Goal: Task Accomplishment & Management: Use online tool/utility

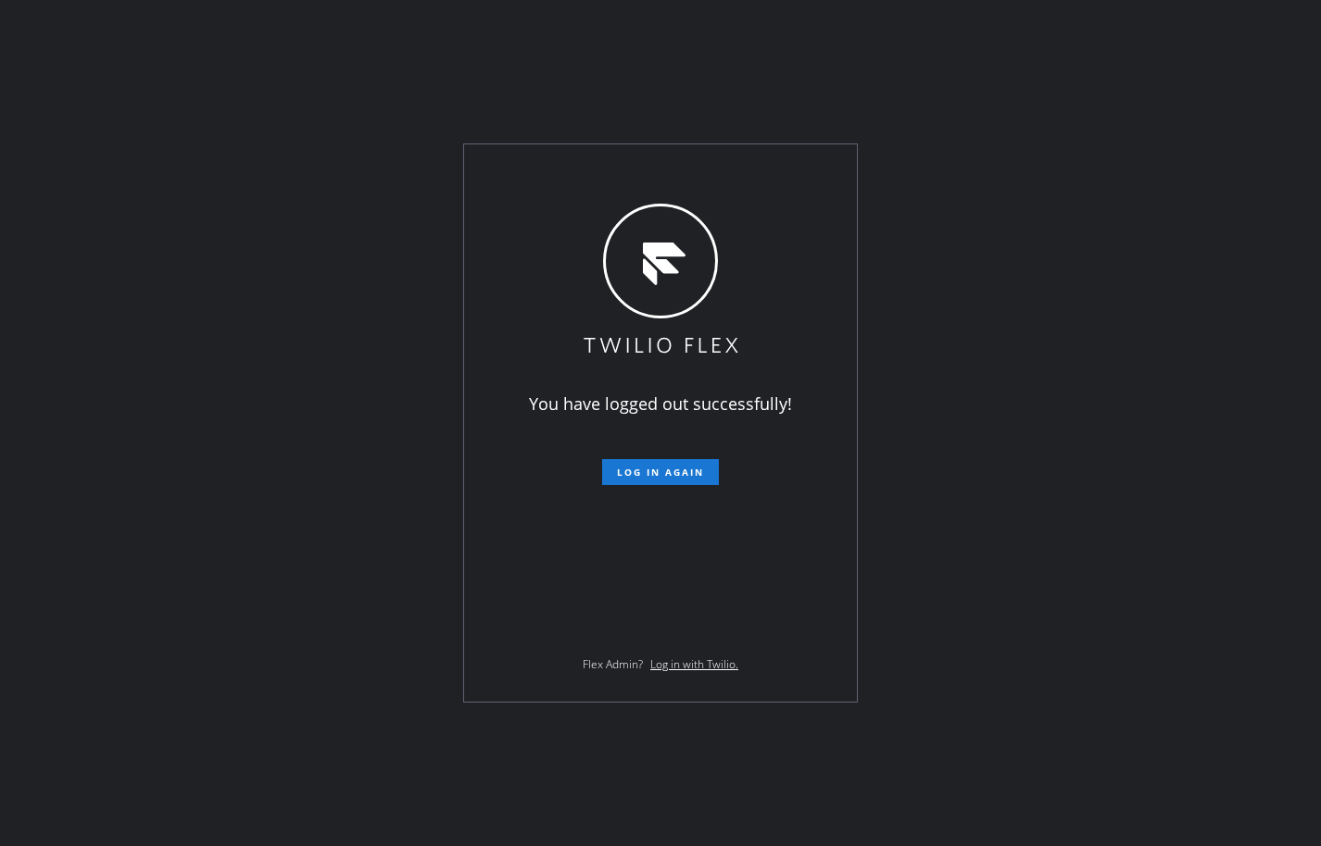
click at [136, 276] on div "You have logged out successfully! Log in again Flex Admin? Log in with Twilio." at bounding box center [660, 423] width 1321 height 846
click at [706, 477] on button "Log in again" at bounding box center [660, 472] width 117 height 26
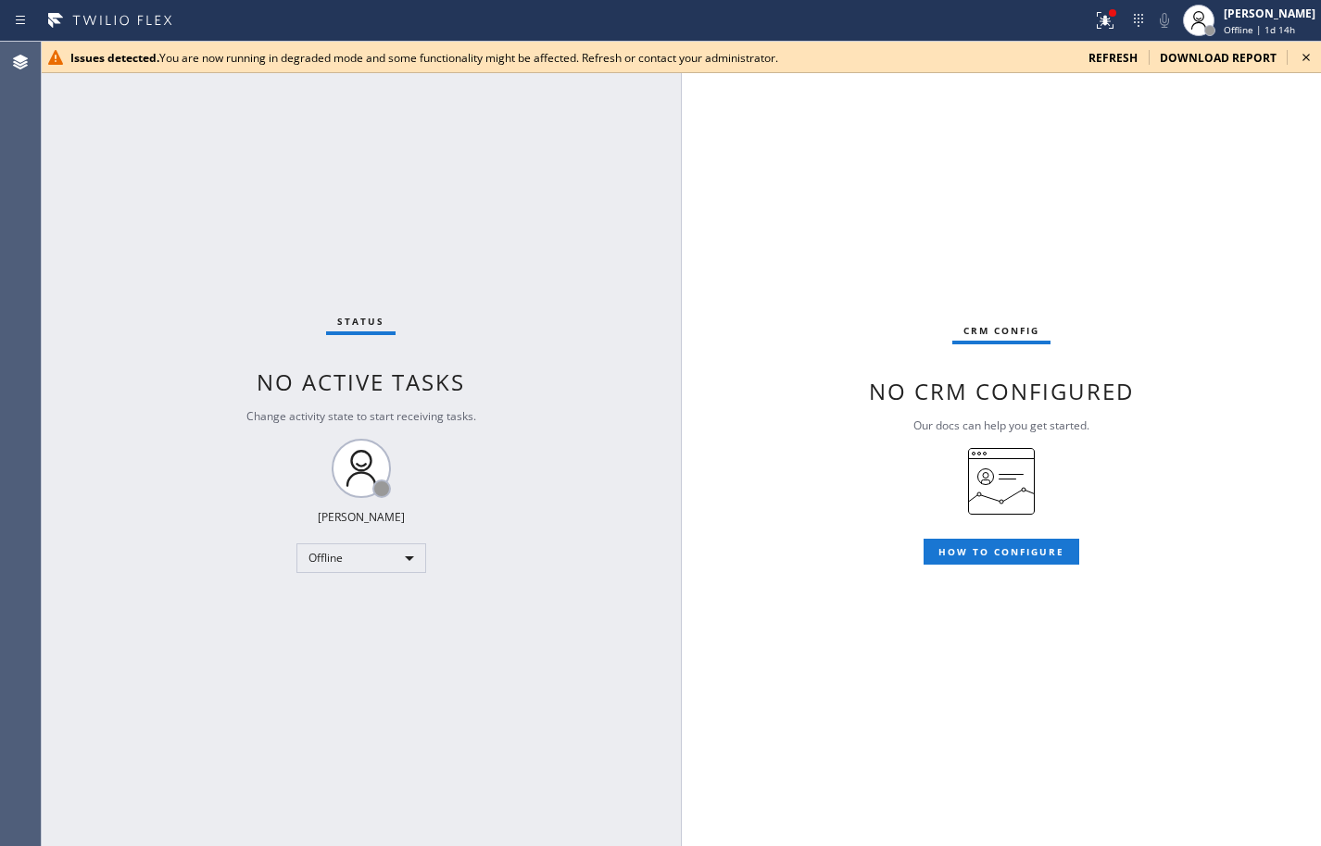
drag, startPoint x: 1273, startPoint y: 187, endPoint x: 1227, endPoint y: 151, distance: 58.7
click at [1273, 187] on div "CRM config No CRM configured Our docs can help you get started. HOW TO CONFIGURE" at bounding box center [1001, 444] width 639 height 805
click at [1127, 45] on div "Issues detected. You are now running in degraded mode and some functionality mi…" at bounding box center [681, 57] width 1280 height 31
click at [1123, 68] on div "Issues detected. You are now running in degraded mode and some functionality mi…" at bounding box center [681, 57] width 1280 height 31
click at [1123, 61] on span "refresh" at bounding box center [1112, 58] width 49 height 16
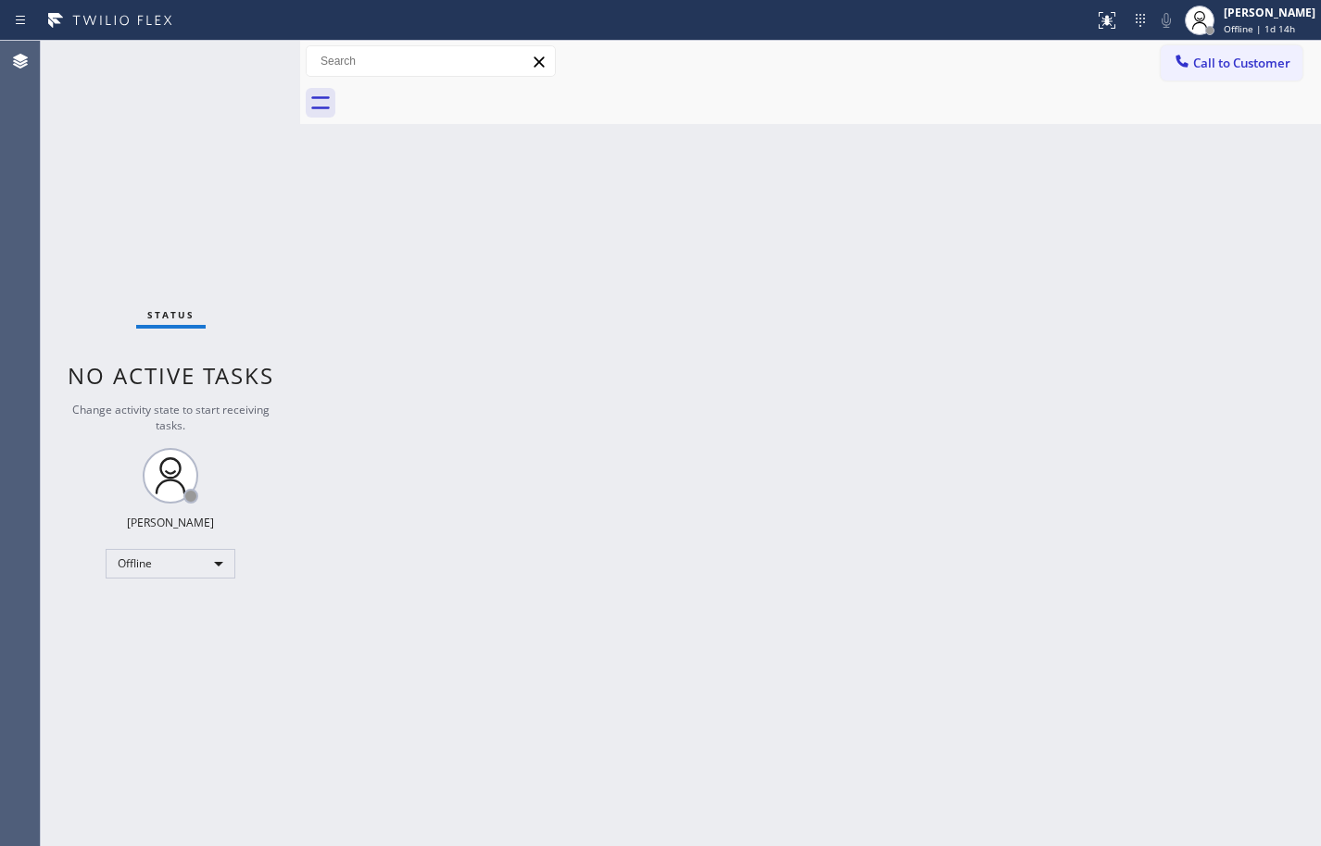
click at [1272, 269] on div "Back to Dashboard Change Sender ID Customers Technicians Select a contact Outbo…" at bounding box center [810, 444] width 1021 height 806
click at [978, 260] on div "Back to Dashboard Change Sender ID Customers Technicians Select a contact Outbo…" at bounding box center [810, 444] width 1021 height 806
click at [1259, 31] on span "Offline | 1d 15h" at bounding box center [1258, 28] width 71 height 13
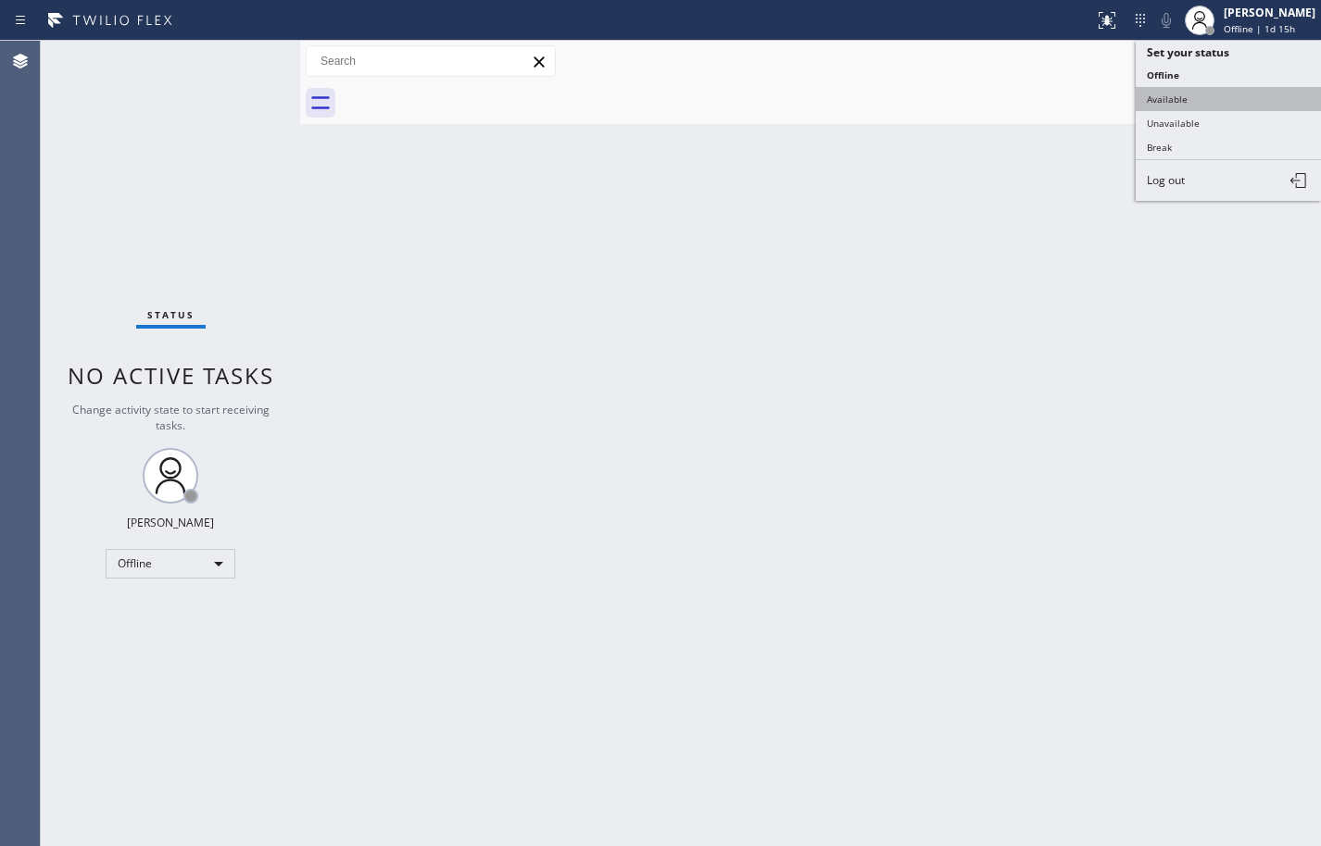
click at [1234, 107] on button "Available" at bounding box center [1227, 99] width 185 height 24
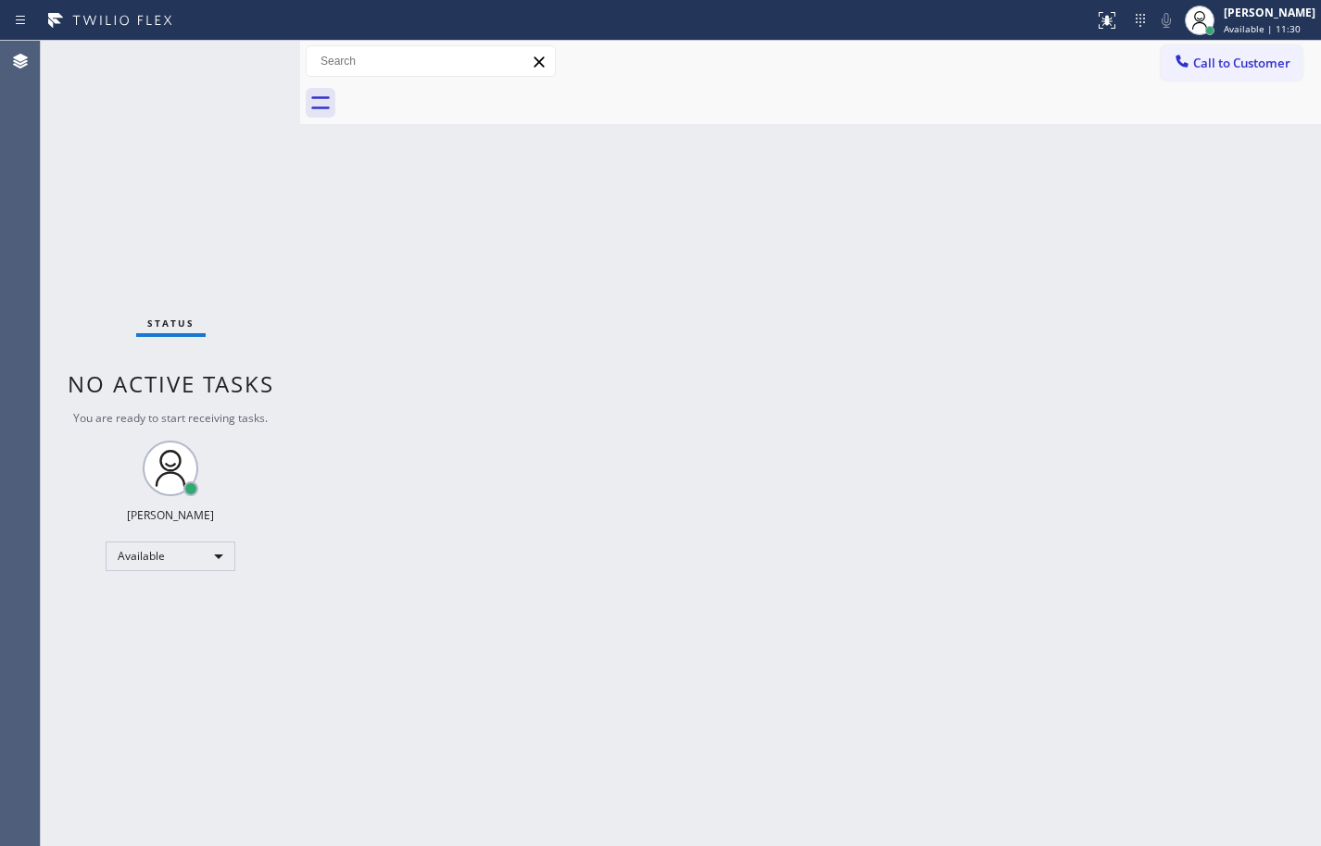
click at [118, 134] on div "Status No active tasks You are ready to start receiving tasks. [PERSON_NAME] Av…" at bounding box center [170, 444] width 259 height 806
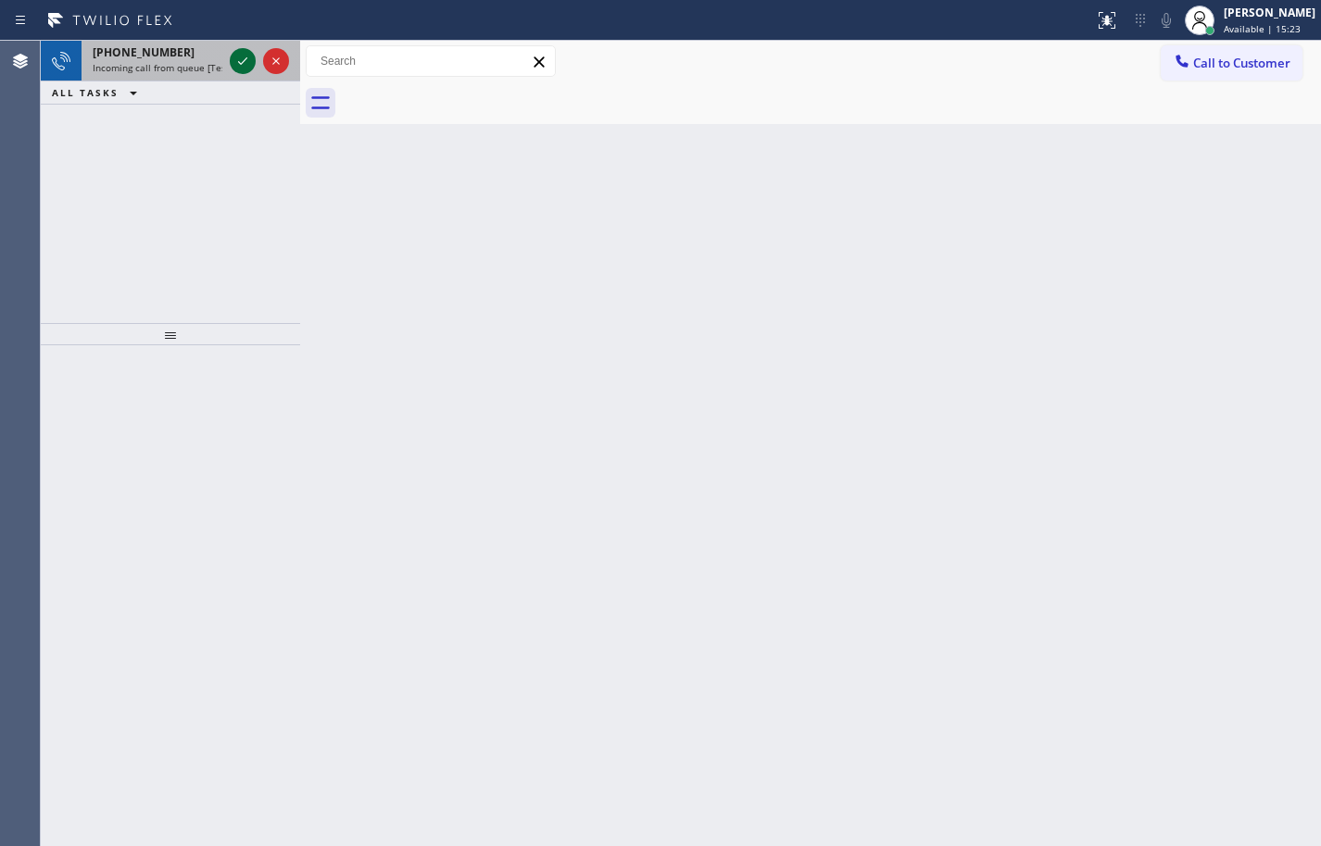
click at [244, 68] on icon at bounding box center [243, 61] width 22 height 22
click at [244, 69] on icon at bounding box center [243, 61] width 22 height 22
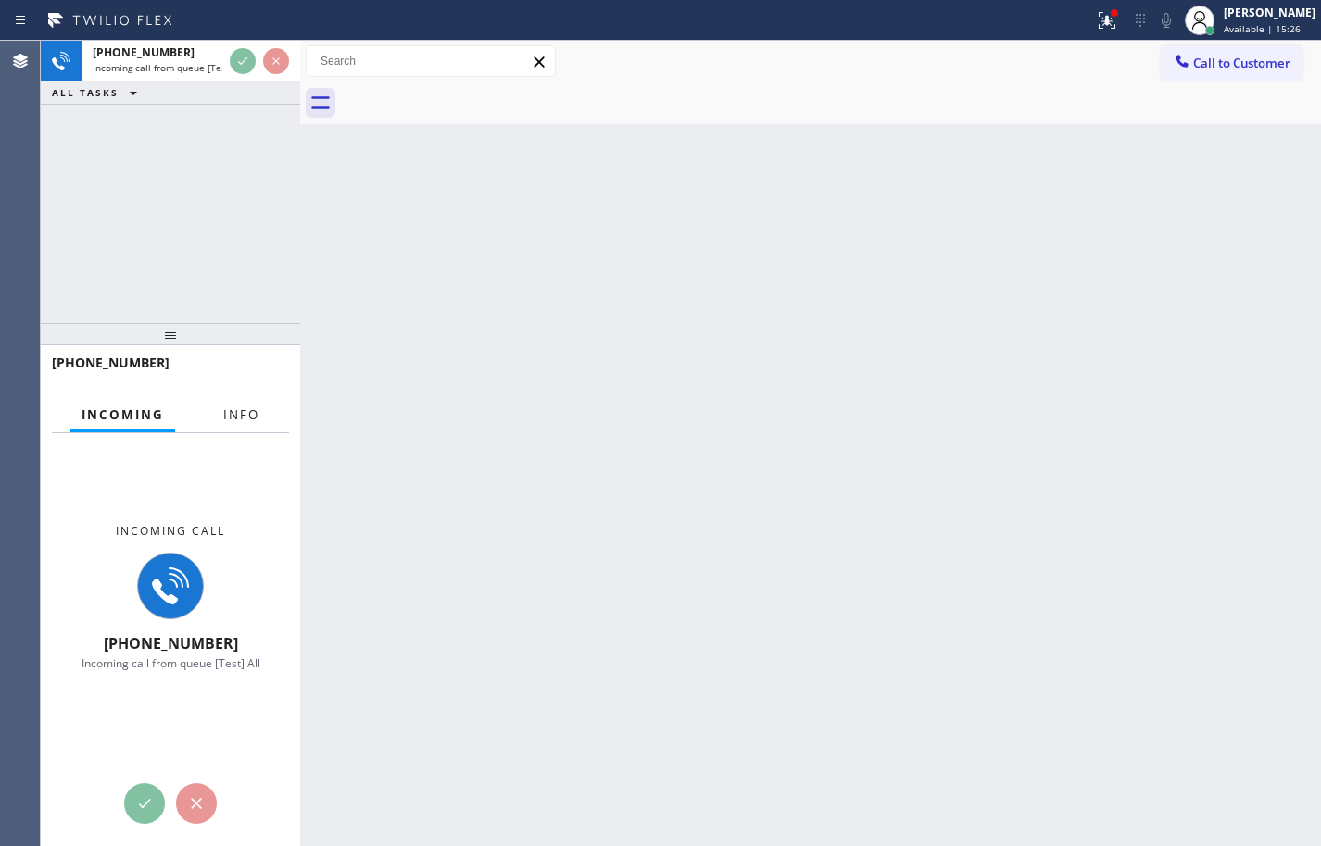
click at [250, 407] on span "Info" at bounding box center [241, 415] width 36 height 17
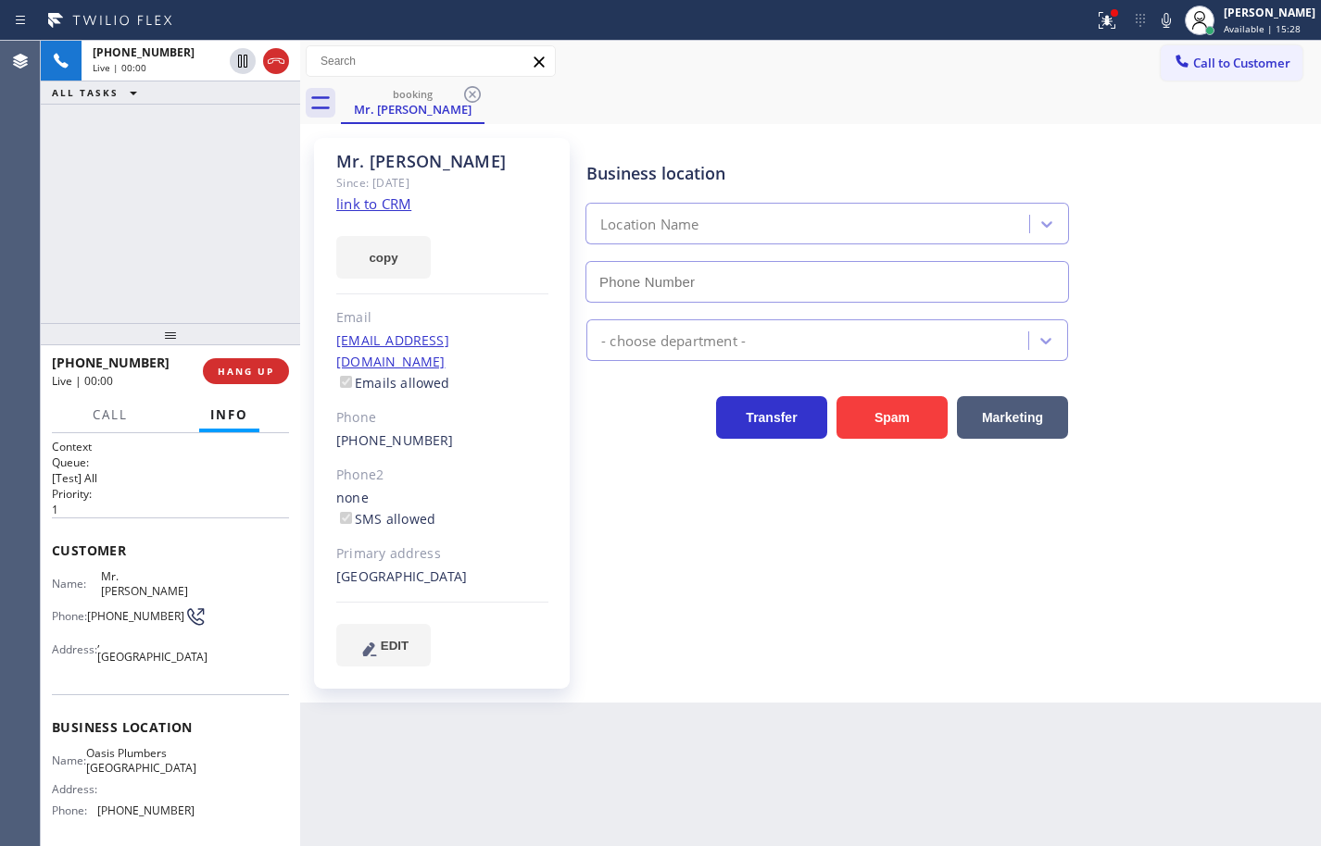
type input "[PHONE_NUMBER]"
click at [372, 198] on link "link to CRM" at bounding box center [373, 203] width 75 height 19
click at [395, 249] on button "copy" at bounding box center [383, 257] width 94 height 43
click at [1155, 17] on icon at bounding box center [1166, 20] width 22 height 22
click at [1161, 17] on icon at bounding box center [1165, 20] width 9 height 15
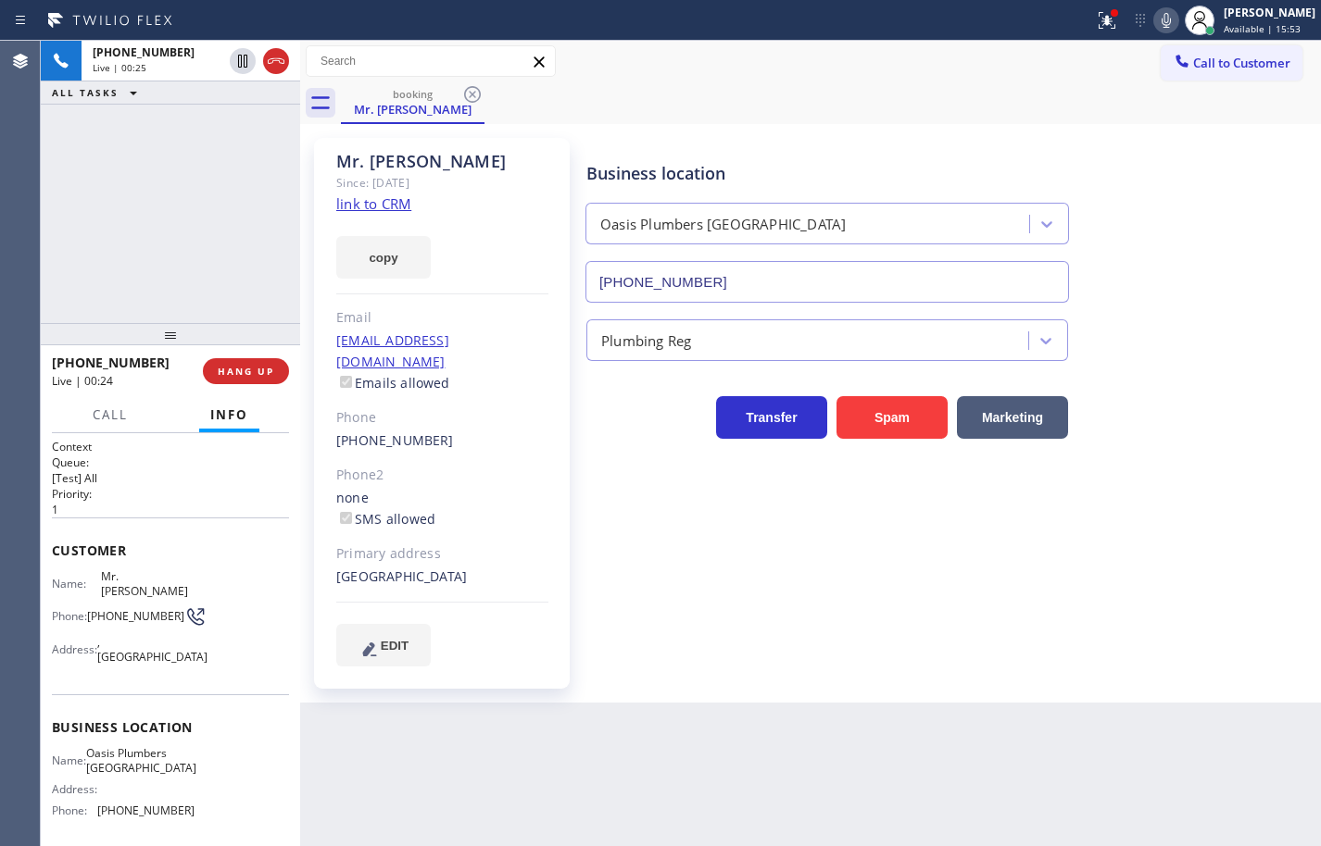
click at [147, 746] on span "Oasis Plumbers [GEOGRAPHIC_DATA]" at bounding box center [141, 760] width 110 height 29
copy span "Oasis Plumbers [GEOGRAPHIC_DATA]"
click at [170, 804] on span "[PHONE_NUMBER]" at bounding box center [145, 811] width 97 height 14
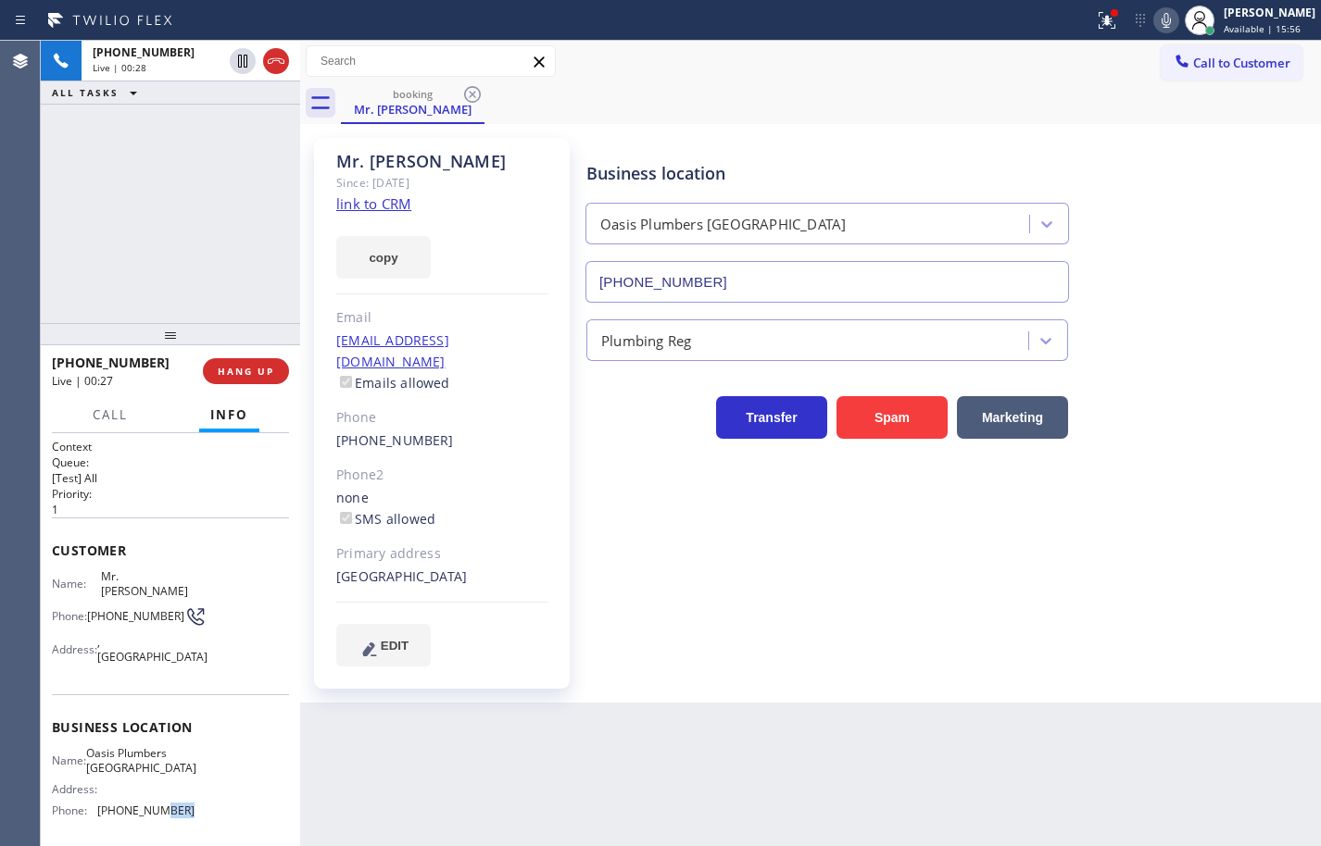
click at [170, 804] on span "[PHONE_NUMBER]" at bounding box center [145, 811] width 97 height 14
copy span "[PHONE_NUMBER]"
click at [113, 609] on span "[PHONE_NUMBER]" at bounding box center [135, 616] width 97 height 14
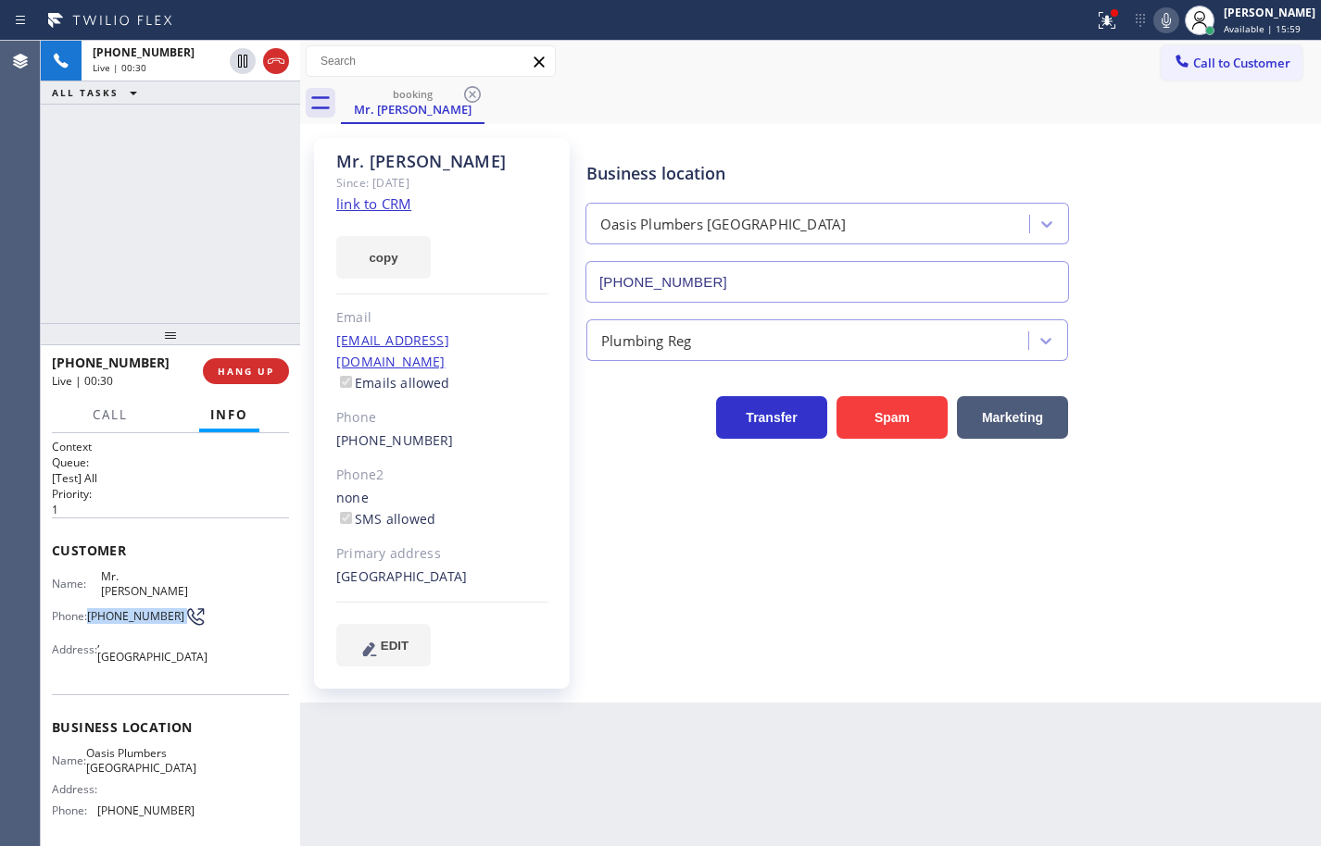
click at [113, 609] on span "[PHONE_NUMBER]" at bounding box center [135, 616] width 97 height 14
copy div "[PHONE_NUMBER]"
click at [1161, 22] on icon at bounding box center [1165, 20] width 9 height 15
click at [242, 63] on icon at bounding box center [242, 61] width 9 height 13
click at [178, 141] on div "[PHONE_NUMBER] Live | 03:25 ALL TASKS ALL TASKS ACTIVE TASKS TASKS IN WRAP UP" at bounding box center [170, 182] width 259 height 282
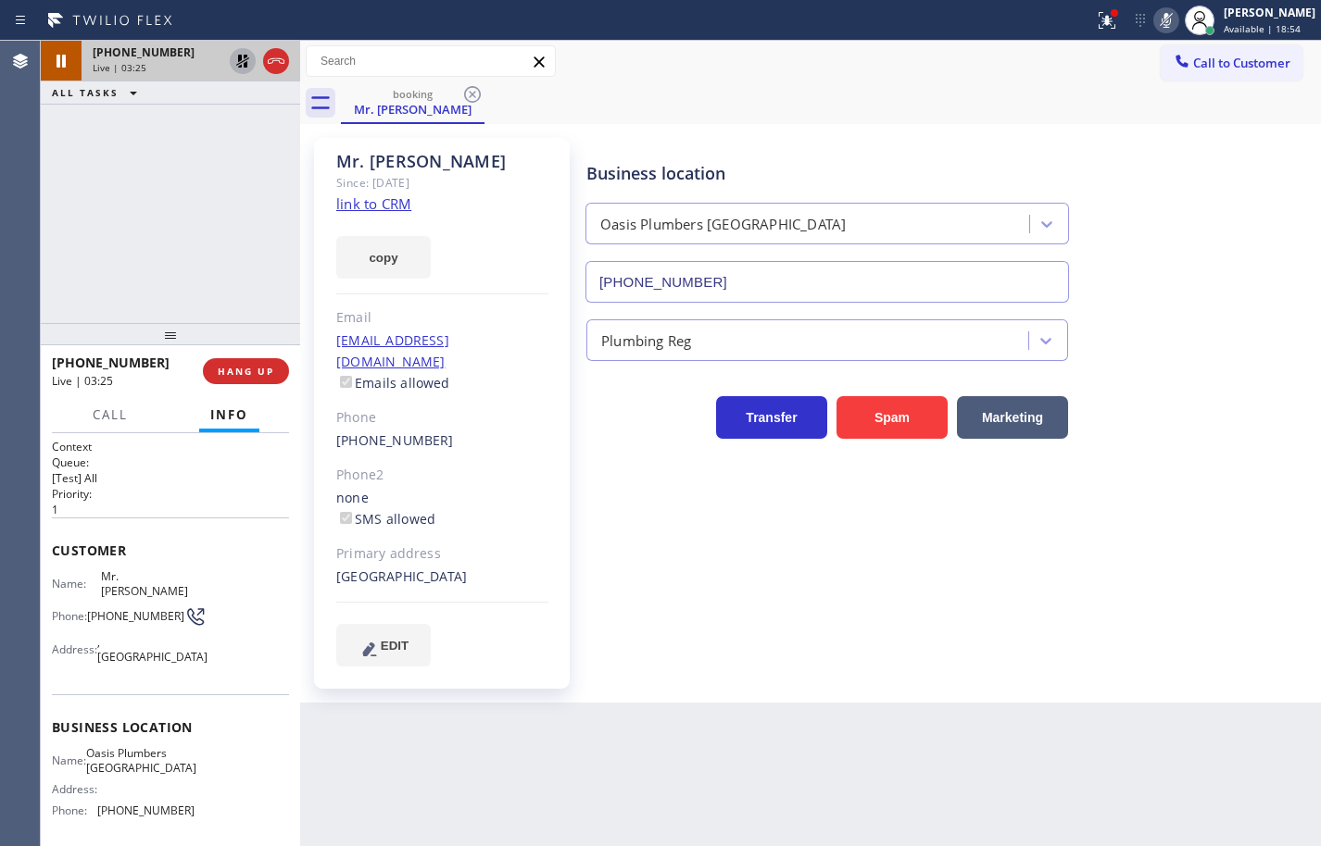
click at [234, 59] on icon at bounding box center [243, 61] width 22 height 22
click at [1155, 18] on icon at bounding box center [1166, 20] width 22 height 22
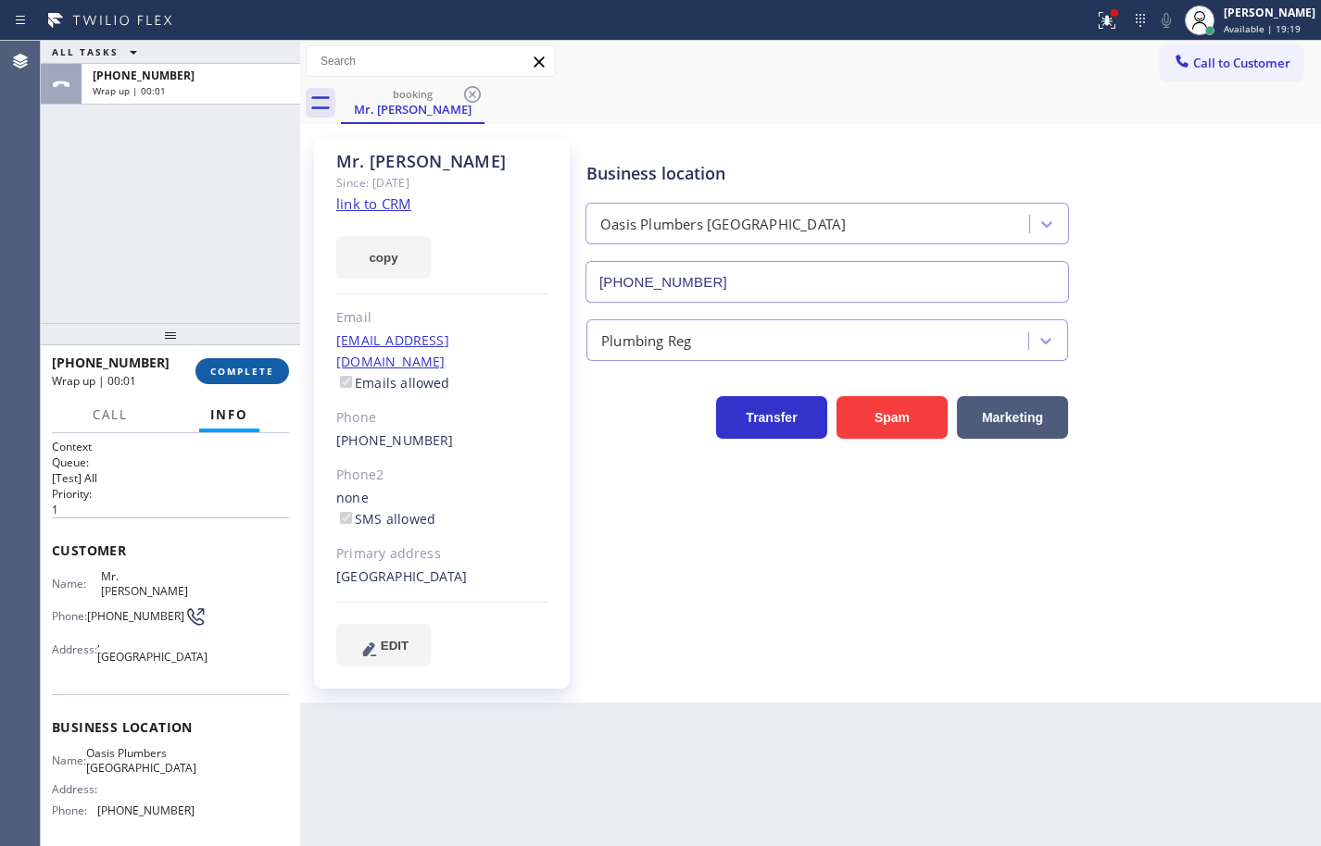
click at [223, 373] on span "COMPLETE" at bounding box center [242, 371] width 64 height 13
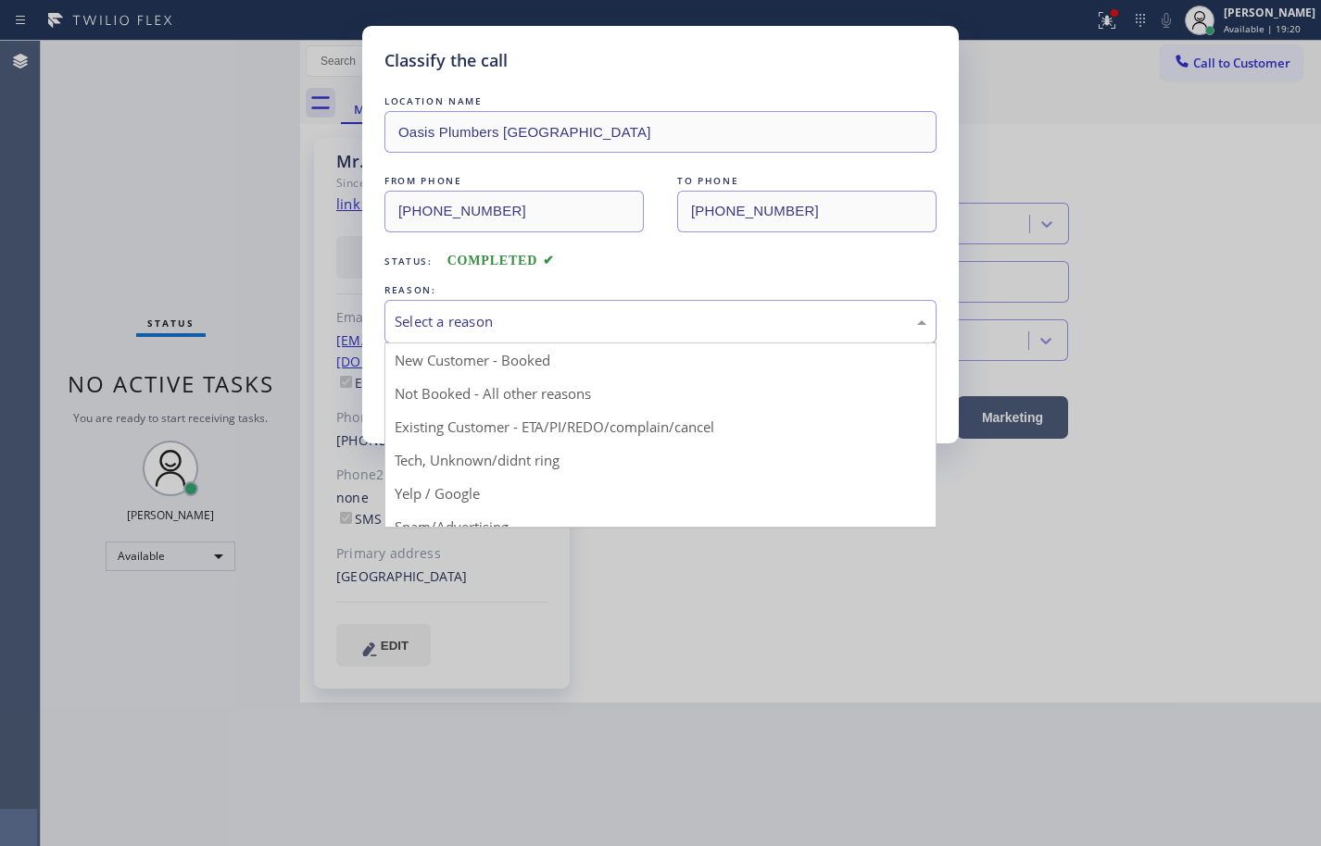
click at [449, 341] on div "Select a reason" at bounding box center [660, 322] width 552 height 44
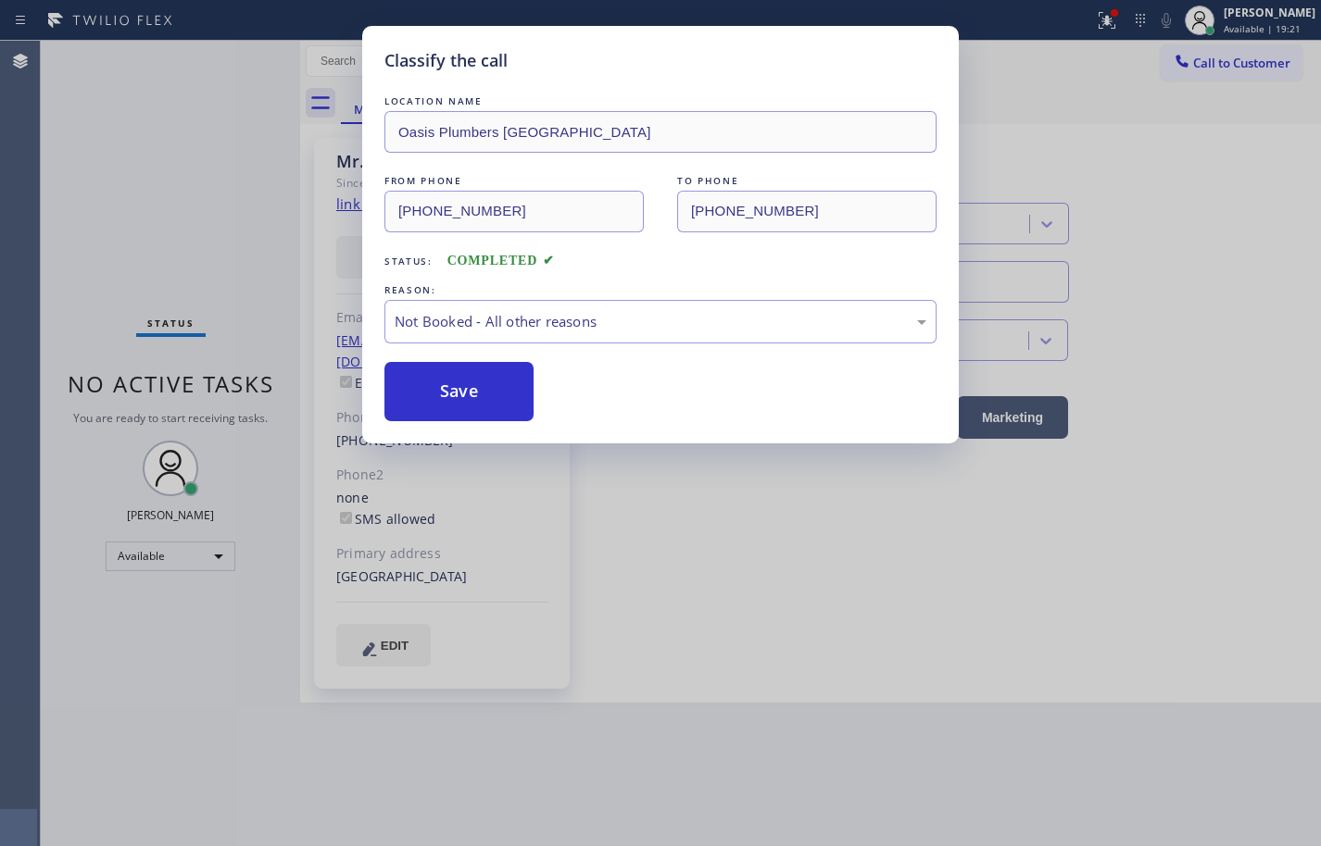
click at [476, 390] on button "Save" at bounding box center [458, 391] width 149 height 59
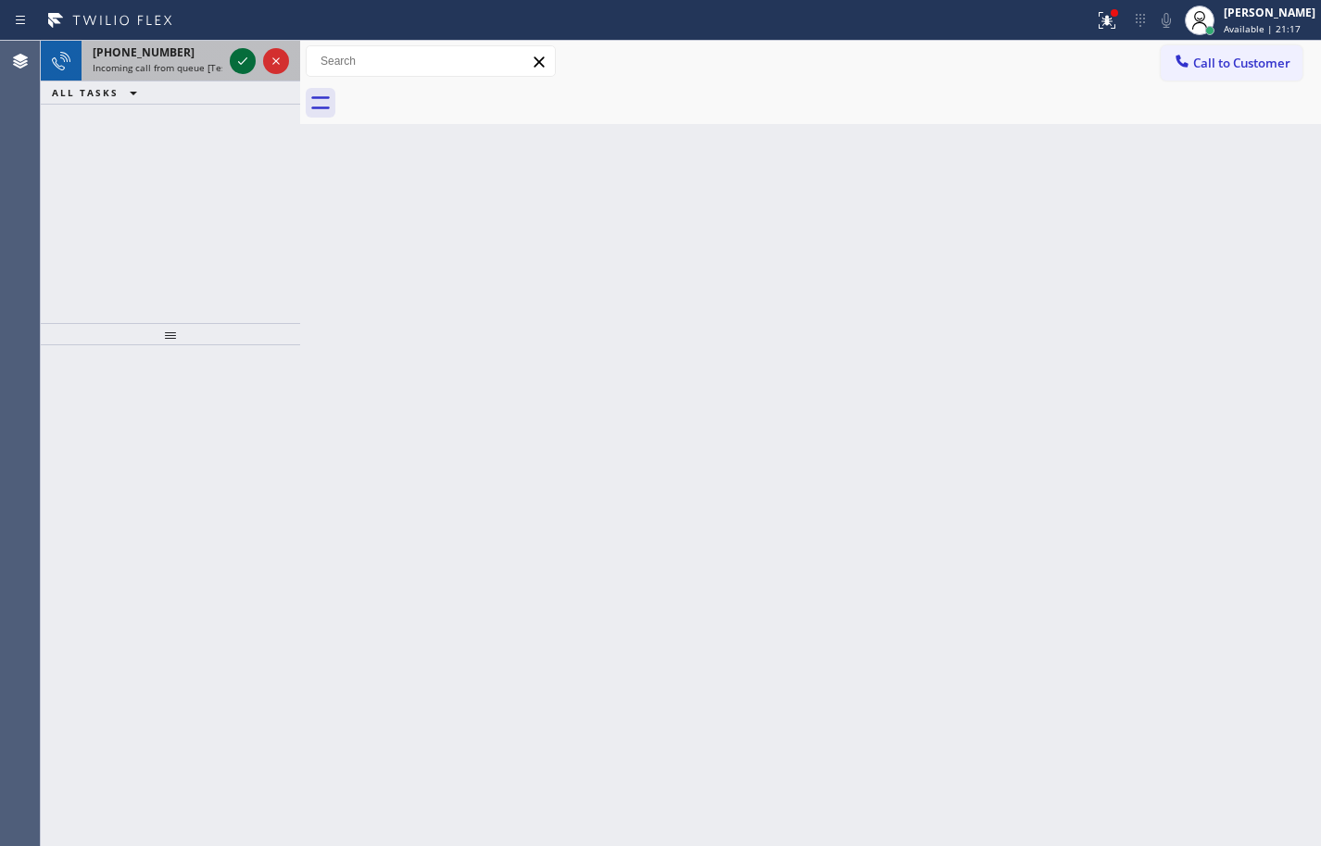
click at [238, 58] on icon at bounding box center [243, 61] width 22 height 22
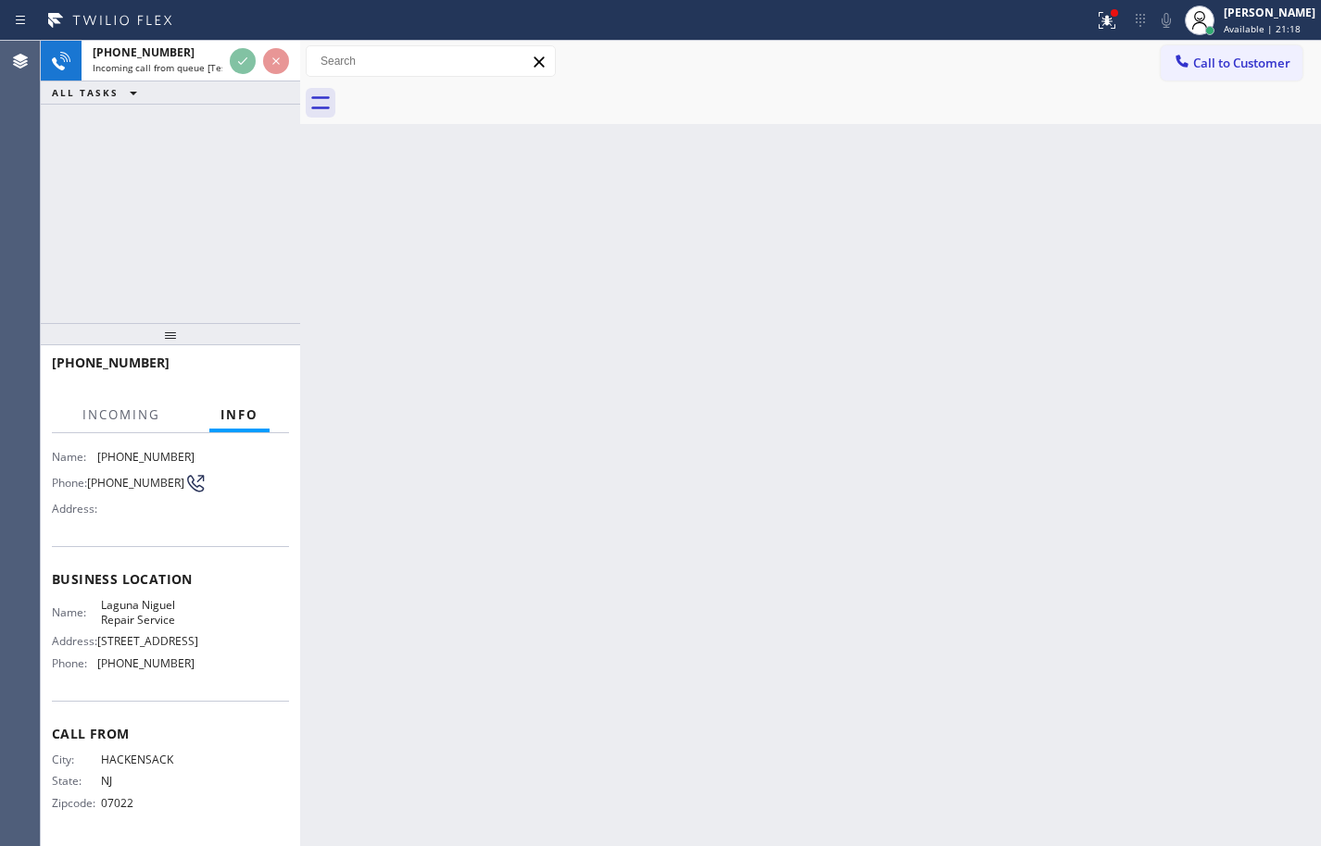
scroll to position [141, 0]
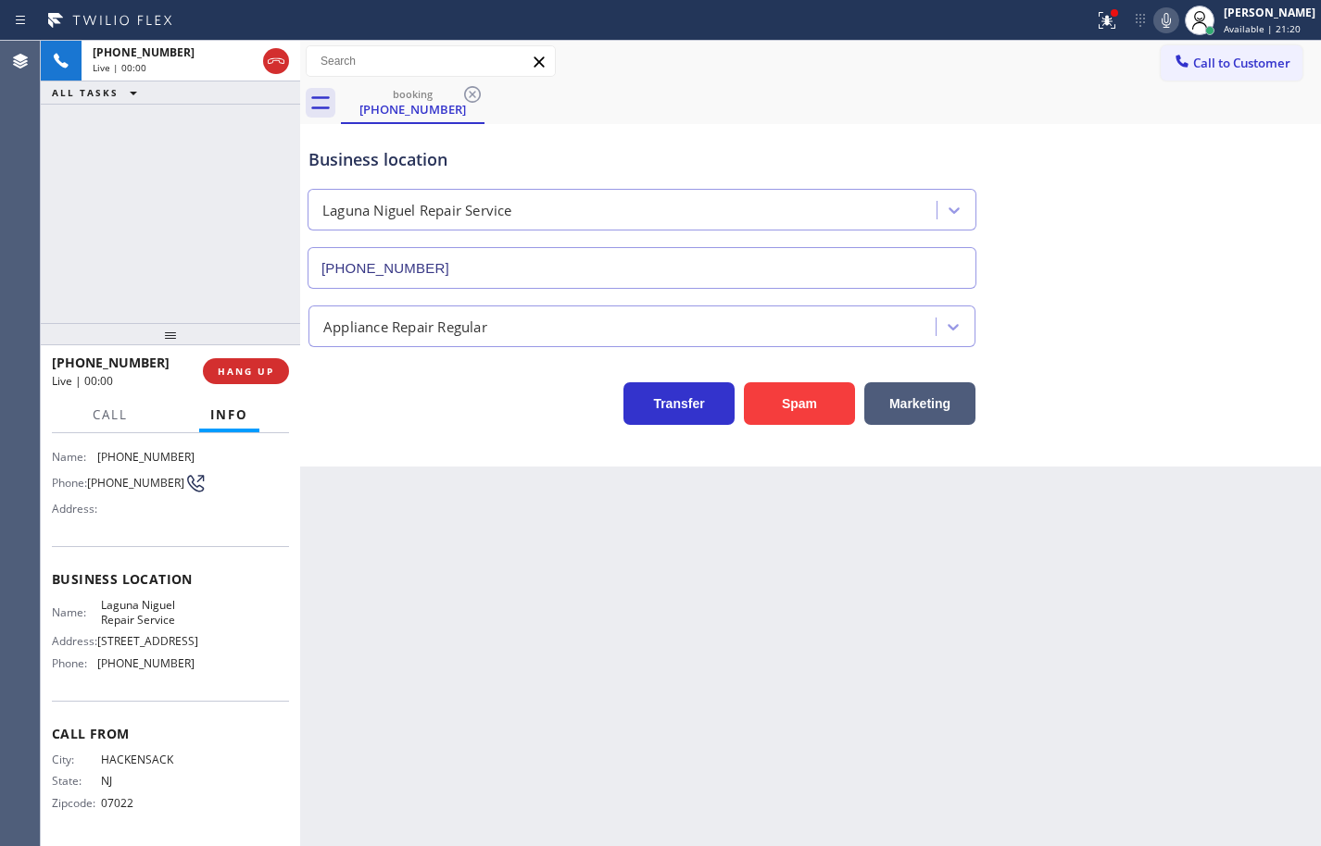
type input "[PHONE_NUMBER]"
click at [159, 598] on span "Laguna Niguel Repair Service" at bounding box center [147, 612] width 93 height 29
copy span "Laguna Niguel Repair Service"
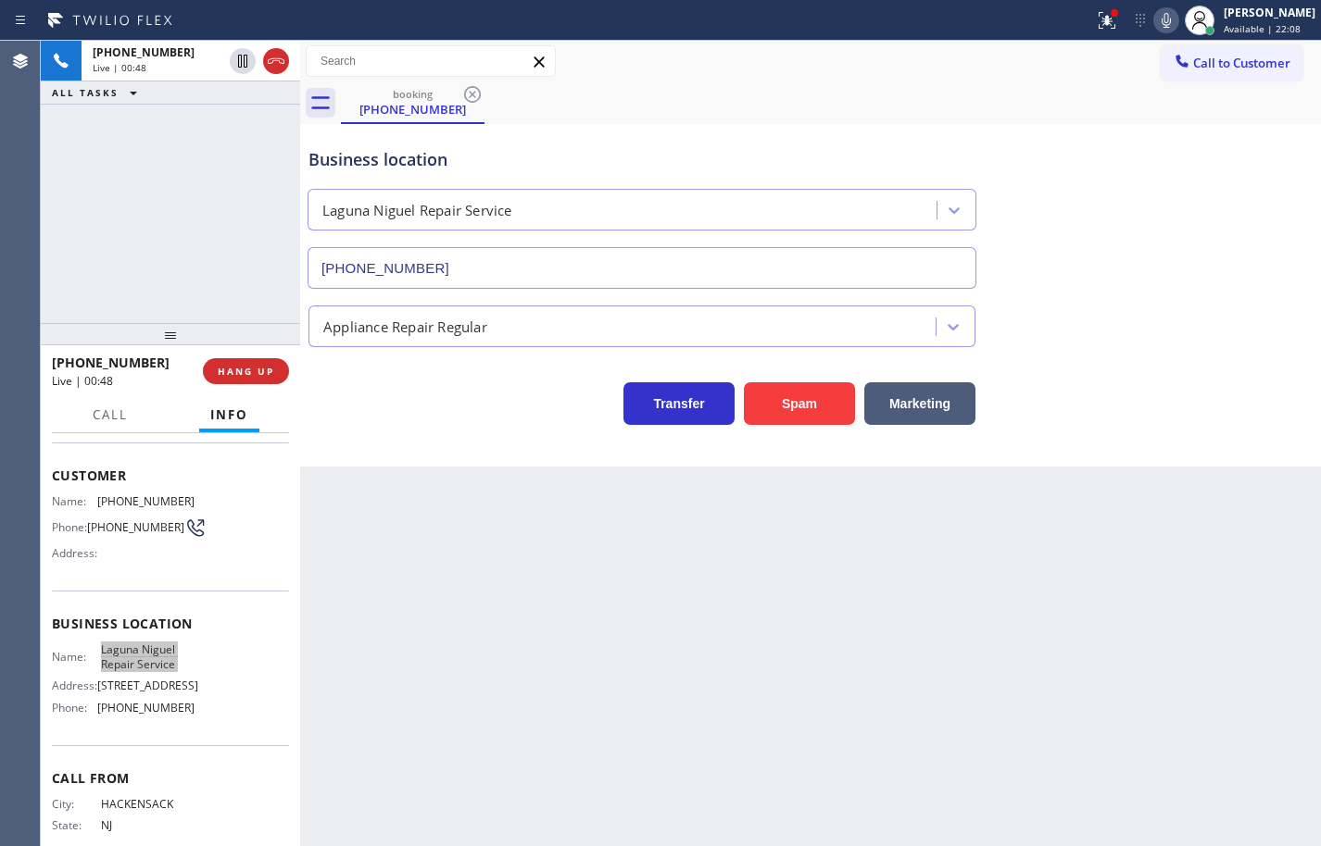
scroll to position [0, 0]
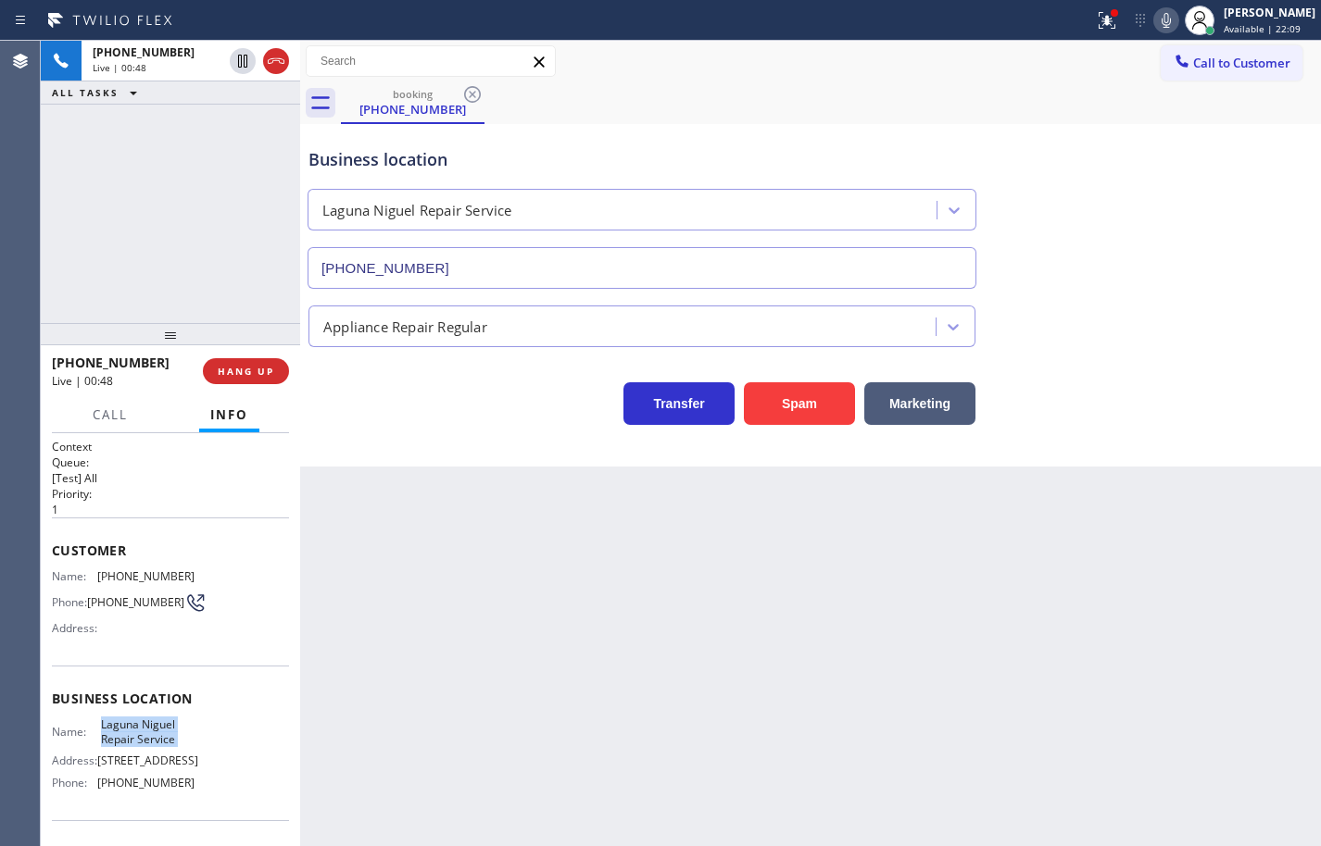
click at [152, 581] on span "[PHONE_NUMBER]" at bounding box center [145, 577] width 97 height 14
copy span "[PHONE_NUMBER]"
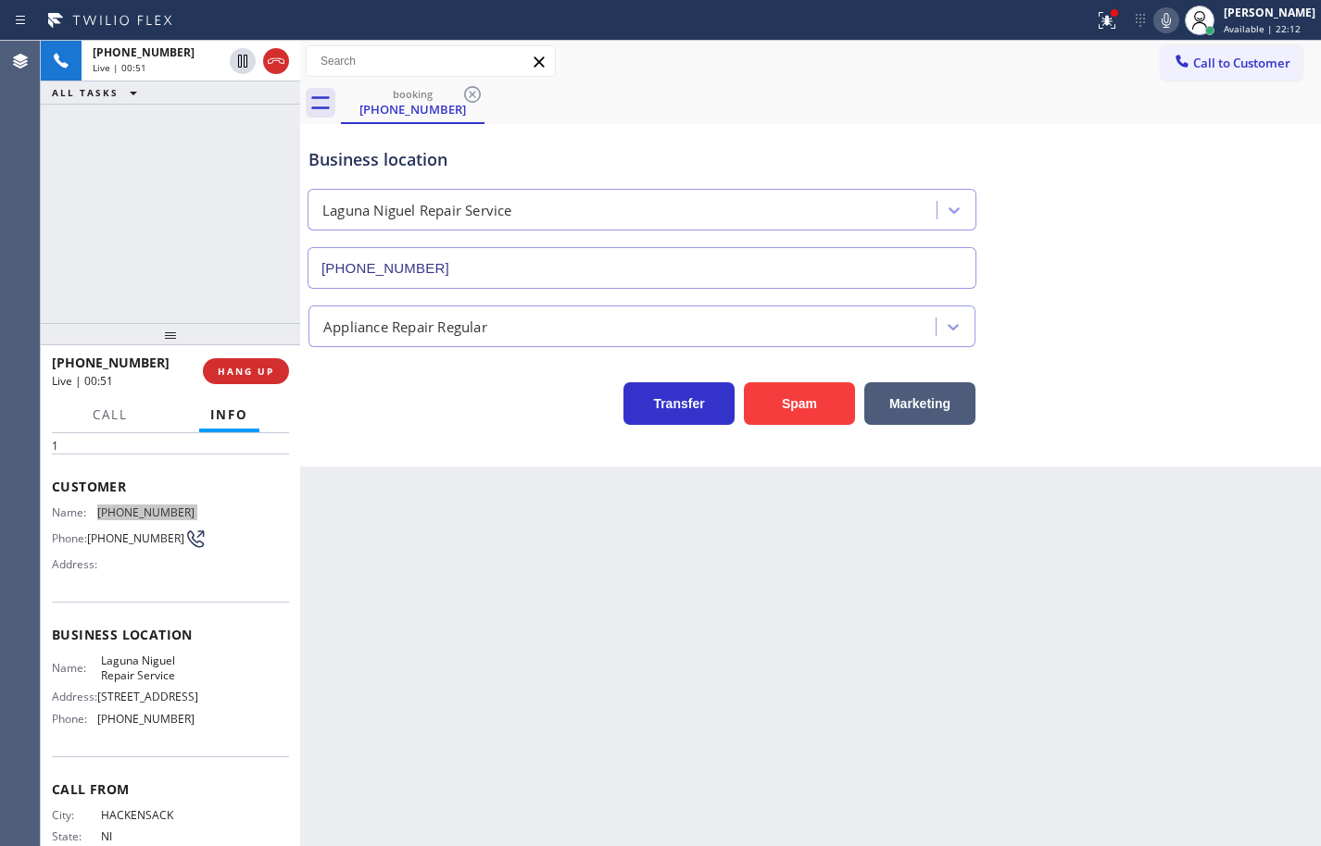
scroll to position [141, 0]
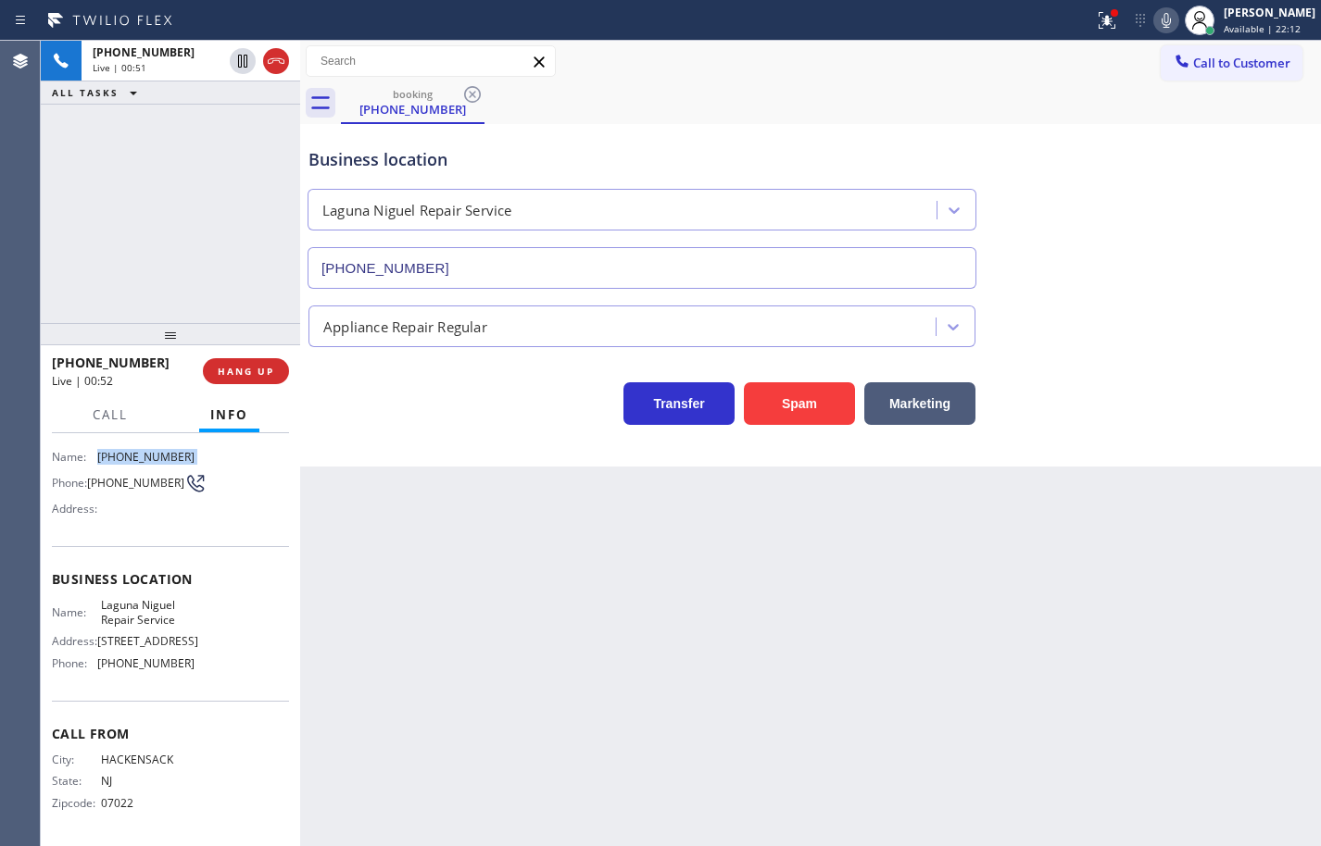
click at [156, 670] on span "[PHONE_NUMBER]" at bounding box center [145, 664] width 97 height 14
copy span "[PHONE_NUMBER]"
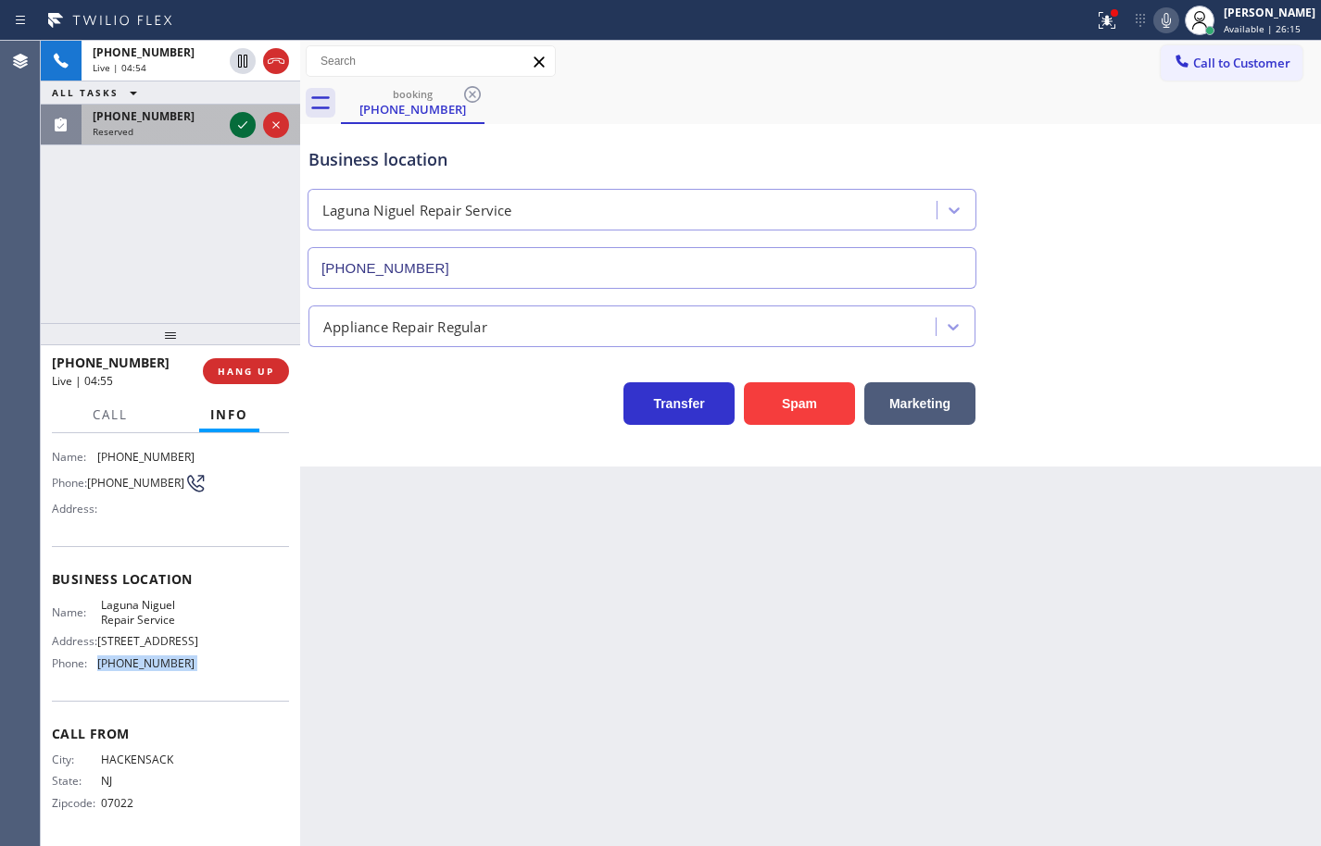
click at [237, 126] on icon at bounding box center [243, 125] width 22 height 22
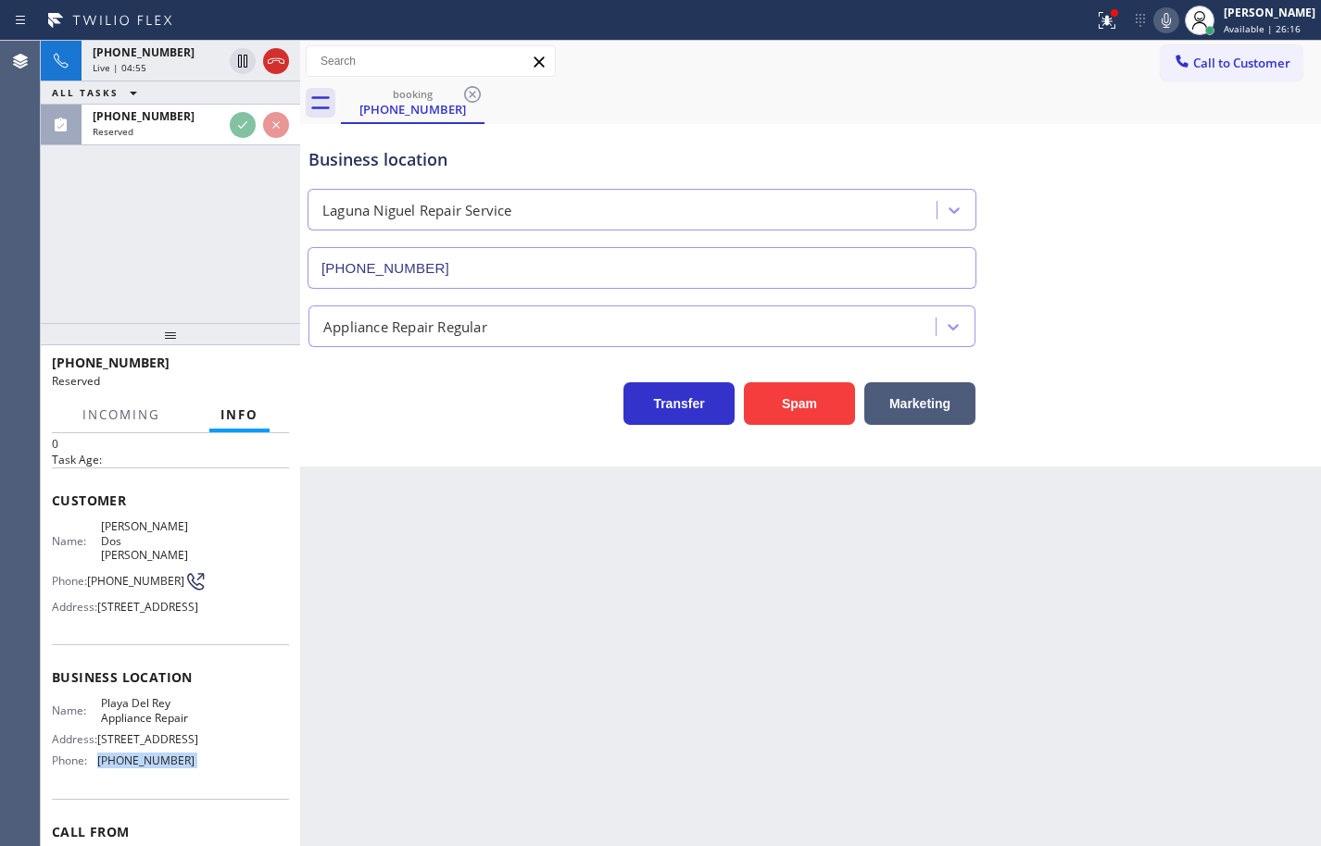
scroll to position [64, 0]
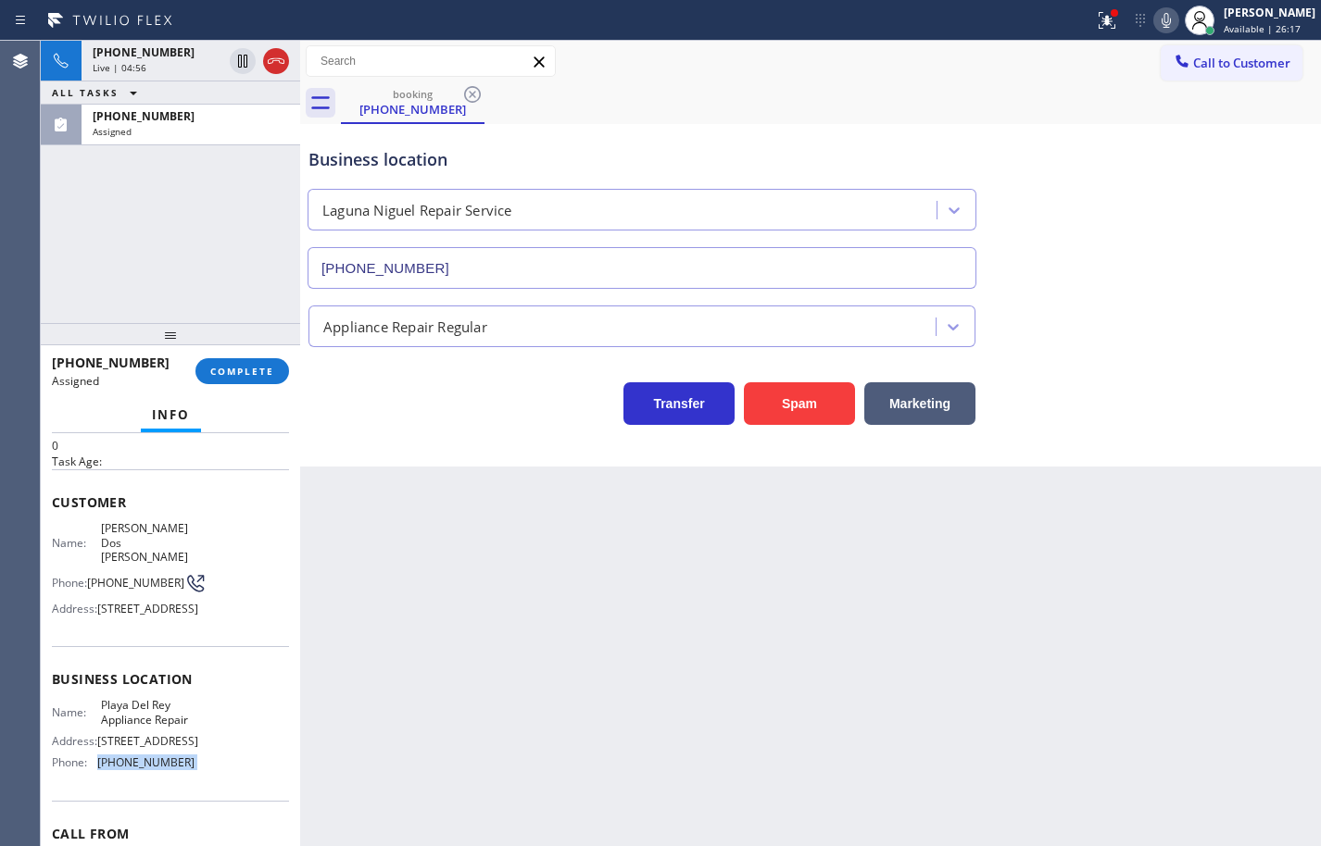
click at [203, 778] on div "Name: [GEOGRAPHIC_DATA] Appliance Repair Address: [STREET_ADDRESS] Phone: [PHON…" at bounding box center [170, 738] width 237 height 80
click at [206, 778] on div "Name: [GEOGRAPHIC_DATA] Appliance Repair Address: [STREET_ADDRESS] Phone: [PHON…" at bounding box center [170, 738] width 237 height 80
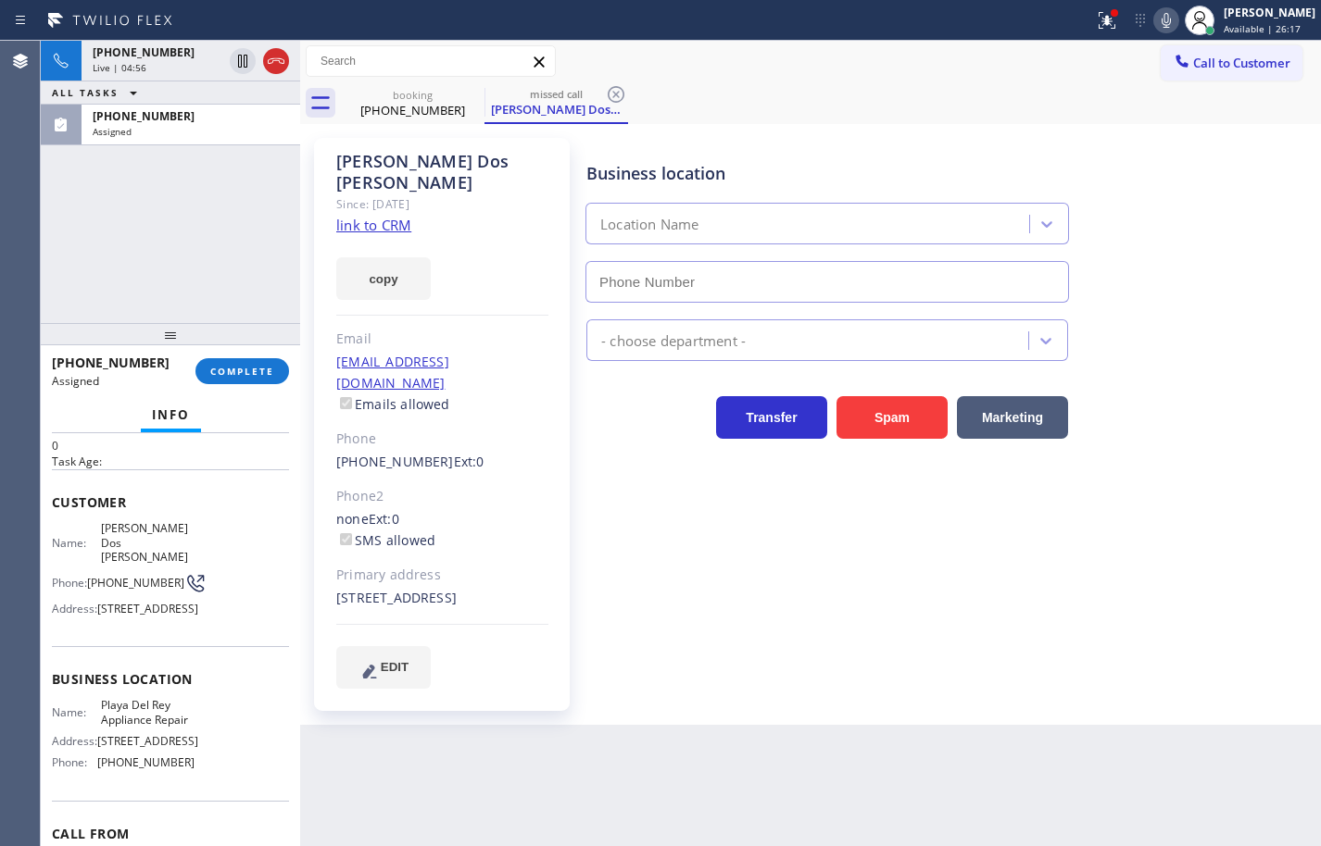
click at [84, 536] on span "Name:" at bounding box center [76, 543] width 49 height 14
type input "[PHONE_NUMBER]"
click at [59, 504] on span "Customer" at bounding box center [170, 503] width 237 height 18
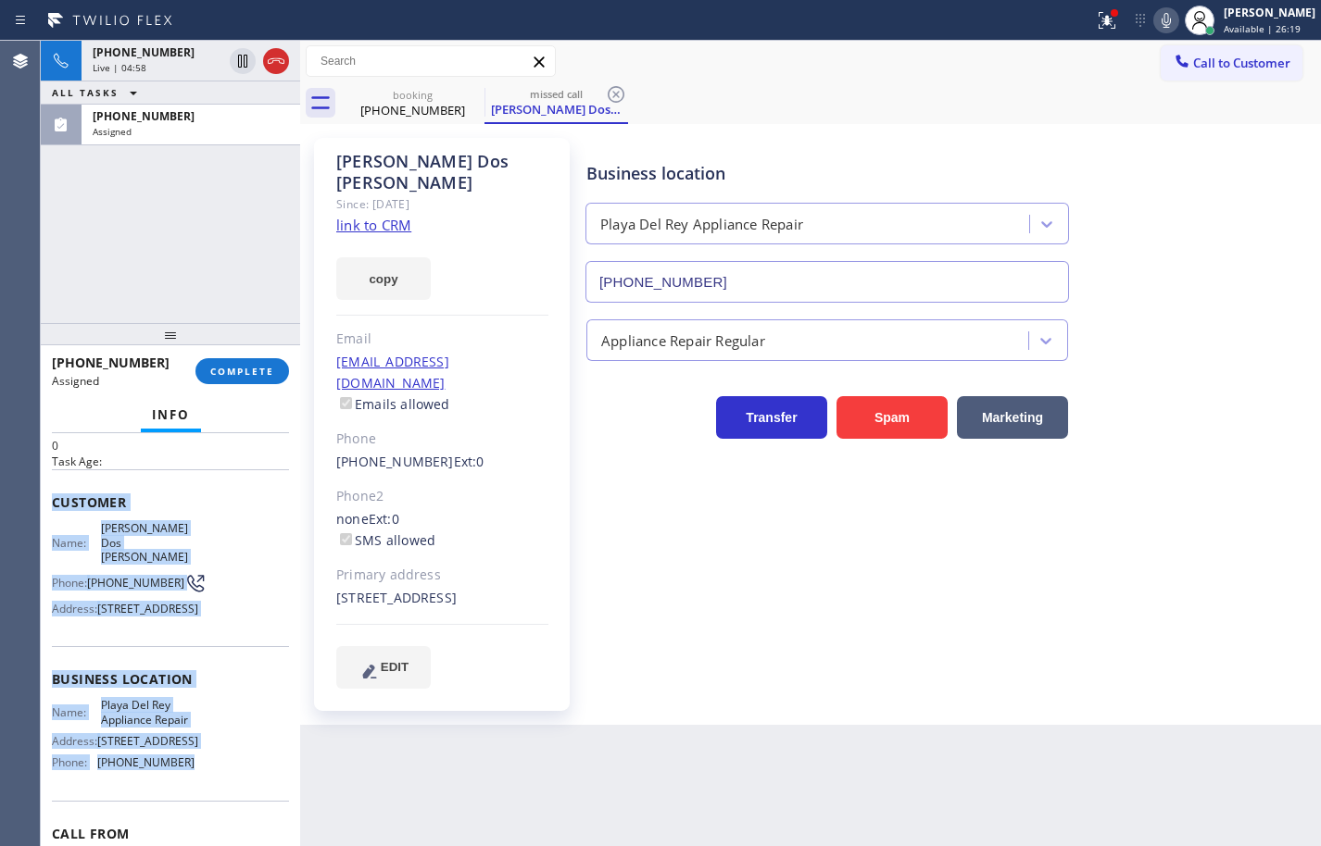
drag, startPoint x: 54, startPoint y: 500, endPoint x: 179, endPoint y: 782, distance: 308.0
click at [179, 782] on div "Context Queue: [Test] Voicemails Priority: 0 Task Age: Customer Name: [PERSON_N…" at bounding box center [170, 658] width 237 height 566
copy div "Customer Name: [PERSON_NAME] Dos [PERSON_NAME] Phone: [PHONE_NUMBER] Address: […"
click at [406, 257] on button "copy" at bounding box center [383, 278] width 94 height 43
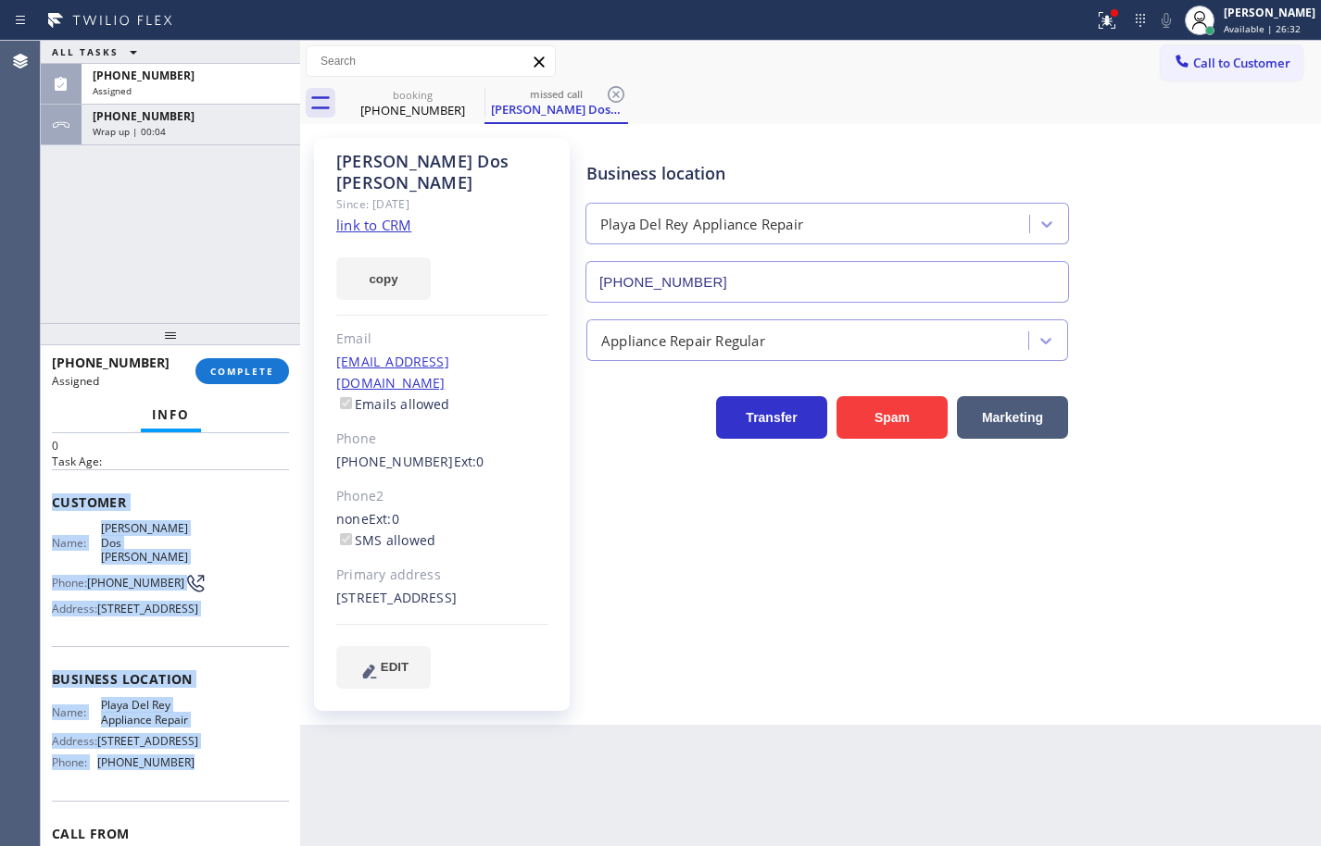
drag, startPoint x: 378, startPoint y: 202, endPoint x: 386, endPoint y: 183, distance: 20.3
click at [378, 216] on link "link to CRM" at bounding box center [373, 225] width 75 height 19
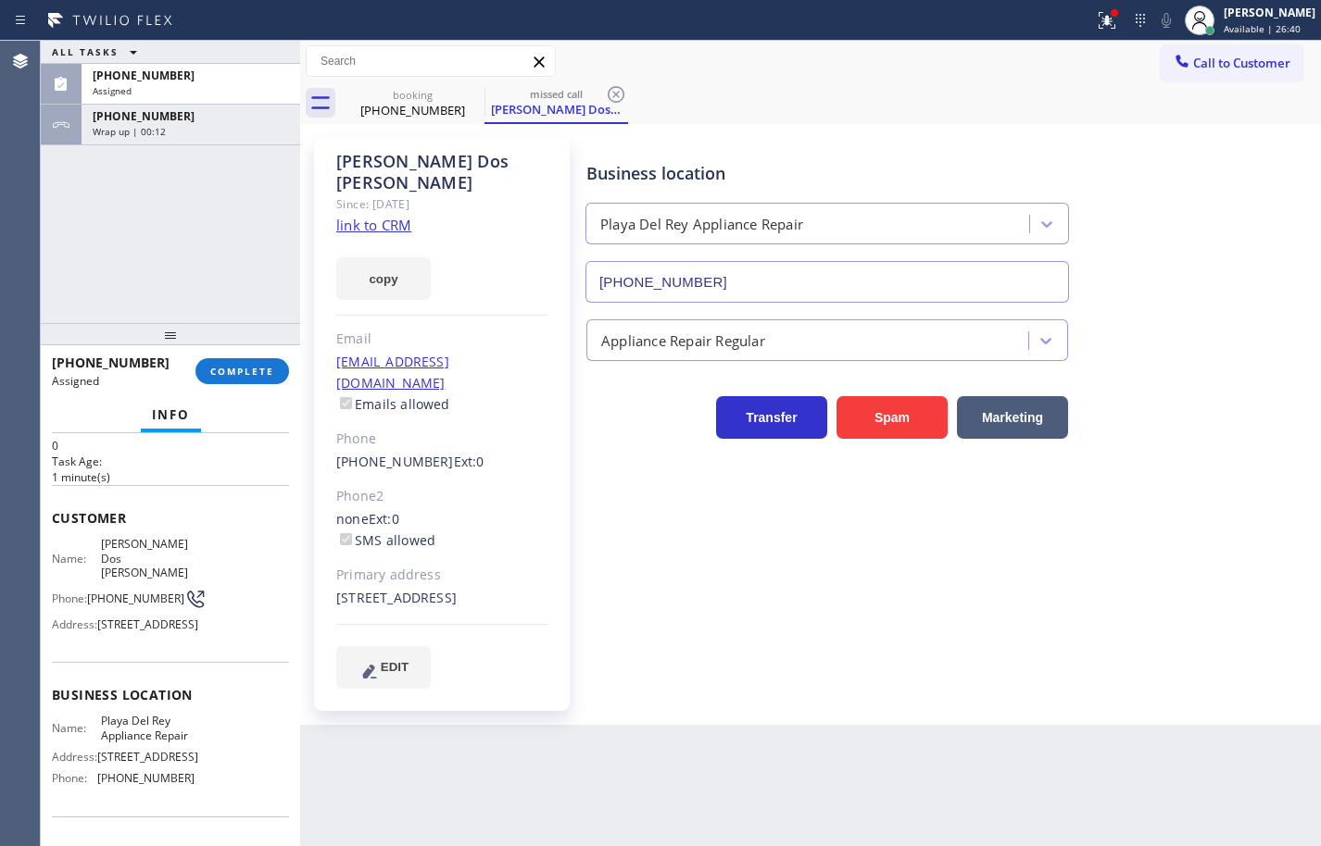
click at [253, 389] on div "[PHONE_NUMBER] Assigned COMPLETE" at bounding box center [170, 371] width 237 height 48
click at [265, 371] on span "COMPLETE" at bounding box center [242, 371] width 64 height 13
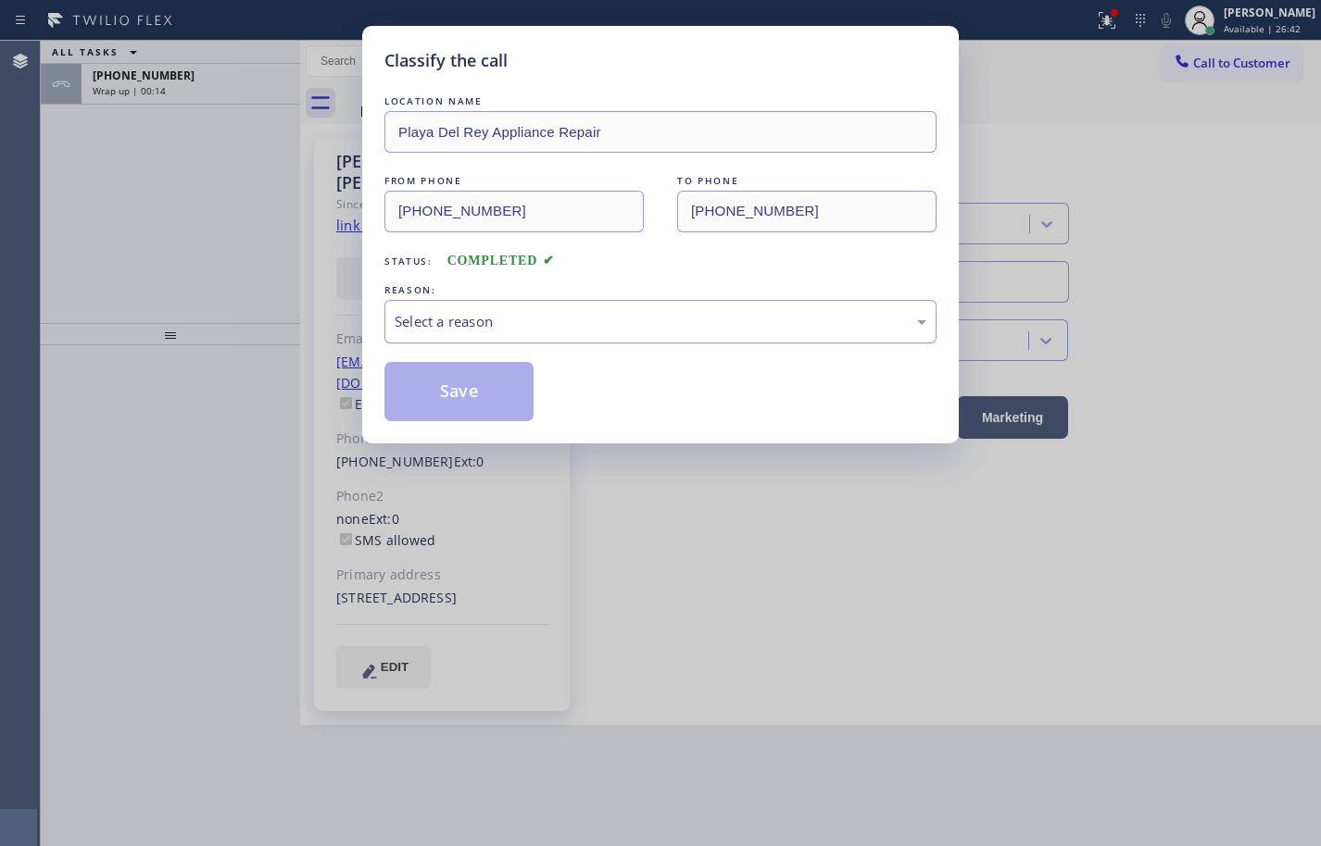
click at [607, 301] on div "Select a reason" at bounding box center [660, 322] width 552 height 44
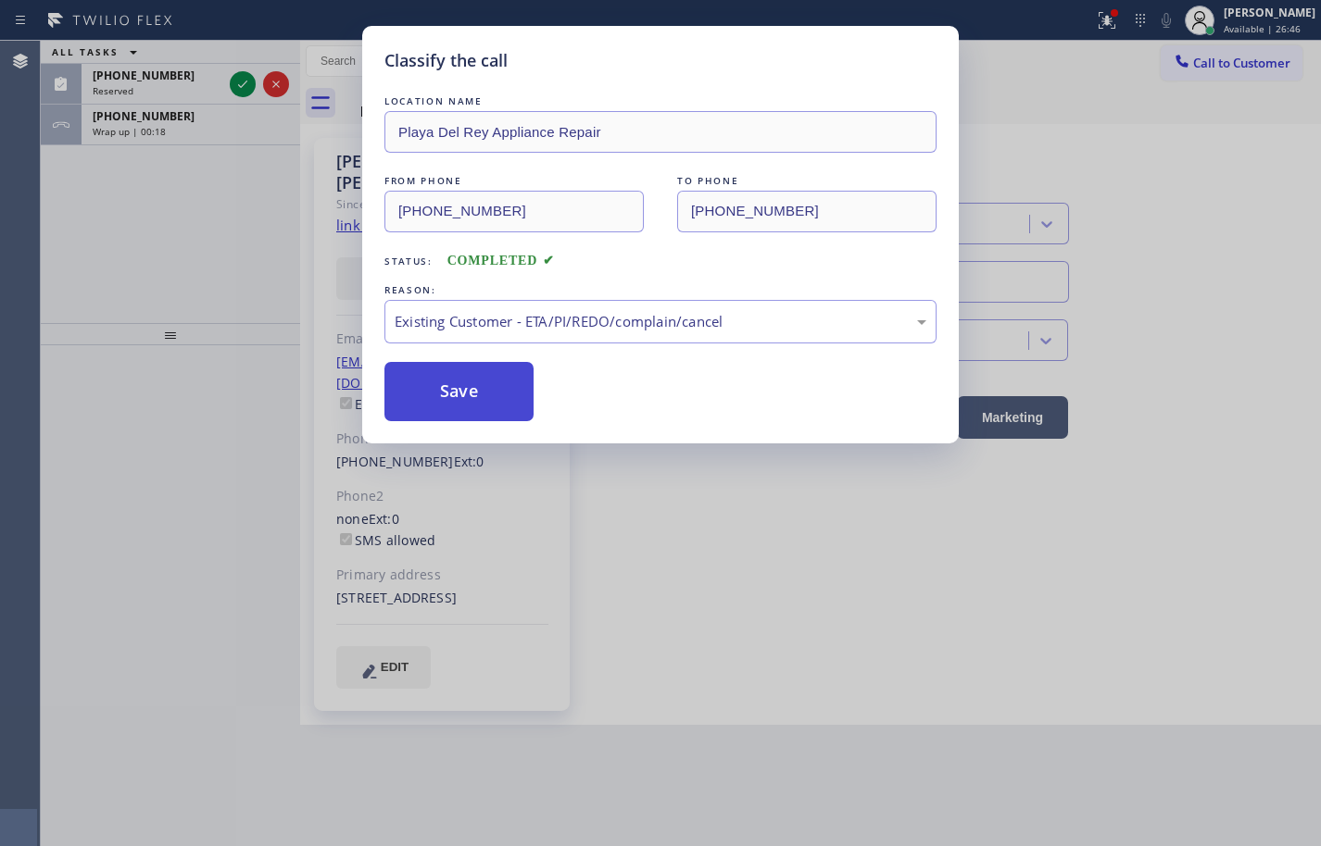
click at [503, 397] on button "Save" at bounding box center [458, 391] width 149 height 59
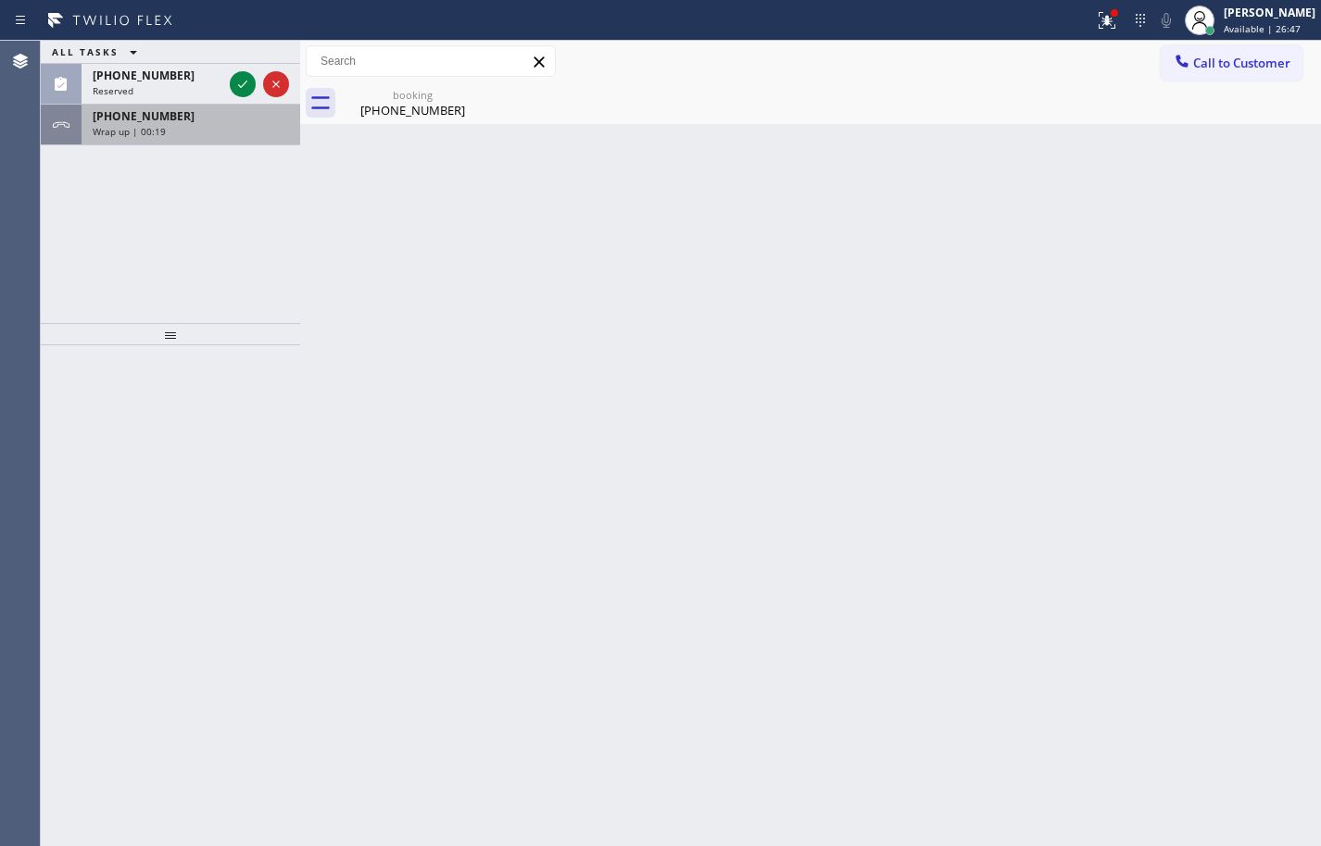
click at [223, 127] on div "Wrap up | 00:19" at bounding box center [191, 131] width 196 height 13
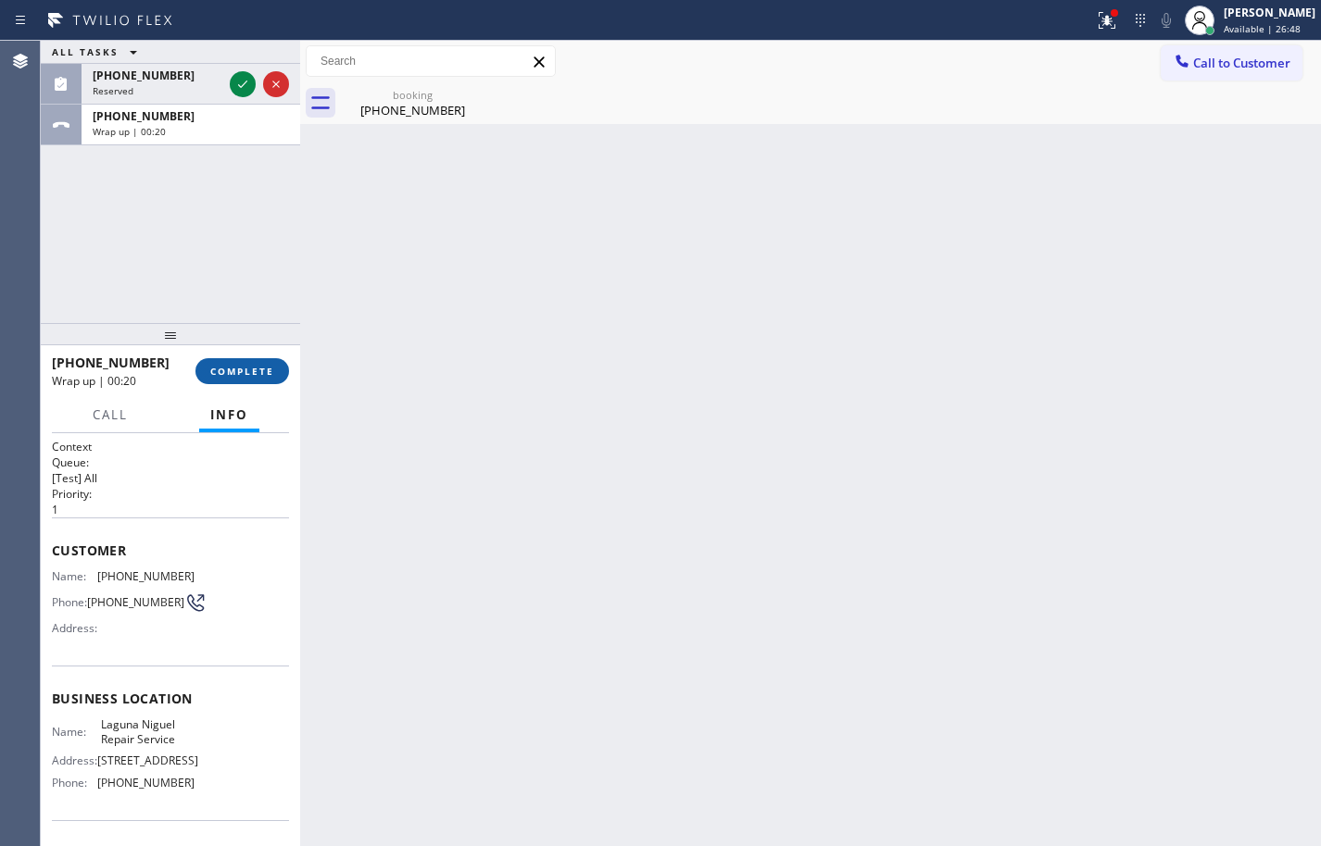
click at [250, 382] on button "COMPLETE" at bounding box center [242, 371] width 94 height 26
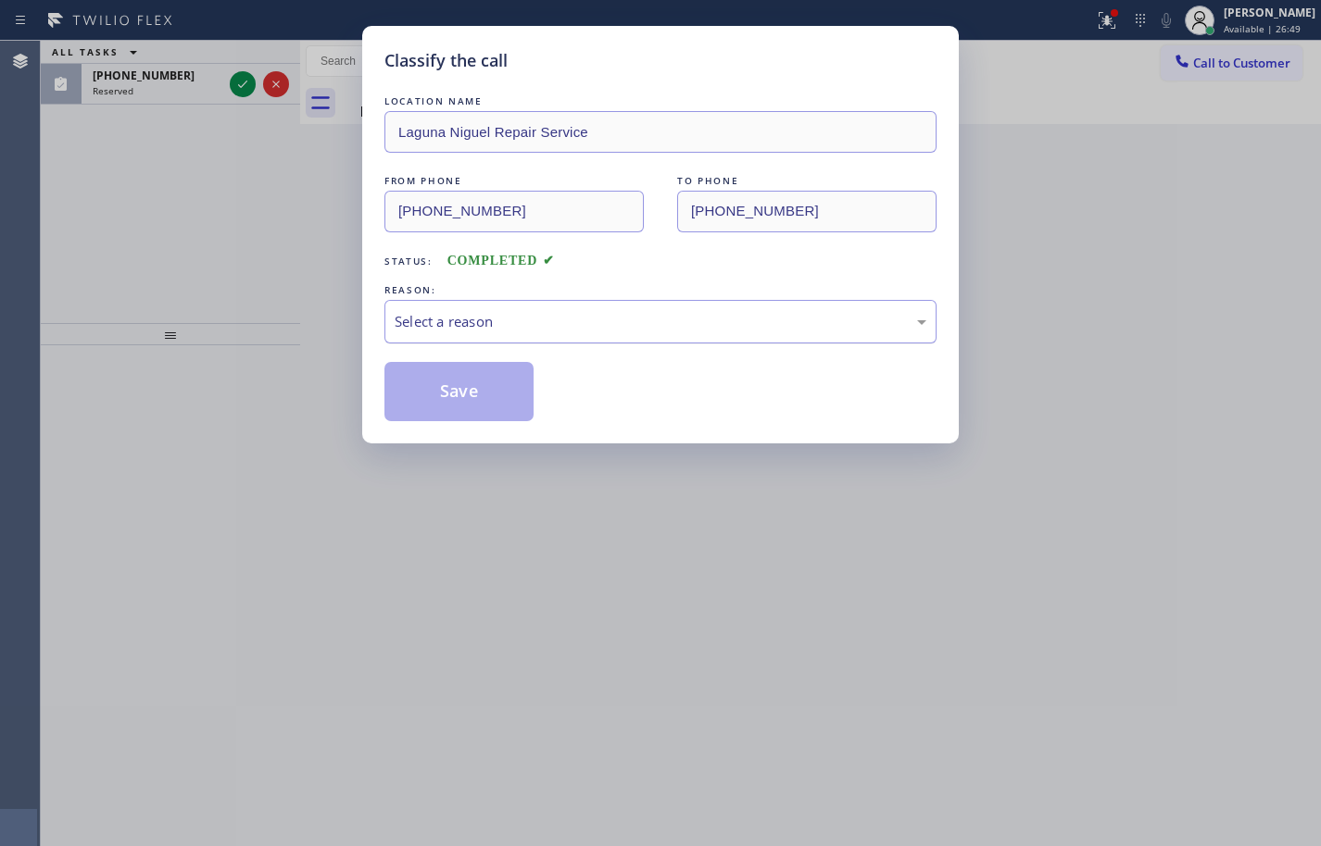
click at [472, 332] on div "Select a reason" at bounding box center [661, 321] width 532 height 21
click at [474, 399] on button "Save" at bounding box center [458, 391] width 149 height 59
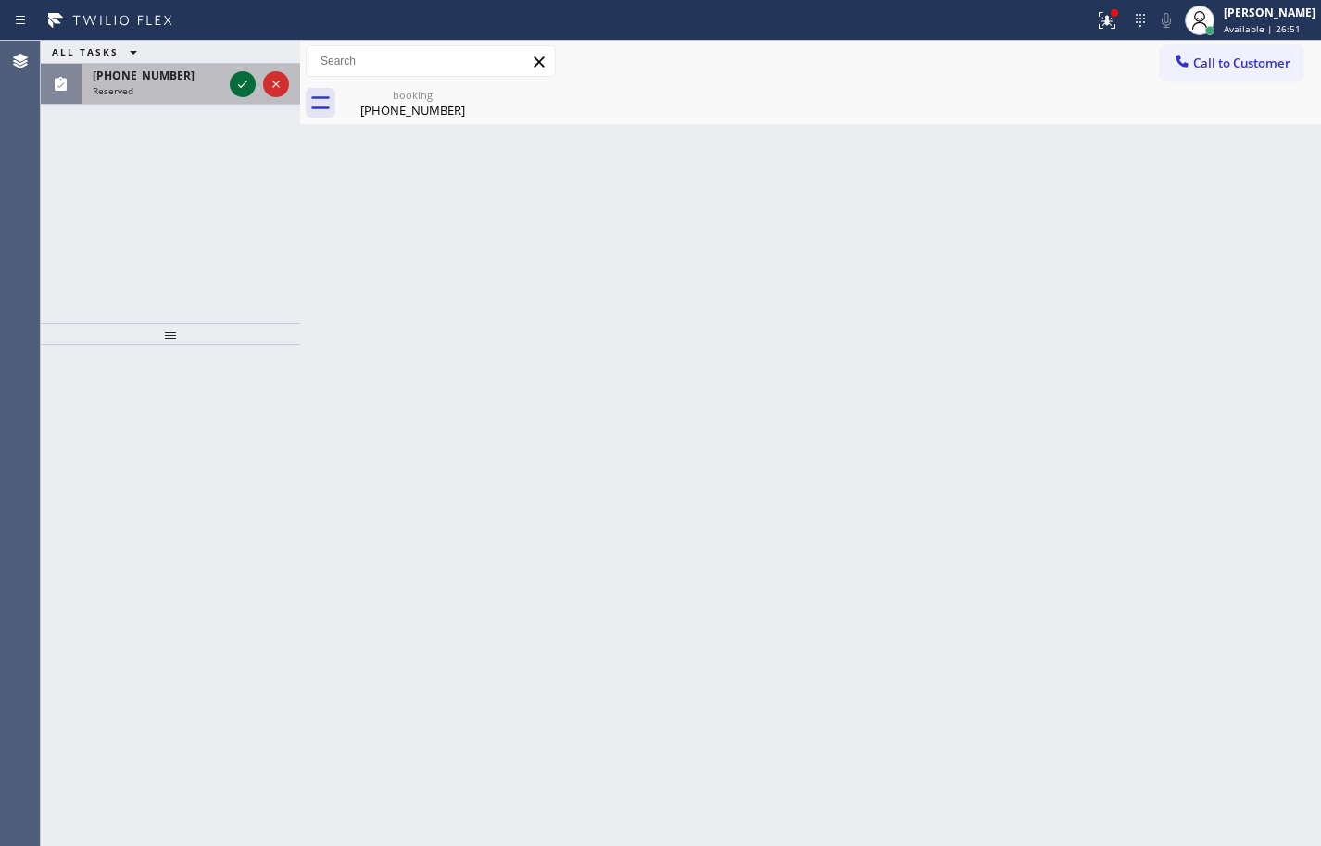
click at [236, 86] on icon at bounding box center [243, 84] width 22 height 22
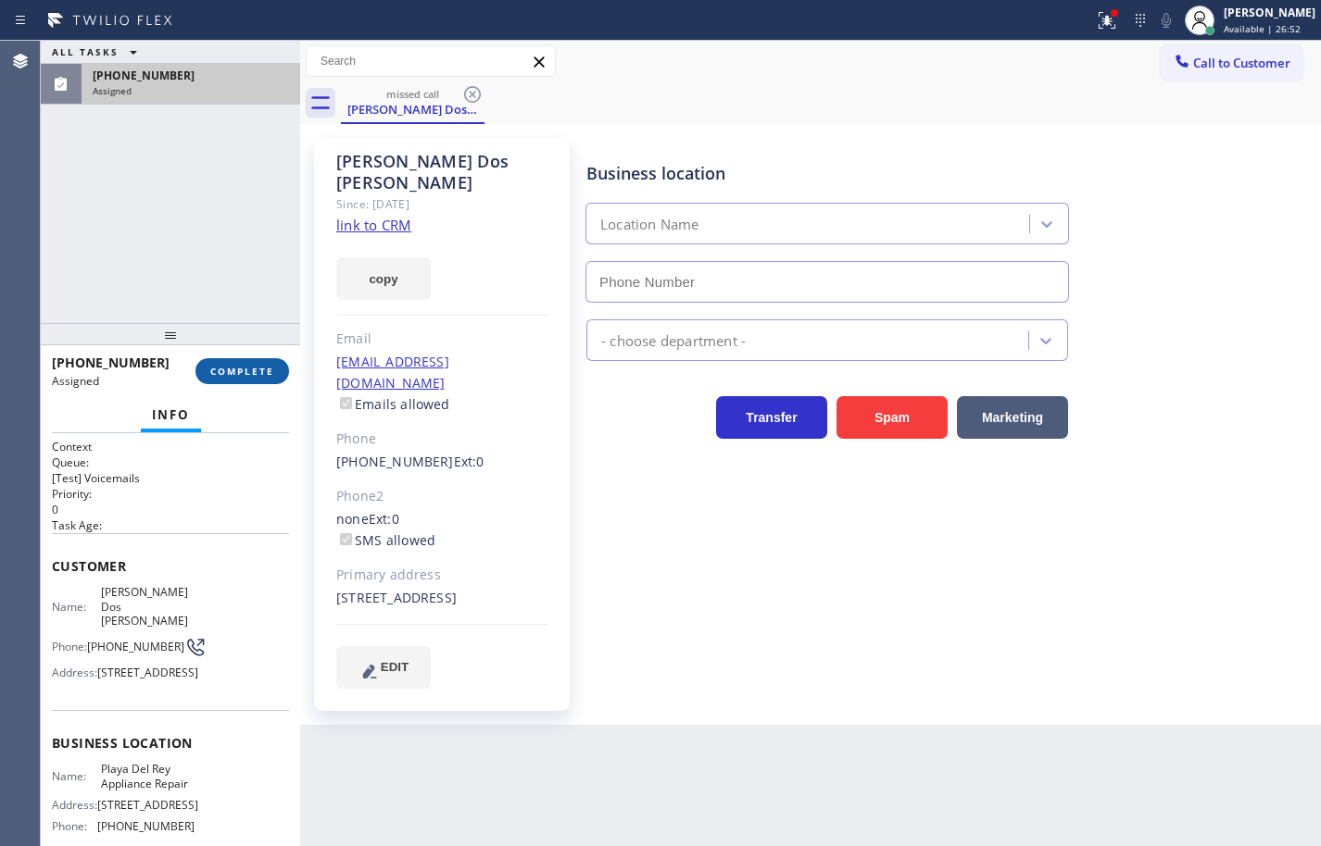
click at [265, 372] on span "COMPLETE" at bounding box center [242, 371] width 64 height 13
type input "[PHONE_NUMBER]"
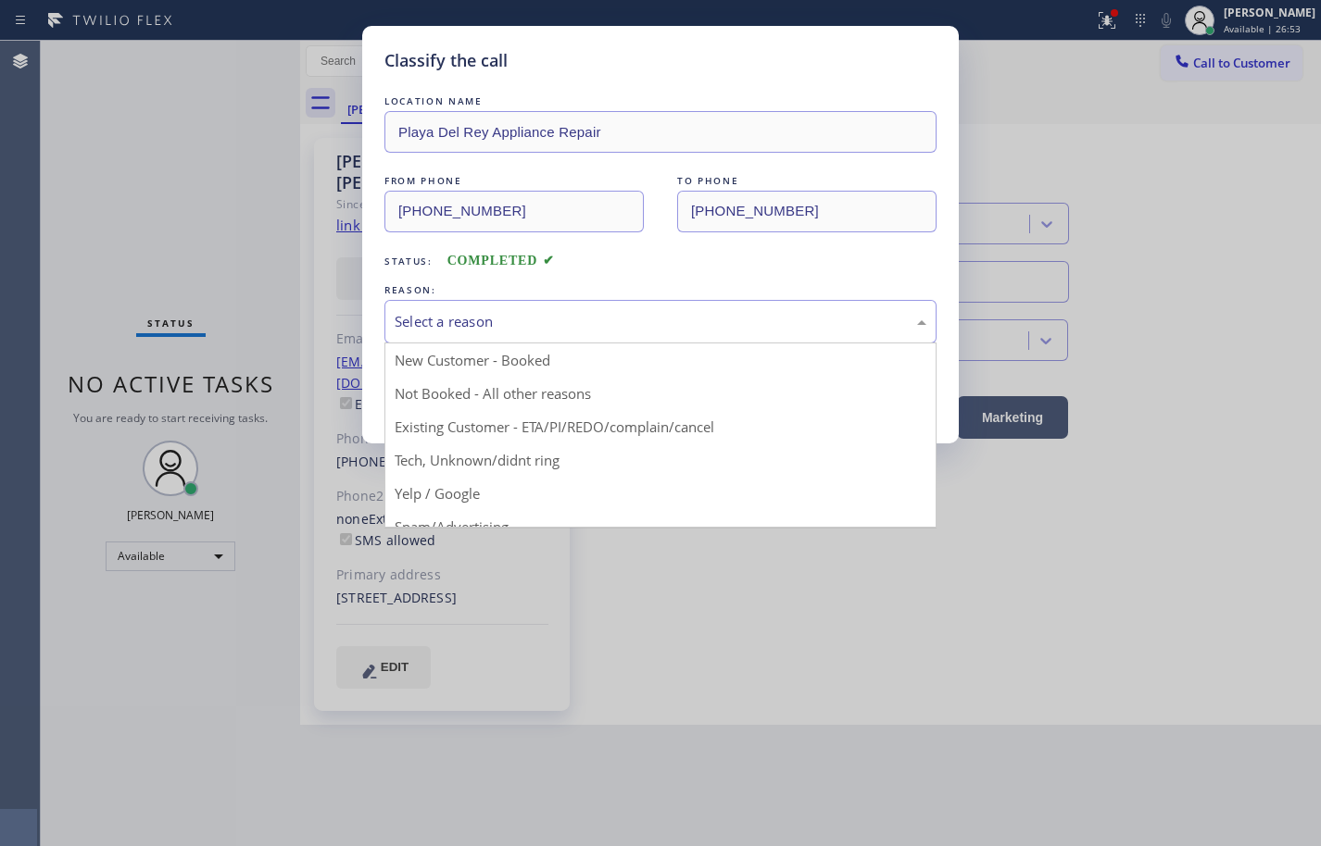
click at [499, 329] on div "Select a reason" at bounding box center [661, 321] width 532 height 21
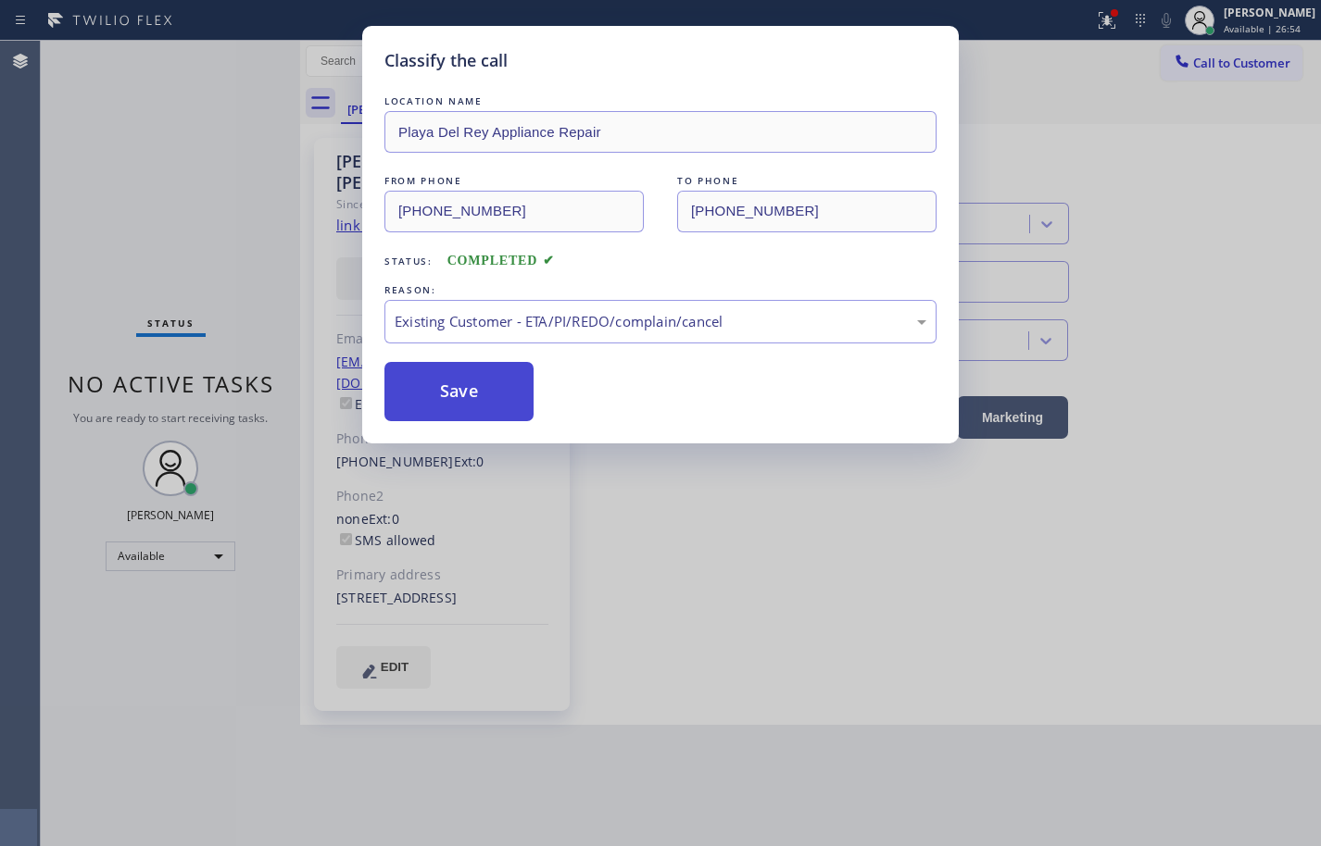
click at [494, 396] on button "Save" at bounding box center [458, 391] width 149 height 59
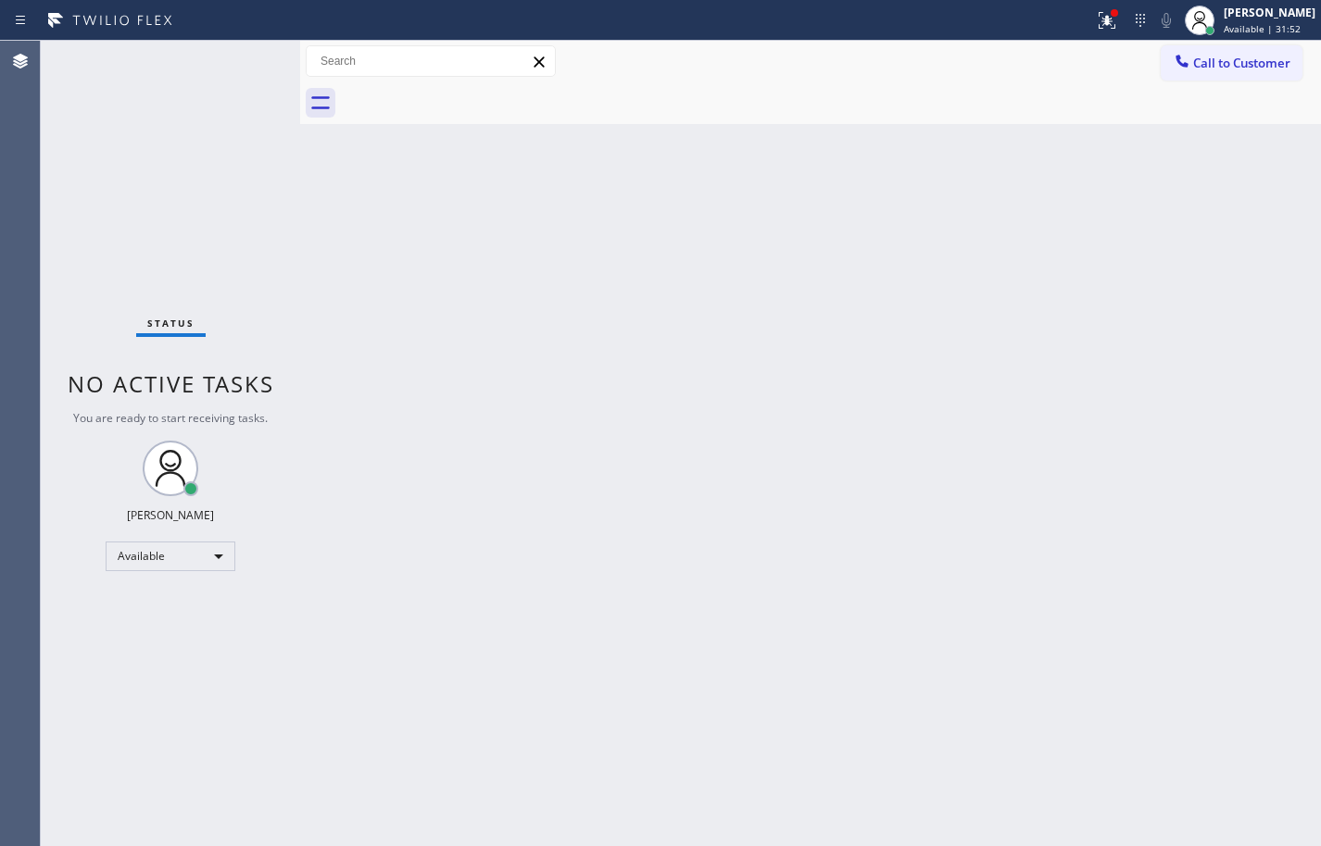
click at [938, 197] on div "Back to Dashboard Change Sender ID Customers Technicians Select a contact Outbo…" at bounding box center [810, 444] width 1021 height 806
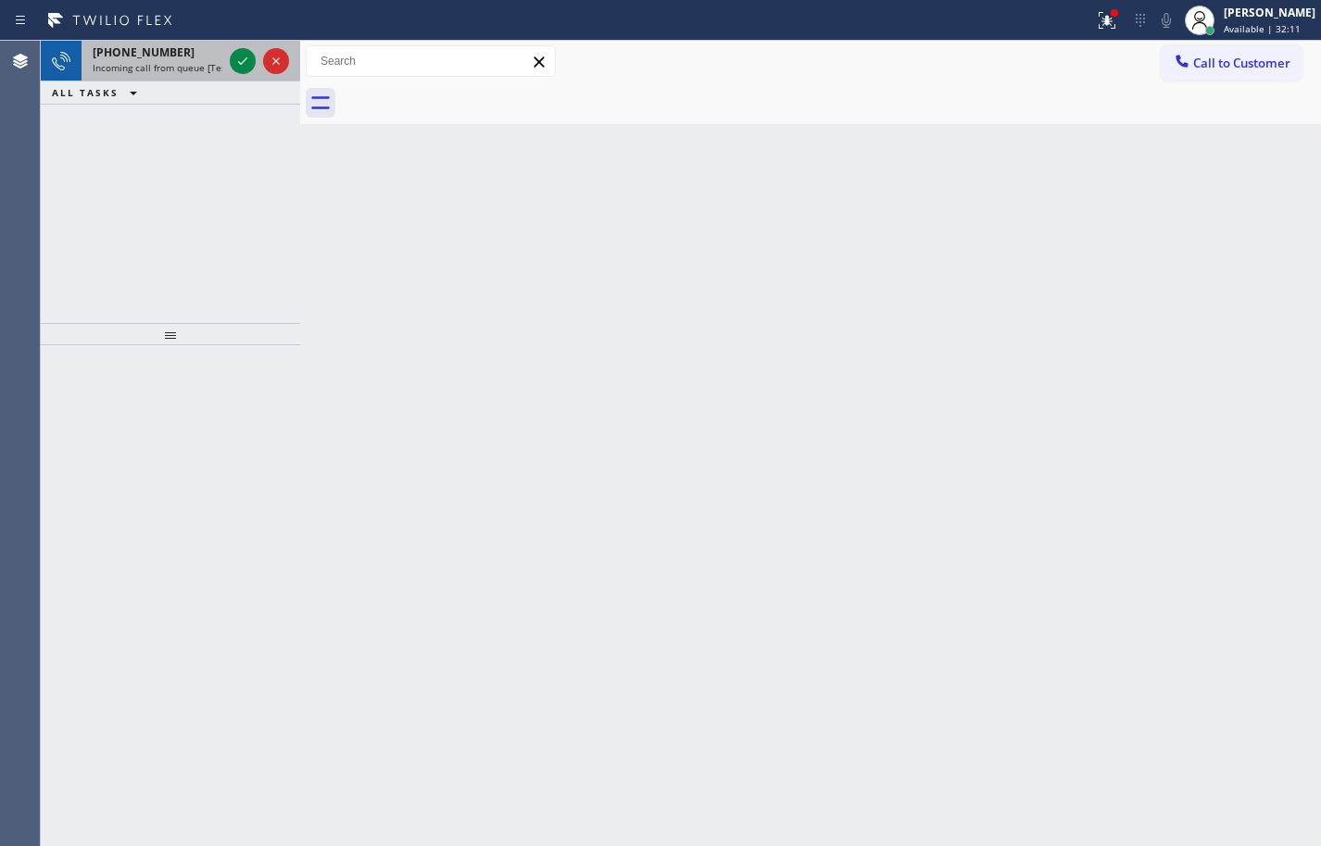
click at [169, 56] on div "[PHONE_NUMBER]" at bounding box center [158, 52] width 130 height 16
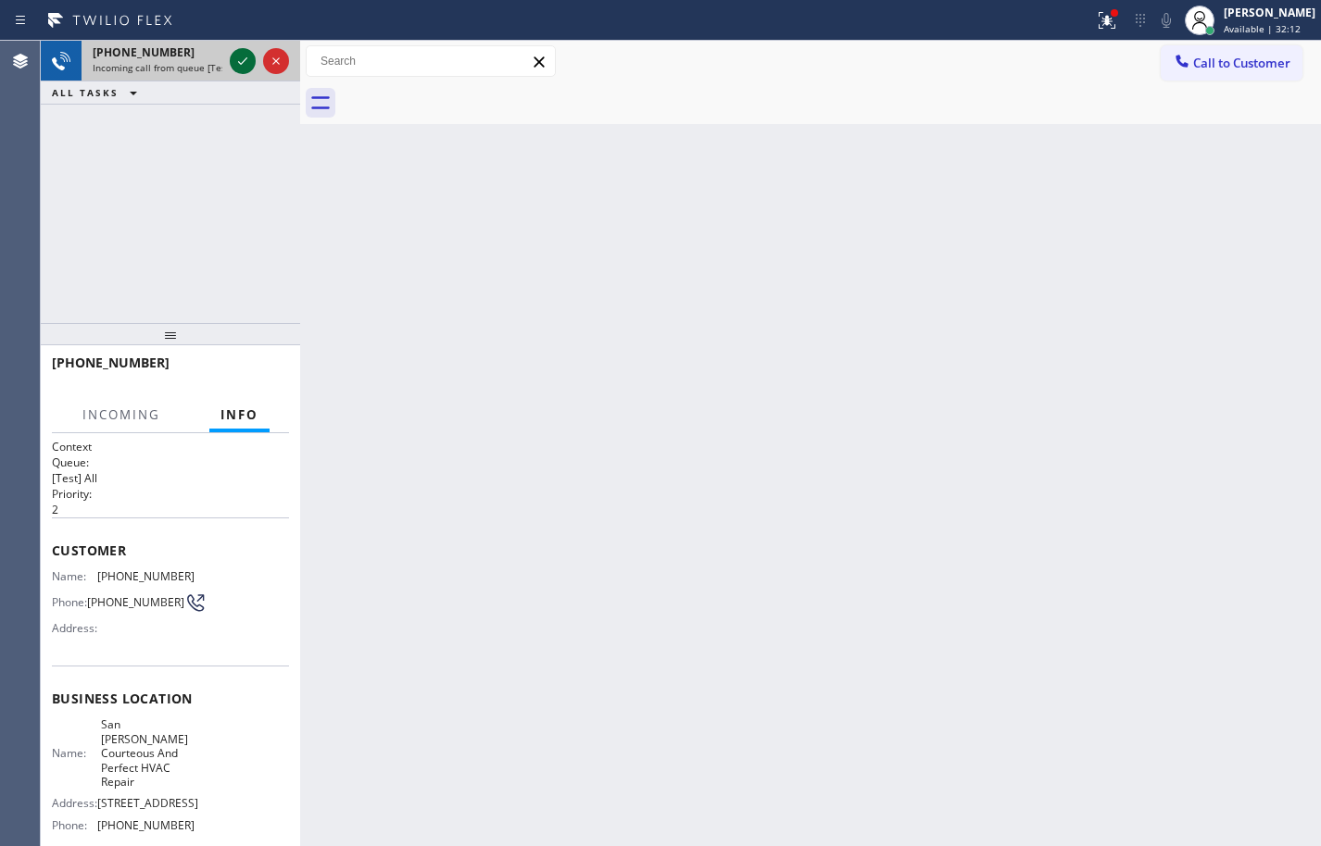
click at [240, 58] on icon at bounding box center [243, 61] width 22 height 22
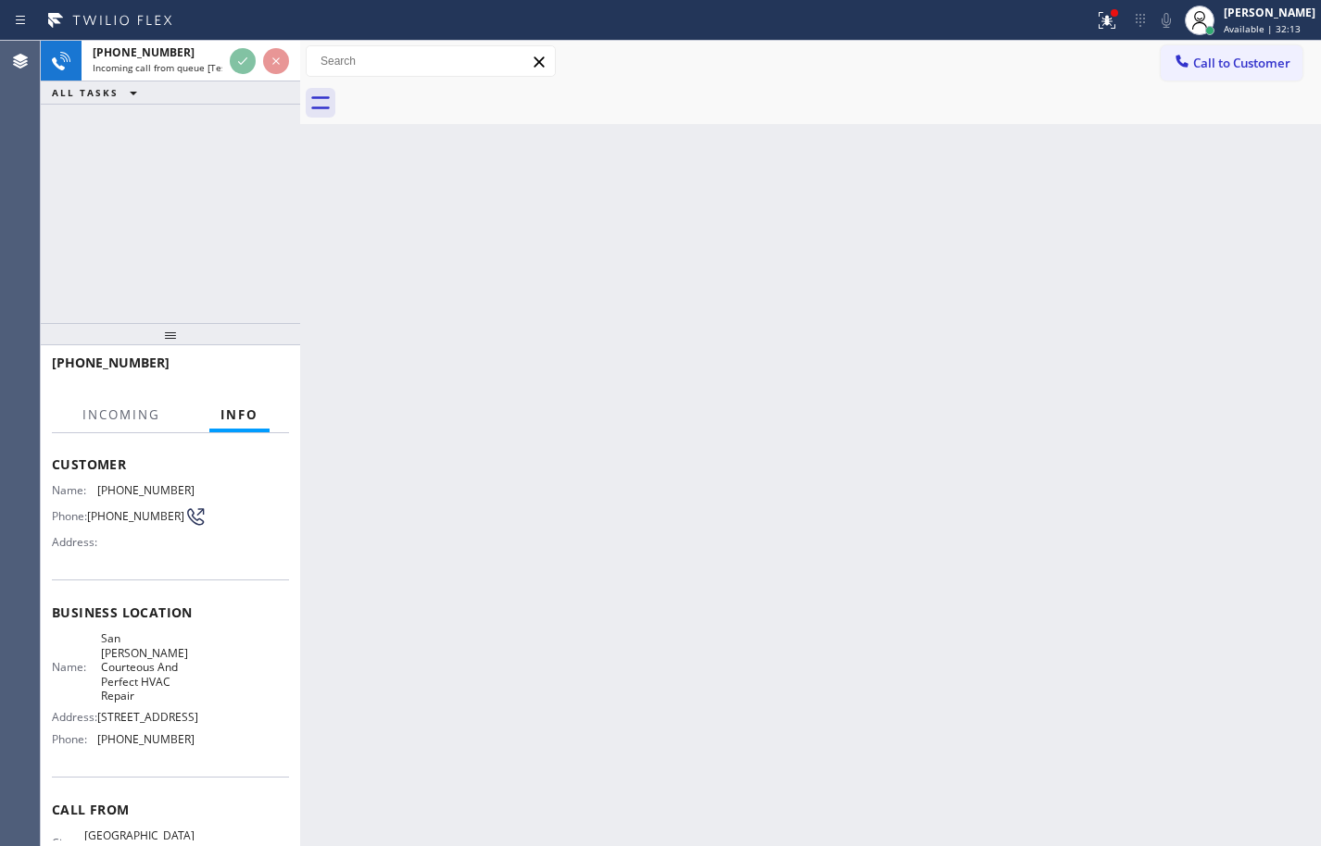
scroll to position [169, 0]
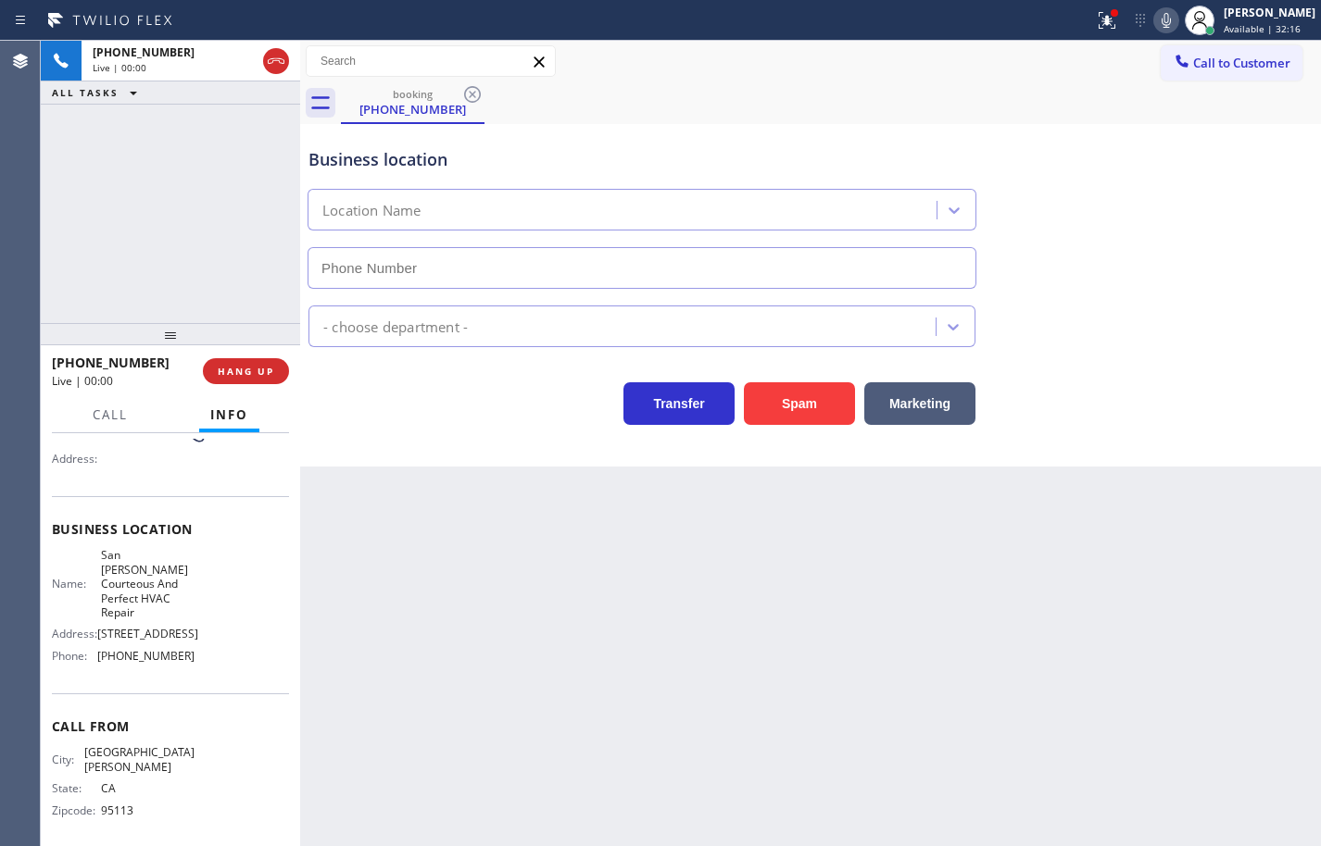
type input "[PHONE_NUMBER]"
click at [134, 583] on span "San [PERSON_NAME] Courteous And Perfect HVAC Repair" at bounding box center [147, 583] width 93 height 71
copy span "San [PERSON_NAME] Courteous And Perfect HVAC Repair"
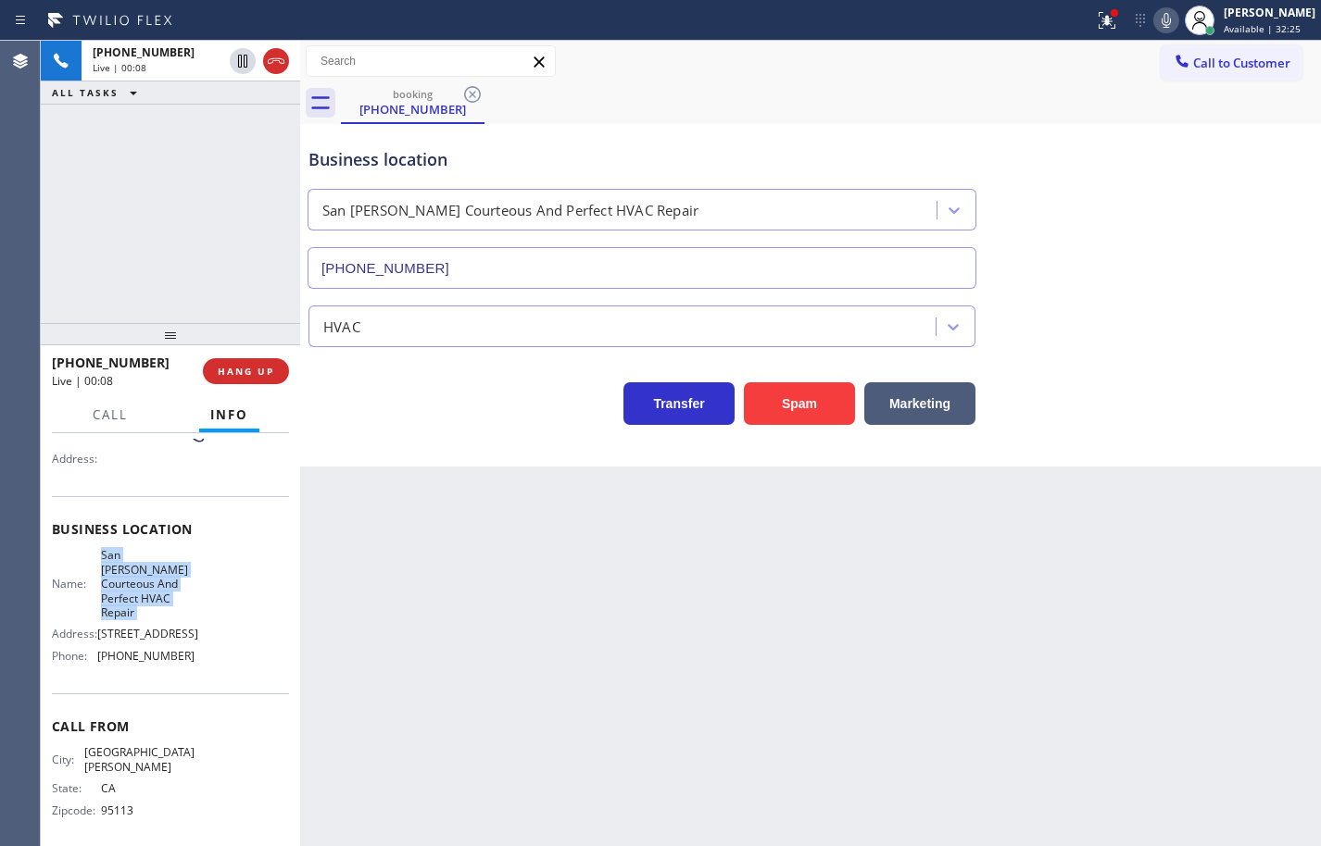
click at [160, 662] on span "[PHONE_NUMBER]" at bounding box center [145, 656] width 97 height 14
copy span "[PHONE_NUMBER]"
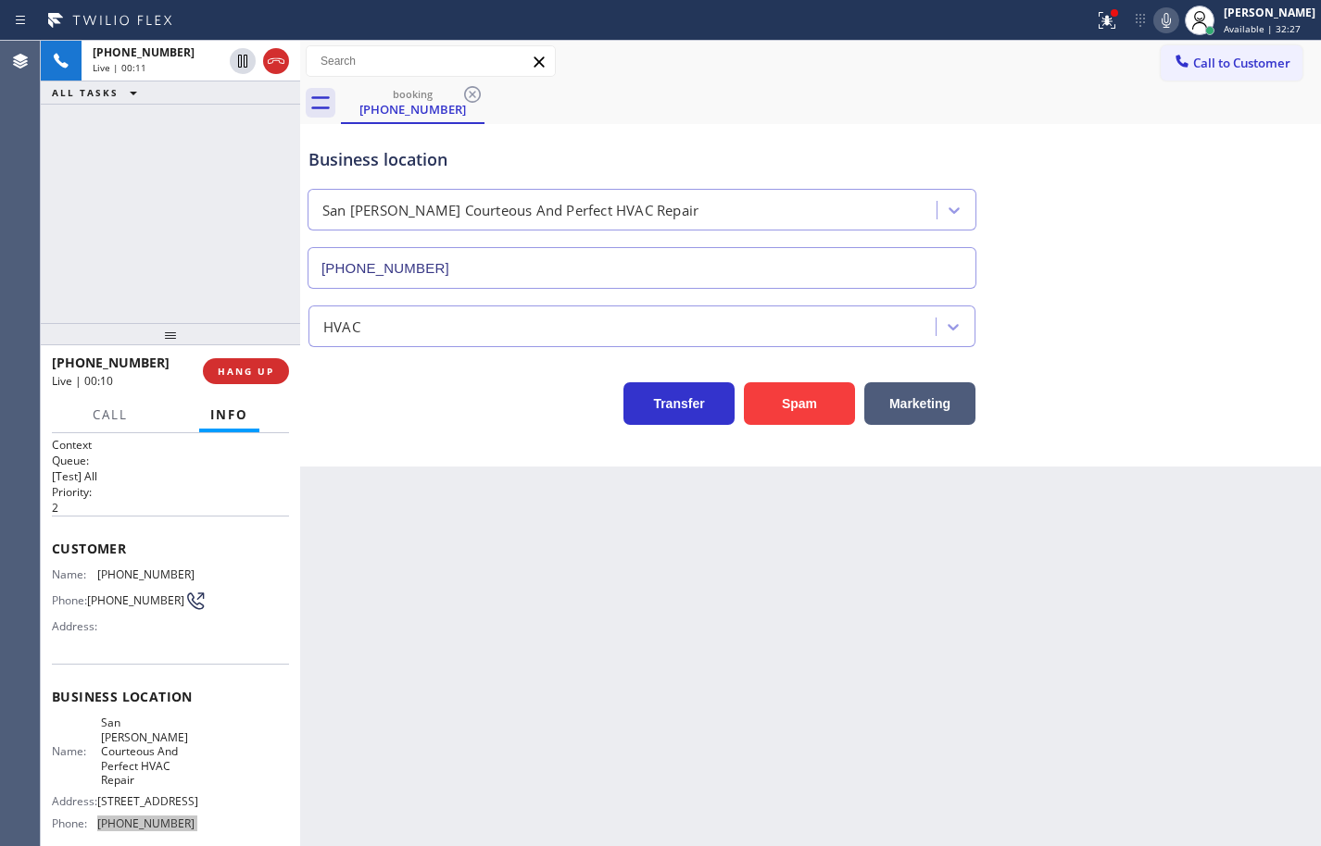
scroll to position [0, 0]
click at [148, 574] on span "[PHONE_NUMBER]" at bounding box center [145, 577] width 97 height 14
copy span "[PHONE_NUMBER]"
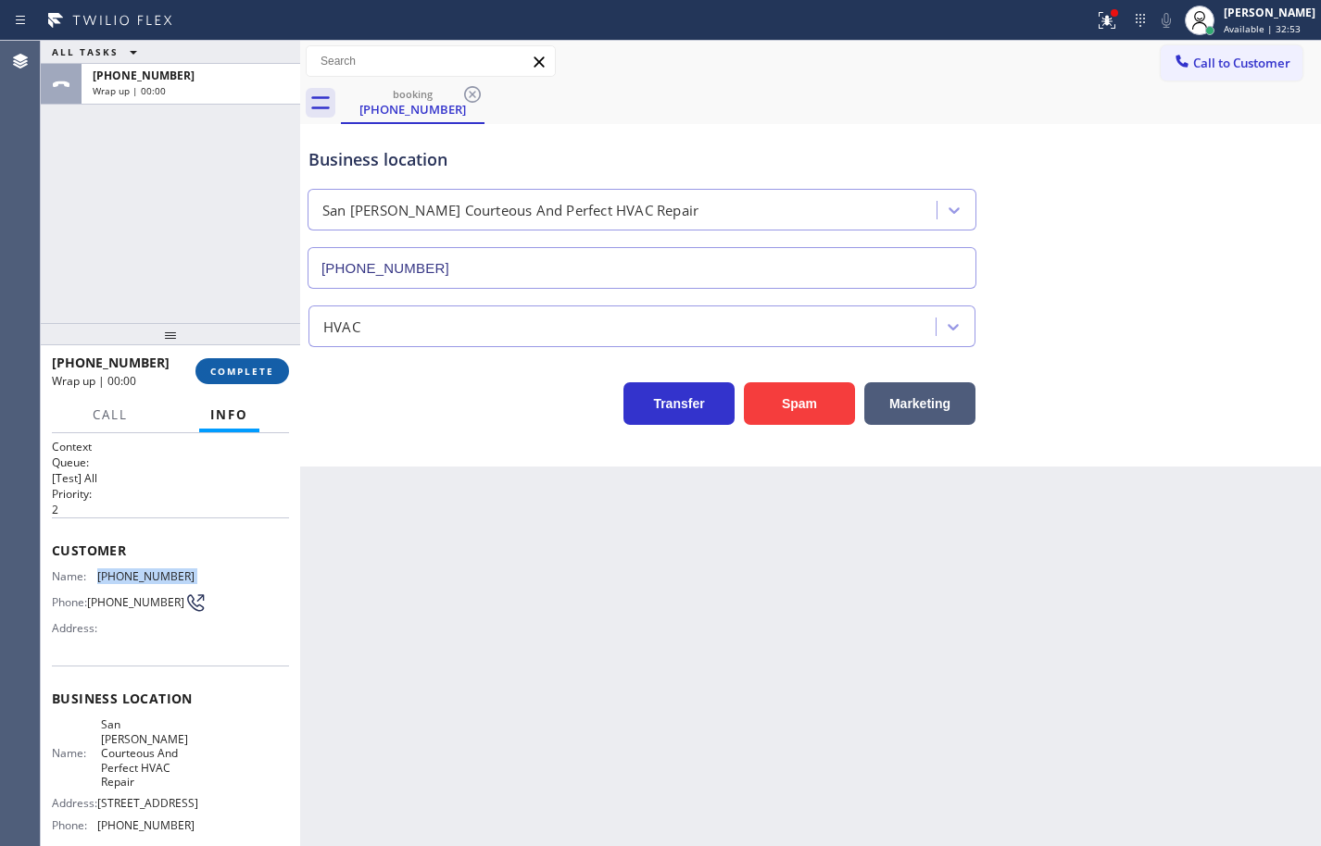
click at [268, 378] on button "COMPLETE" at bounding box center [242, 371] width 94 height 26
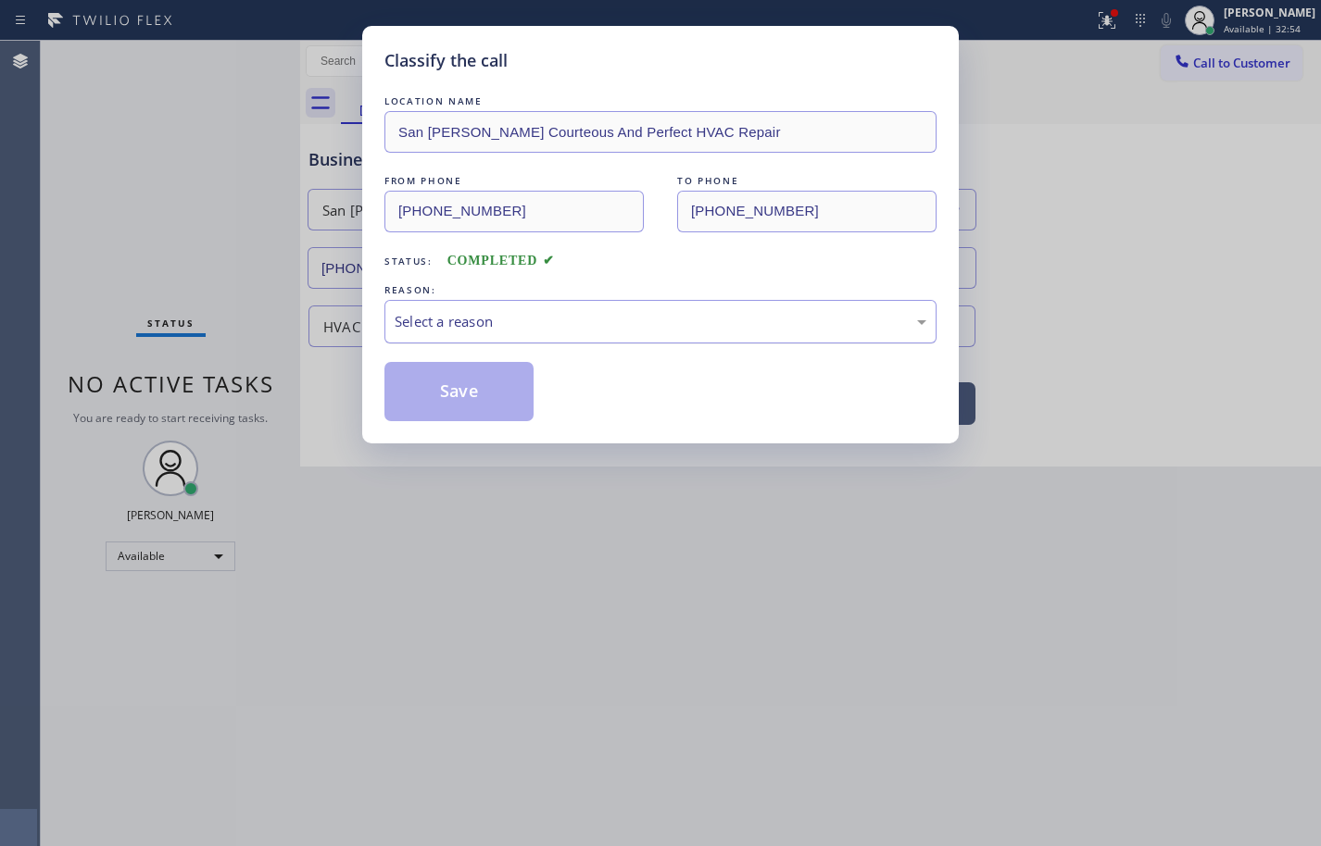
drag, startPoint x: 570, startPoint y: 325, endPoint x: 552, endPoint y: 337, distance: 21.3
click at [570, 325] on div "Select a reason" at bounding box center [661, 321] width 532 height 21
drag, startPoint x: 476, startPoint y: 451, endPoint x: 491, endPoint y: 419, distance: 35.6
click at [490, 385] on button "Save" at bounding box center [458, 391] width 149 height 59
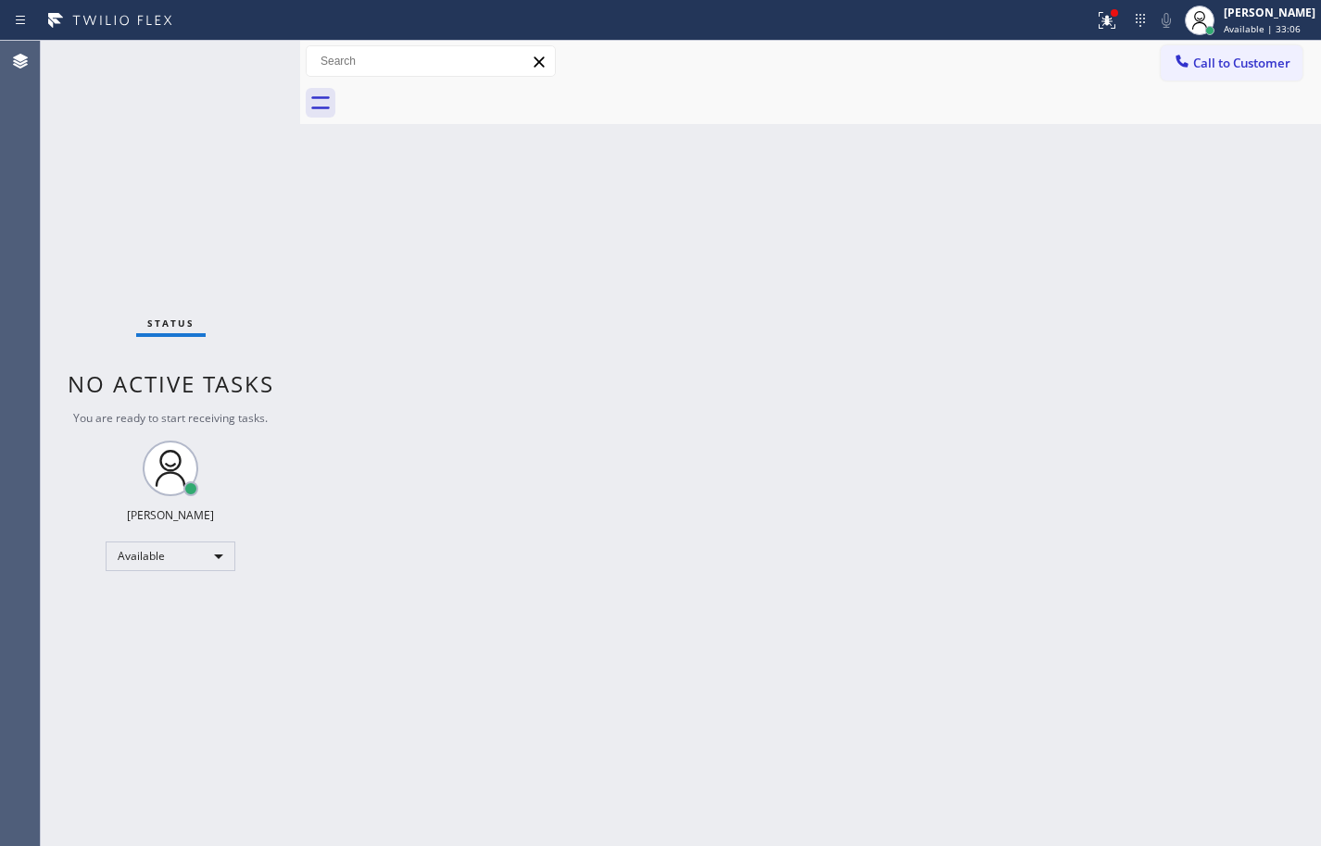
click at [182, 188] on div "Status No active tasks You are ready to start receiving tasks. [PERSON_NAME] Av…" at bounding box center [170, 444] width 259 height 806
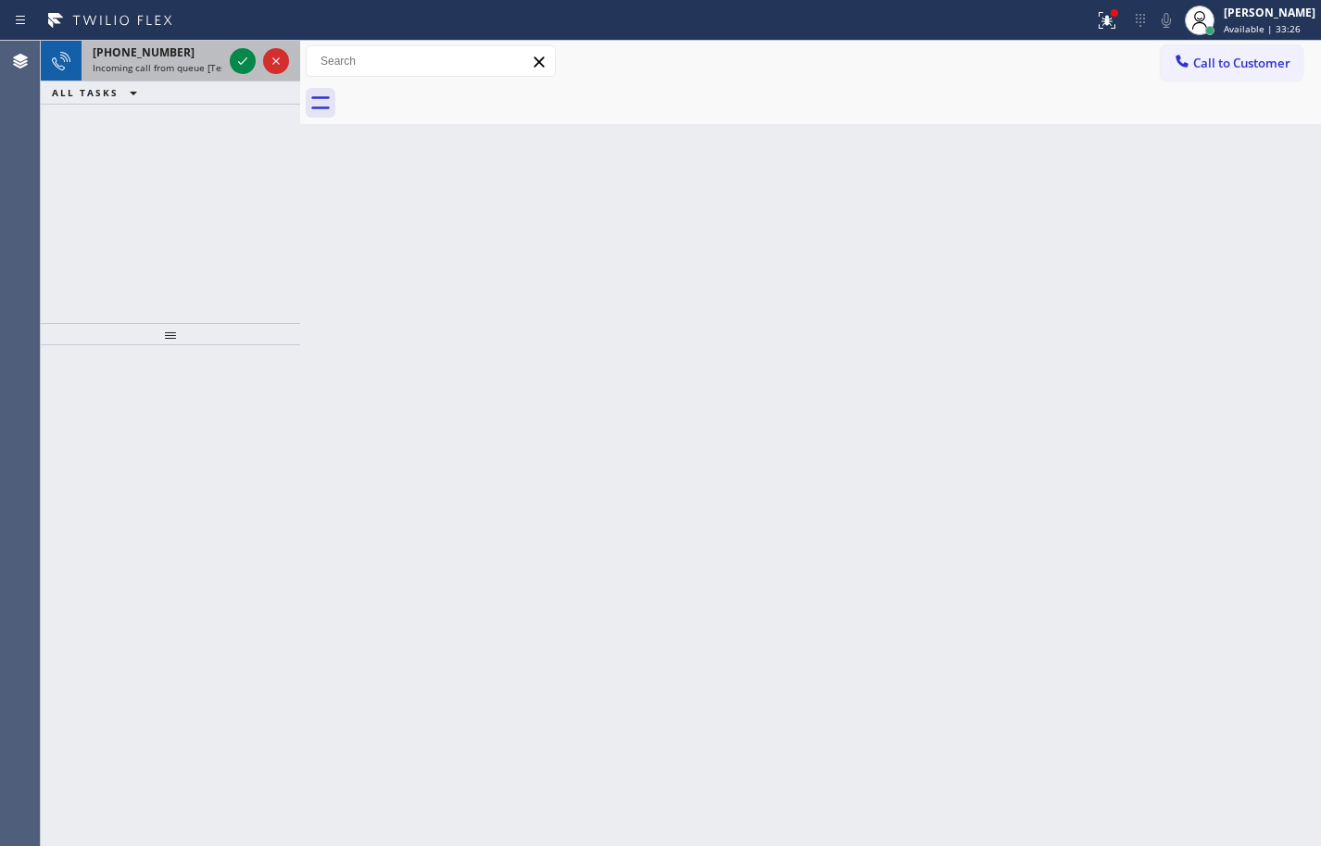
click at [212, 72] on span "Incoming call from queue [Test] All" at bounding box center [170, 67] width 154 height 13
click at [179, 60] on div "[PHONE_NUMBER] Incoming call from queue [Test] All" at bounding box center [153, 61] width 144 height 41
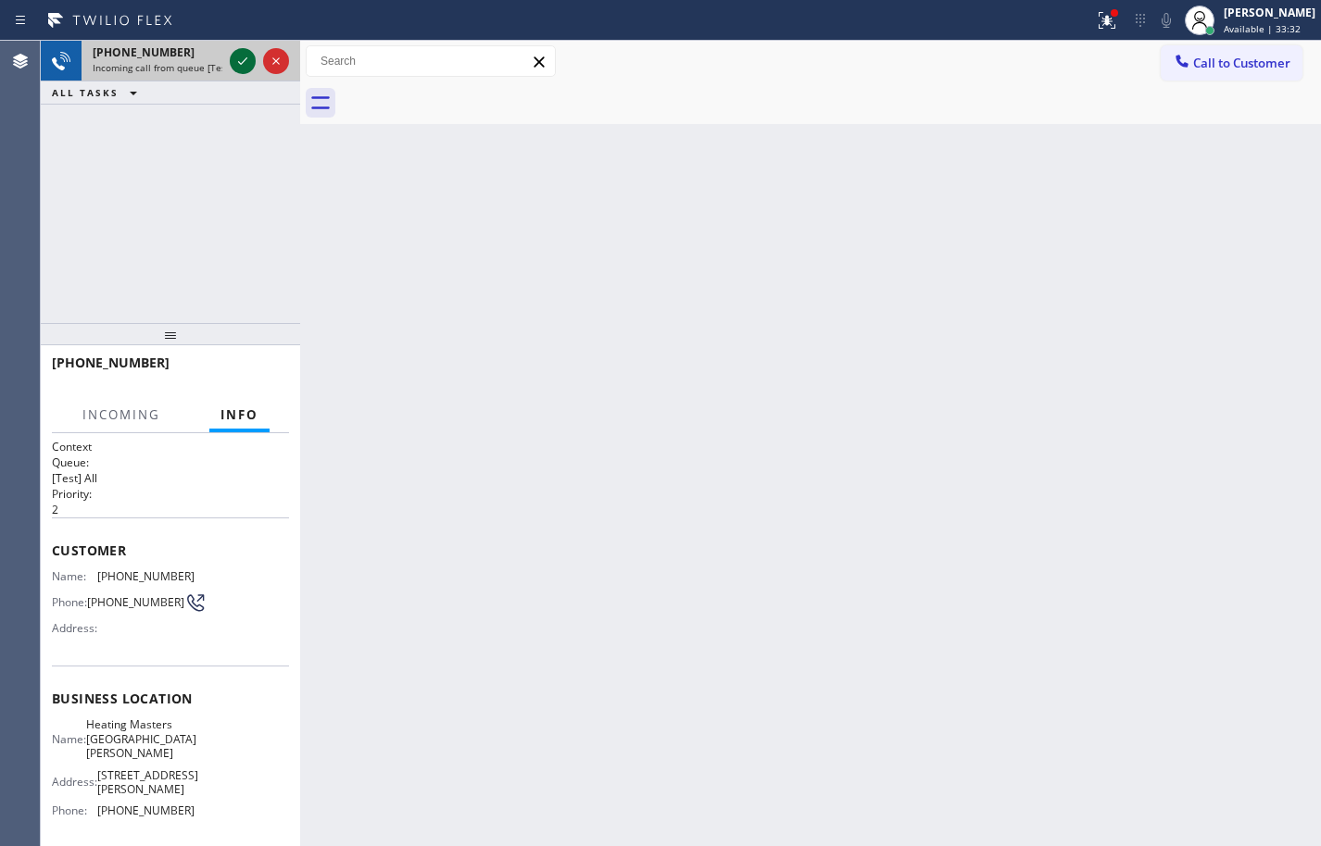
click at [242, 61] on icon at bounding box center [243, 61] width 22 height 22
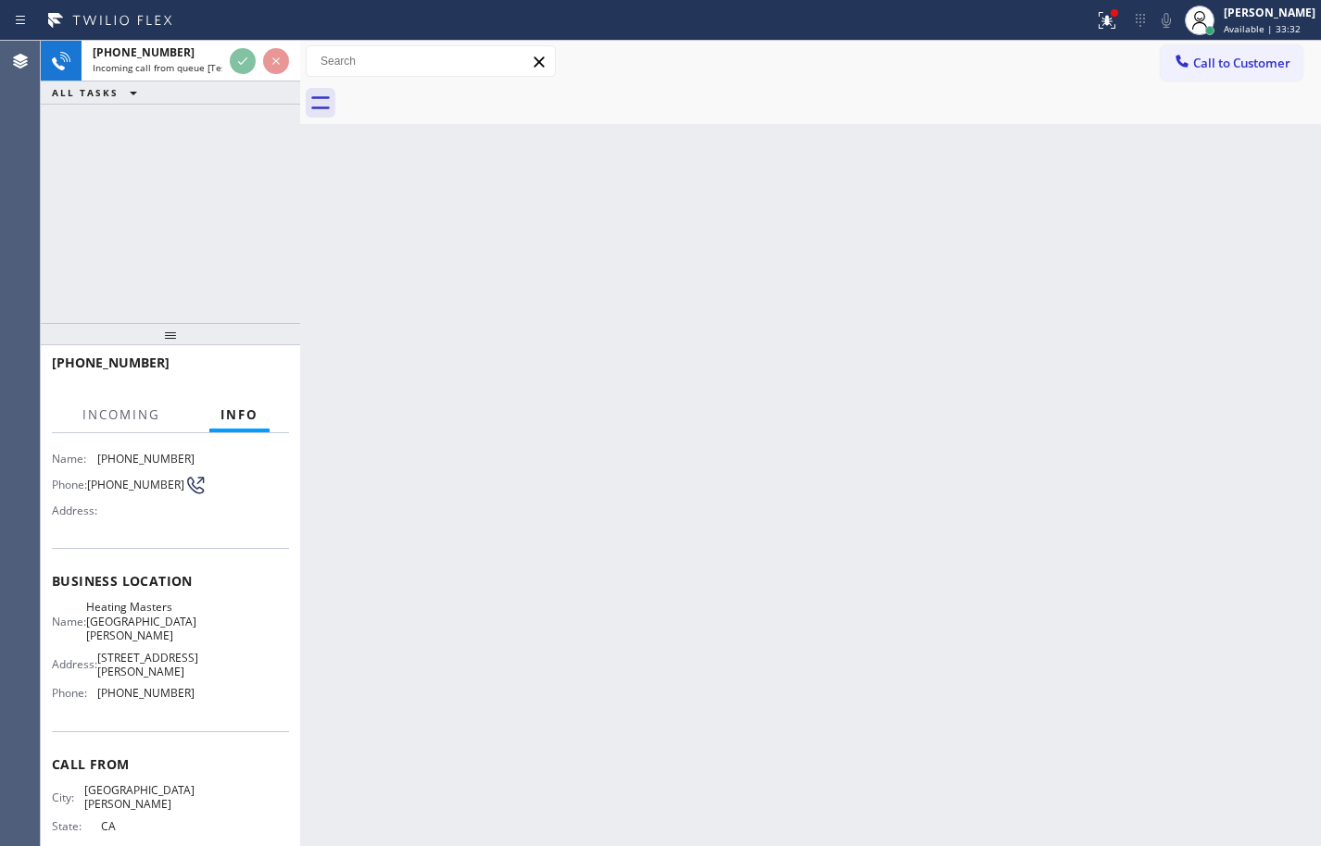
scroll to position [126, 0]
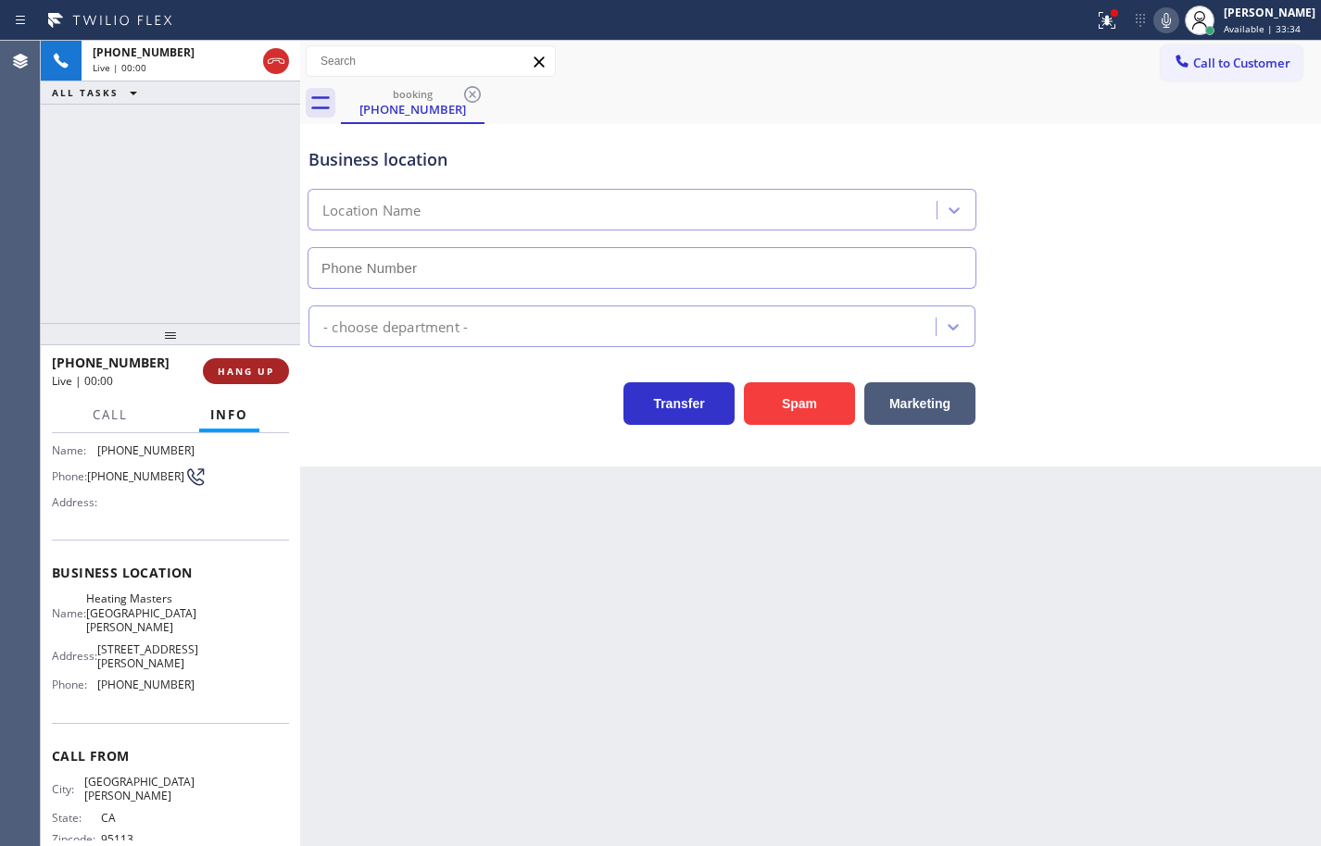
click at [269, 366] on span "HANG UP" at bounding box center [246, 371] width 56 height 13
type input "[PHONE_NUMBER]"
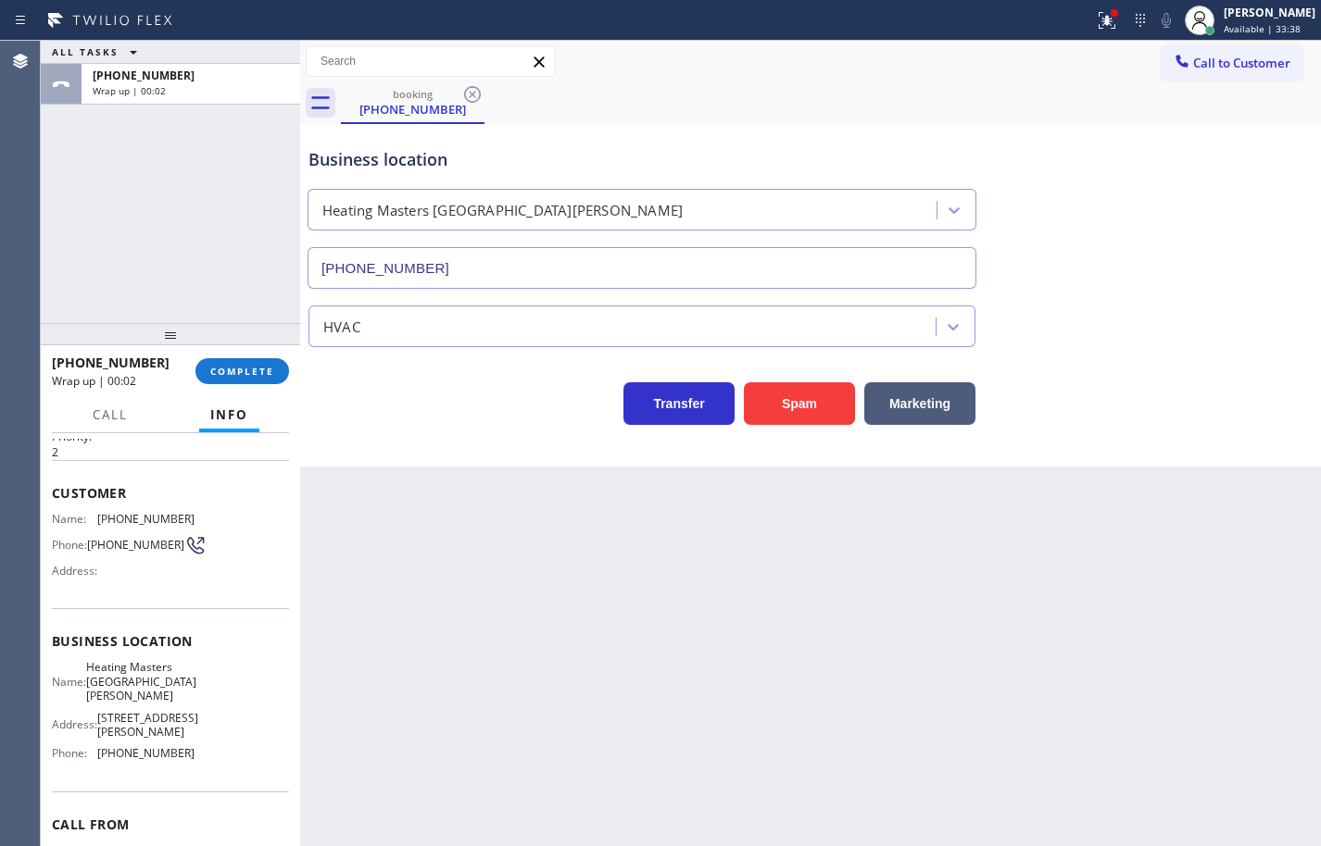
scroll to position [0, 0]
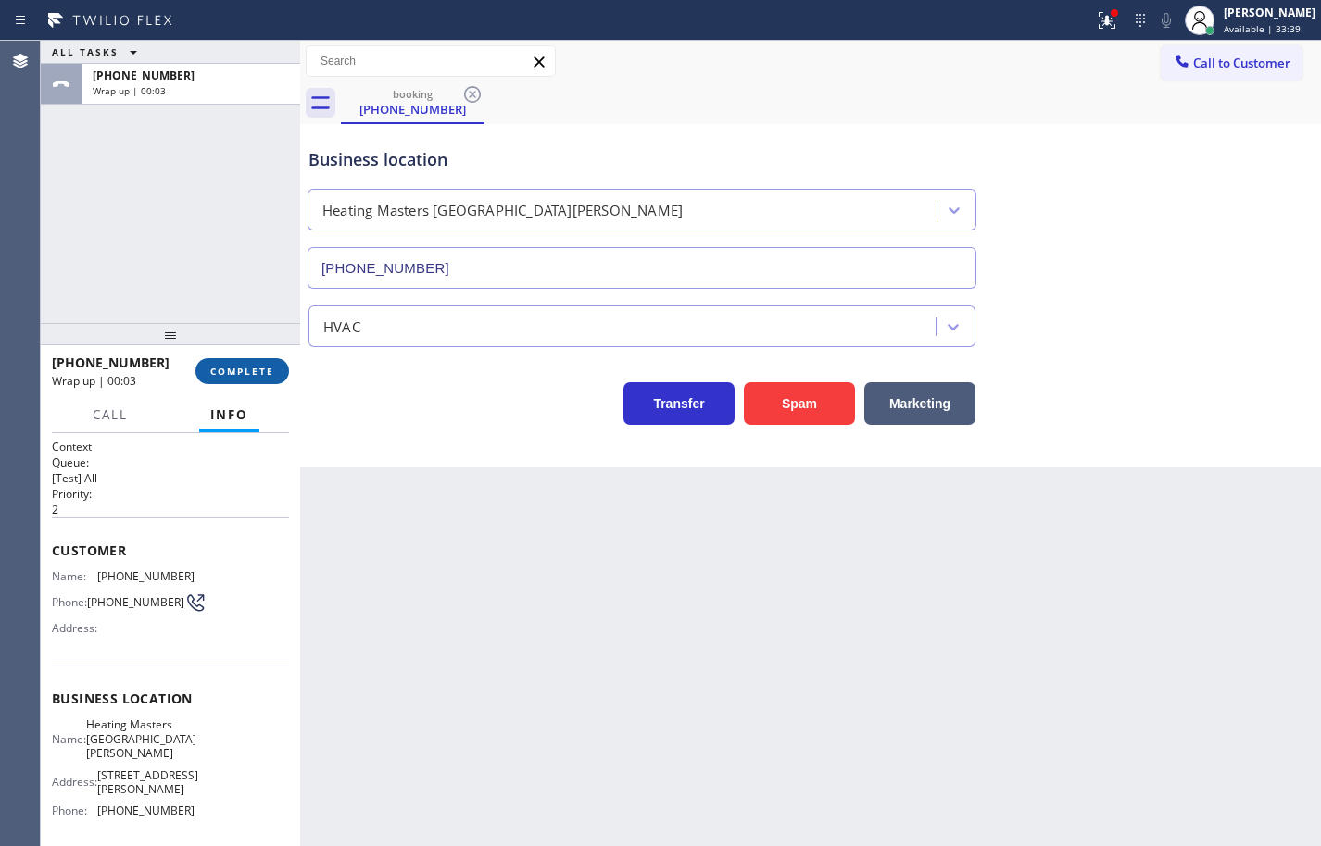
click at [256, 372] on span "COMPLETE" at bounding box center [242, 371] width 64 height 13
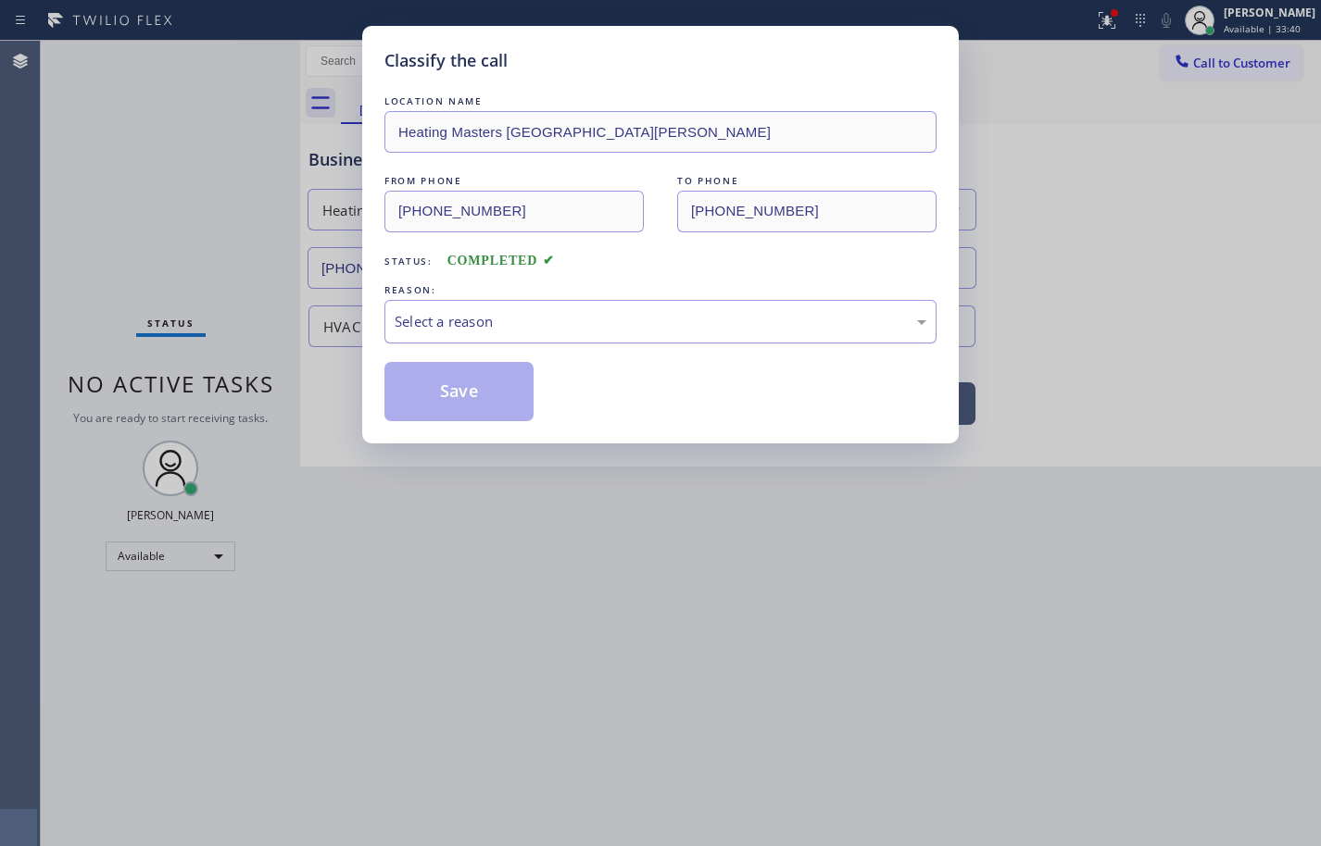
click at [529, 309] on div "Select a reason" at bounding box center [660, 322] width 552 height 44
click at [482, 394] on button "Save" at bounding box center [458, 391] width 149 height 59
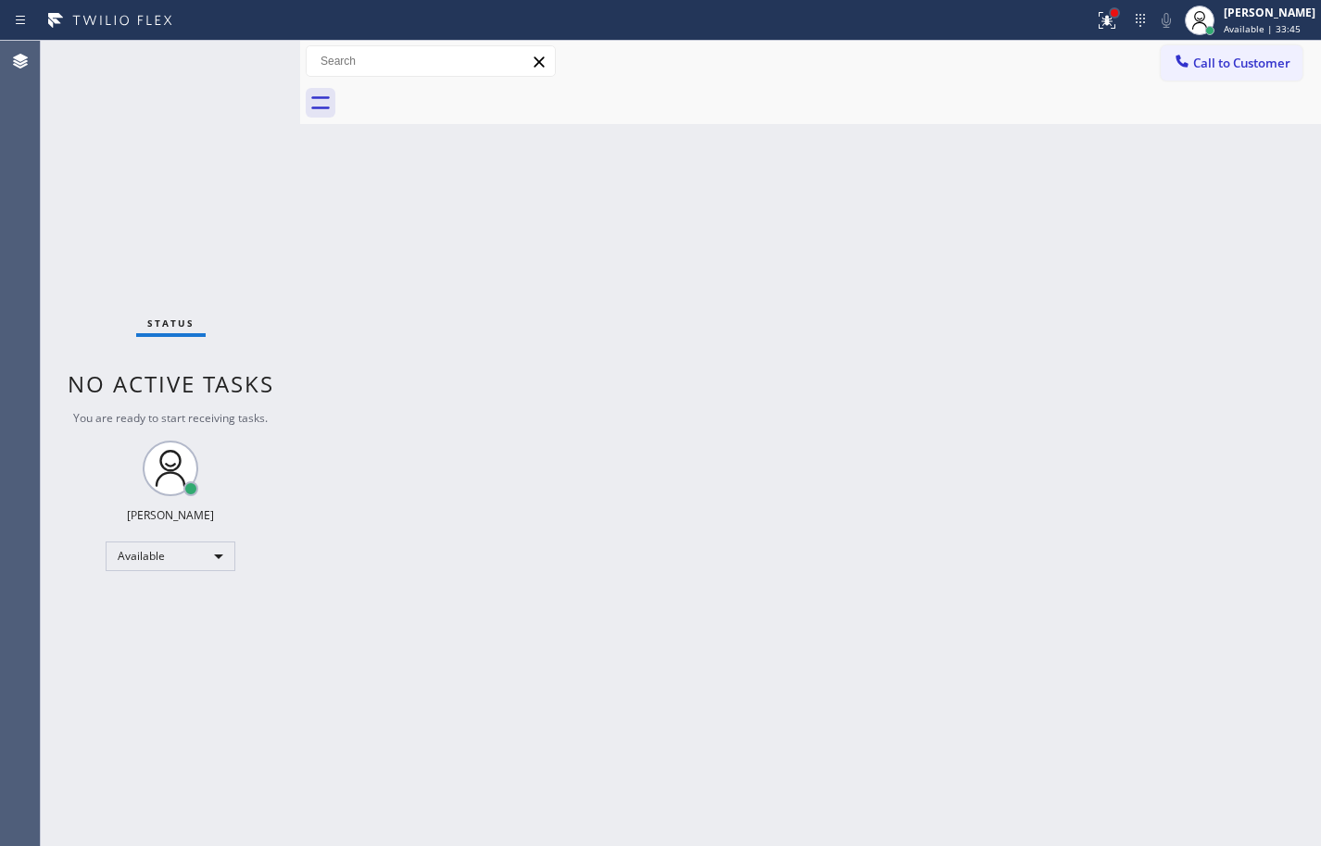
click at [1109, 15] on div at bounding box center [1114, 12] width 11 height 11
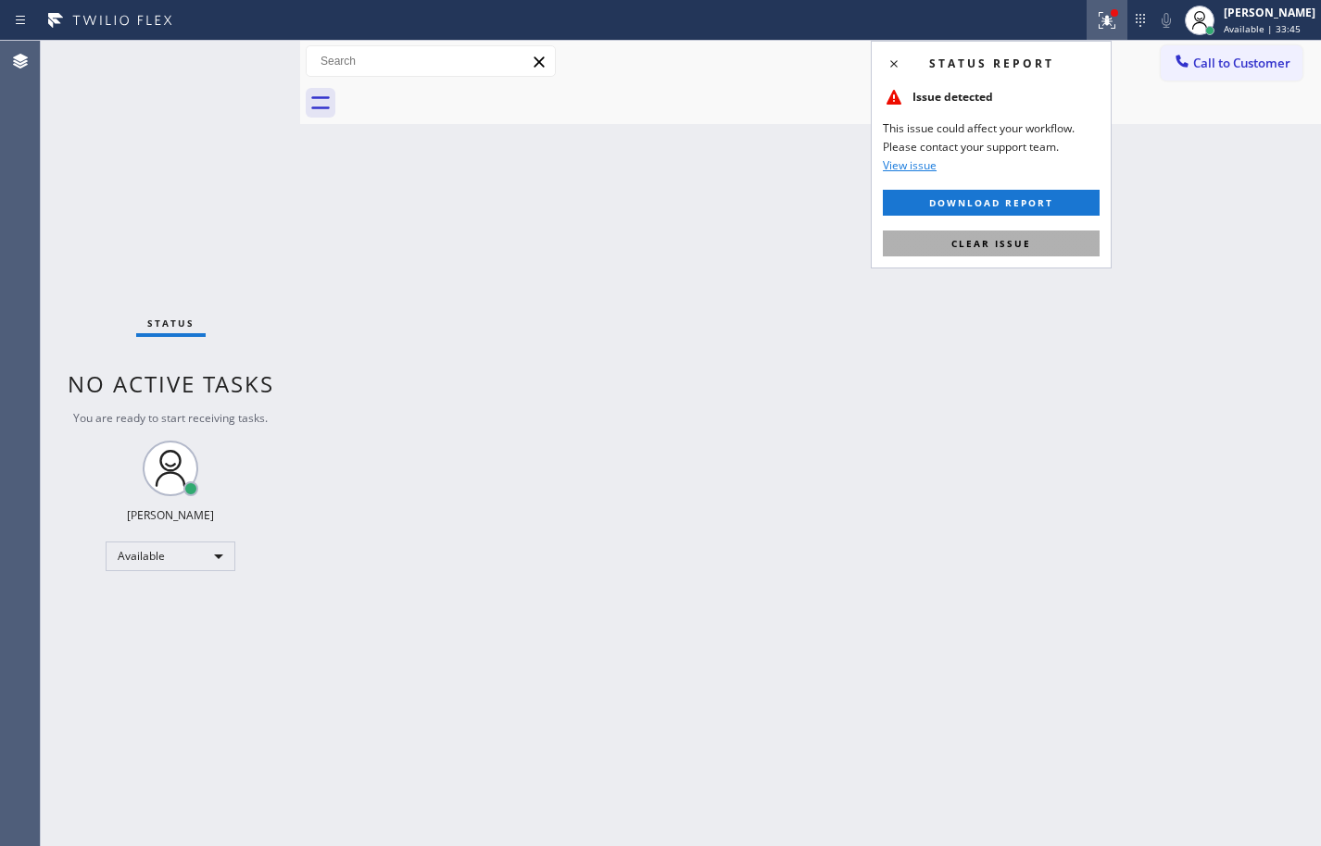
click at [1051, 235] on button "Clear issue" at bounding box center [991, 244] width 217 height 26
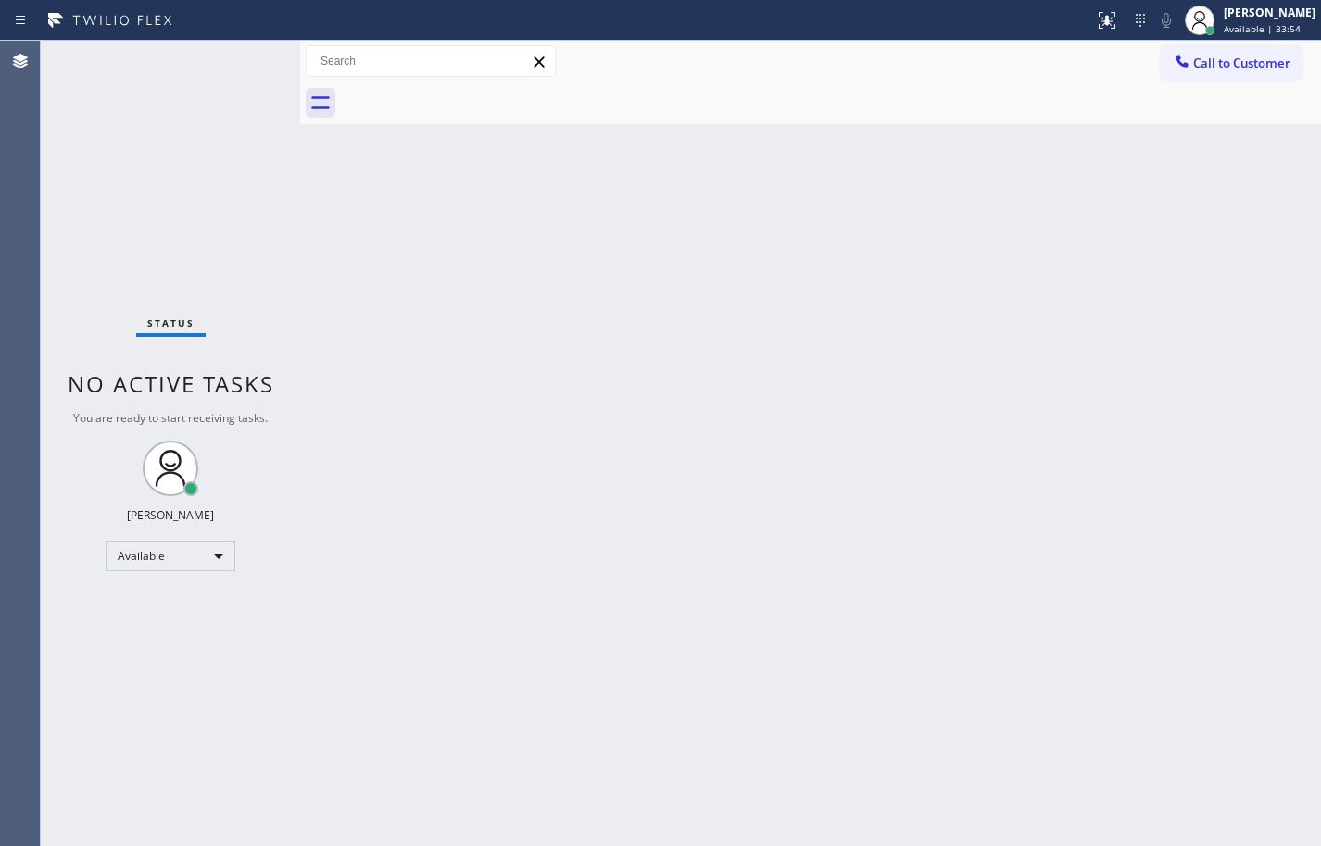
click at [1135, 186] on div "Back to Dashboard Change Sender ID Customers Technicians Select a contact Outbo…" at bounding box center [810, 444] width 1021 height 806
click at [1207, 56] on span "Call to Customer" at bounding box center [1241, 63] width 97 height 17
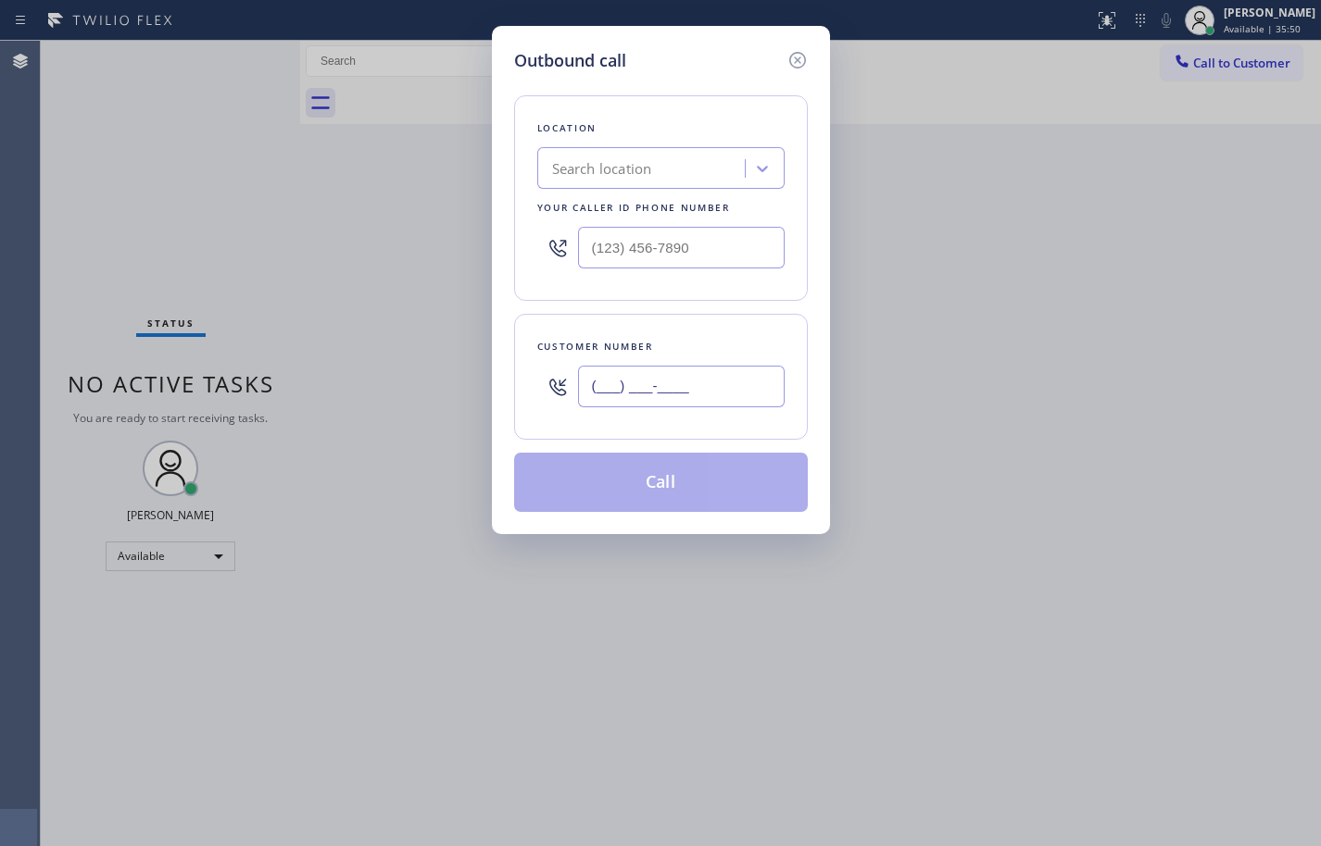
drag, startPoint x: 706, startPoint y: 387, endPoint x: 744, endPoint y: 368, distance: 42.7
click at [706, 387] on input "(___) ___-____" at bounding box center [681, 387] width 207 height 42
paste input "310) 901-5730"
type input "[PHONE_NUMBER]"
click at [715, 256] on input "(___) ___-____" at bounding box center [681, 248] width 207 height 42
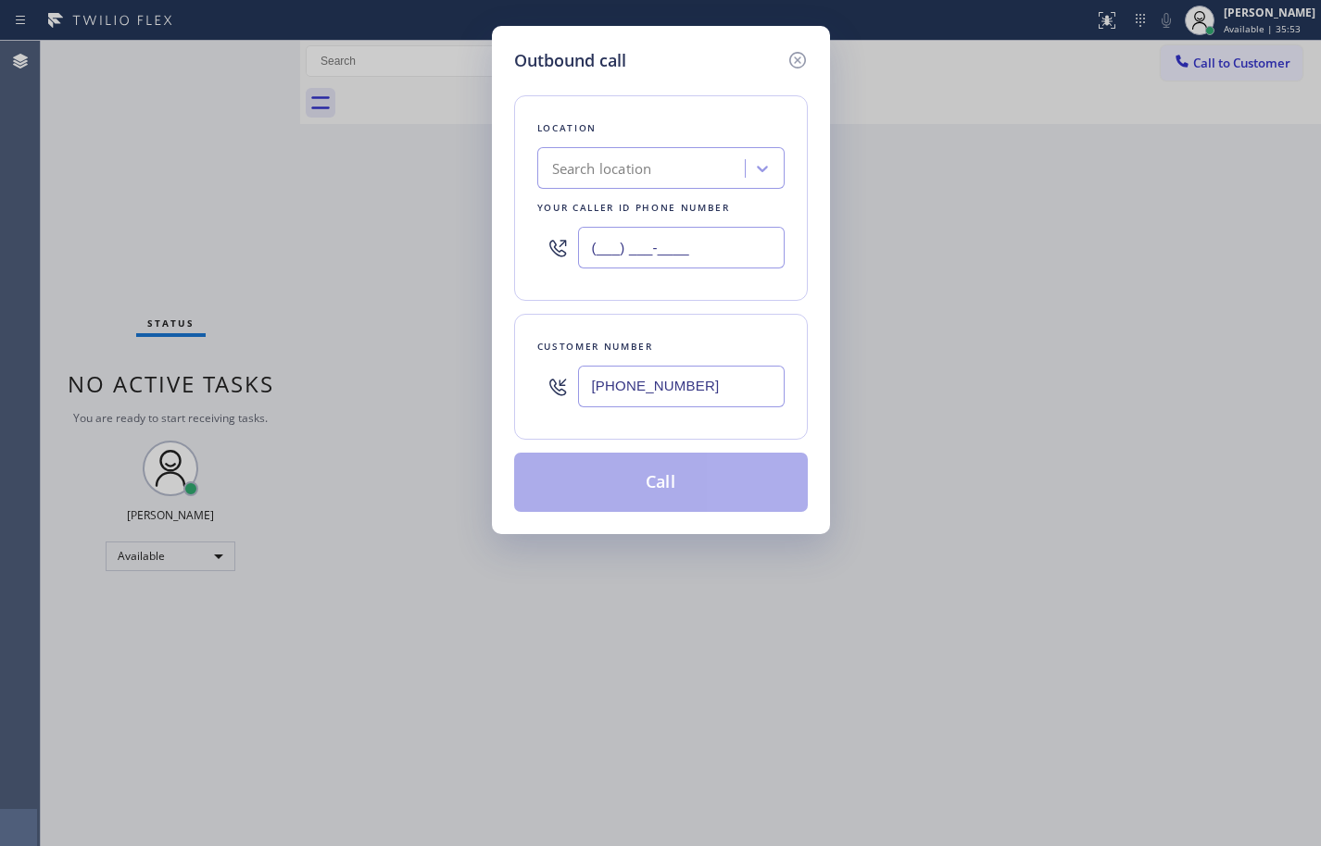
paste input "424) 201-0290"
type input "[PHONE_NUMBER]"
click at [750, 303] on div "Location Search location Your caller id phone number [PHONE_NUMBER] Customer nu…" at bounding box center [661, 292] width 294 height 439
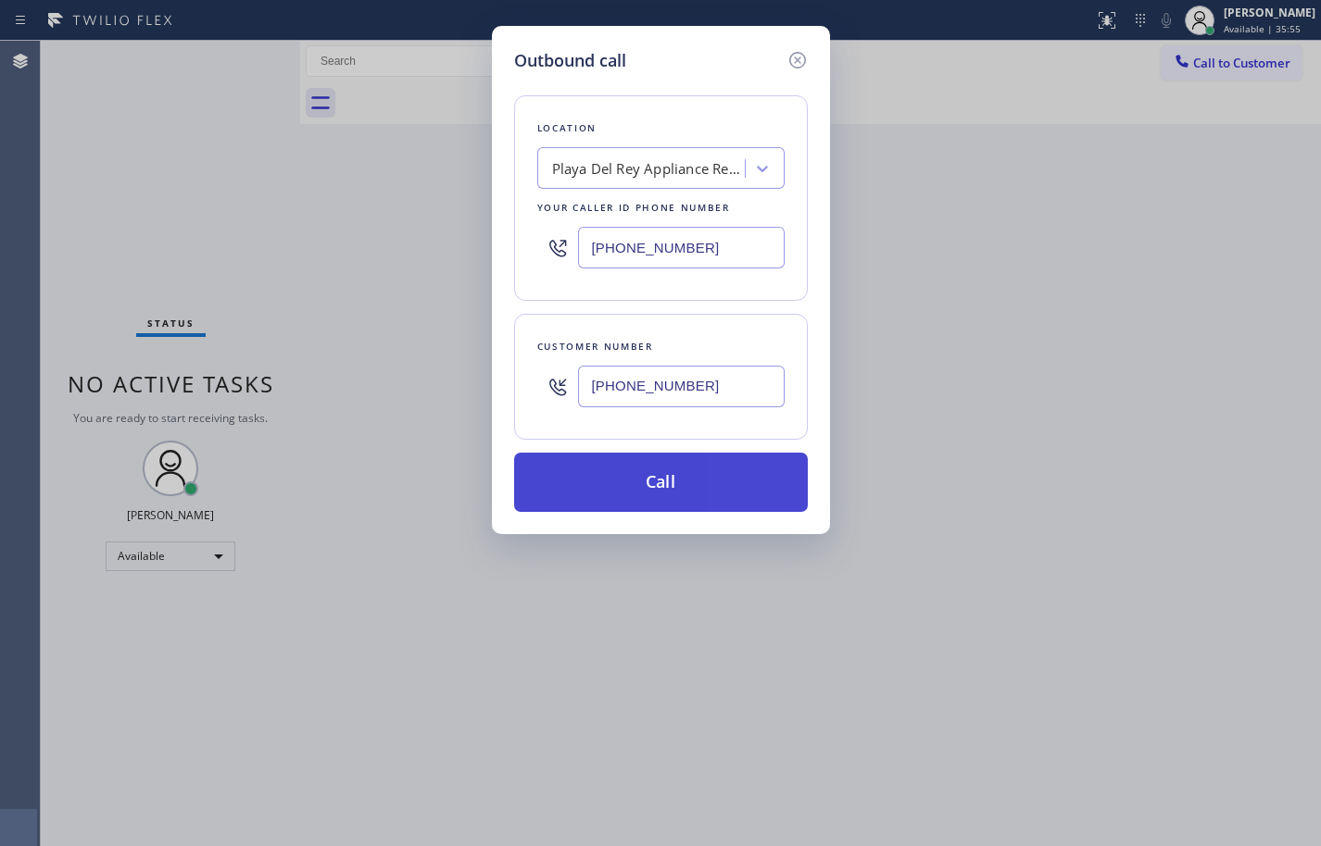
click at [728, 474] on button "Call" at bounding box center [661, 482] width 294 height 59
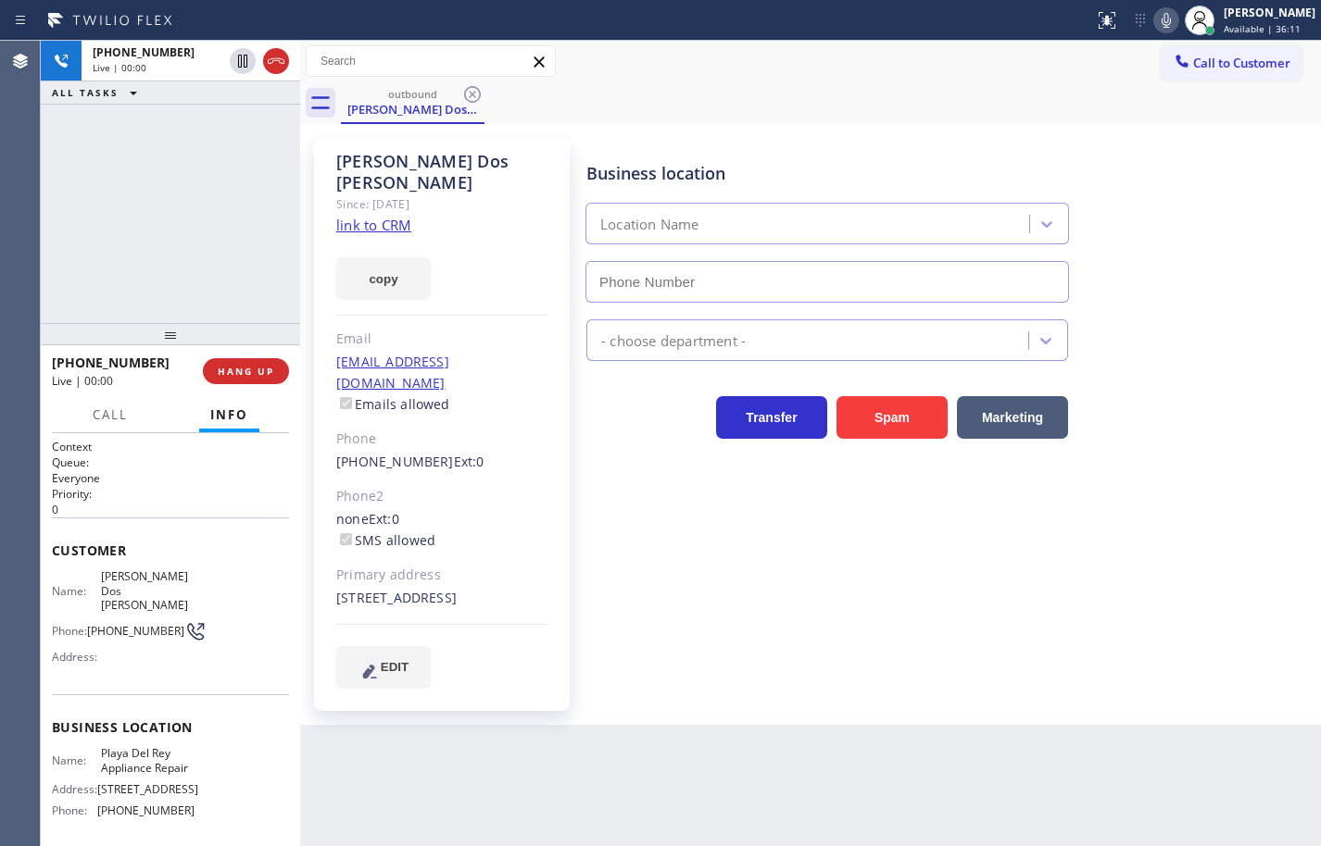
type input "[PHONE_NUMBER]"
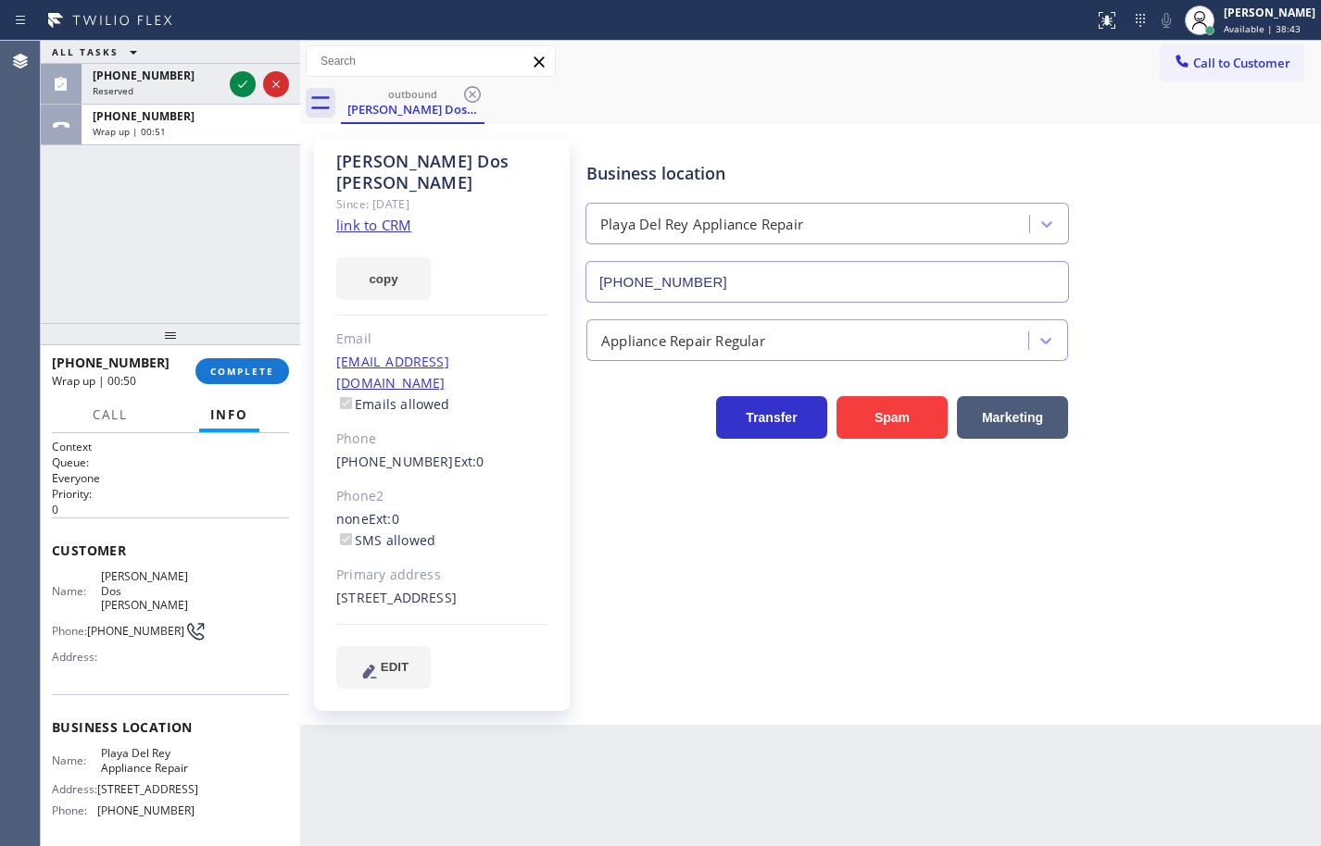
click at [178, 204] on div "ALL TASKS ALL TASKS ACTIVE TASKS TASKS IN WRAP UP [PHONE_NUMBER] Reserved [PHON…" at bounding box center [170, 182] width 259 height 282
click at [249, 370] on span "COMPLETE" at bounding box center [242, 371] width 64 height 13
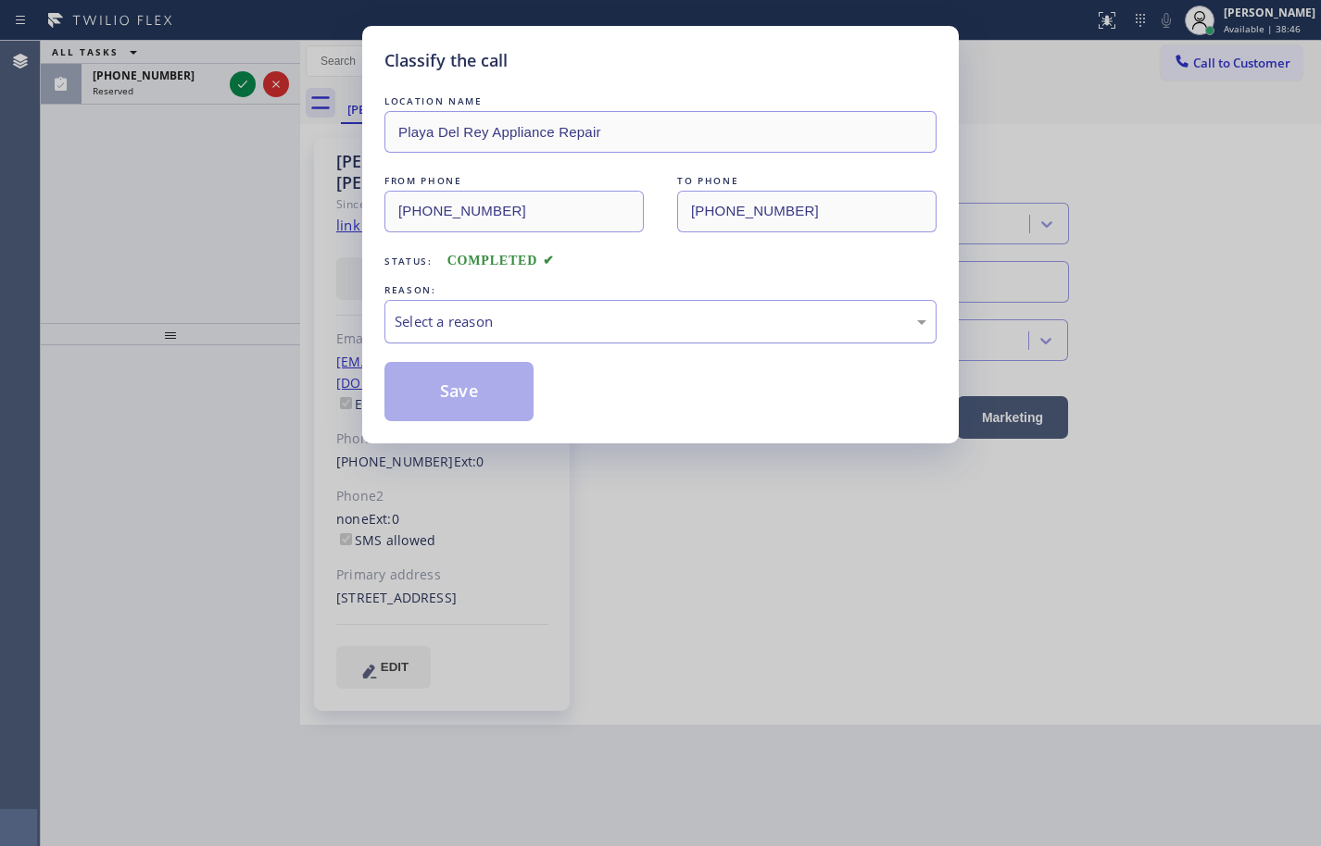
click at [487, 329] on div "Select a reason" at bounding box center [661, 321] width 532 height 21
click at [508, 386] on button "Save" at bounding box center [458, 391] width 149 height 59
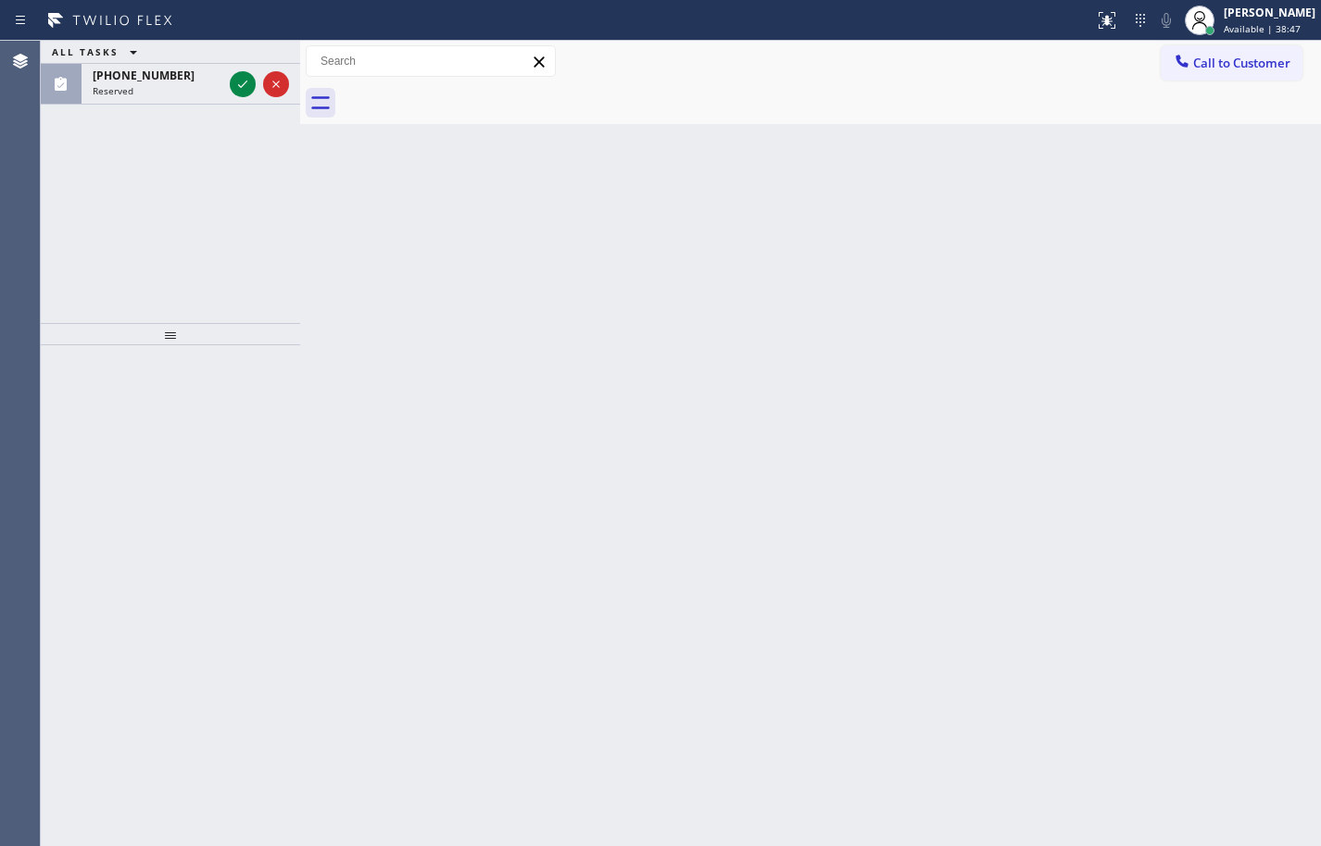
click at [244, 90] on icon at bounding box center [243, 84] width 22 height 22
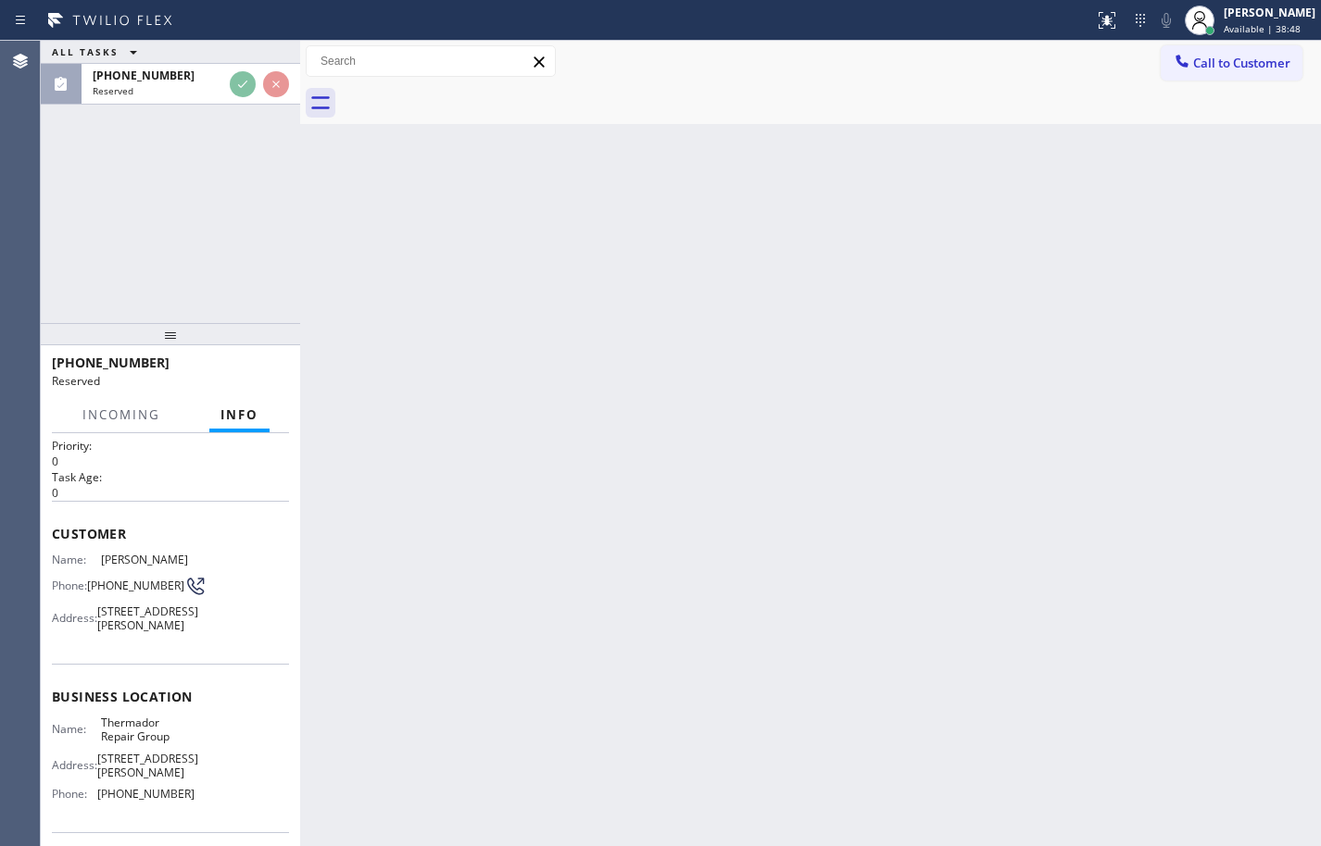
scroll to position [93, 0]
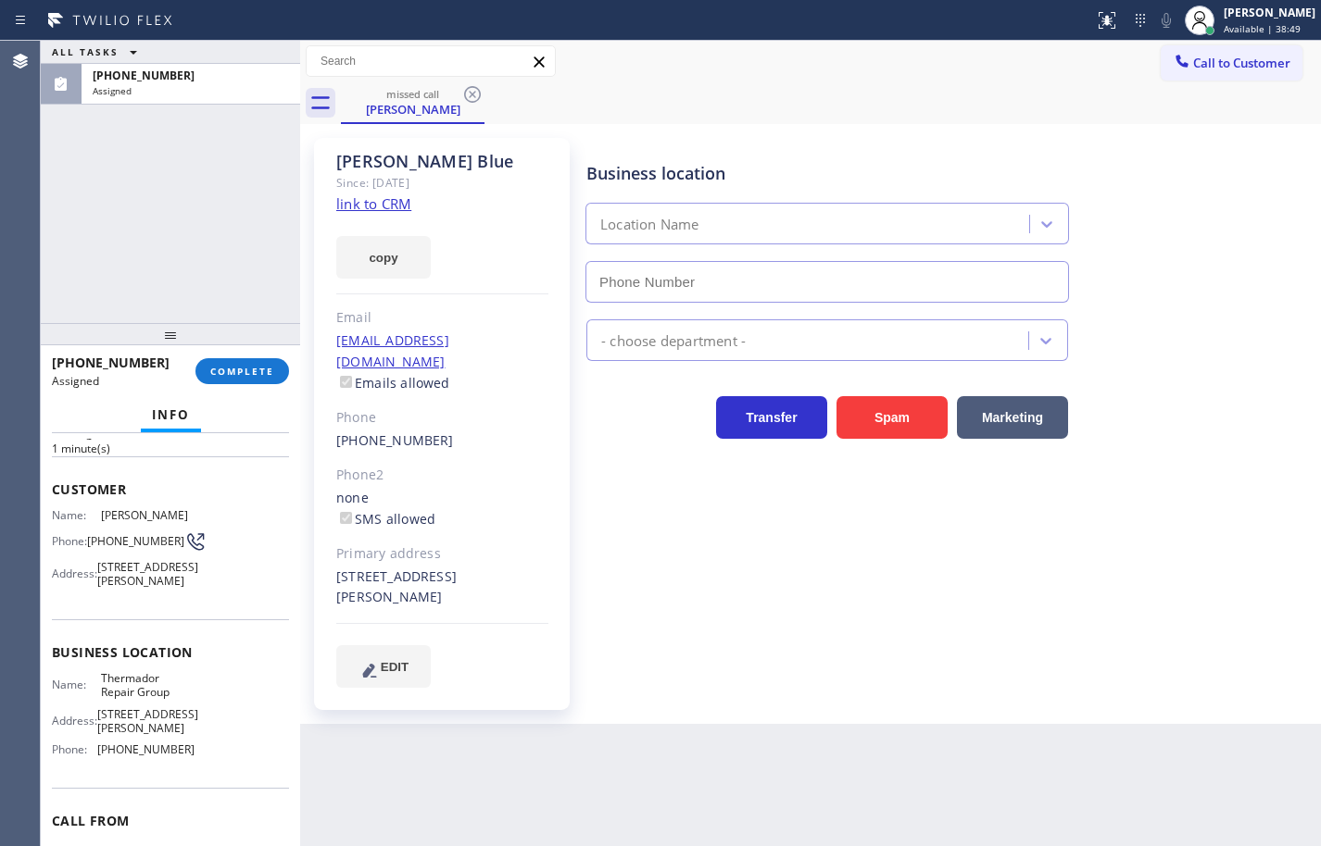
click at [215, 763] on div "Name: Thermador Repair Group Address: [STREET_ADDRESS][PERSON_NAME] Phone: [PHO…" at bounding box center [170, 718] width 237 height 94
type input "[PHONE_NUMBER]"
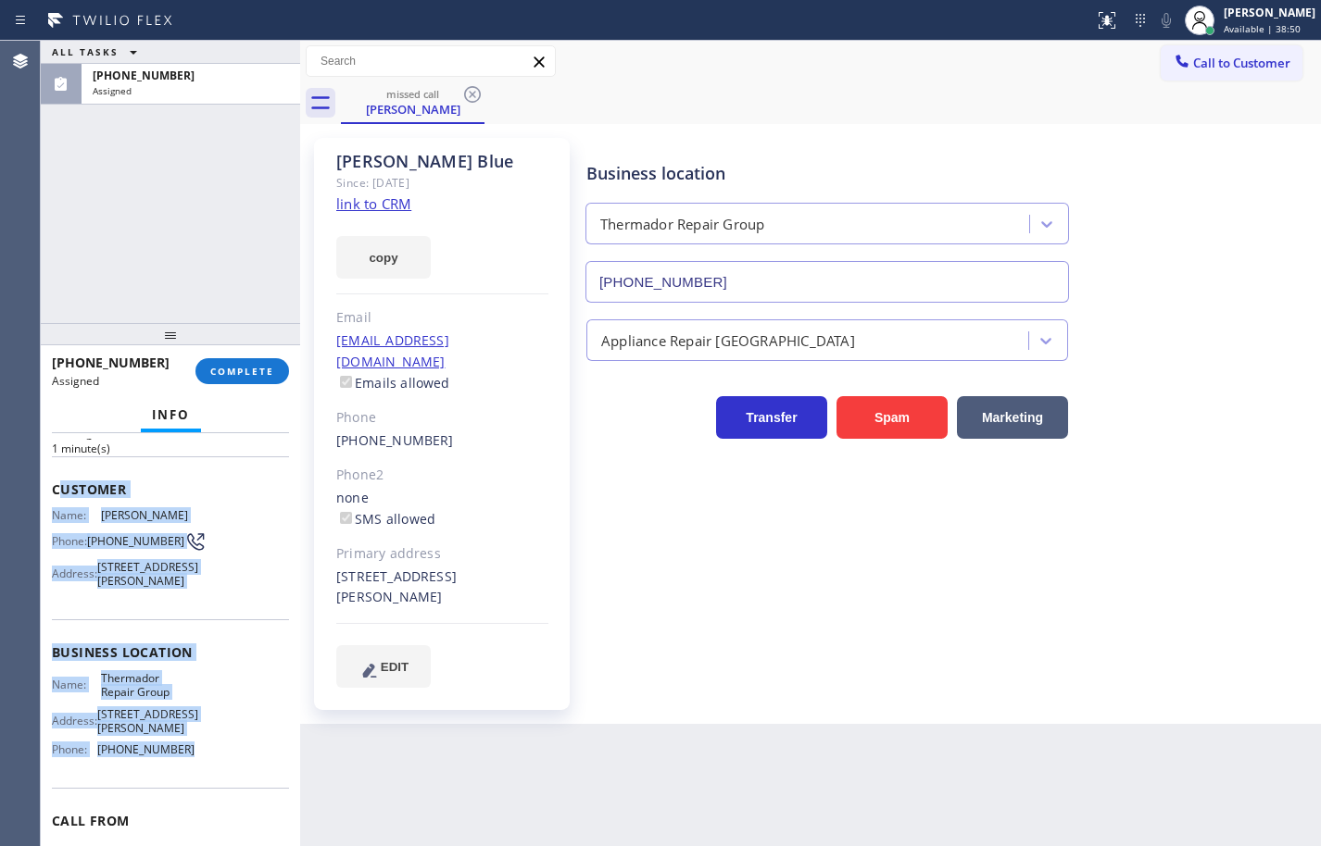
drag, startPoint x: 215, startPoint y: 774, endPoint x: 61, endPoint y: 480, distance: 332.2
click at [61, 480] on div "Context Queue: [Test] Voicemails Priority: 0 Task Age: [DEMOGRAPHIC_DATA] minut…" at bounding box center [170, 637] width 237 height 582
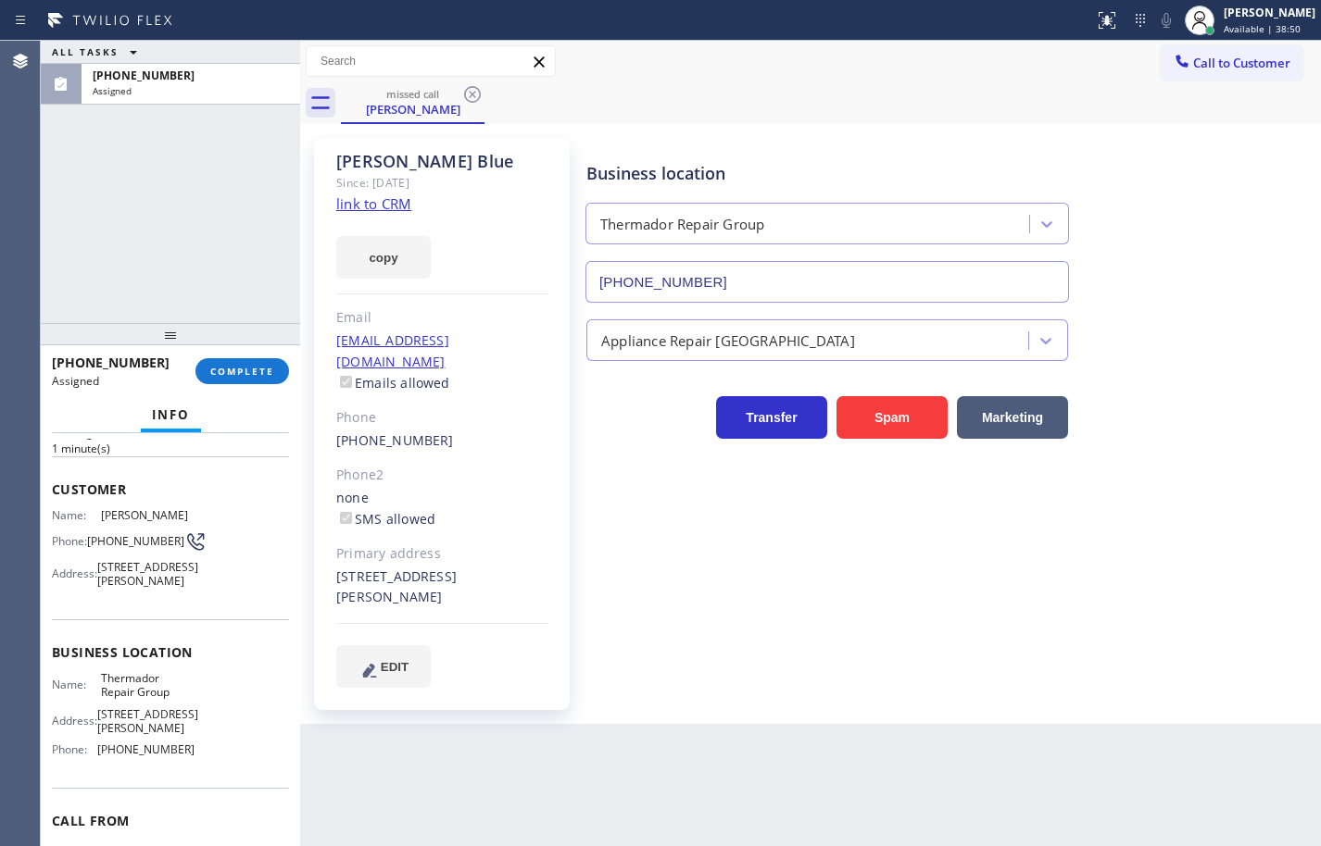
click at [54, 481] on span "Customer" at bounding box center [170, 490] width 237 height 18
drag, startPoint x: 54, startPoint y: 481, endPoint x: 54, endPoint y: 491, distance: 10.2
click at [54, 487] on span "Customer" at bounding box center [170, 490] width 237 height 18
click at [401, 249] on button "copy" at bounding box center [383, 257] width 94 height 43
drag, startPoint x: 206, startPoint y: 801, endPoint x: 205, endPoint y: 787, distance: 13.9
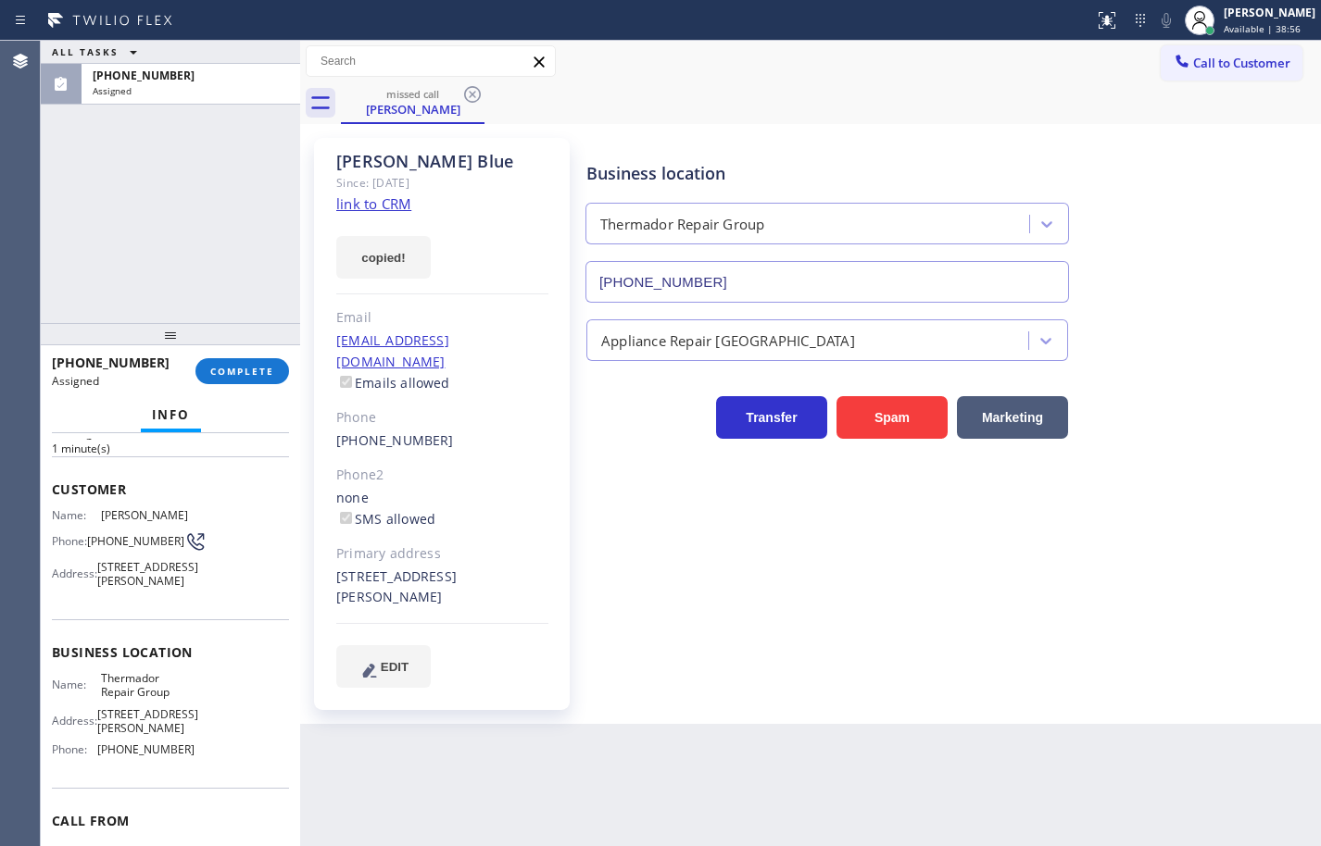
click at [206, 788] on div "Business location Name: Thermador Repair Group Address: [STREET_ADDRESS][PERSON…" at bounding box center [170, 704] width 237 height 169
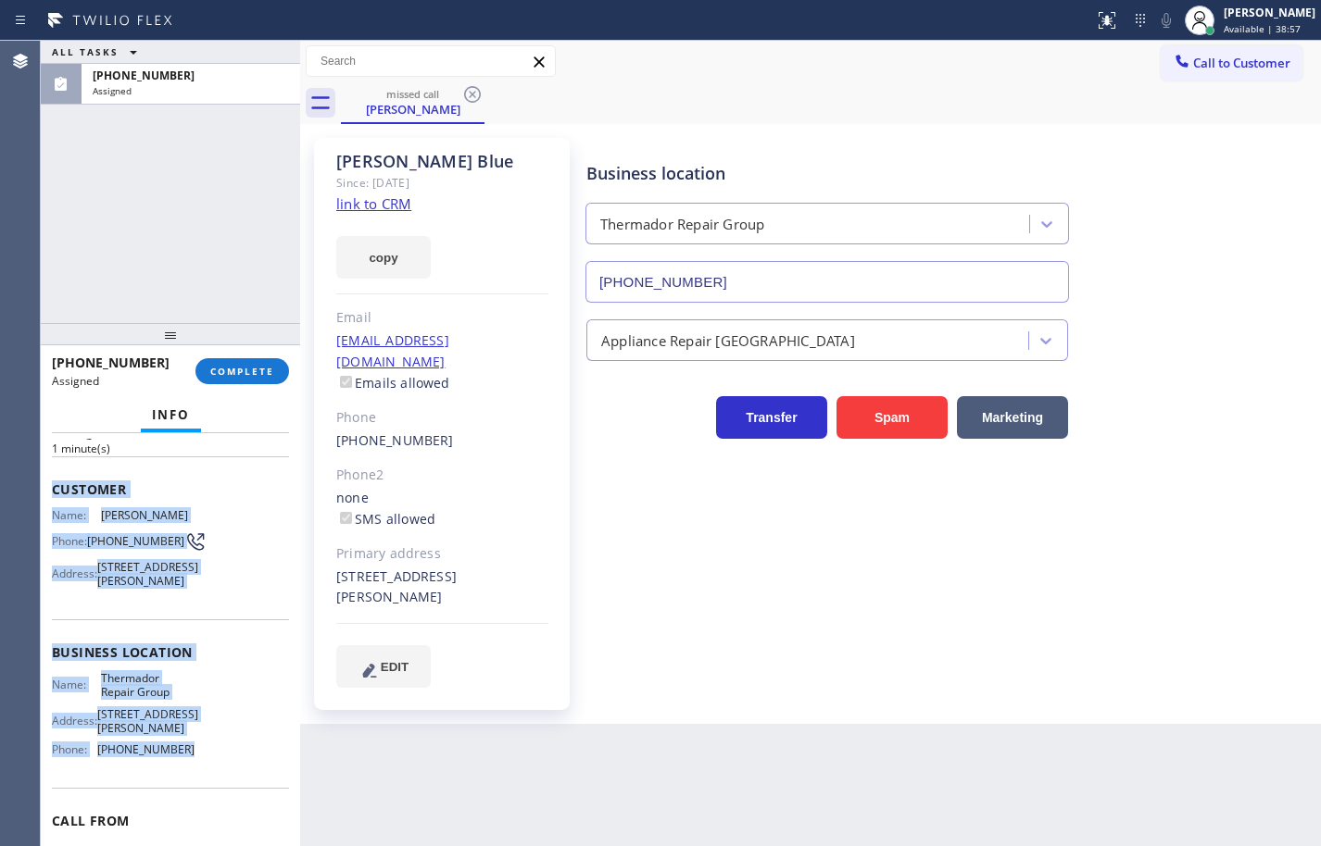
drag, startPoint x: 204, startPoint y: 786, endPoint x: 56, endPoint y: 484, distance: 336.3
click at [56, 484] on div "Context Queue: [Test] Voicemails Priority: 0 Task Age: [DEMOGRAPHIC_DATA] minut…" at bounding box center [170, 637] width 237 height 582
click at [56, 484] on span "Customer" at bounding box center [170, 490] width 237 height 18
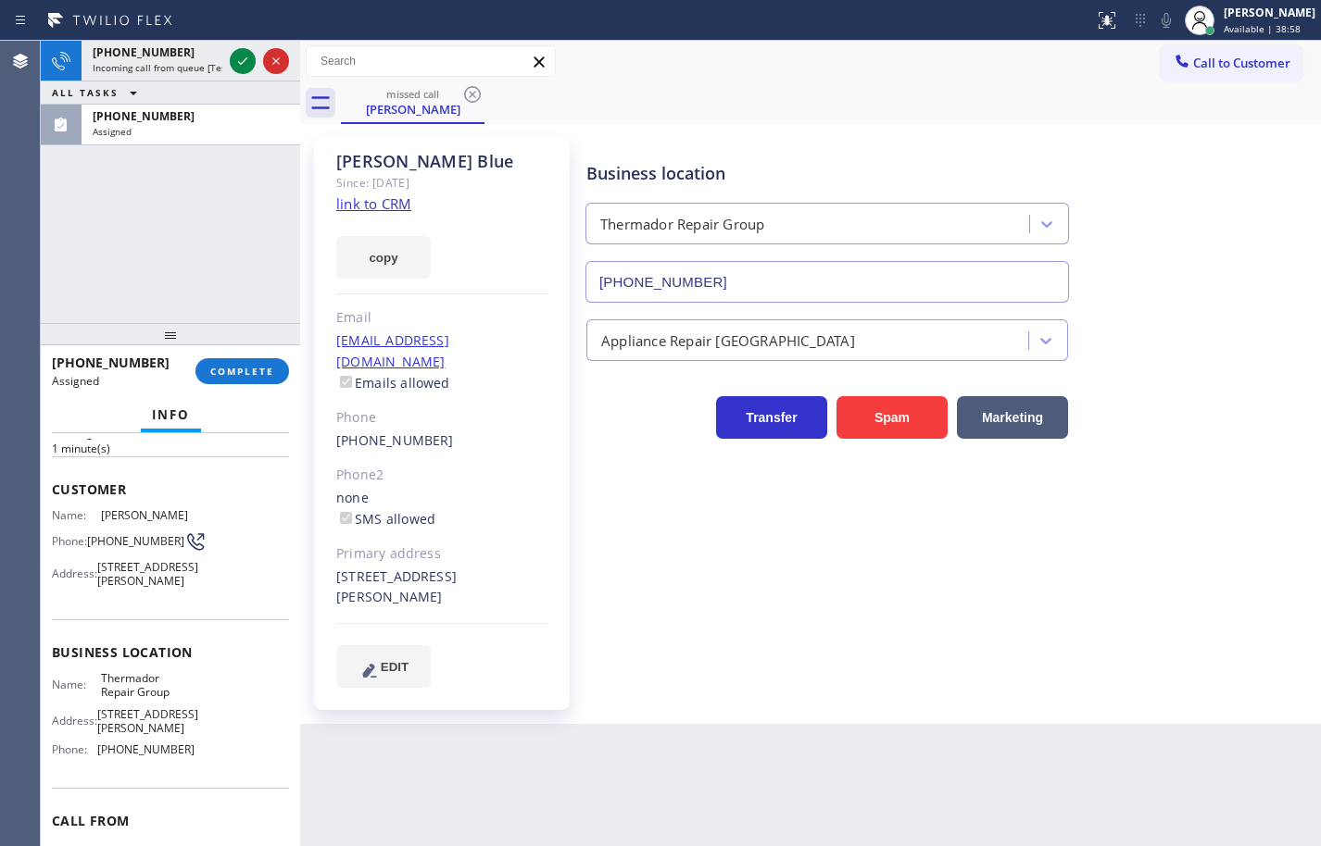
click at [52, 490] on span "Customer" at bounding box center [170, 490] width 237 height 18
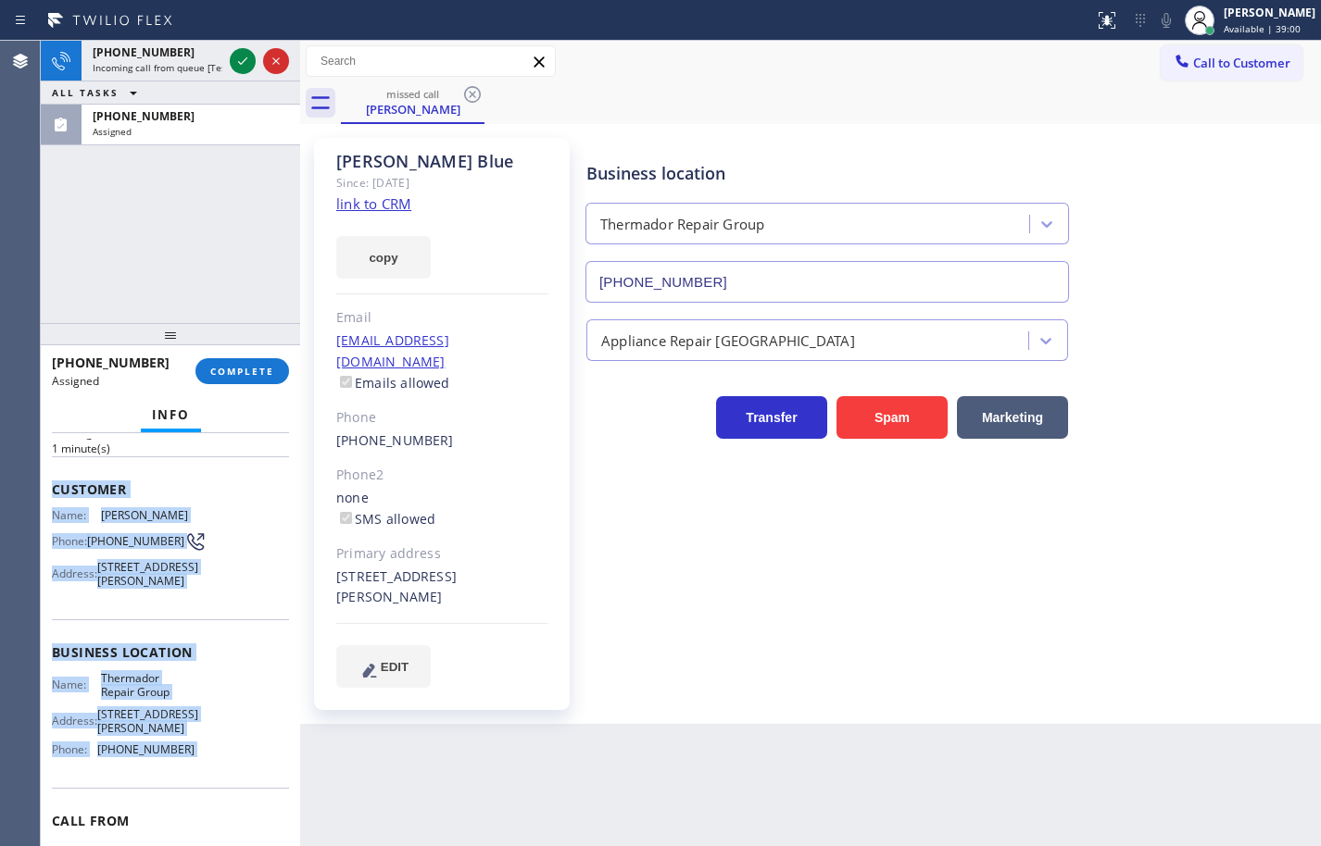
drag, startPoint x: 52, startPoint y: 490, endPoint x: 193, endPoint y: 763, distance: 307.3
click at [193, 763] on div "Context Queue: [Test] Voicemails Priority: 0 Task Age: [DEMOGRAPHIC_DATA] minut…" at bounding box center [170, 637] width 237 height 582
click at [193, 763] on div "Name: Thermador Repair Group Address: [STREET_ADDRESS][PERSON_NAME] Phone: [PHO…" at bounding box center [170, 718] width 237 height 94
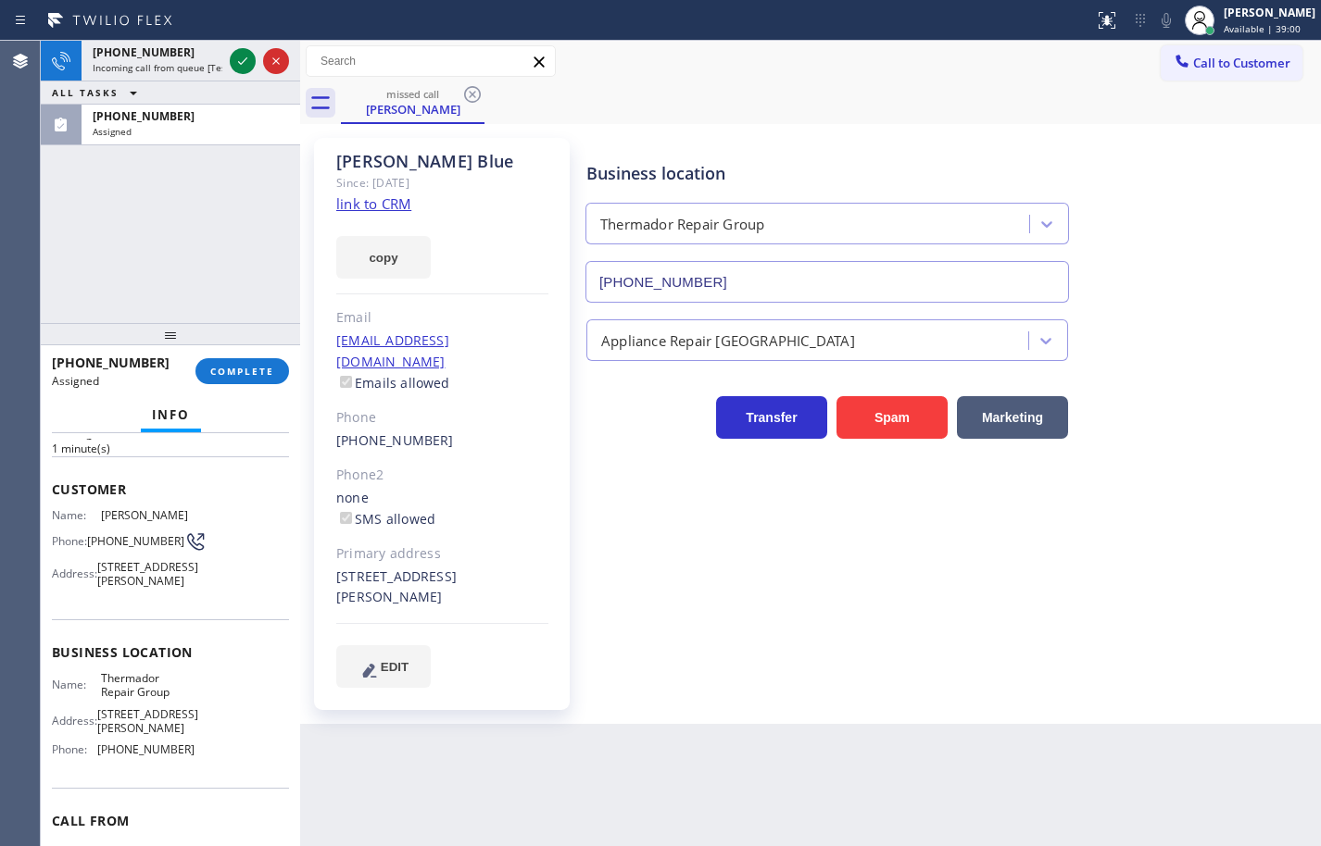
click at [193, 763] on div "Name: Thermador Repair Group Address: [STREET_ADDRESS][PERSON_NAME] Phone: [PHO…" at bounding box center [170, 718] width 237 height 94
click at [221, 369] on span "COMPLETE" at bounding box center [242, 371] width 64 height 13
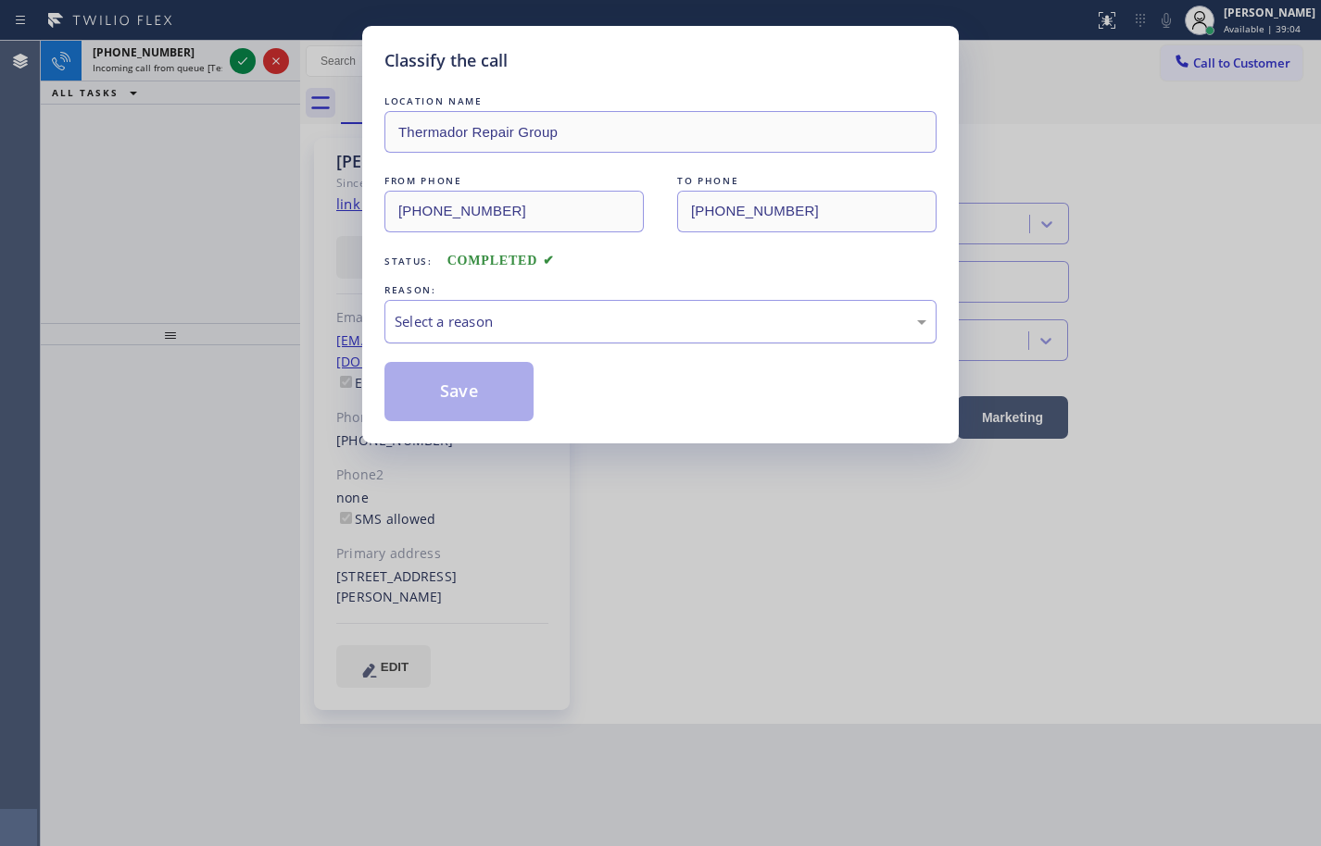
click at [476, 335] on div "Select a reason" at bounding box center [660, 322] width 552 height 44
click at [479, 392] on button "Save" at bounding box center [458, 391] width 149 height 59
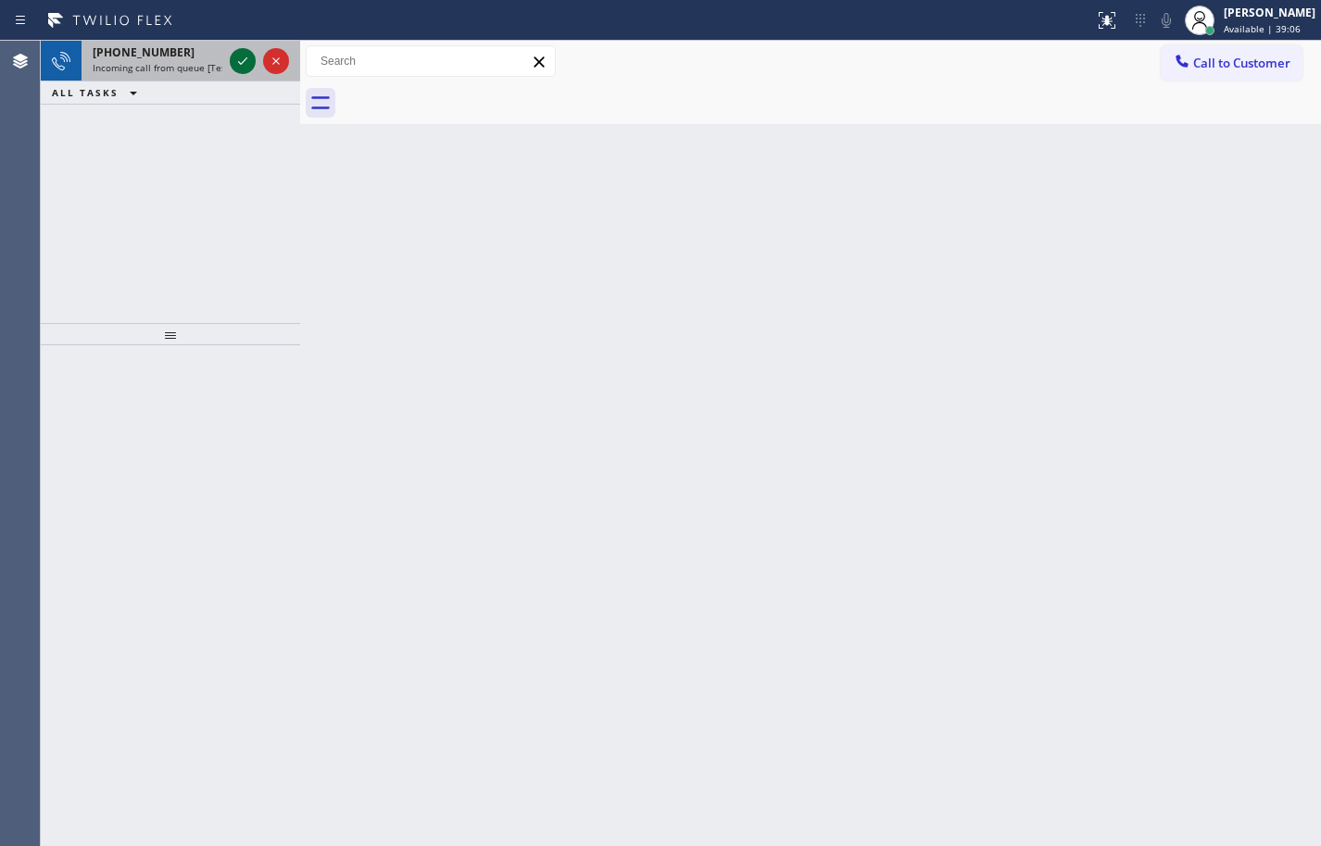
click at [239, 61] on icon at bounding box center [243, 61] width 22 height 22
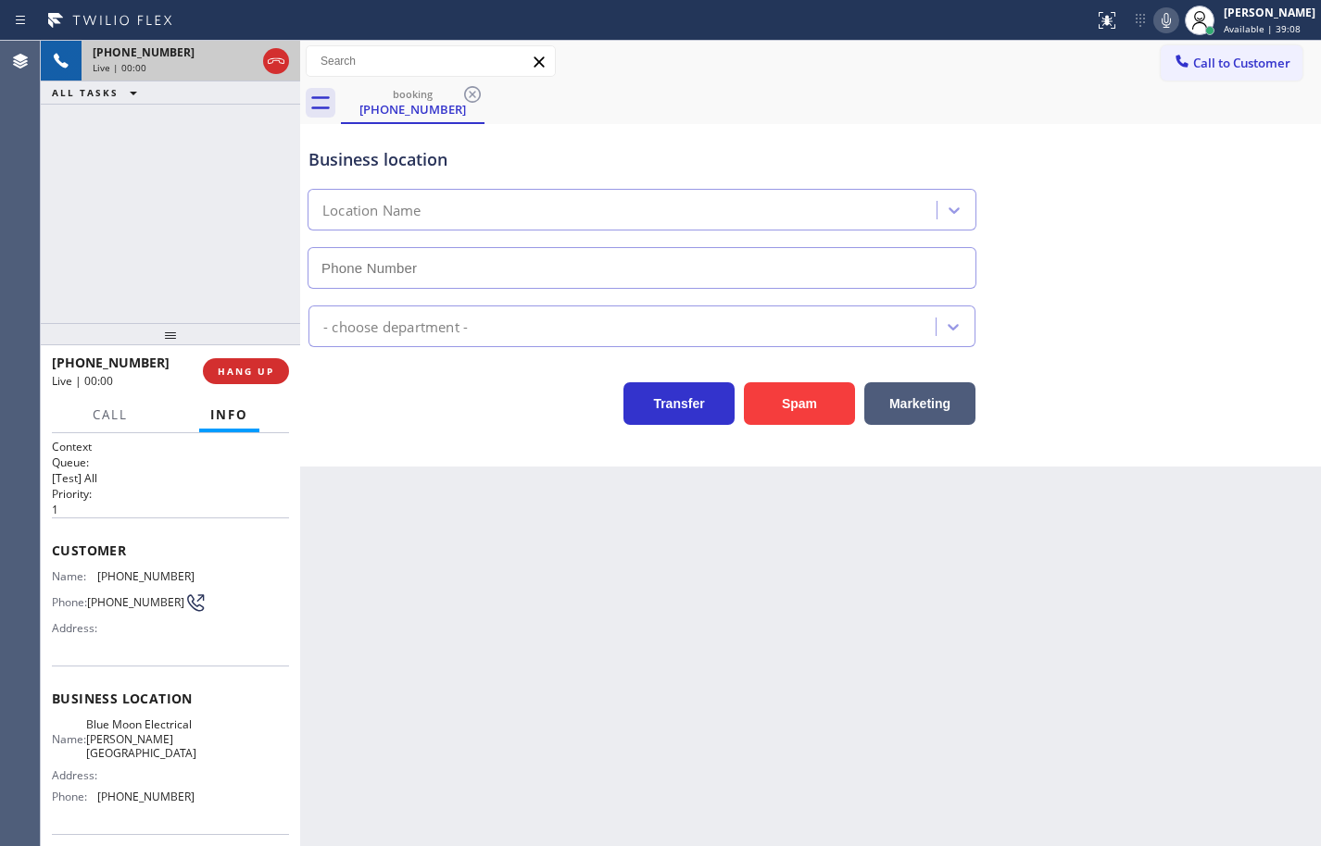
type input "[PHONE_NUMBER]"
click at [50, 545] on div "Context Queue: [Test] All Priority: 1 Customer Name: [PHONE_NUMBER] Phone: [PHO…" at bounding box center [170, 639] width 259 height 413
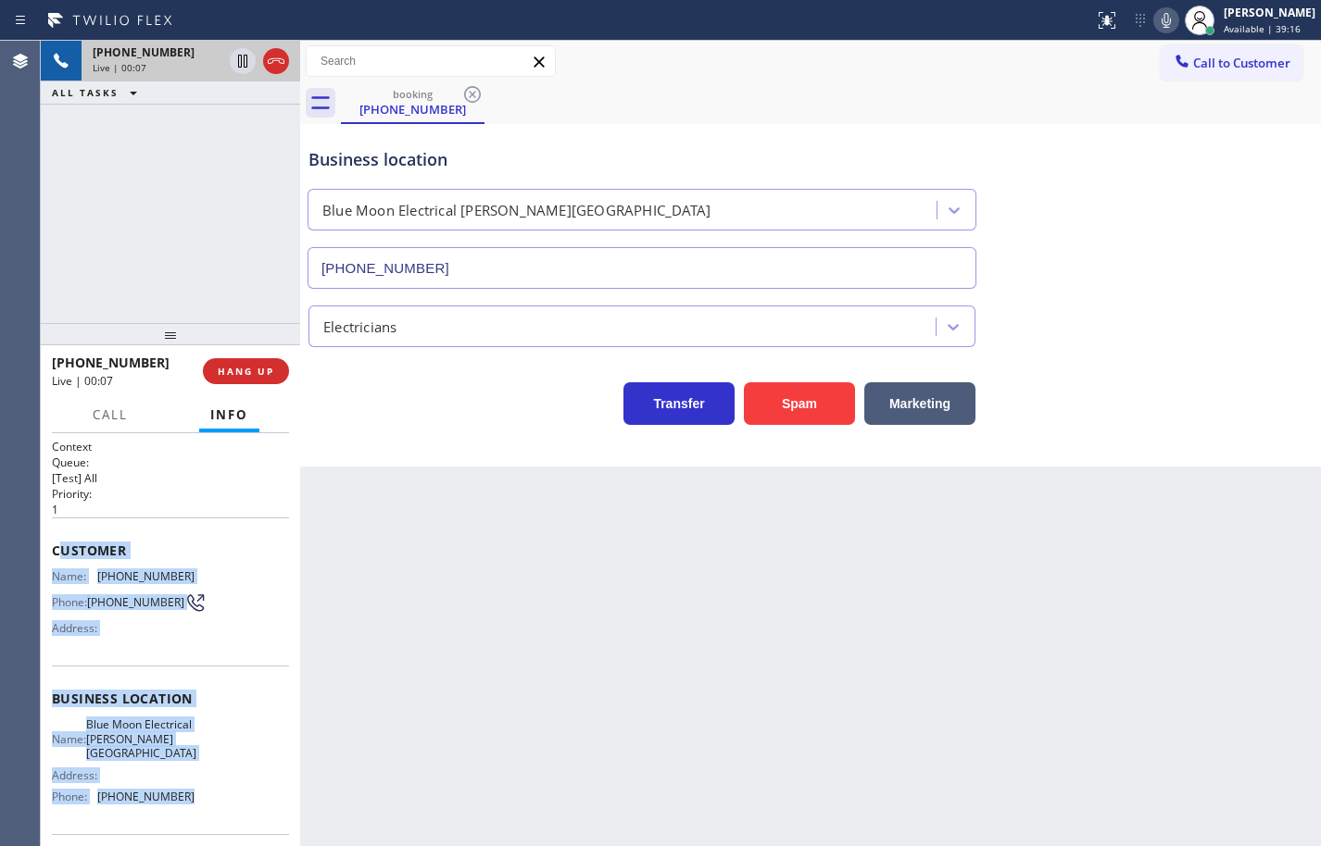
drag, startPoint x: 56, startPoint y: 550, endPoint x: 202, endPoint y: 798, distance: 287.6
click at [202, 798] on div "Context Queue: [Test] All Priority: 1 Customer Name: [PHONE_NUMBER] Phone: [PHO…" at bounding box center [170, 707] width 237 height 536
click at [1161, 19] on icon at bounding box center [1165, 20] width 9 height 15
click at [243, 63] on icon at bounding box center [243, 61] width 22 height 22
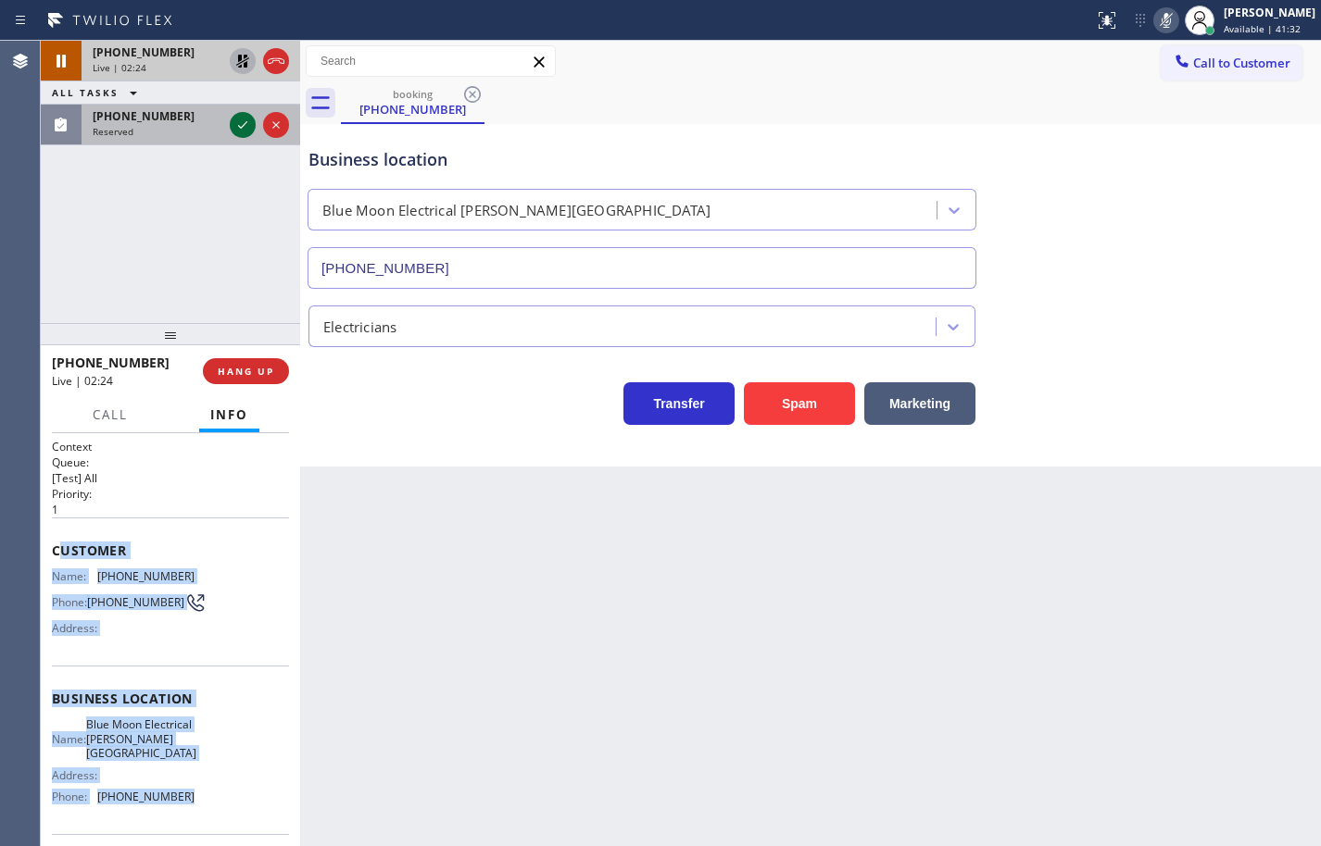
click at [237, 129] on icon at bounding box center [243, 125] width 22 height 22
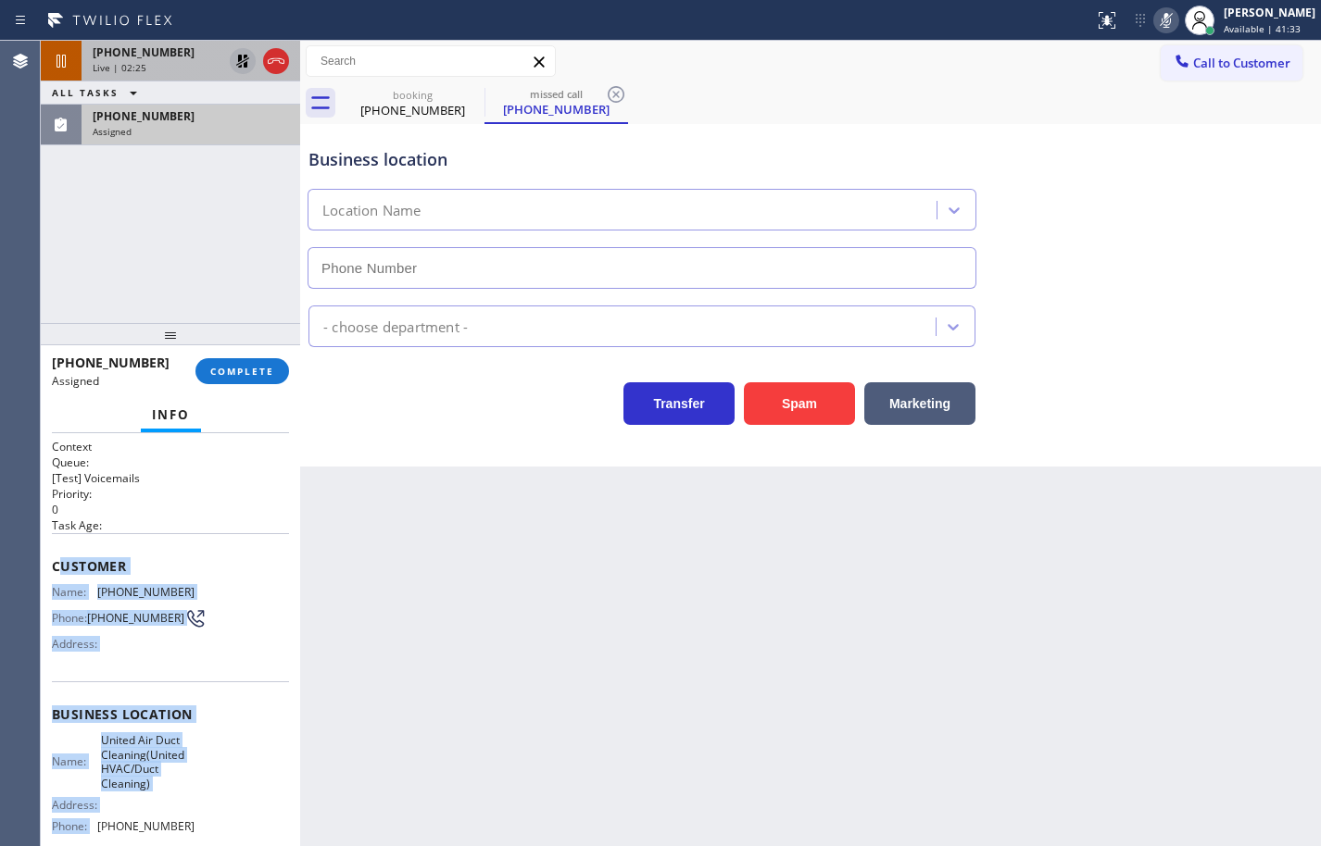
click at [221, 615] on div "Name: [PHONE_NUMBER] Phone: [PHONE_NUMBER] Address:" at bounding box center [170, 621] width 237 height 73
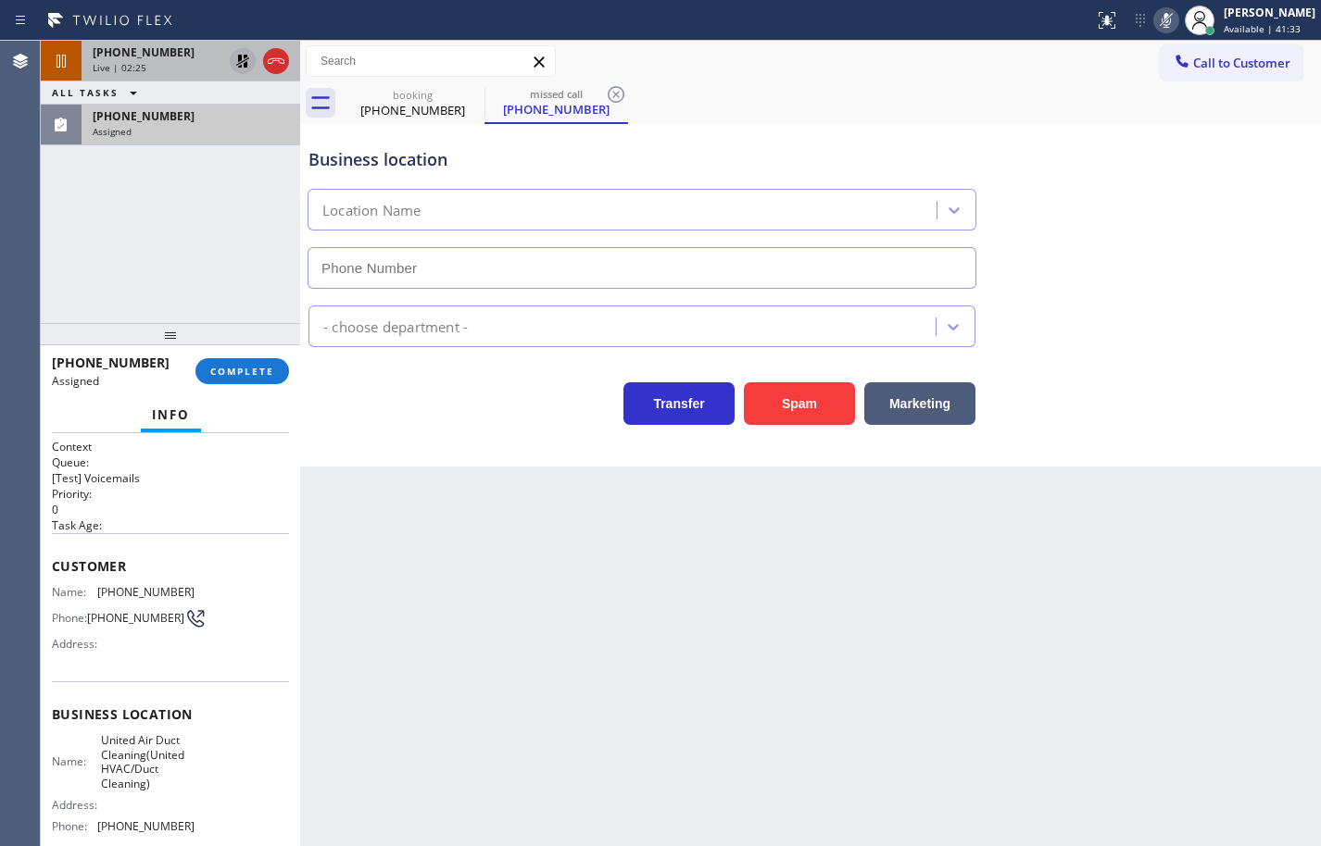
type input "[PHONE_NUMBER]"
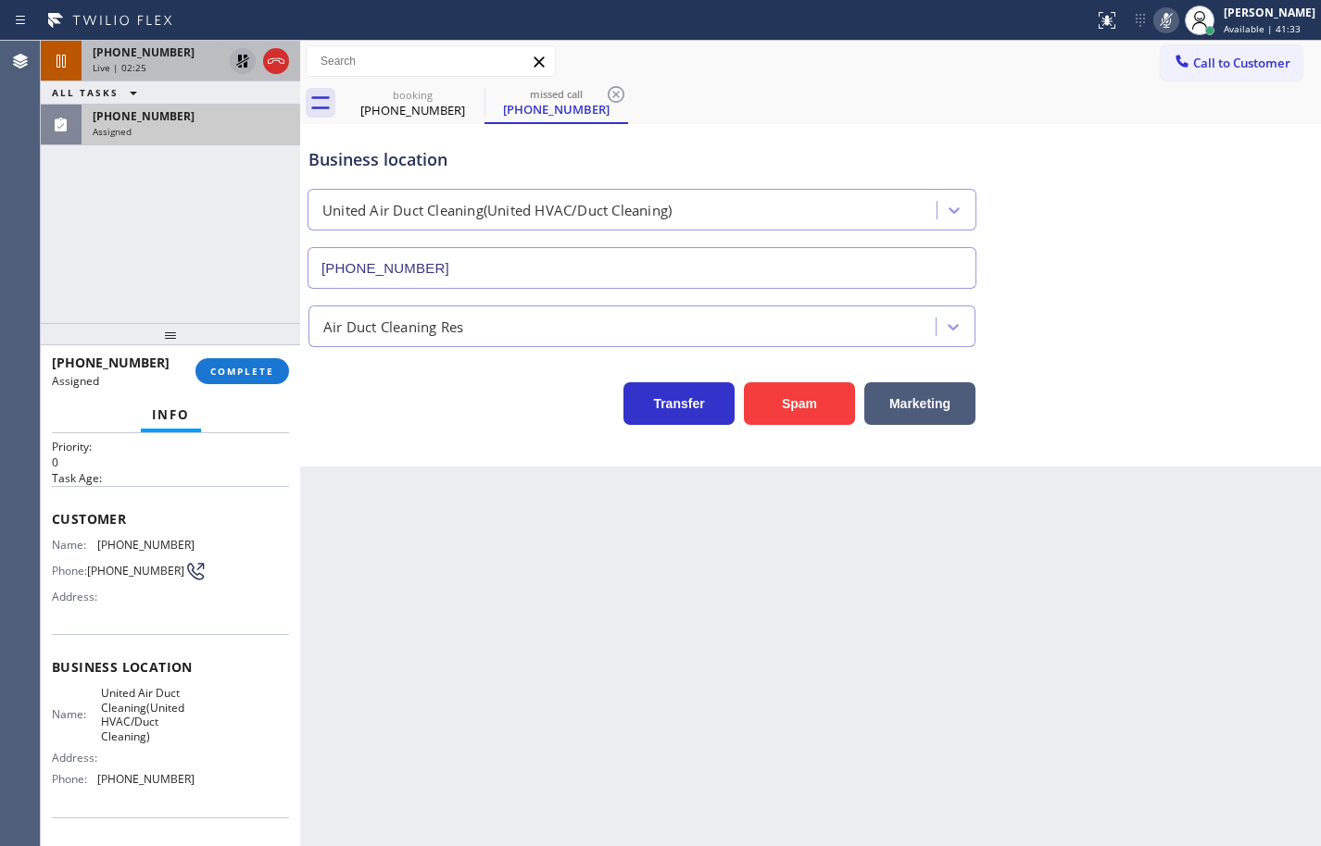
scroll to position [93, 0]
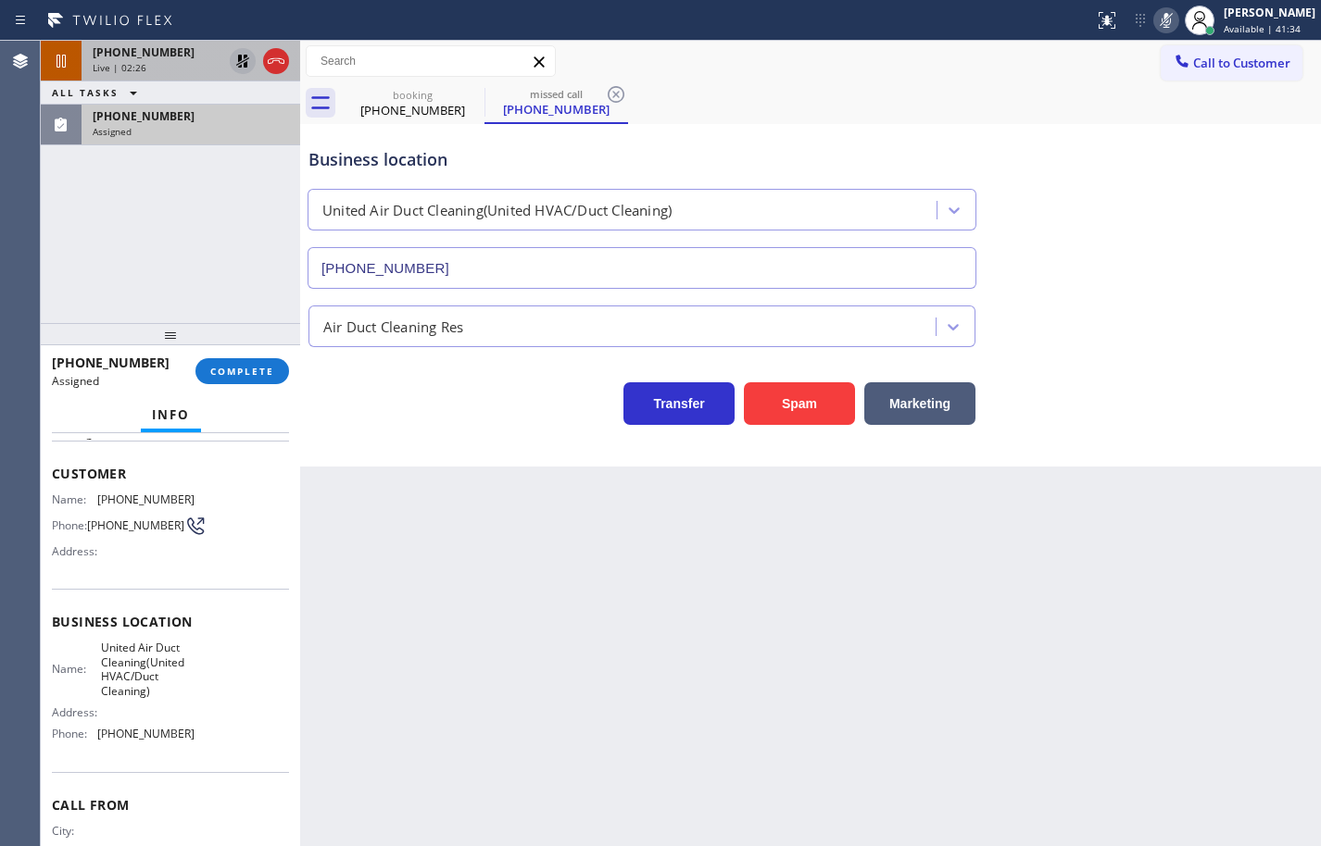
click at [207, 739] on div "Name: United Air Duct Cleaning(United HVAC/Duct Cleaning) Address: Phone: [PHON…" at bounding box center [170, 695] width 237 height 108
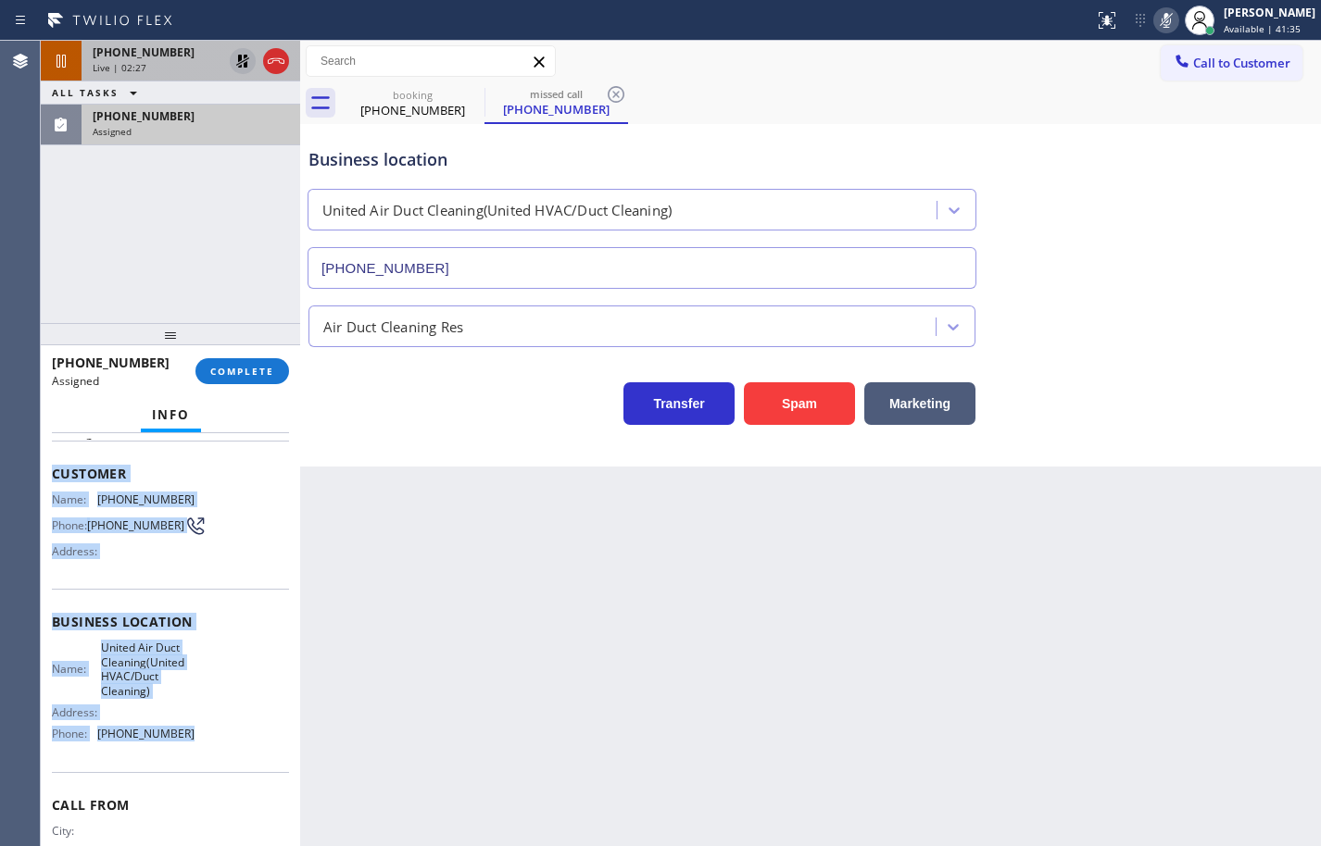
drag, startPoint x: 199, startPoint y: 752, endPoint x: 51, endPoint y: 482, distance: 308.4
click at [51, 482] on div "Context Queue: [Test] Voicemails Priority: 0 Task Age: Customer Name: [PHONE_NU…" at bounding box center [170, 639] width 259 height 413
click at [244, 380] on button "COMPLETE" at bounding box center [242, 371] width 94 height 26
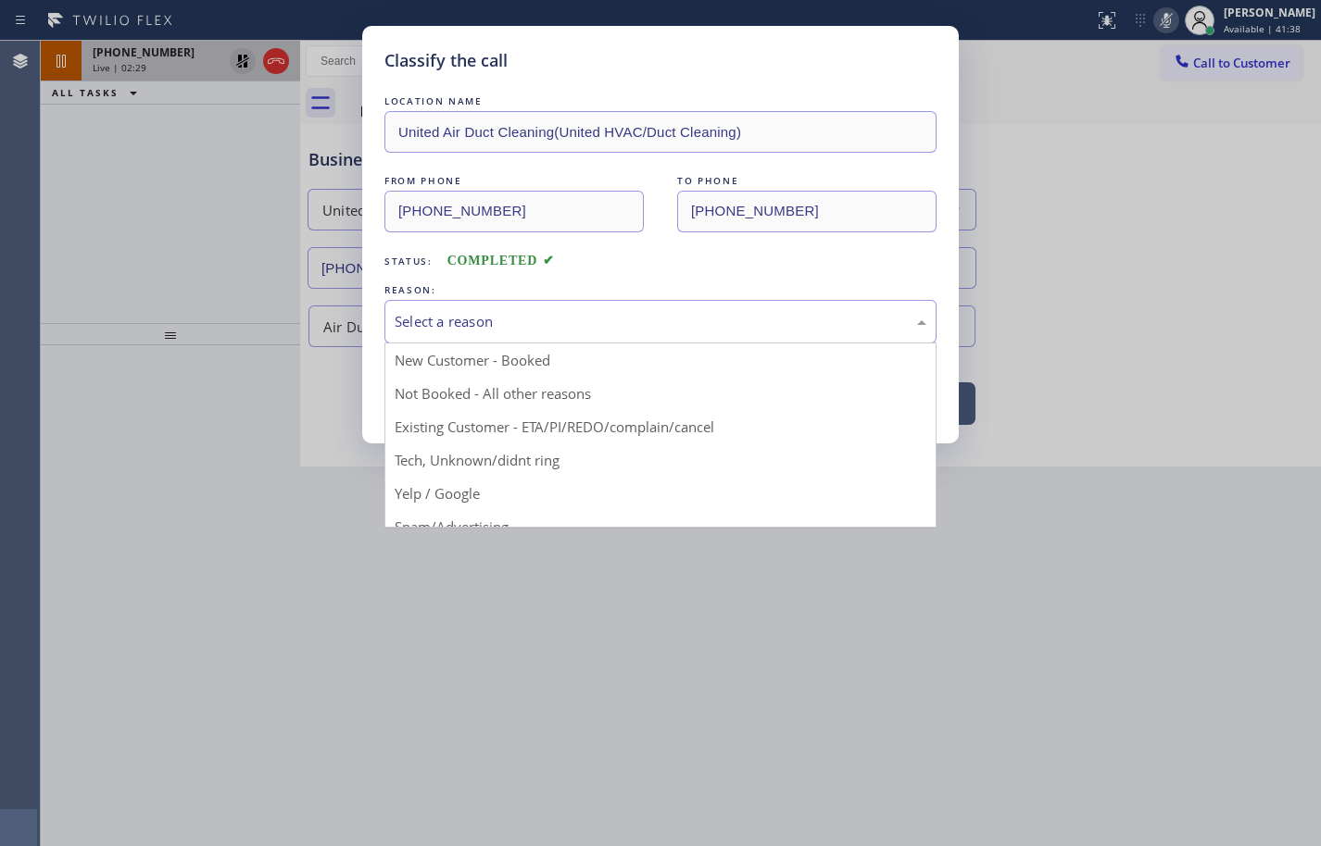
click at [499, 332] on div "Select a reason" at bounding box center [660, 322] width 552 height 44
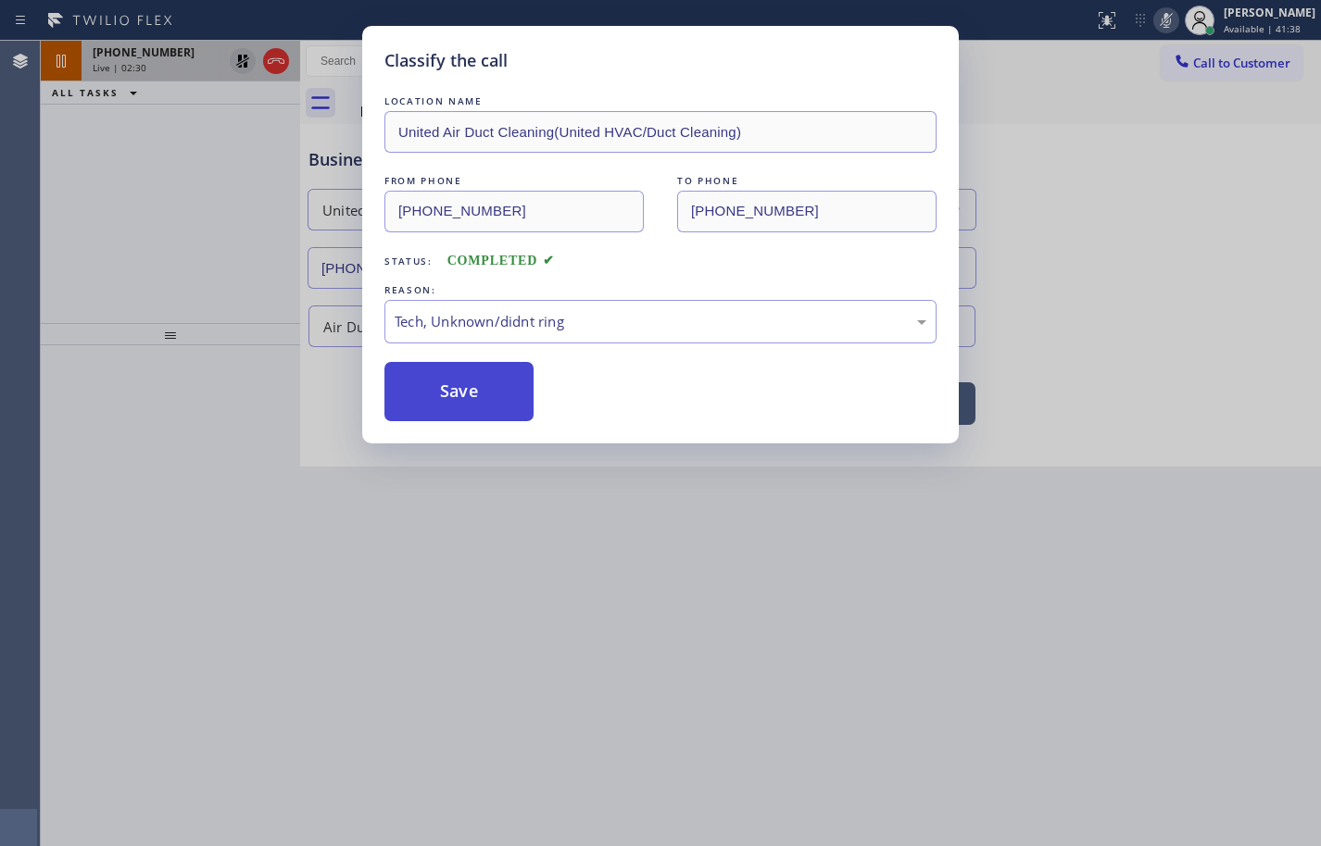
click at [507, 407] on button "Save" at bounding box center [458, 391] width 149 height 59
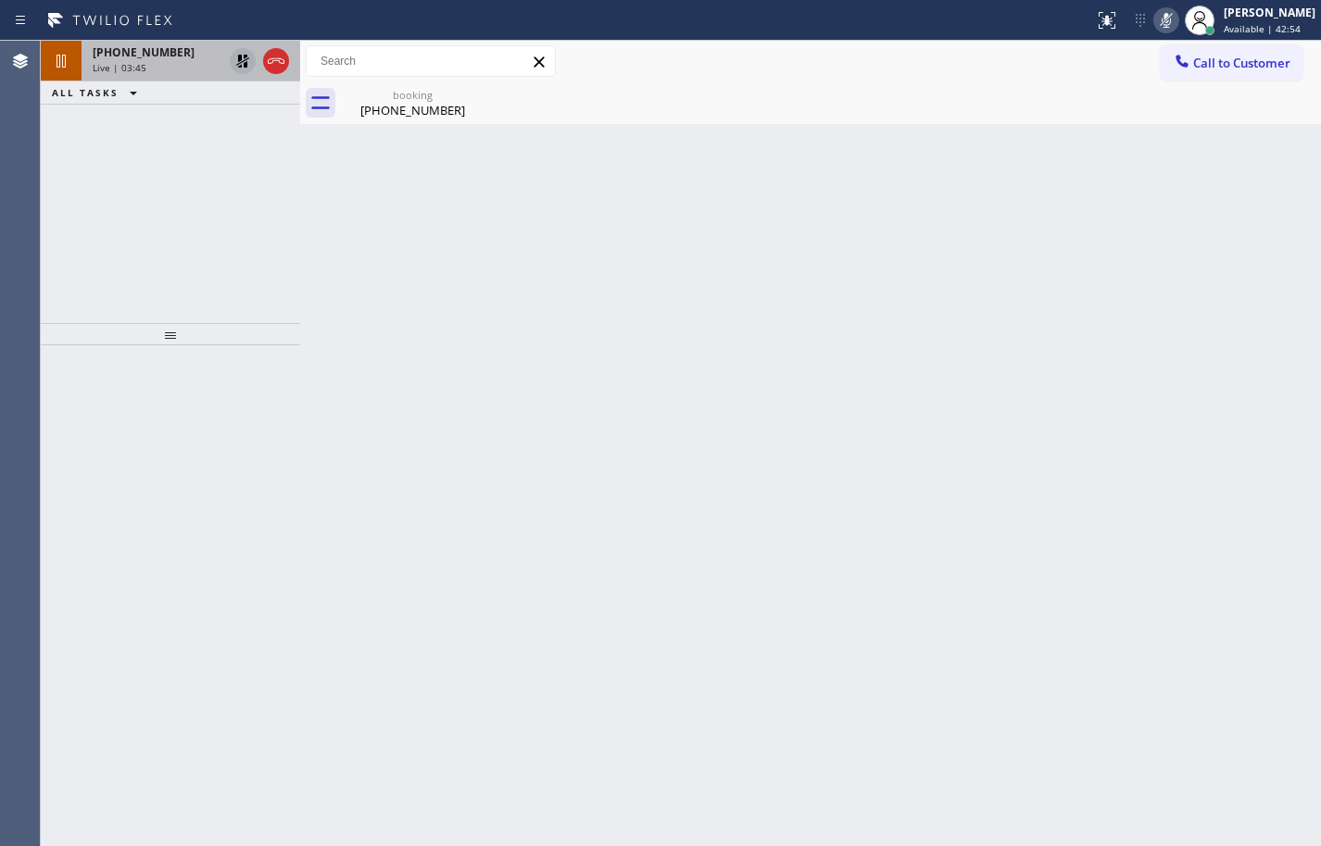
click at [208, 201] on div "[PHONE_NUMBER] Live | 03:45 ALL TASKS ALL TASKS ACTIVE TASKS TASKS IN WRAP UP" at bounding box center [170, 182] width 259 height 282
click at [246, 60] on icon at bounding box center [243, 61] width 22 height 22
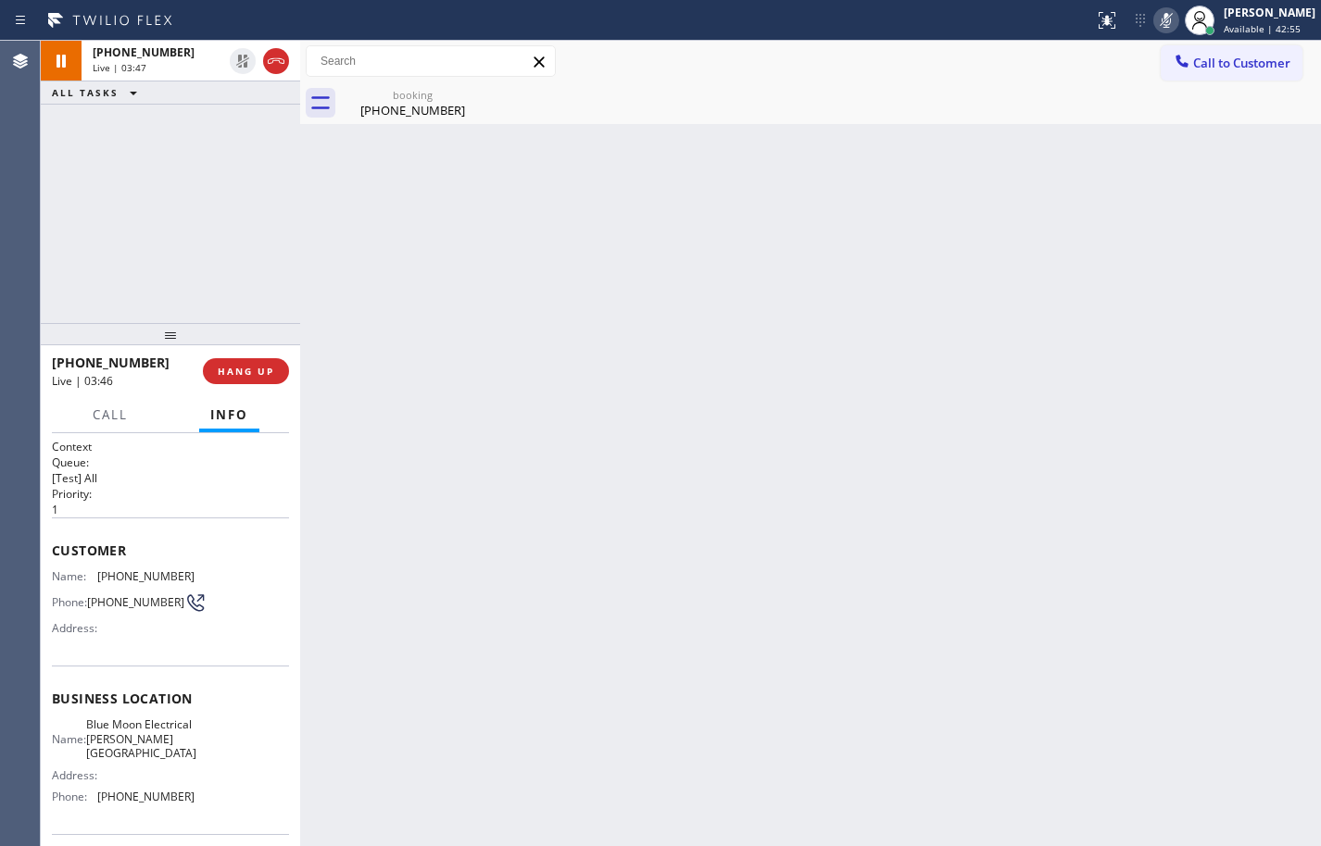
click at [1161, 20] on icon at bounding box center [1165, 20] width 9 height 15
click at [1161, 19] on icon at bounding box center [1165, 20] width 9 height 15
click at [1155, 19] on icon at bounding box center [1166, 20] width 22 height 22
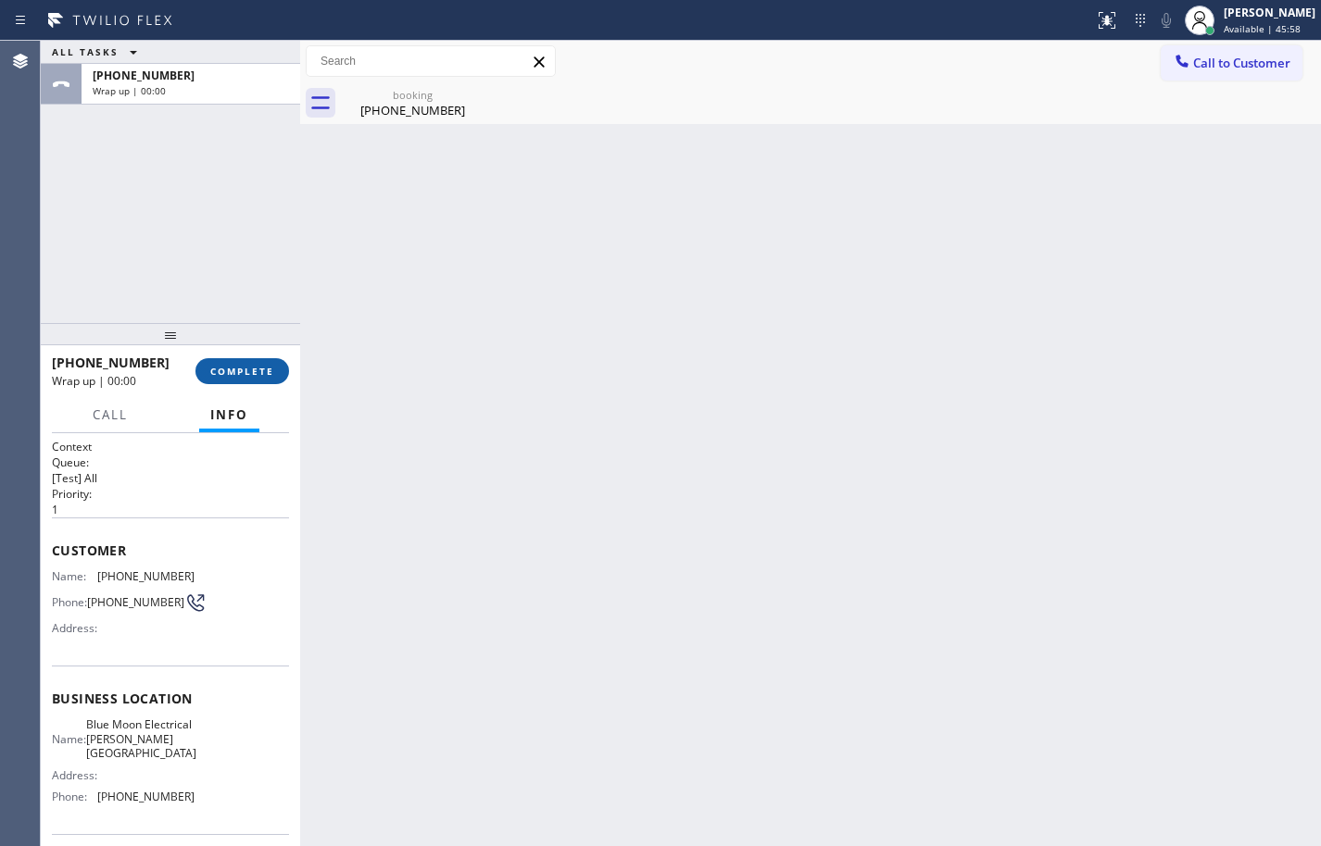
click at [264, 371] on span "COMPLETE" at bounding box center [242, 371] width 64 height 13
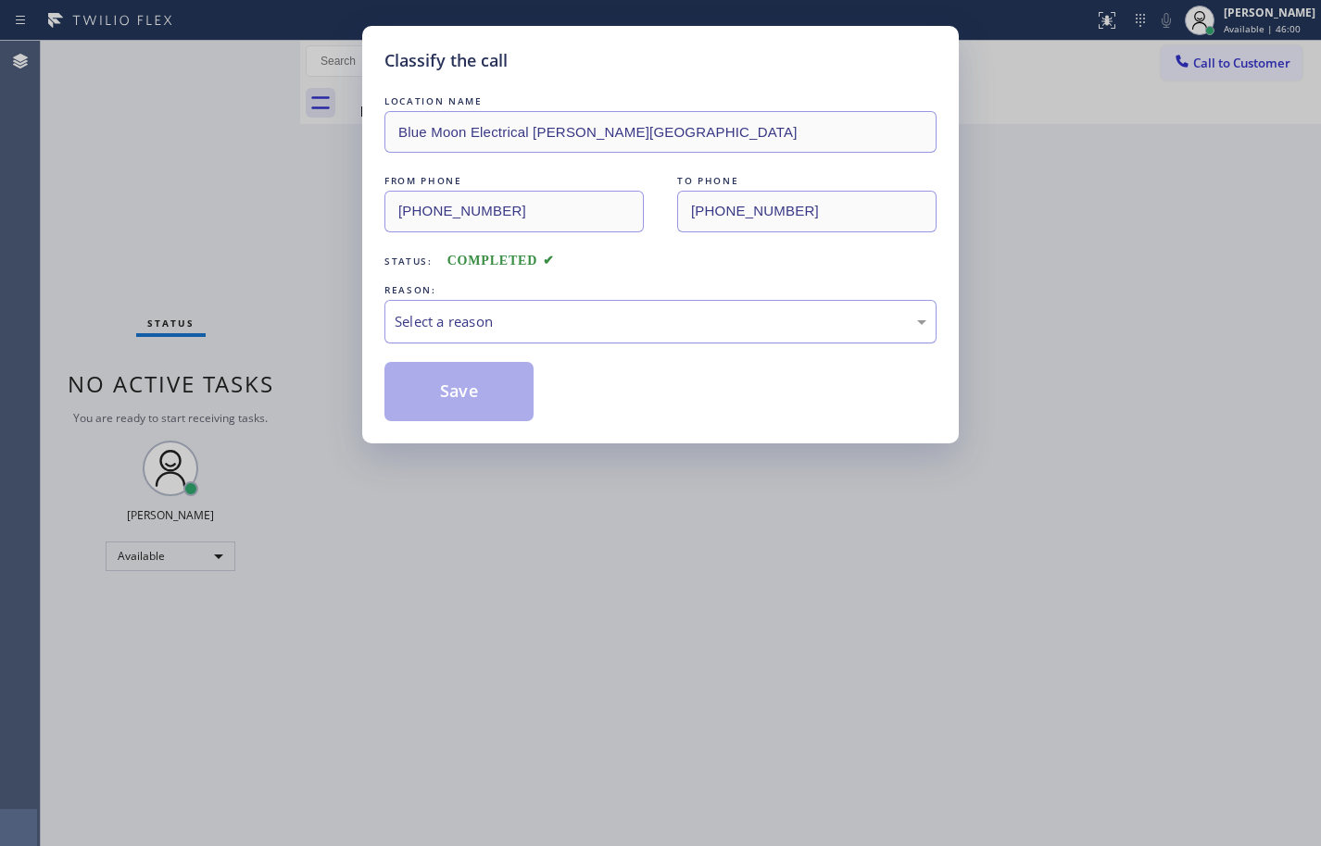
click at [411, 326] on div "Select a reason" at bounding box center [661, 321] width 532 height 21
click at [496, 399] on button "Save" at bounding box center [458, 391] width 149 height 59
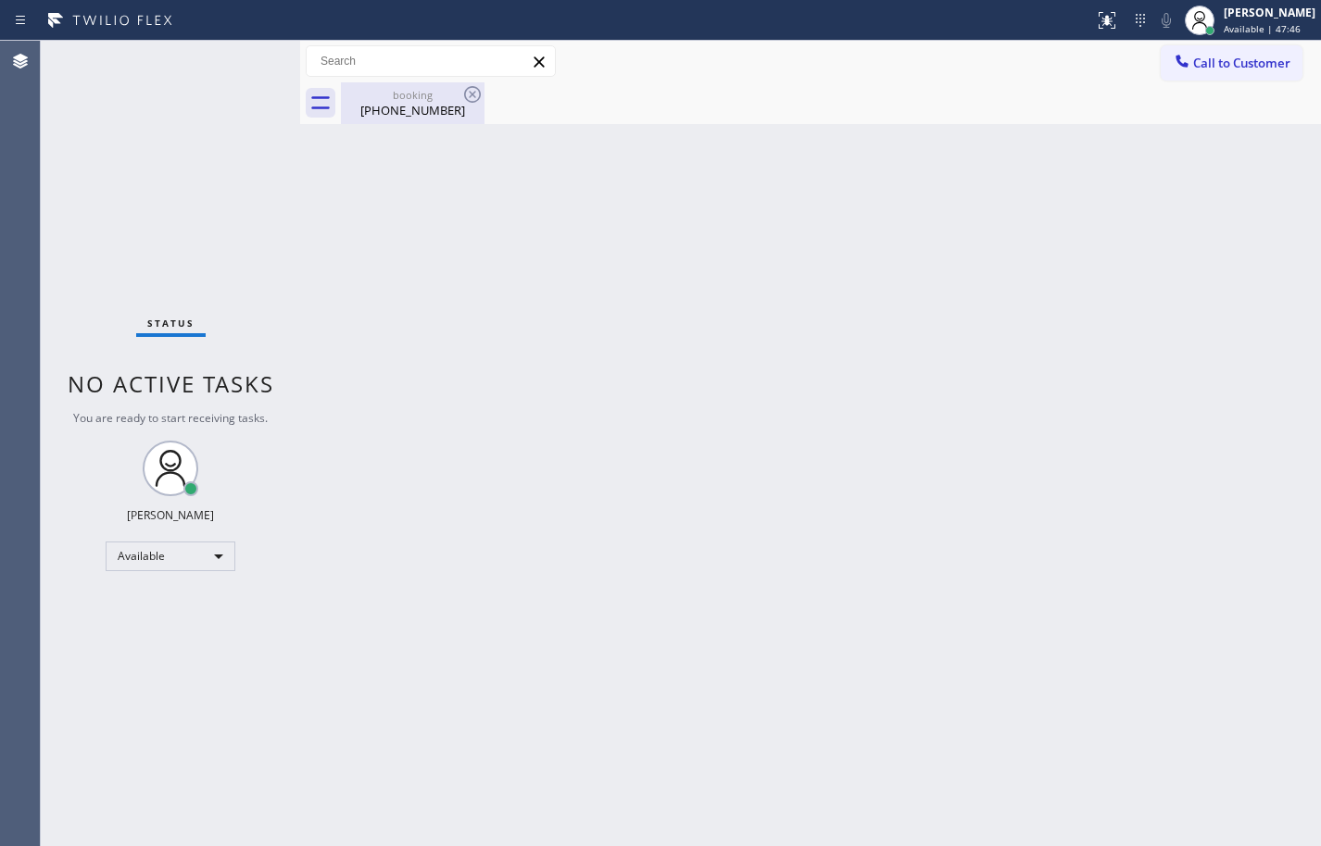
click at [424, 107] on div "[PHONE_NUMBER]" at bounding box center [413, 110] width 140 height 17
click at [710, 121] on div at bounding box center [831, 103] width 980 height 42
click at [1223, 64] on span "Call to Customer" at bounding box center [1241, 63] width 97 height 17
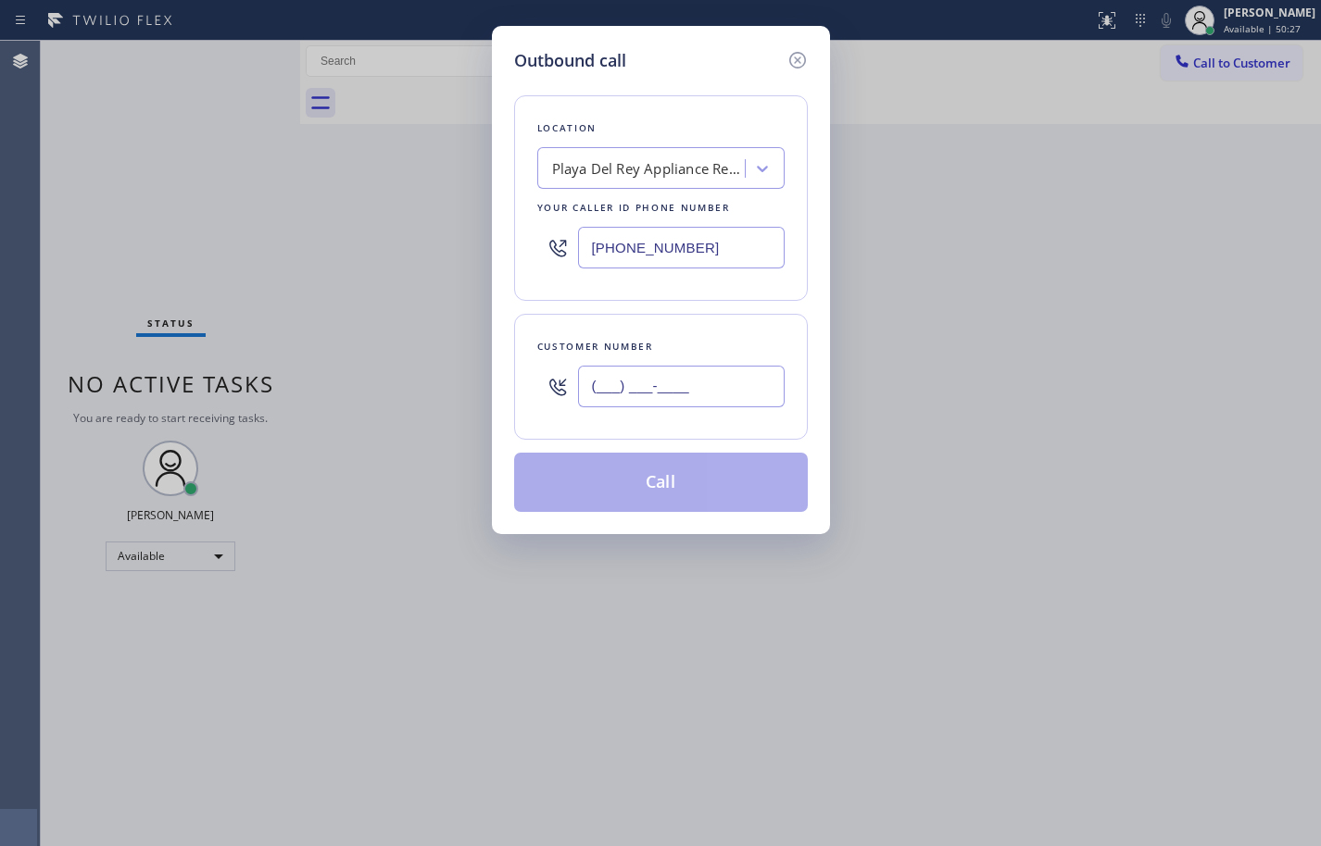
click at [757, 377] on input "(___) ___-____" at bounding box center [681, 387] width 207 height 42
paste input "650) 255-9379"
type input "[PHONE_NUMBER]"
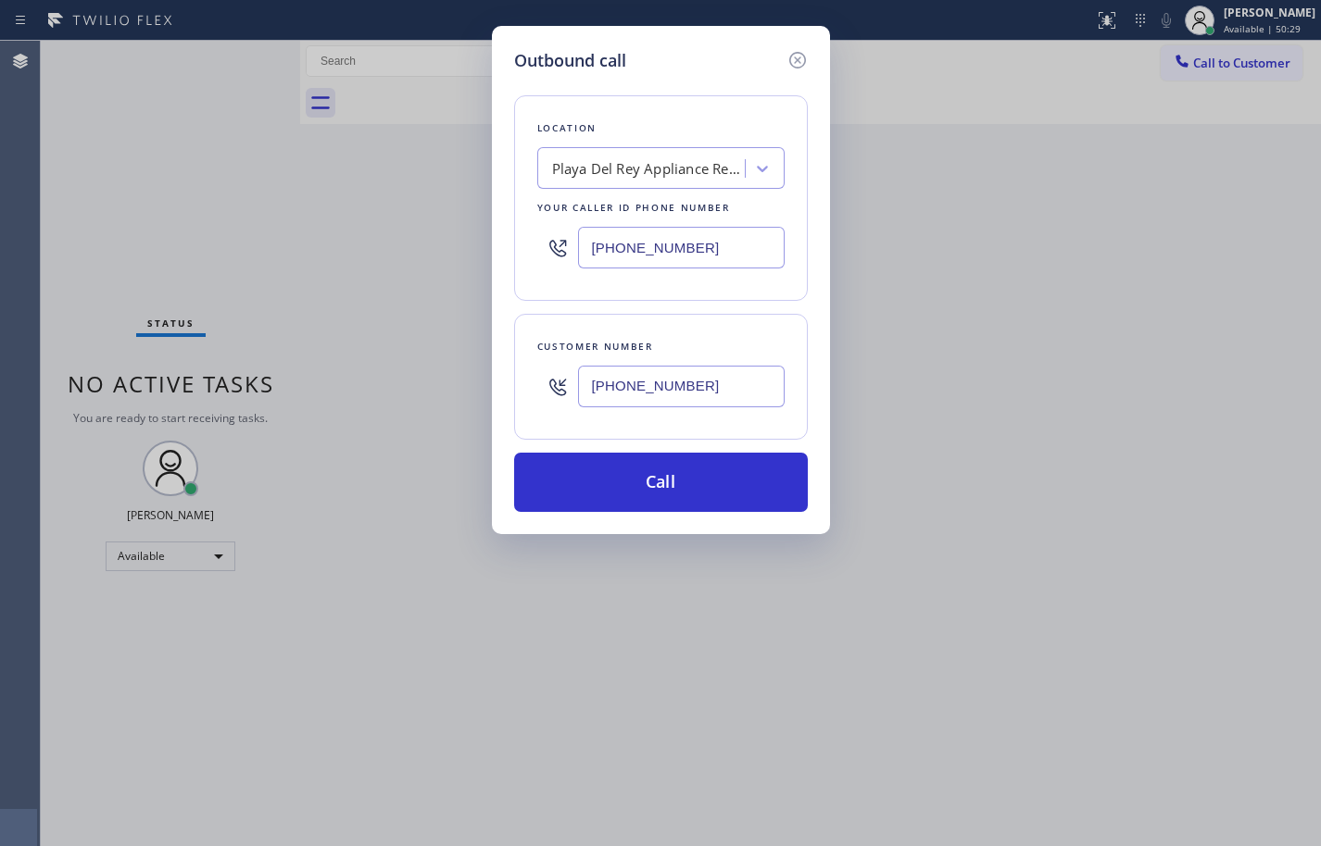
click at [729, 247] on input "[PHONE_NUMBER]" at bounding box center [681, 248] width 207 height 42
paste input "855) 920-0838"
type input "[PHONE_NUMBER]"
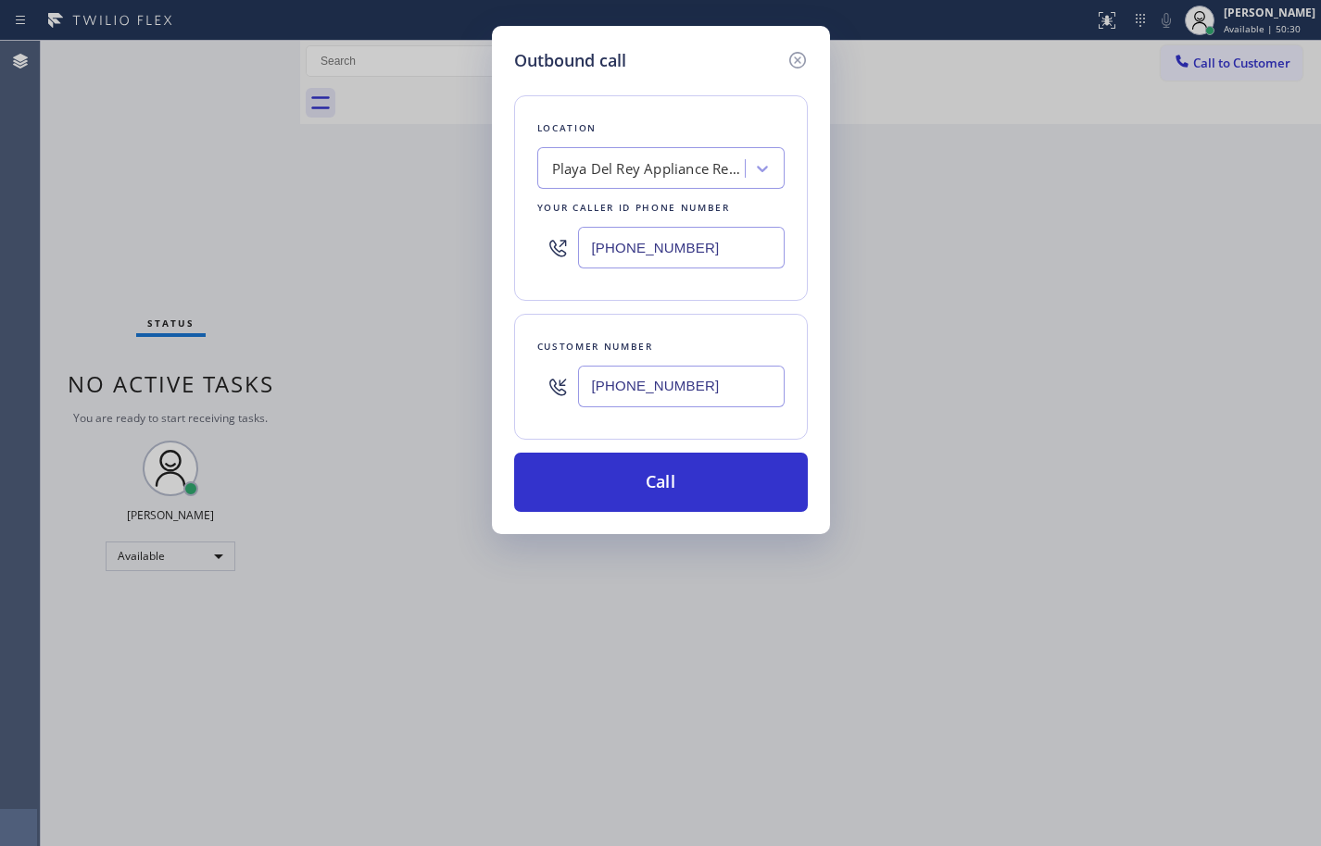
click at [744, 309] on div "Location [GEOGRAPHIC_DATA] Appliance Repair Your caller id phone number [PHONE_…" at bounding box center [661, 292] width 294 height 439
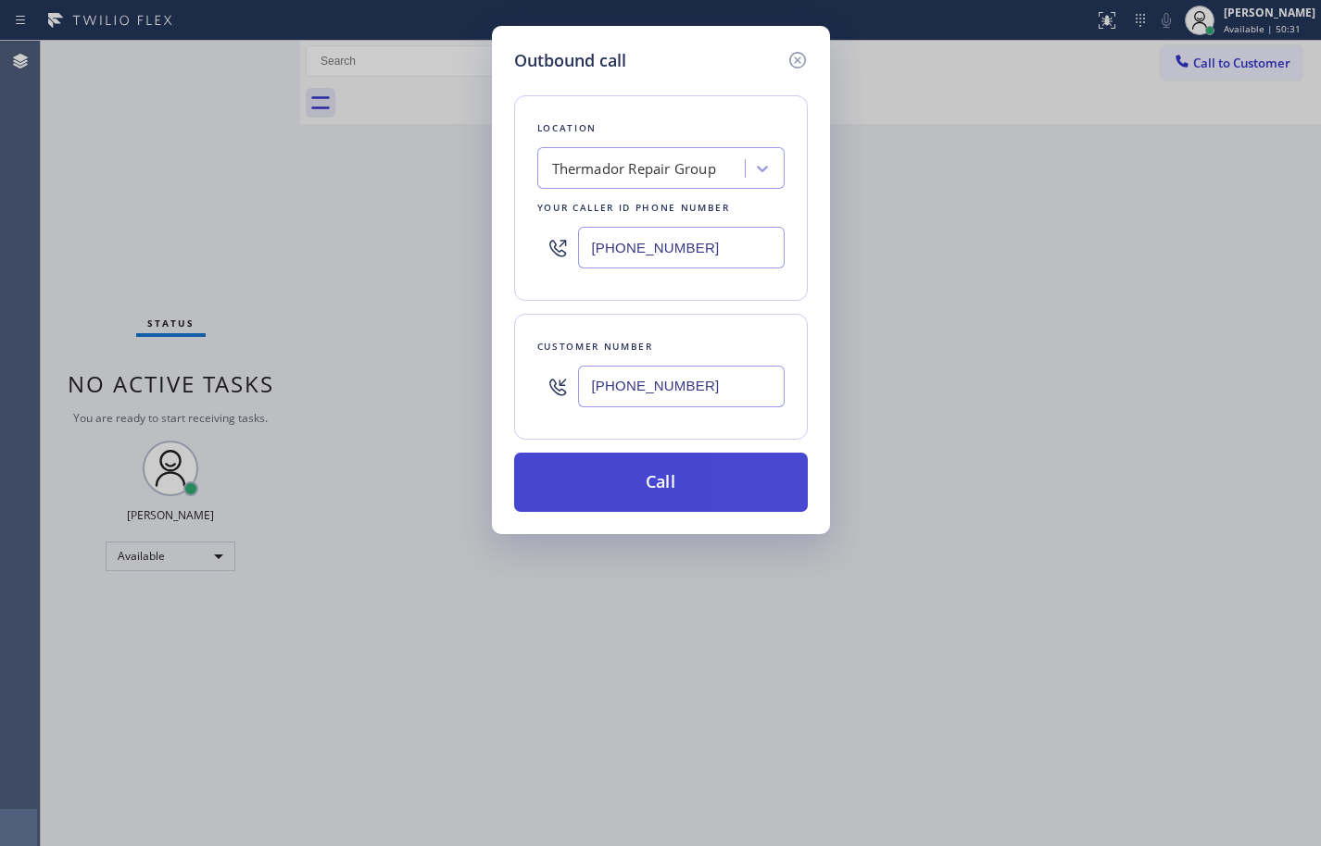
click at [746, 474] on button "Call" at bounding box center [661, 482] width 294 height 59
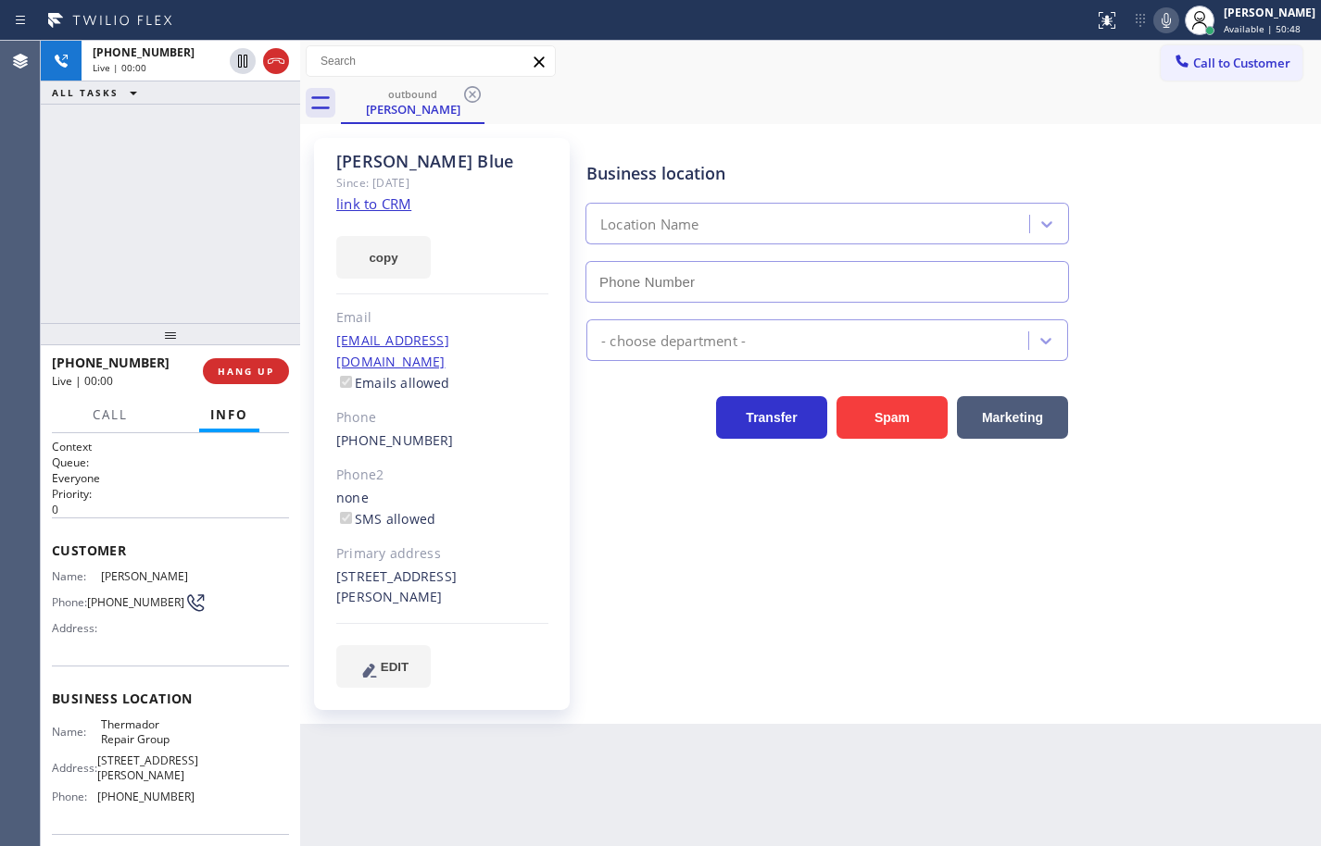
type input "[PHONE_NUMBER]"
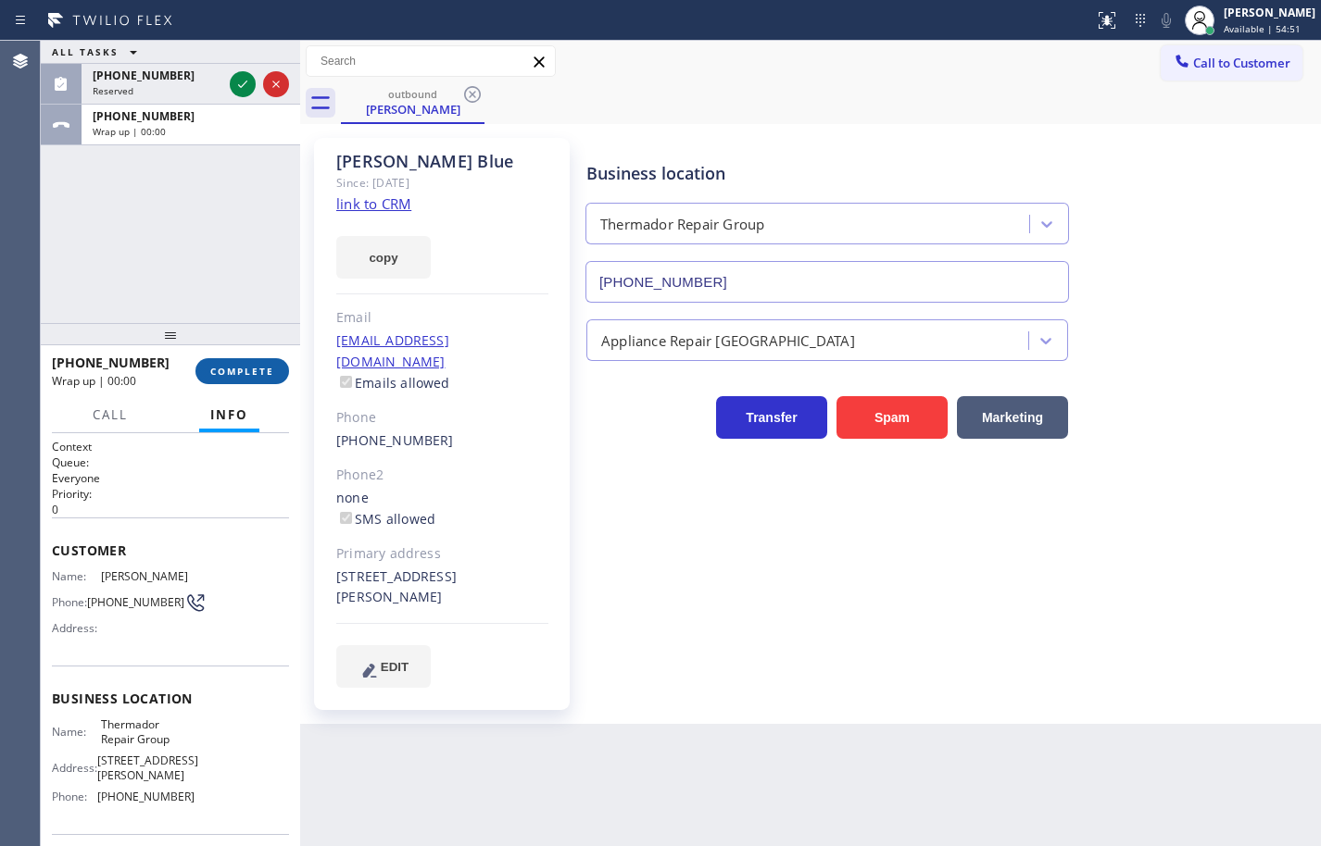
click at [282, 368] on button "COMPLETE" at bounding box center [242, 371] width 94 height 26
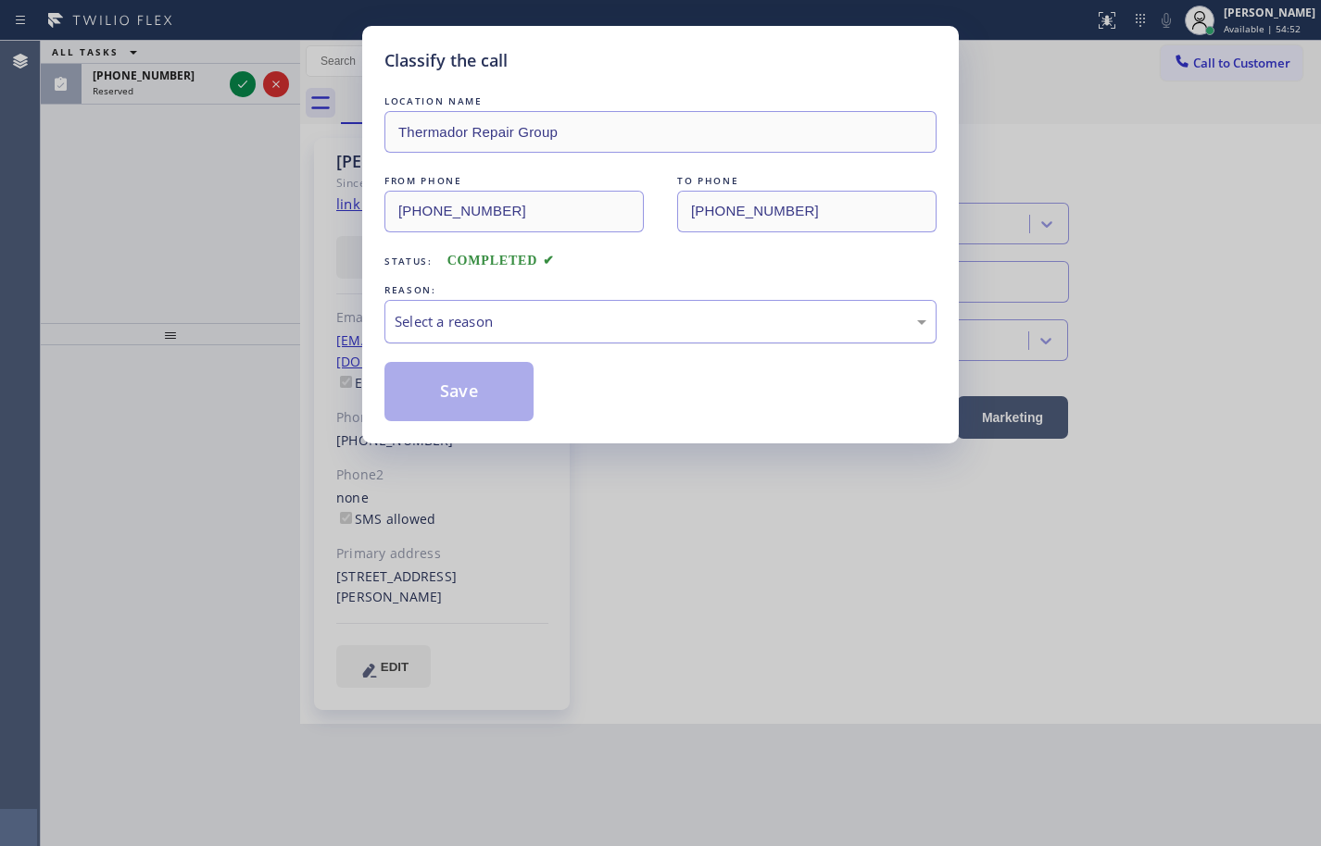
click at [508, 311] on div "Select a reason" at bounding box center [661, 321] width 532 height 21
click at [478, 381] on button "Save" at bounding box center [458, 391] width 149 height 59
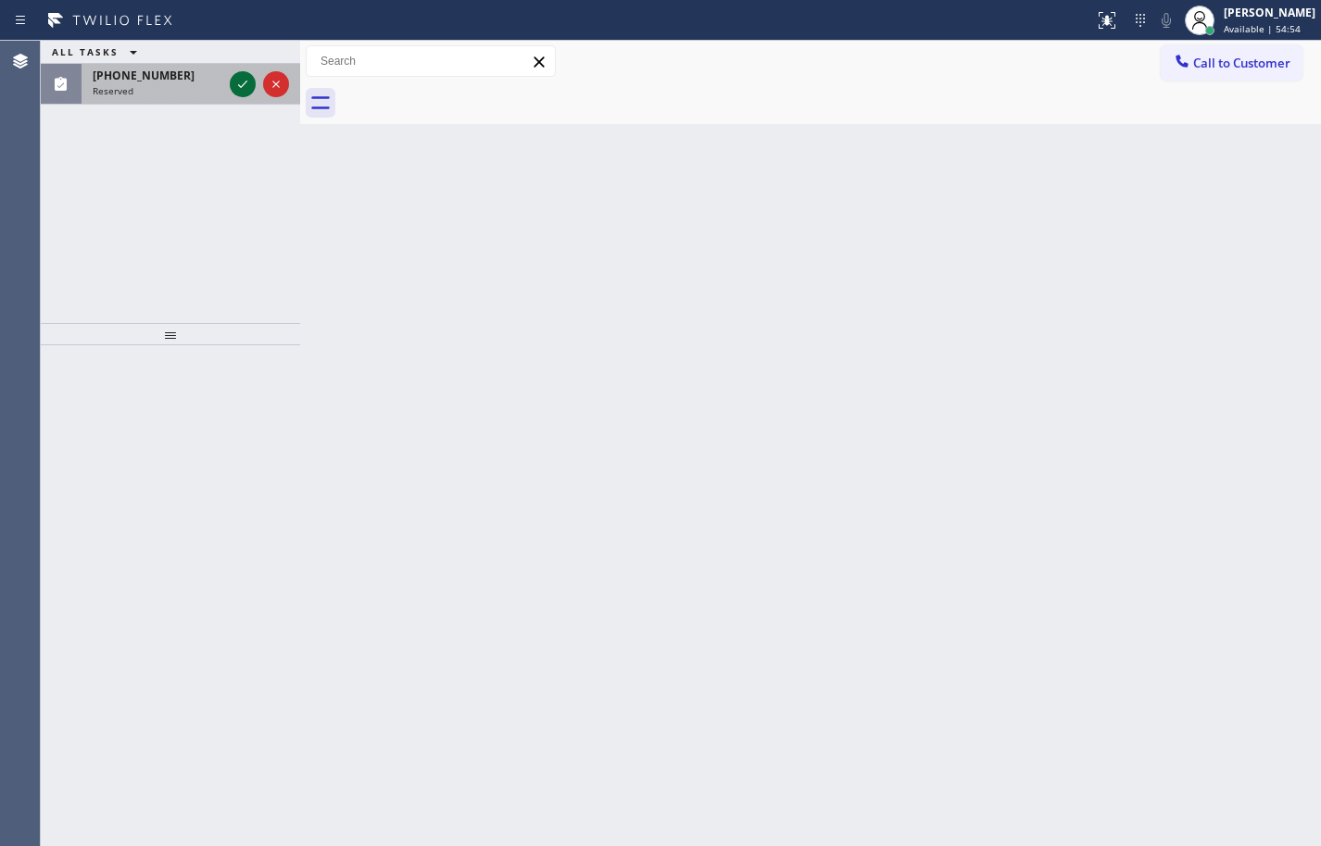
click at [239, 85] on icon at bounding box center [242, 84] width 9 height 7
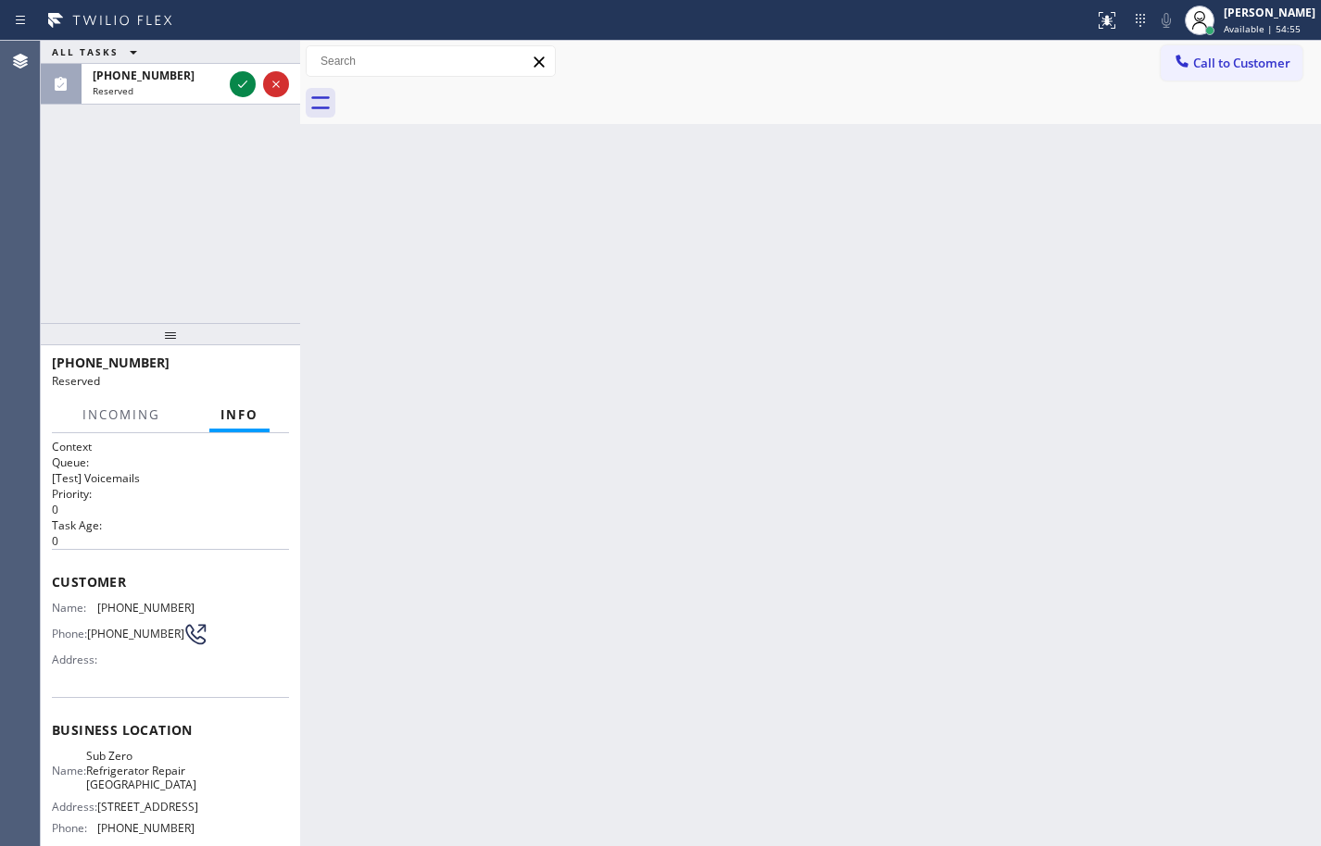
scroll to position [93, 0]
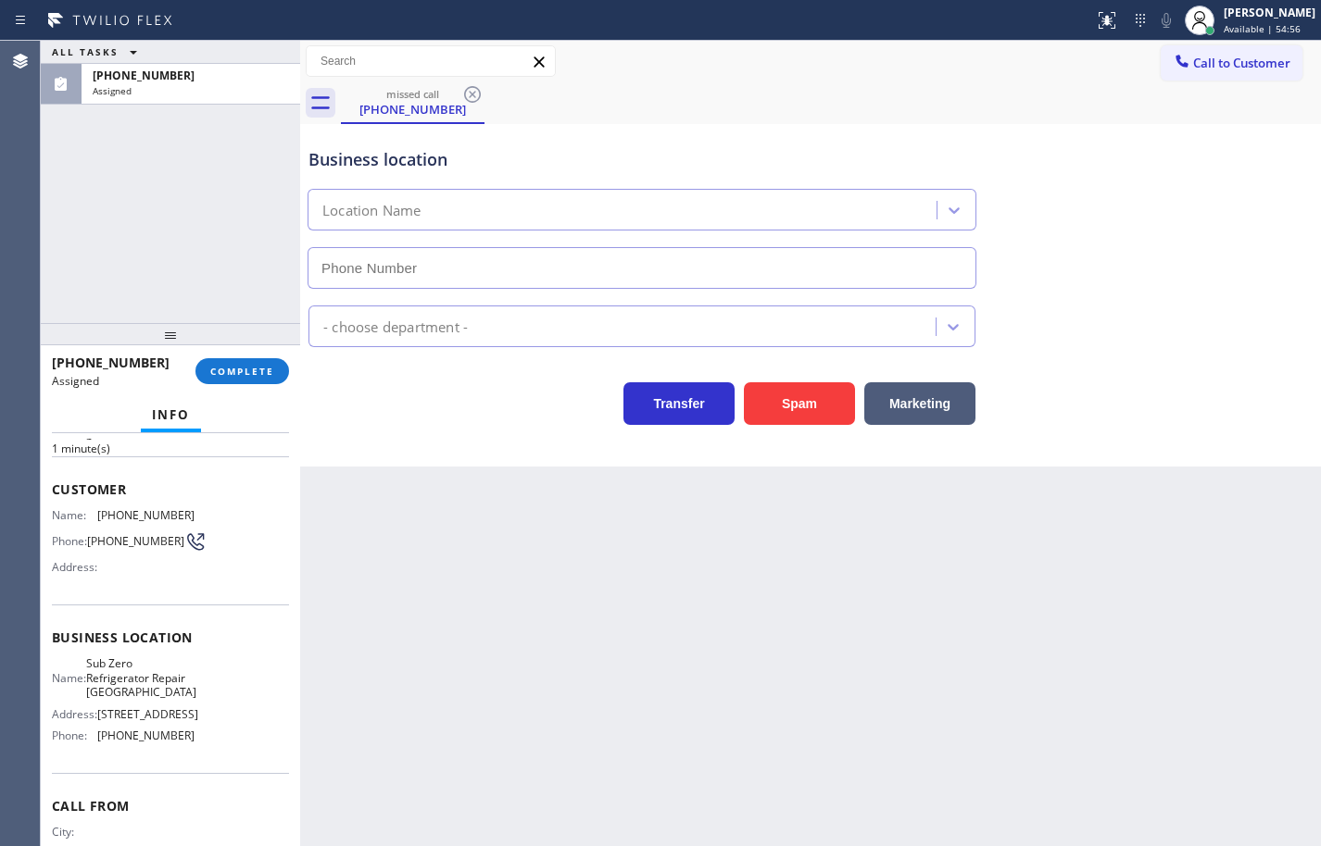
type input "[PHONE_NUMBER]"
click at [214, 745] on div "Name: Sub Zero Refrigerator Repair [GEOGRAPHIC_DATA] Address: [STREET_ADDRESS] …" at bounding box center [170, 704] width 237 height 94
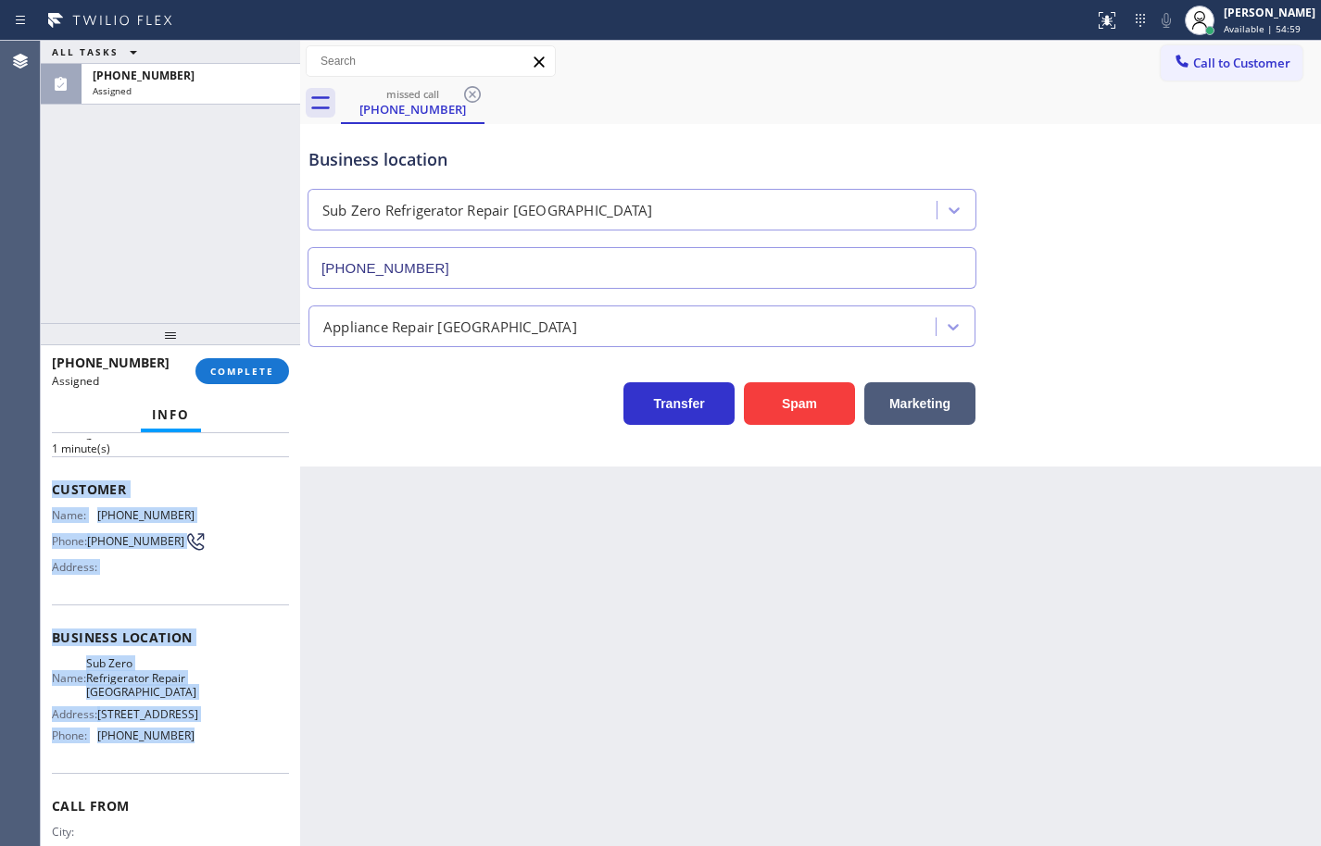
drag, startPoint x: 209, startPoint y: 763, endPoint x: 53, endPoint y: 482, distance: 321.3
click at [53, 482] on div "Context Queue: [Test] Voicemails Priority: 0 Task Age: [DEMOGRAPHIC_DATA] minut…" at bounding box center [170, 630] width 237 height 568
click at [258, 371] on span "COMPLETE" at bounding box center [242, 371] width 64 height 13
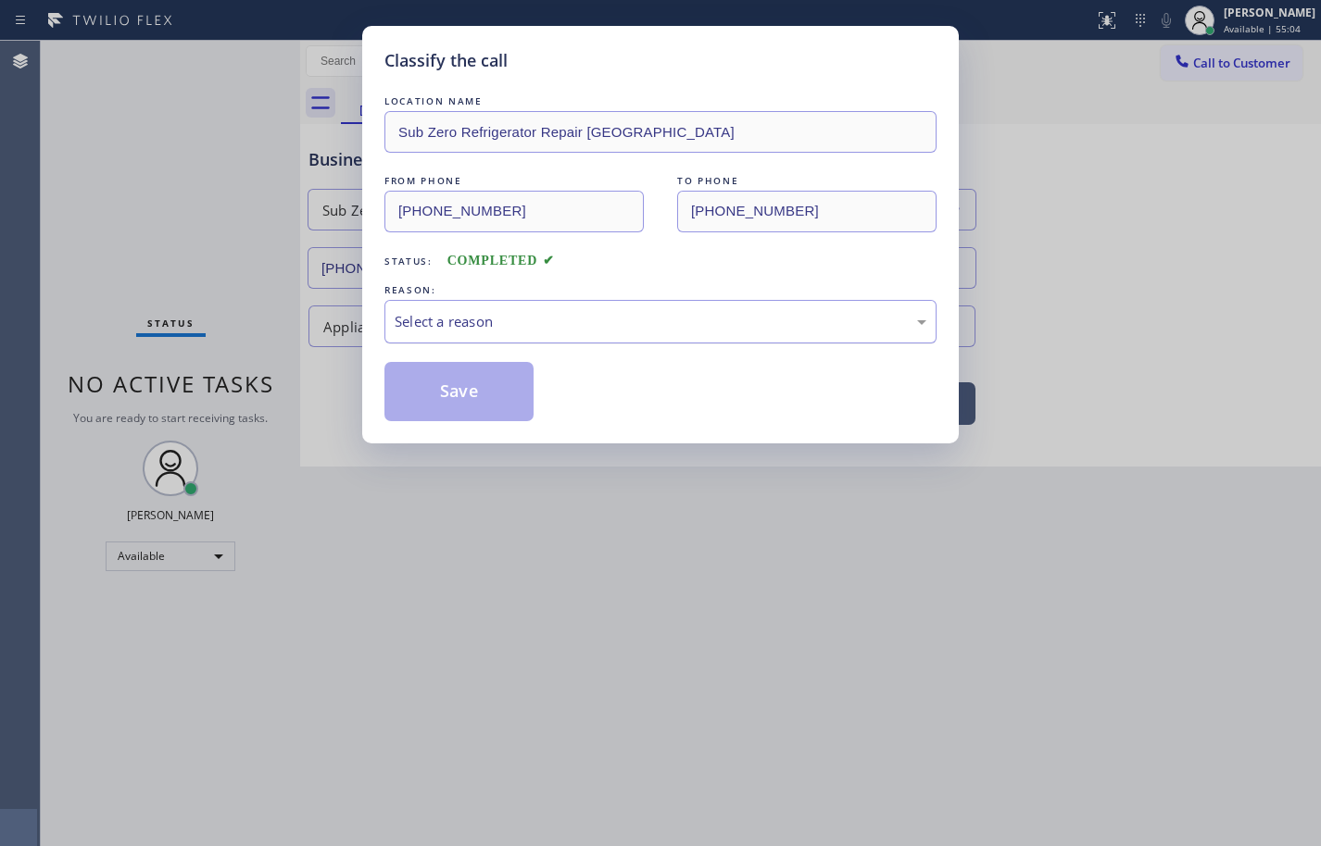
click at [497, 325] on div "Select a reason" at bounding box center [661, 321] width 532 height 21
click at [487, 382] on button "Save" at bounding box center [458, 391] width 149 height 59
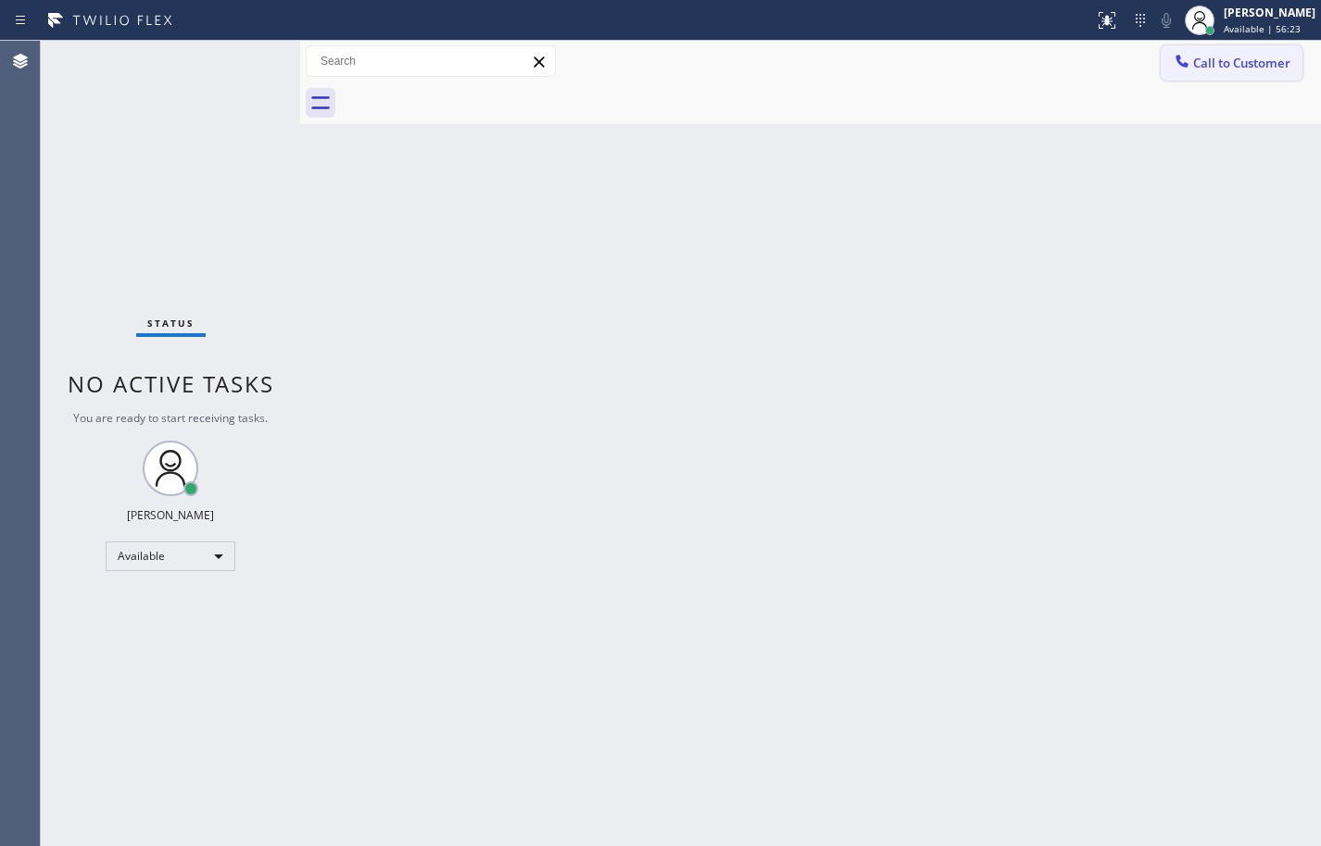
click at [1265, 71] on button "Call to Customer" at bounding box center [1231, 62] width 142 height 35
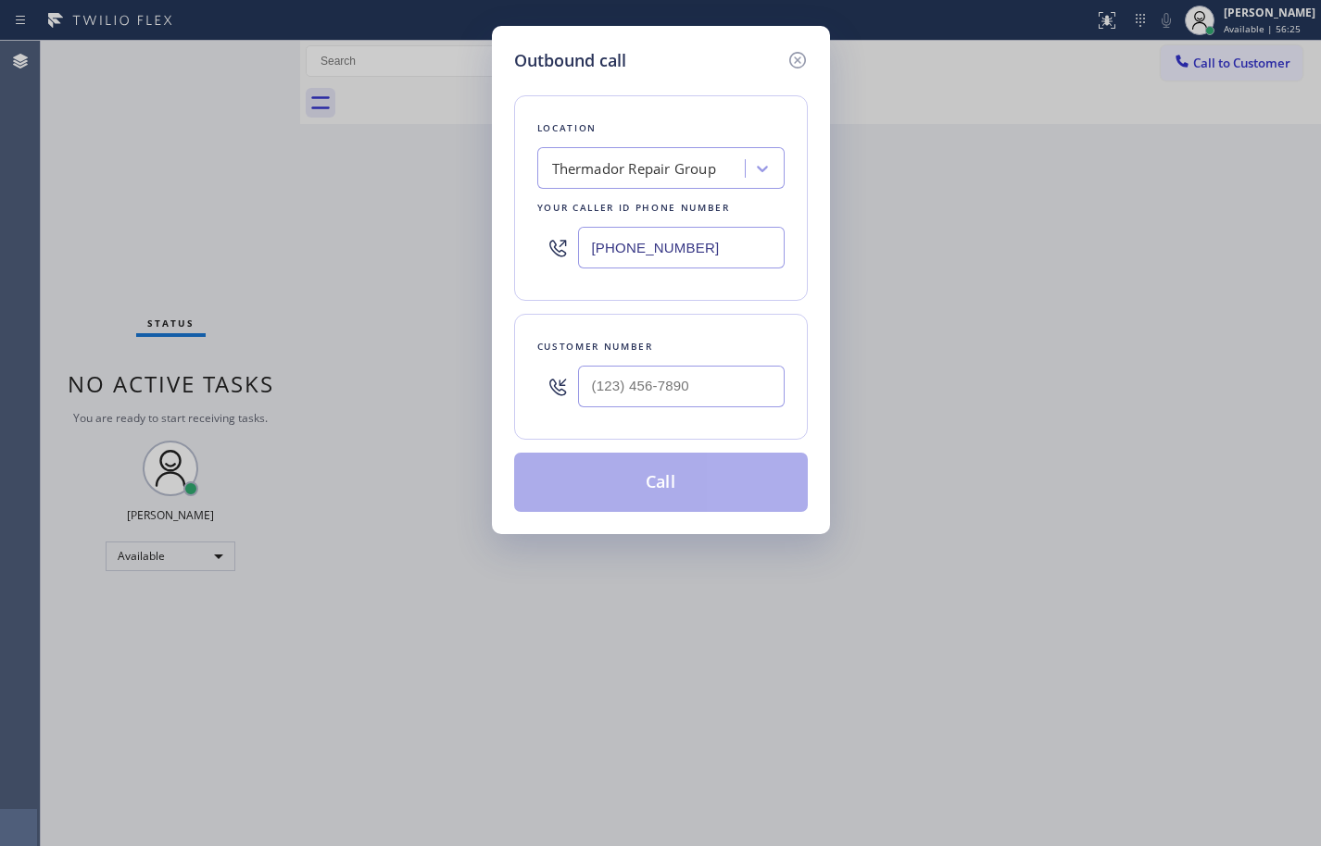
drag, startPoint x: 707, startPoint y: 395, endPoint x: 1136, endPoint y: 339, distance: 433.4
click at [707, 395] on input "text" at bounding box center [681, 387] width 207 height 42
paste input "650) 255-9379"
type input "[PHONE_NUMBER]"
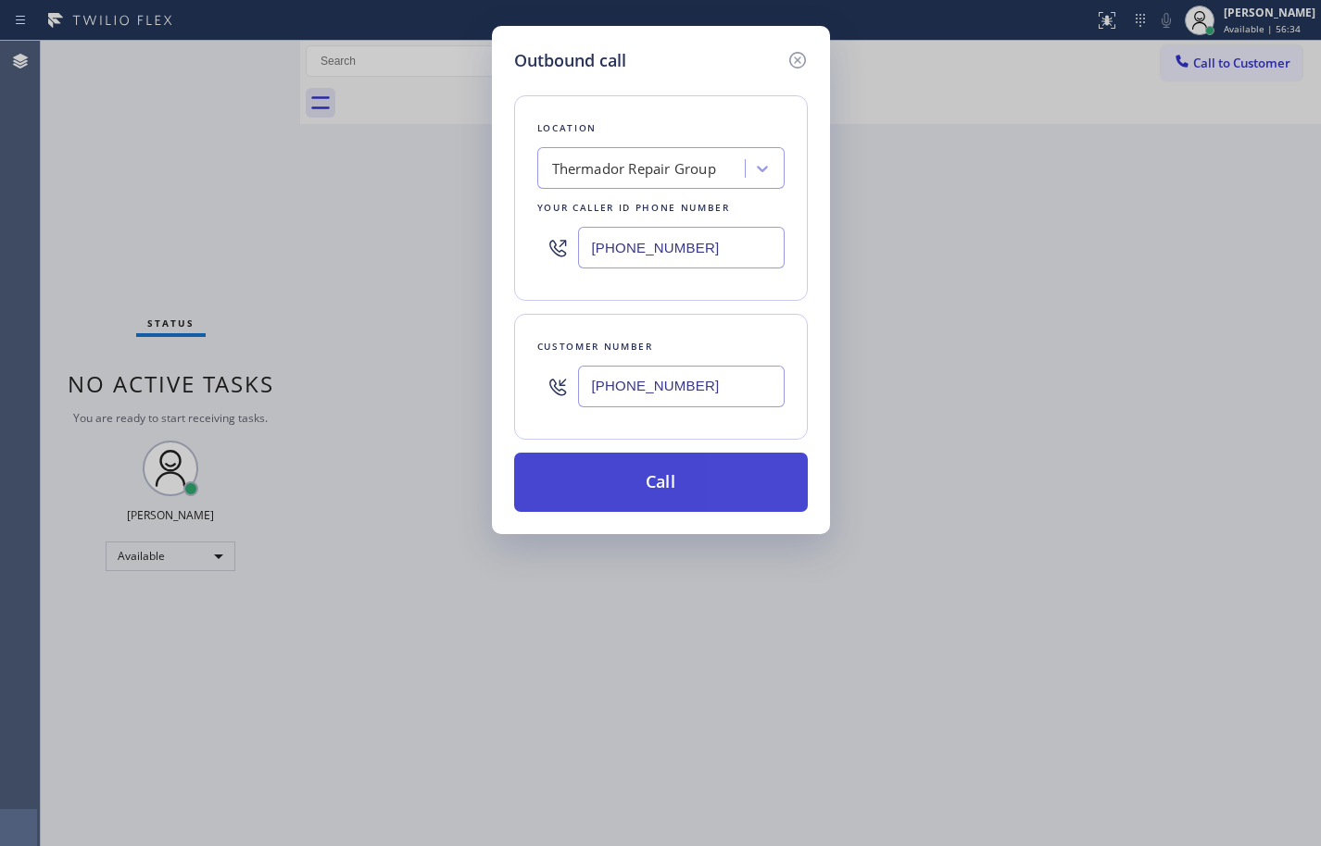
click at [726, 491] on button "Call" at bounding box center [661, 482] width 294 height 59
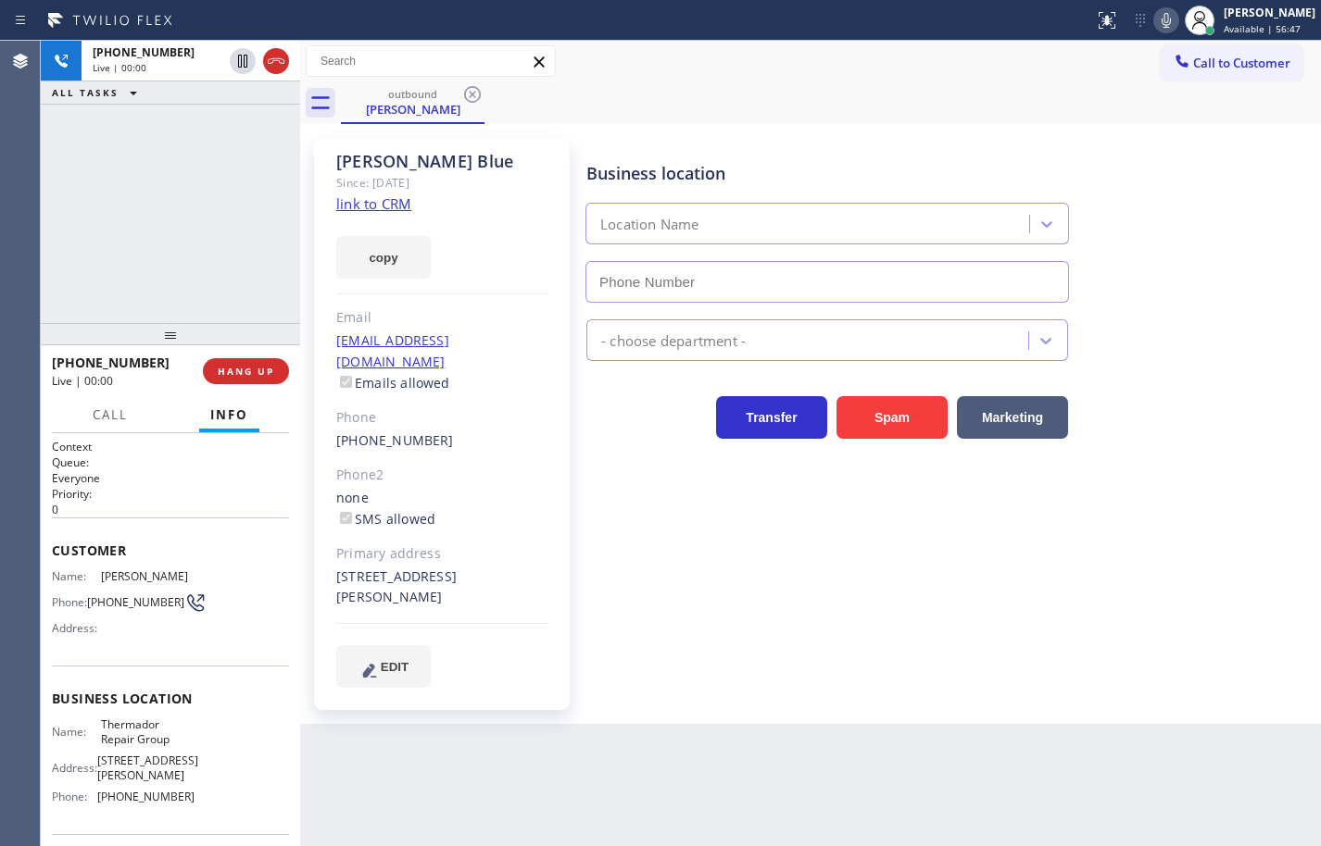
type input "[PHONE_NUMBER]"
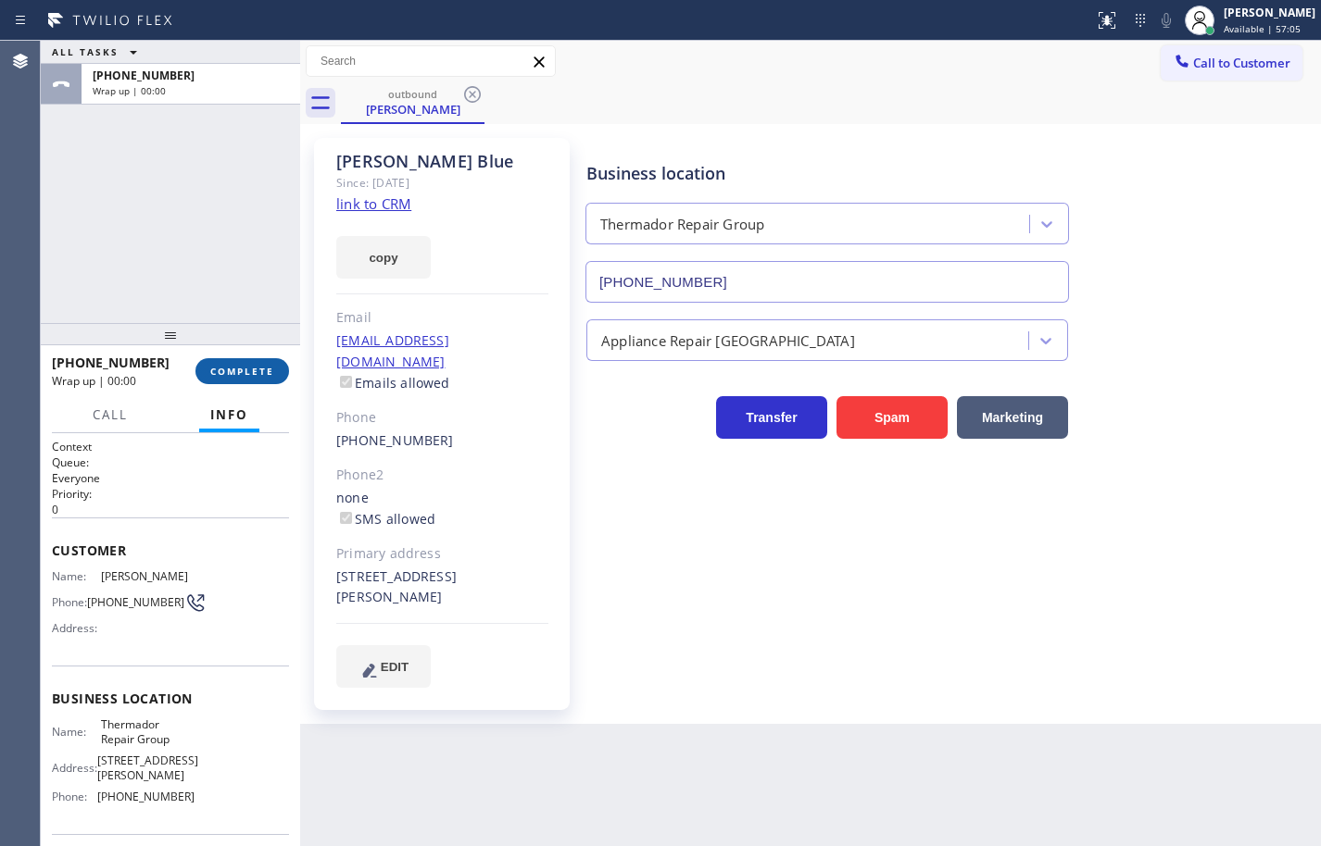
click at [274, 361] on button "COMPLETE" at bounding box center [242, 371] width 94 height 26
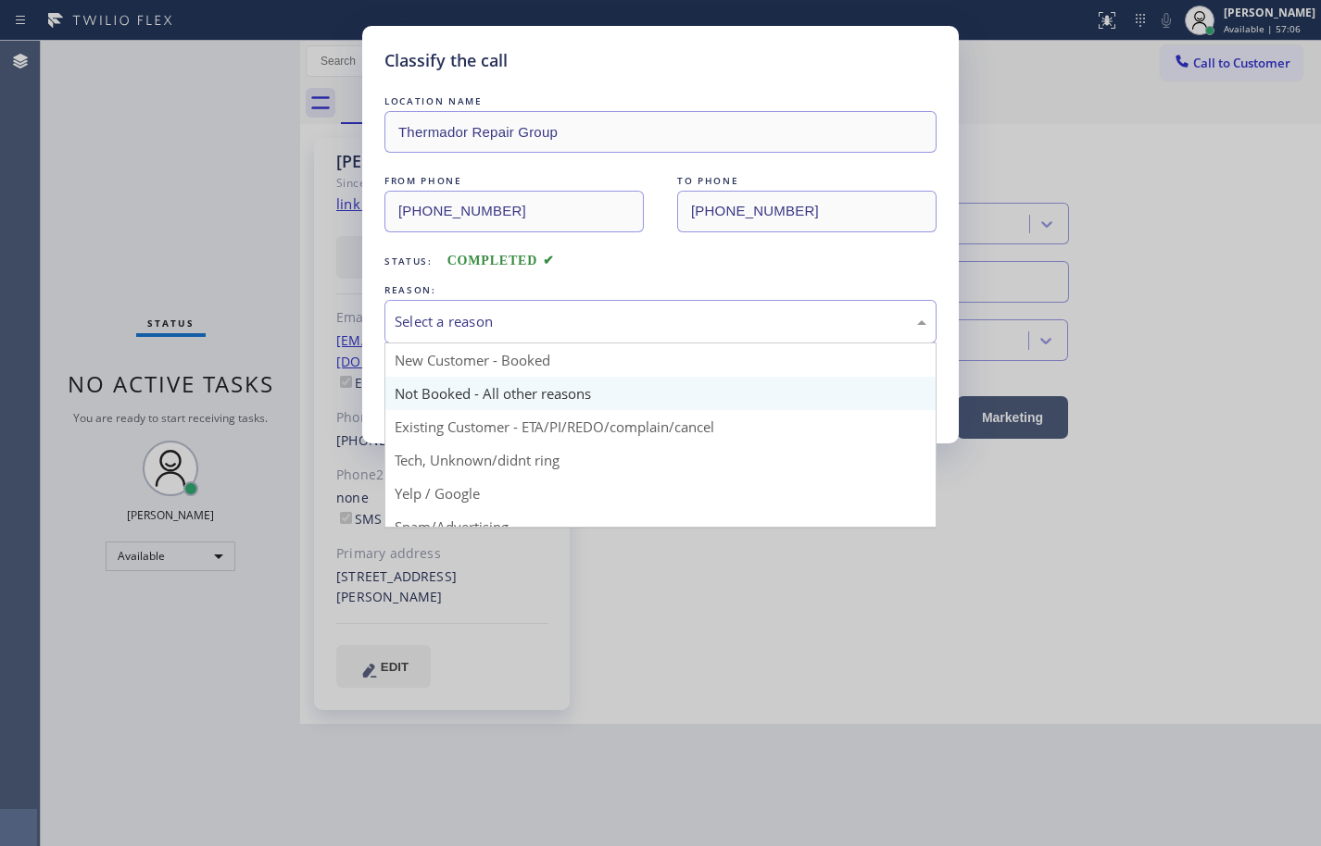
drag, startPoint x: 485, startPoint y: 327, endPoint x: 493, endPoint y: 379, distance: 52.4
click at [485, 327] on div "Select a reason" at bounding box center [661, 321] width 532 height 21
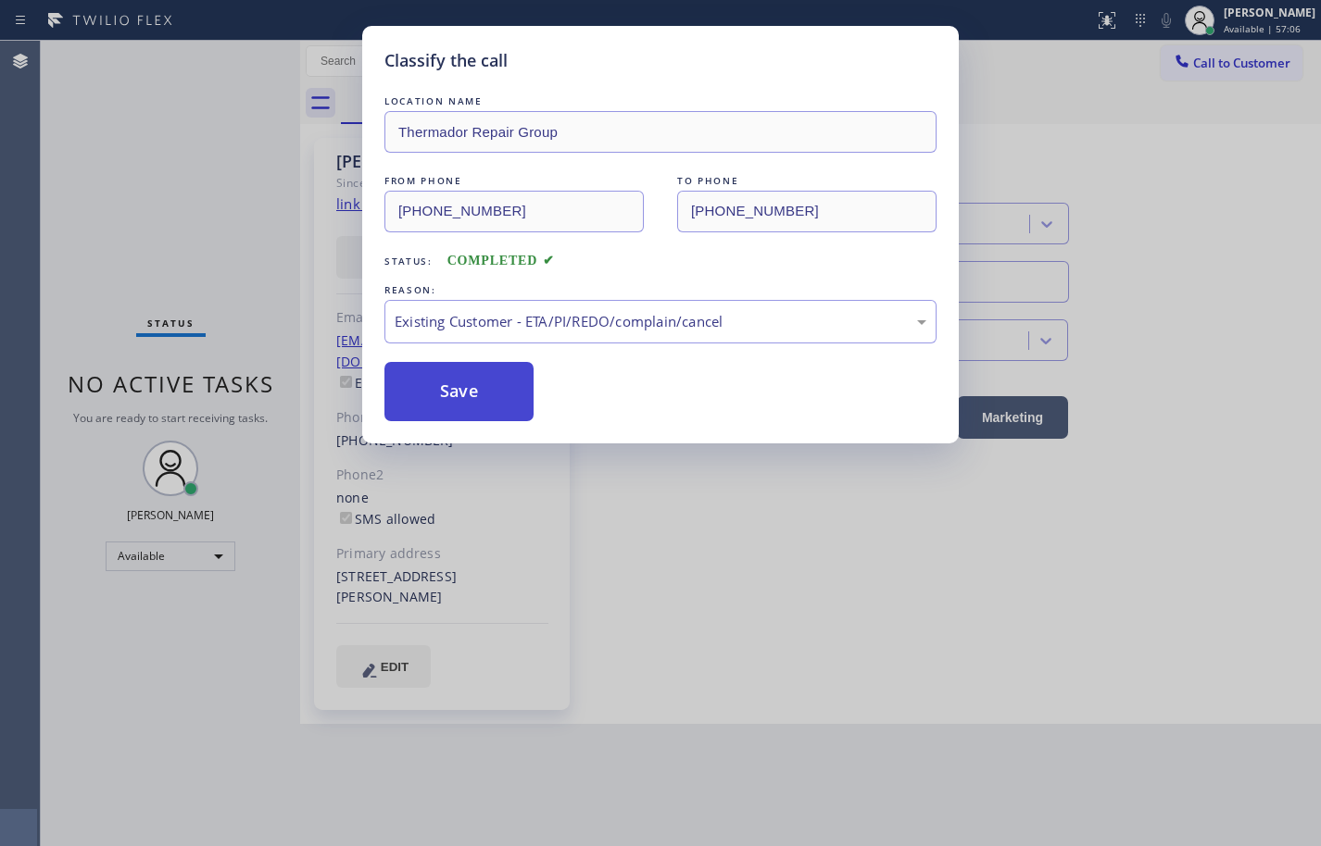
click at [495, 391] on button "Save" at bounding box center [458, 391] width 149 height 59
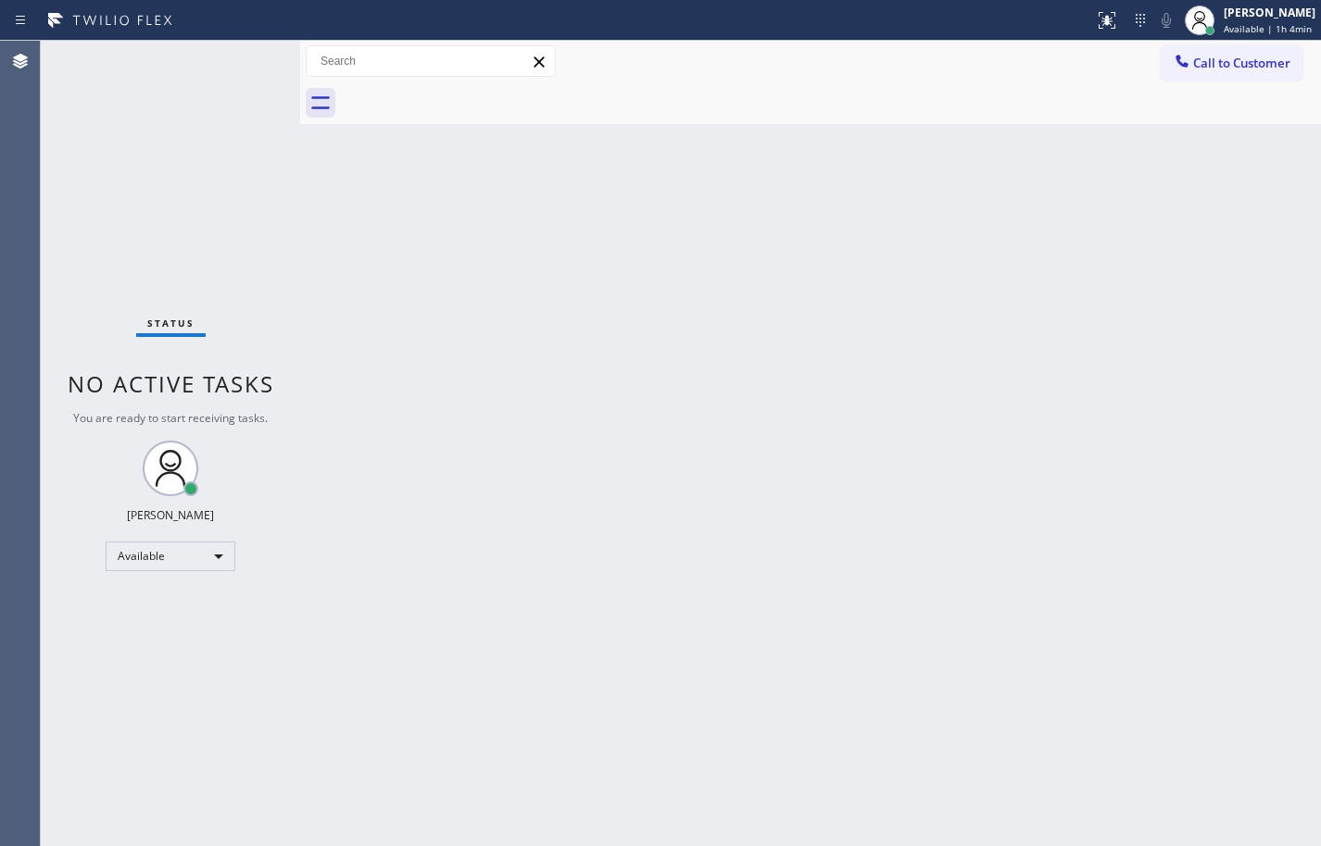
click at [749, 136] on div "Back to Dashboard Change Sender ID Customers Technicians Select a contact Outbo…" at bounding box center [810, 444] width 1021 height 806
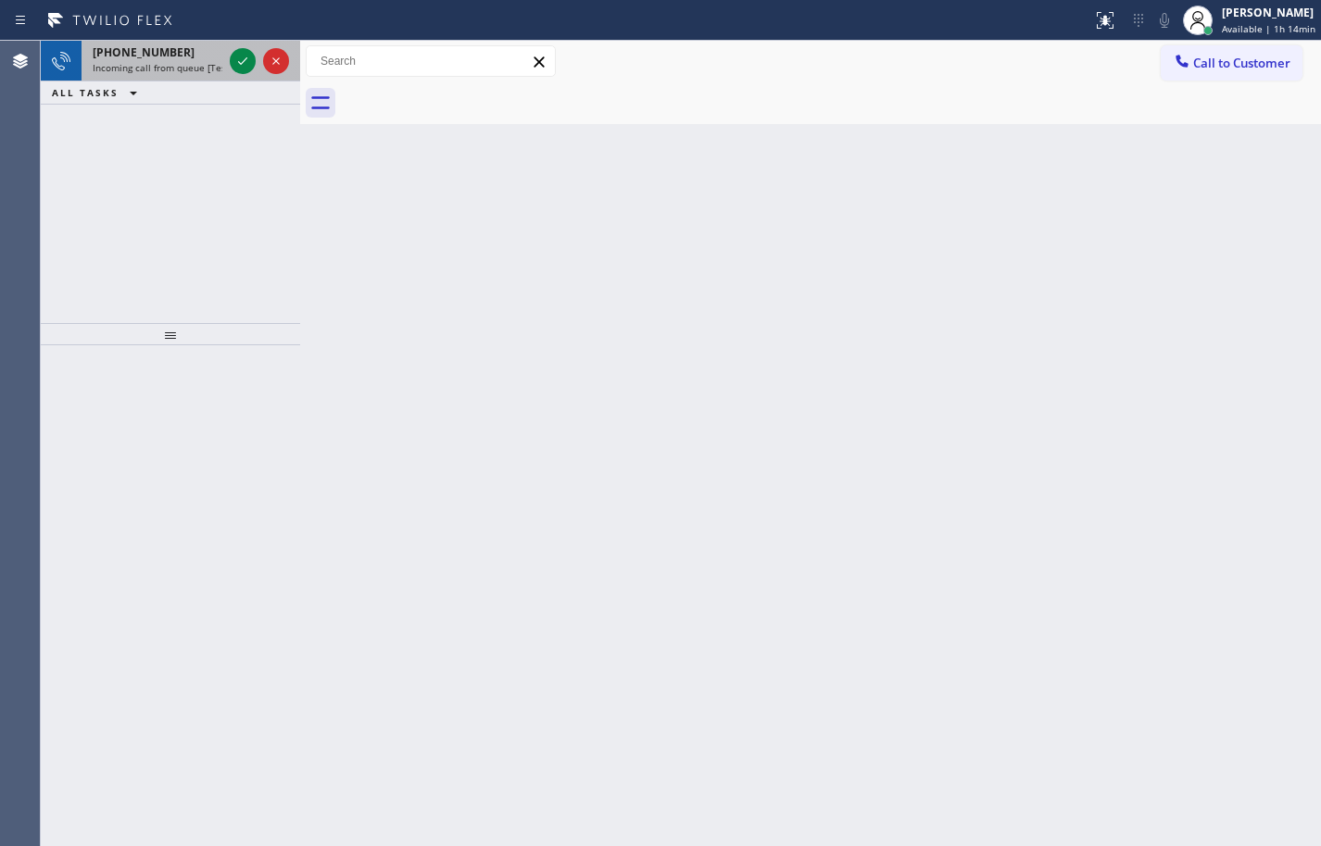
click at [131, 66] on span "Incoming call from queue [Test] All" at bounding box center [170, 67] width 154 height 13
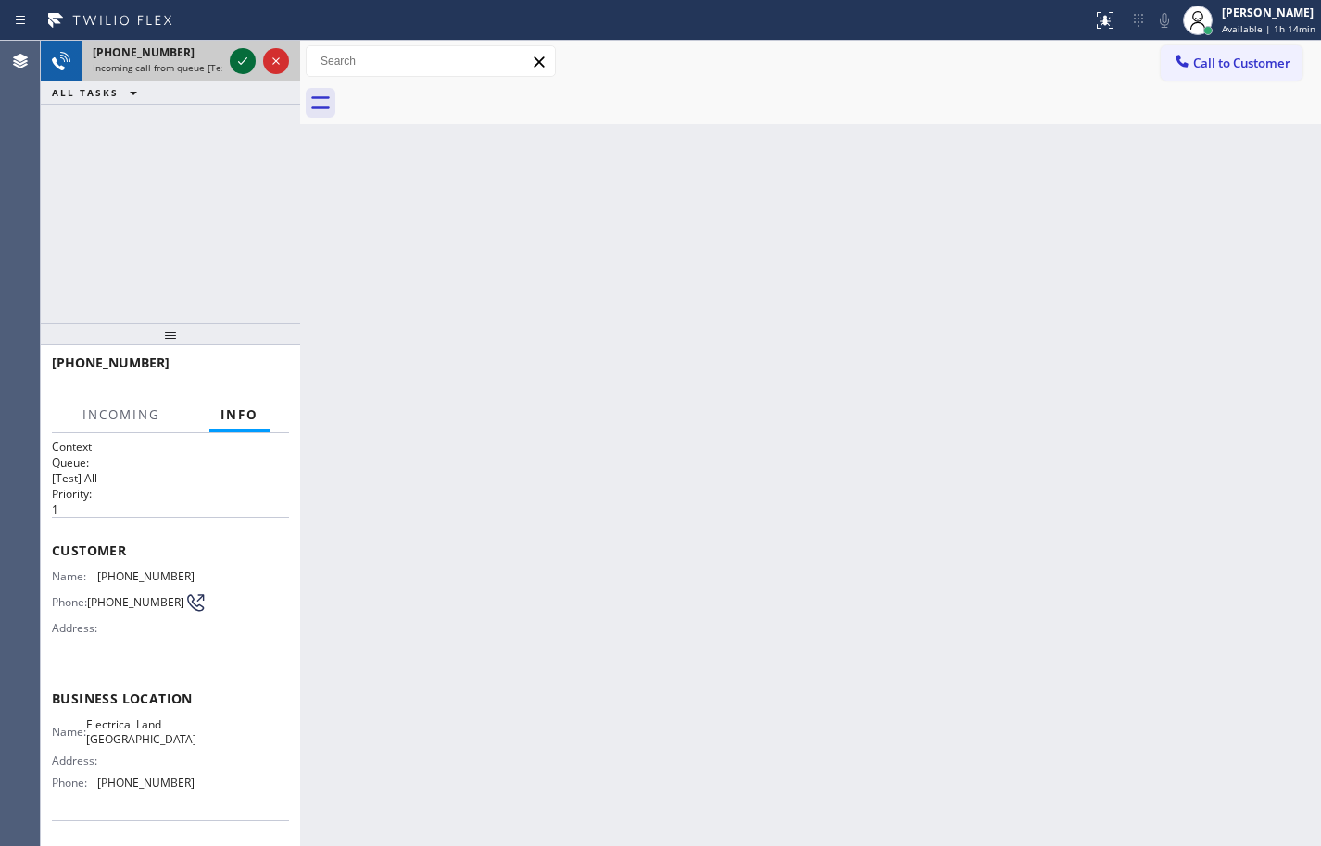
click at [244, 55] on icon at bounding box center [243, 61] width 22 height 22
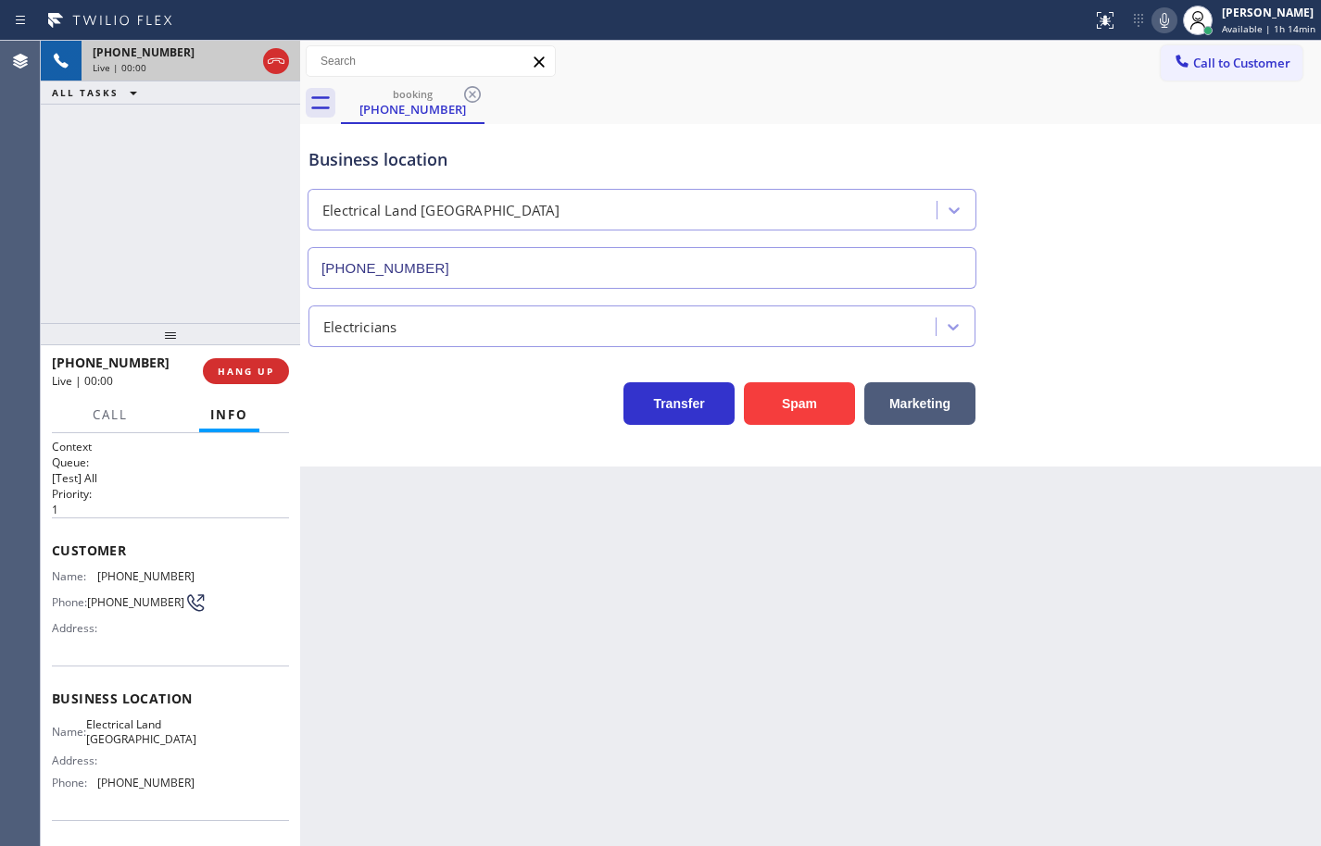
type input "[PHONE_NUMBER]"
click at [108, 731] on span "Electrical Land [GEOGRAPHIC_DATA]" at bounding box center [141, 732] width 110 height 29
click at [145, 790] on span "[PHONE_NUMBER]" at bounding box center [145, 783] width 97 height 14
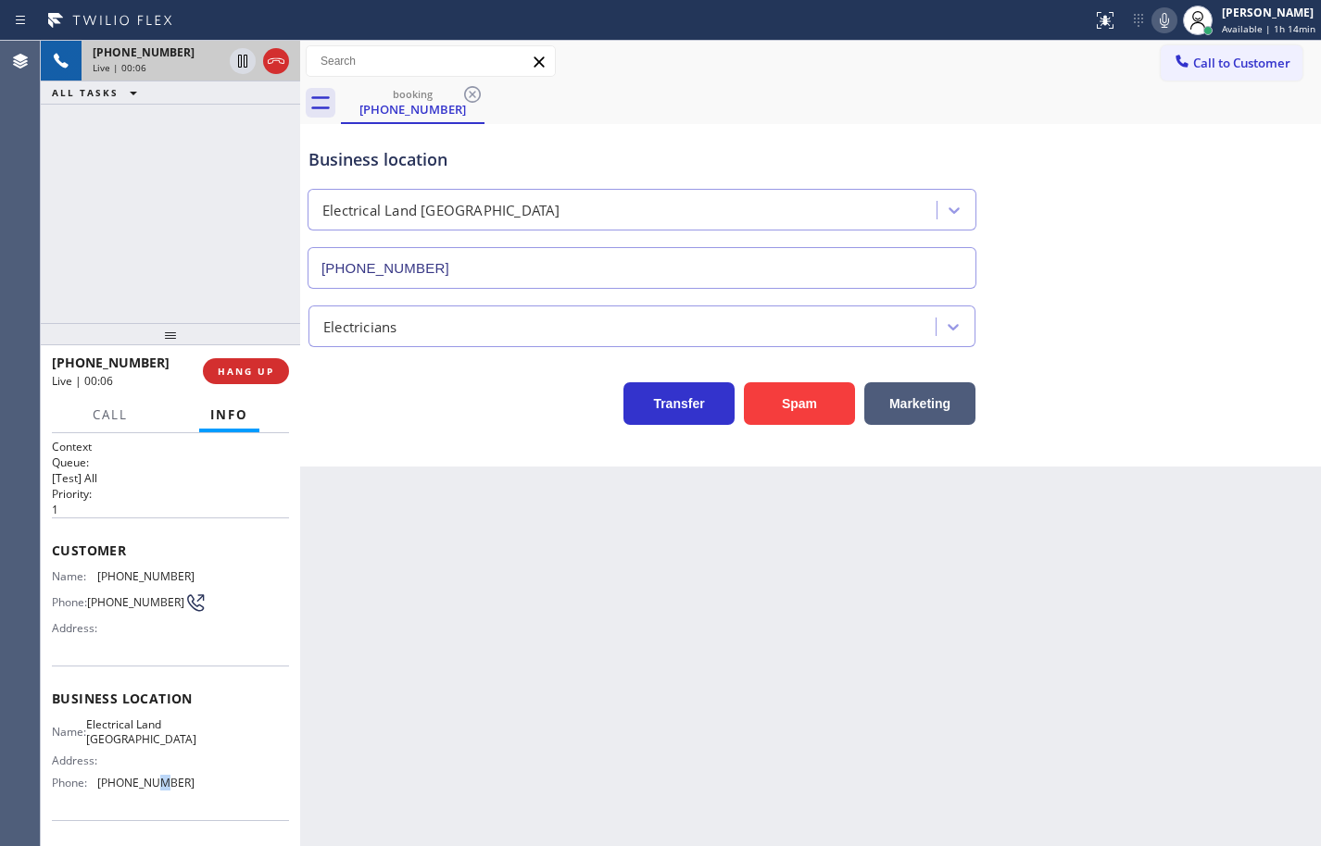
click at [145, 790] on span "[PHONE_NUMBER]" at bounding box center [145, 783] width 97 height 14
click at [153, 579] on span "[PHONE_NUMBER]" at bounding box center [145, 577] width 97 height 14
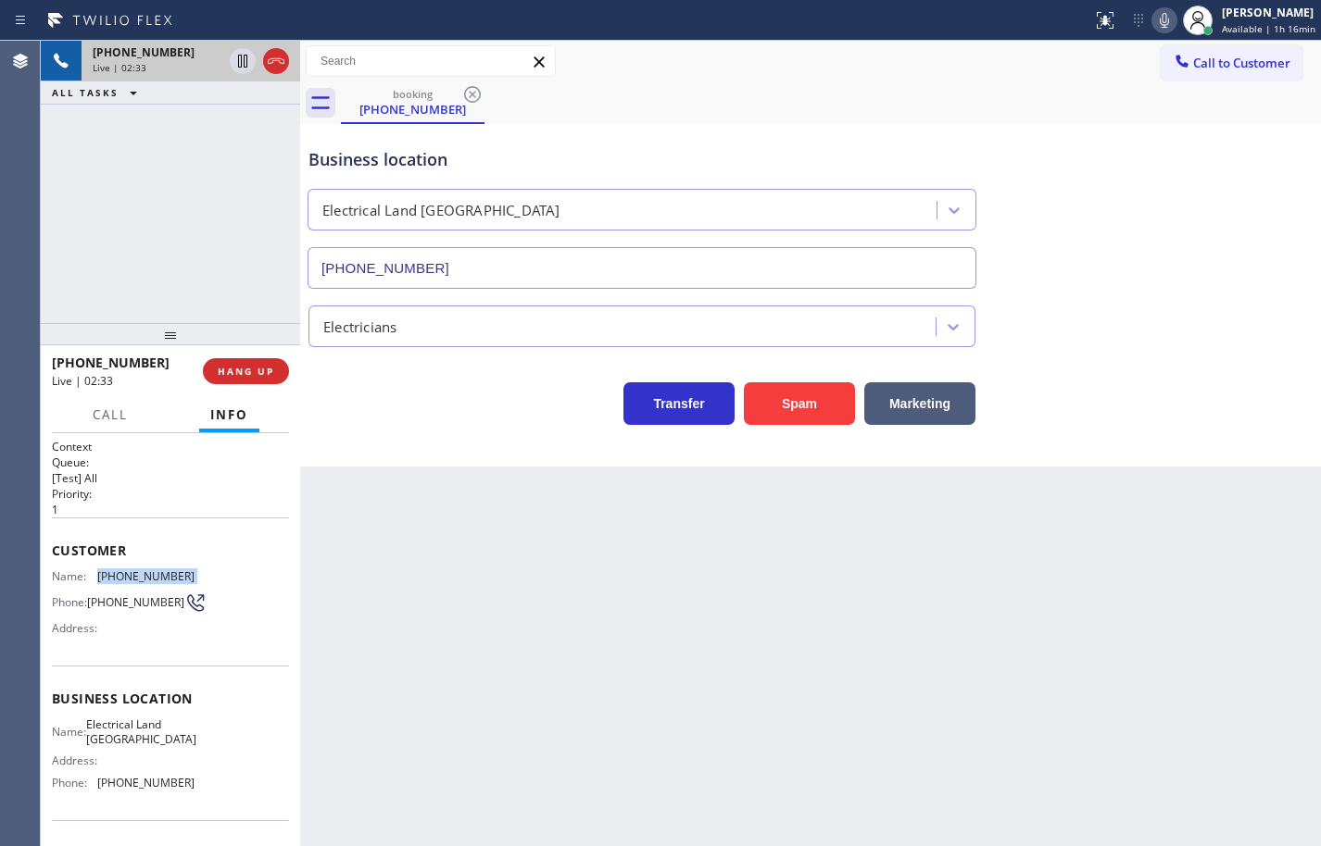
click at [1153, 23] on icon at bounding box center [1164, 20] width 22 height 22
click at [236, 62] on icon at bounding box center [243, 61] width 22 height 22
click at [240, 65] on icon at bounding box center [243, 61] width 22 height 22
click at [240, 63] on icon at bounding box center [242, 61] width 13 height 13
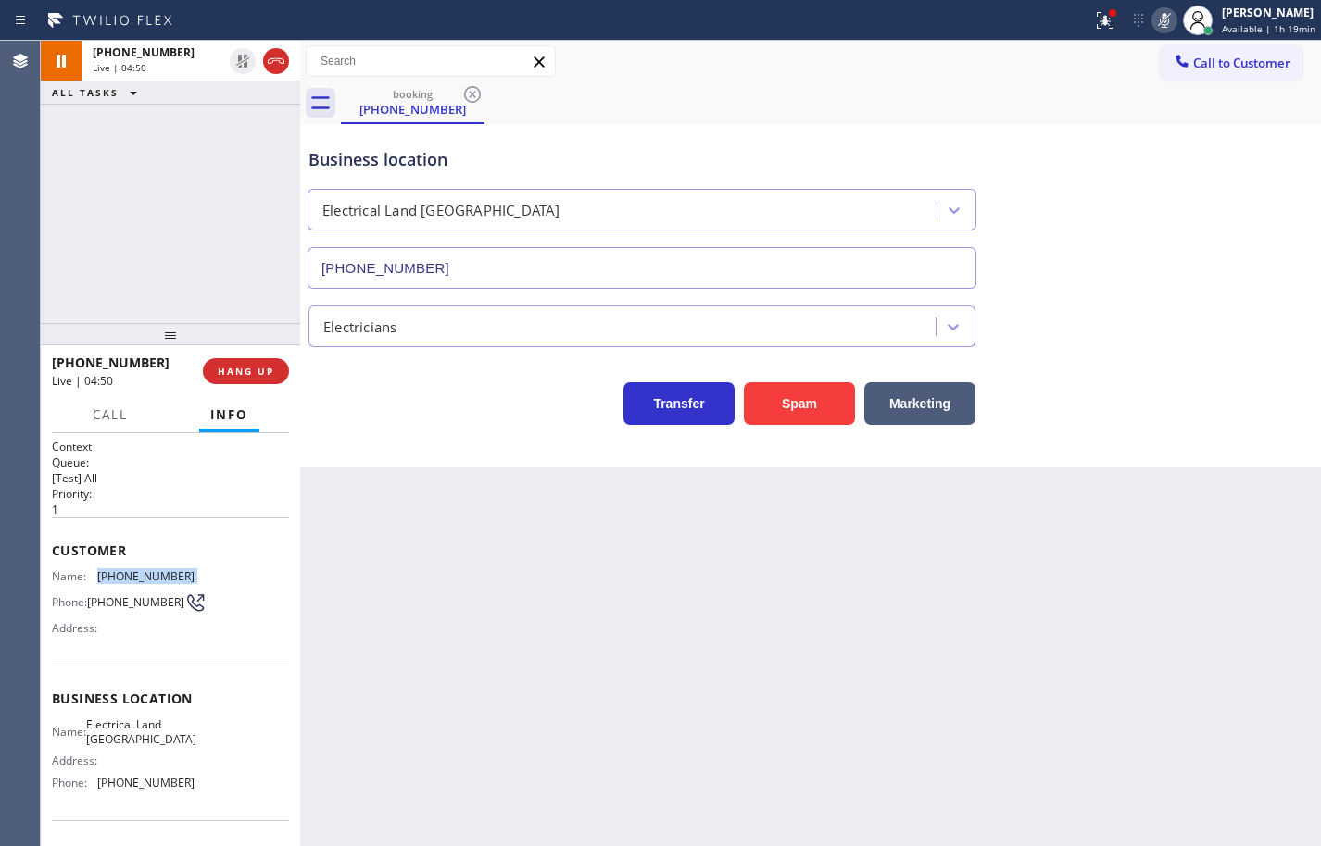
click at [1153, 16] on icon at bounding box center [1164, 20] width 22 height 22
click at [1153, 22] on icon at bounding box center [1164, 20] width 22 height 22
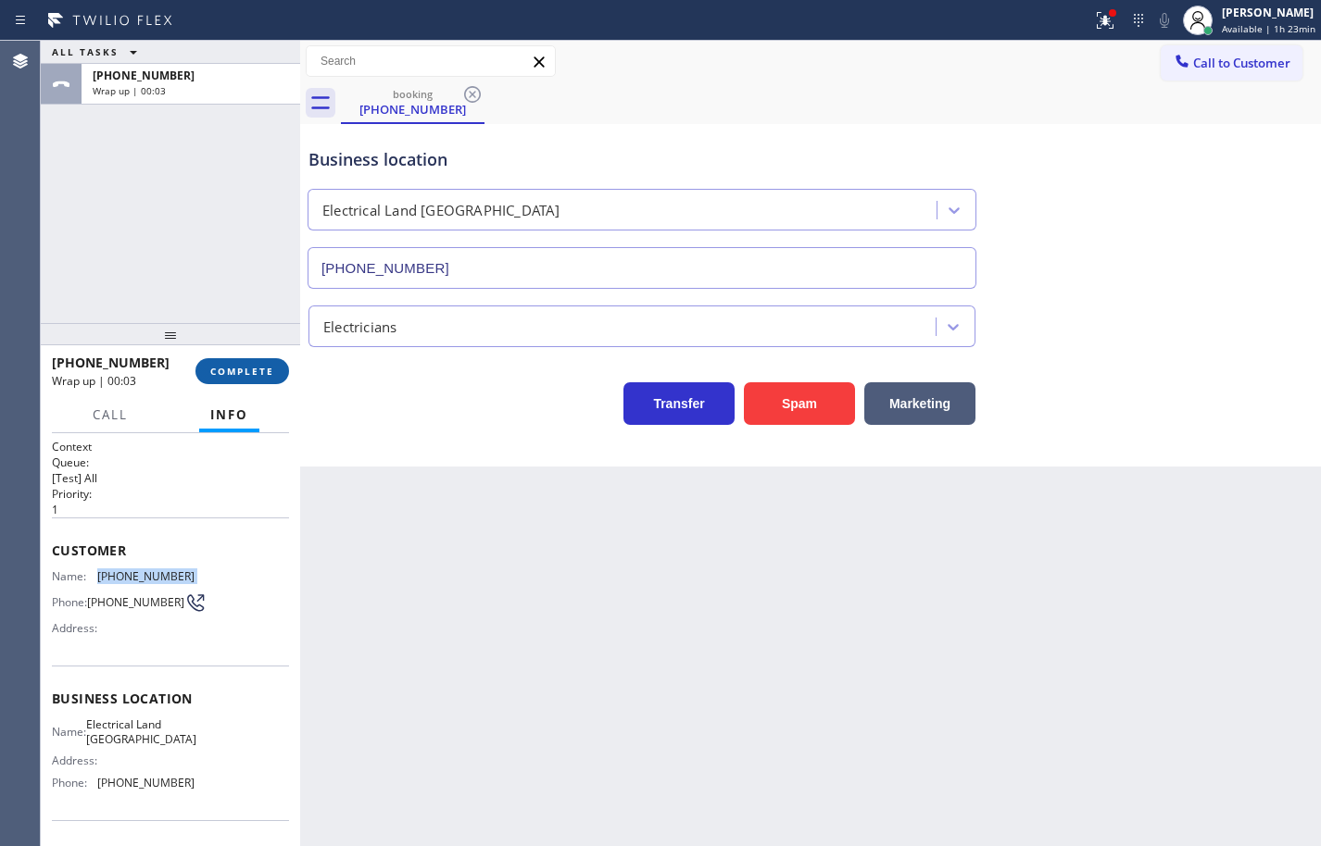
click at [222, 365] on span "COMPLETE" at bounding box center [242, 371] width 64 height 13
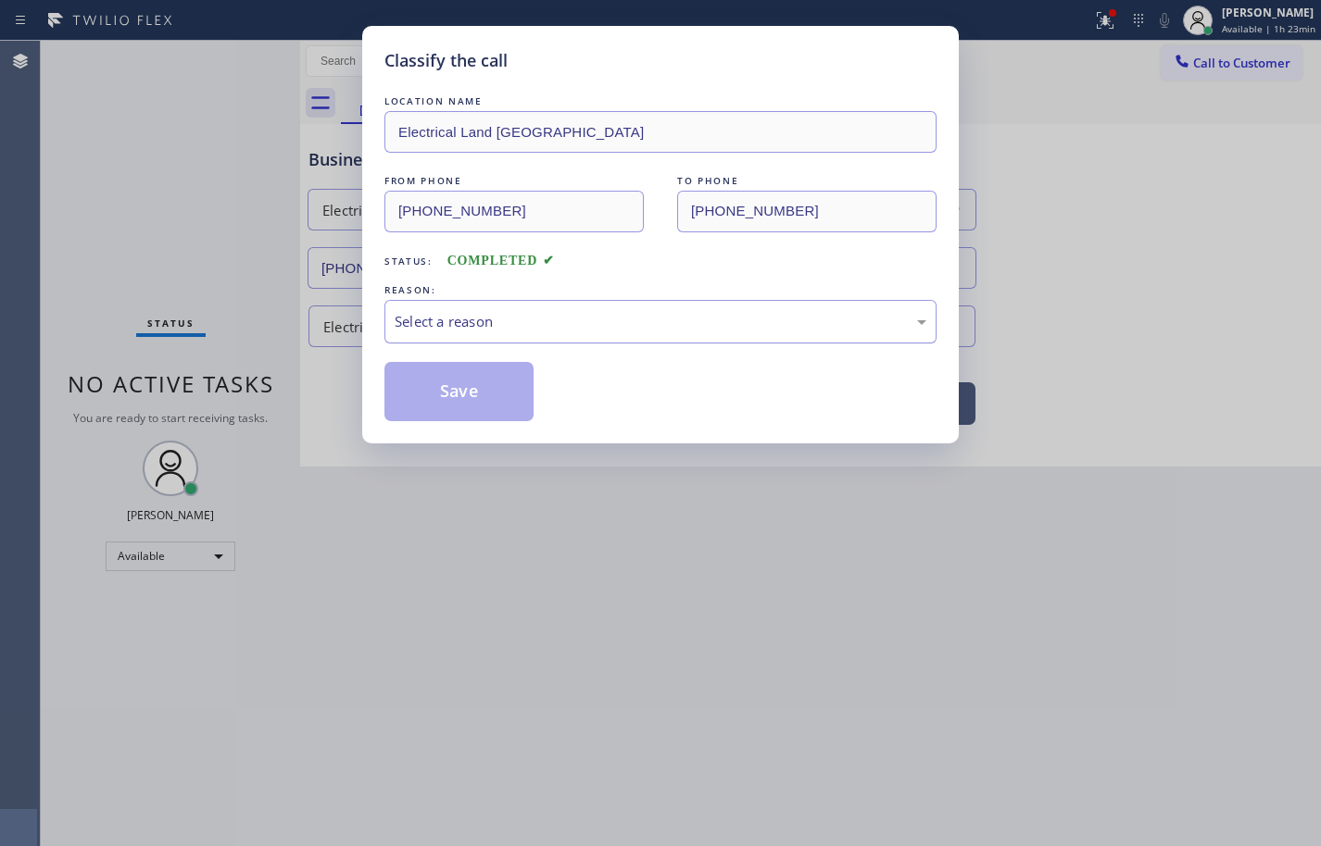
click at [452, 319] on div "Select a reason" at bounding box center [661, 321] width 532 height 21
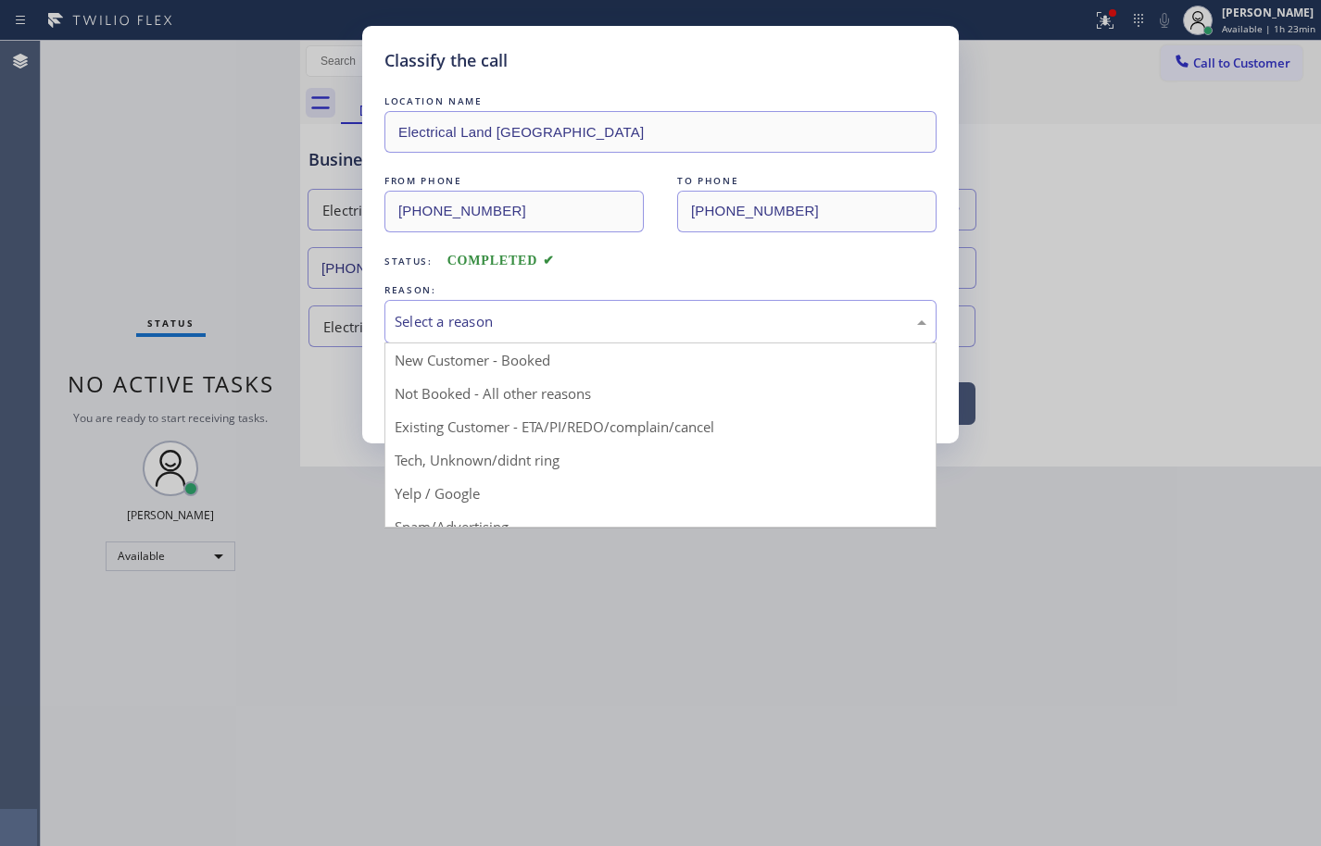
drag, startPoint x: 461, startPoint y: 358, endPoint x: 468, endPoint y: 390, distance: 32.1
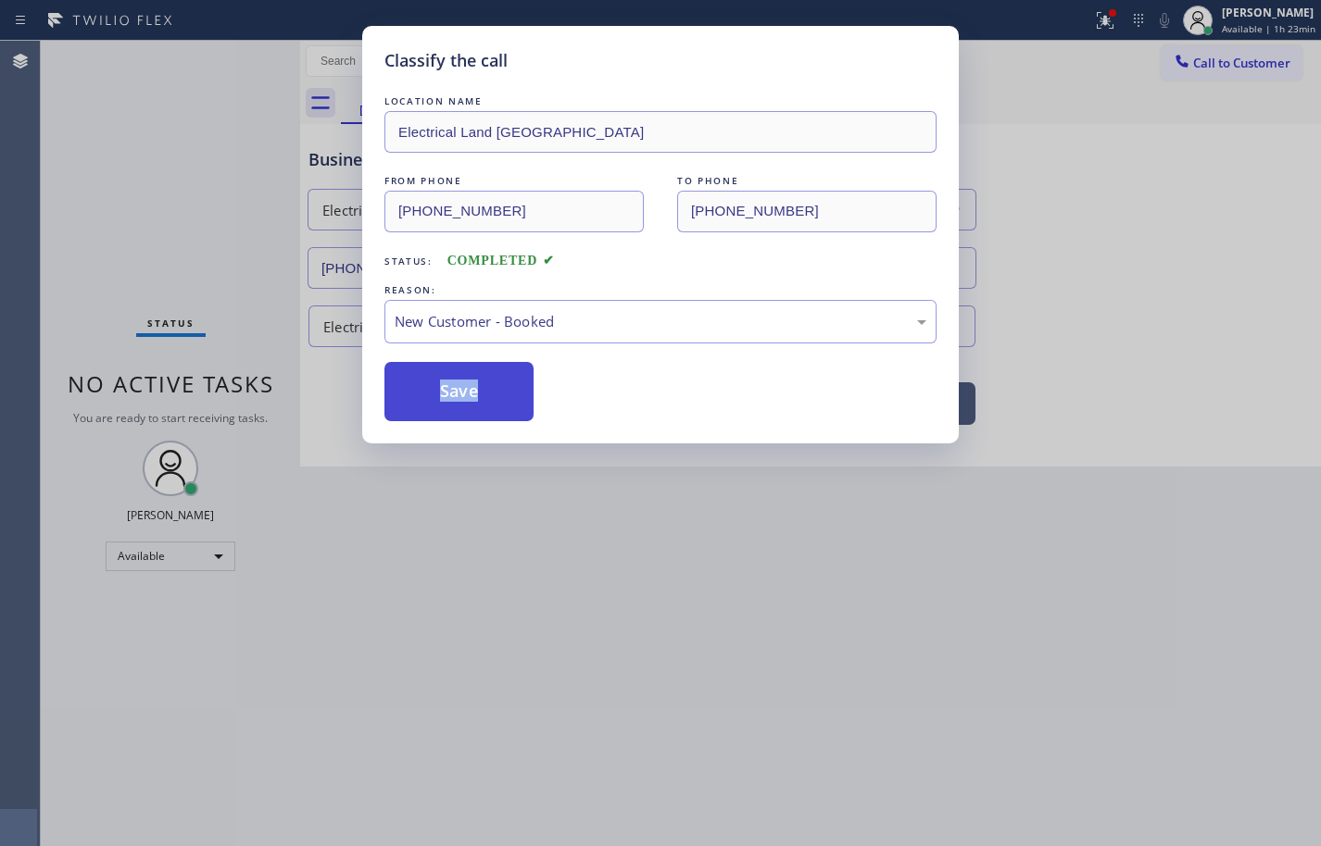
click at [471, 399] on button "Save" at bounding box center [458, 391] width 149 height 59
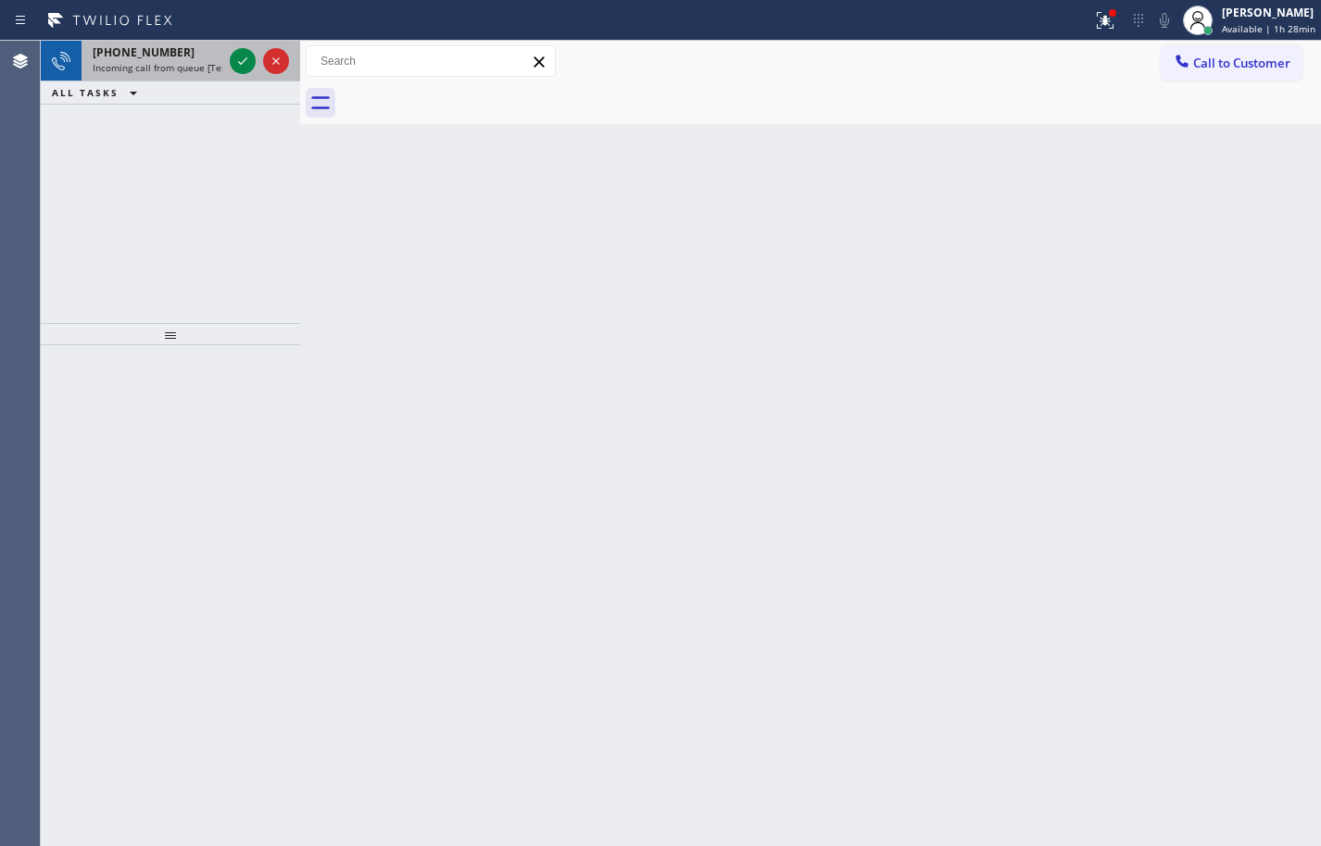
click at [166, 59] on span "[PHONE_NUMBER]" at bounding box center [144, 52] width 102 height 16
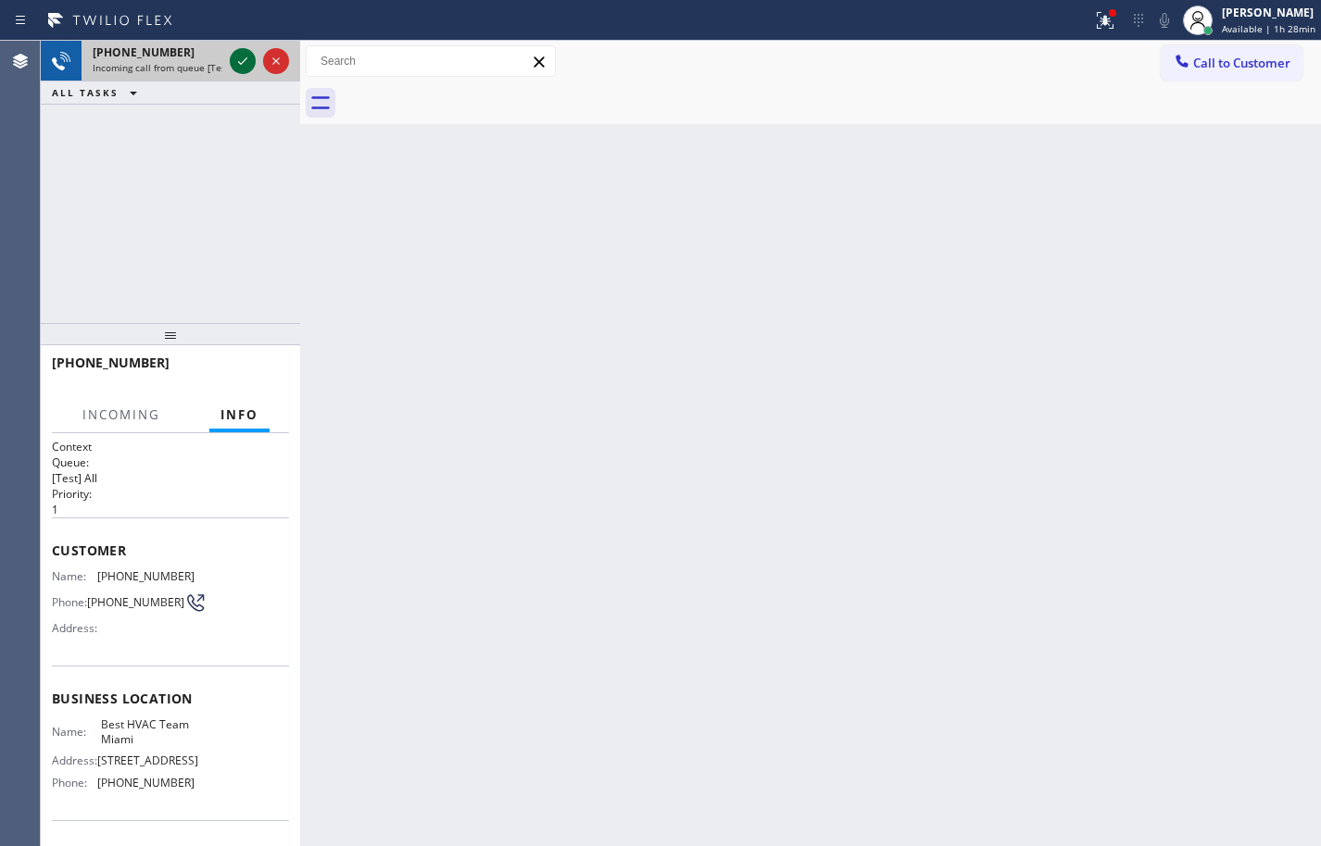
click at [248, 56] on icon at bounding box center [243, 61] width 22 height 22
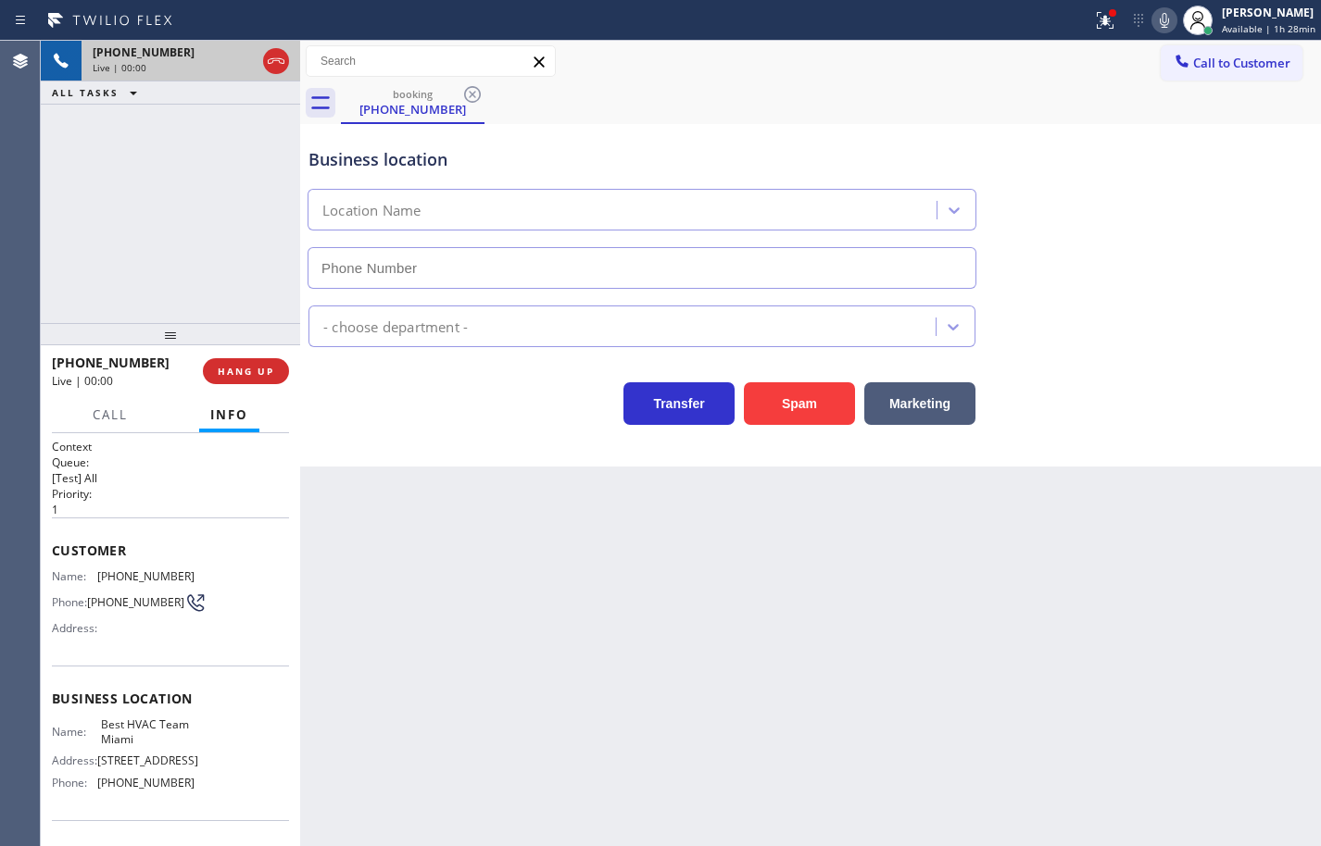
type input "[PHONE_NUMBER]"
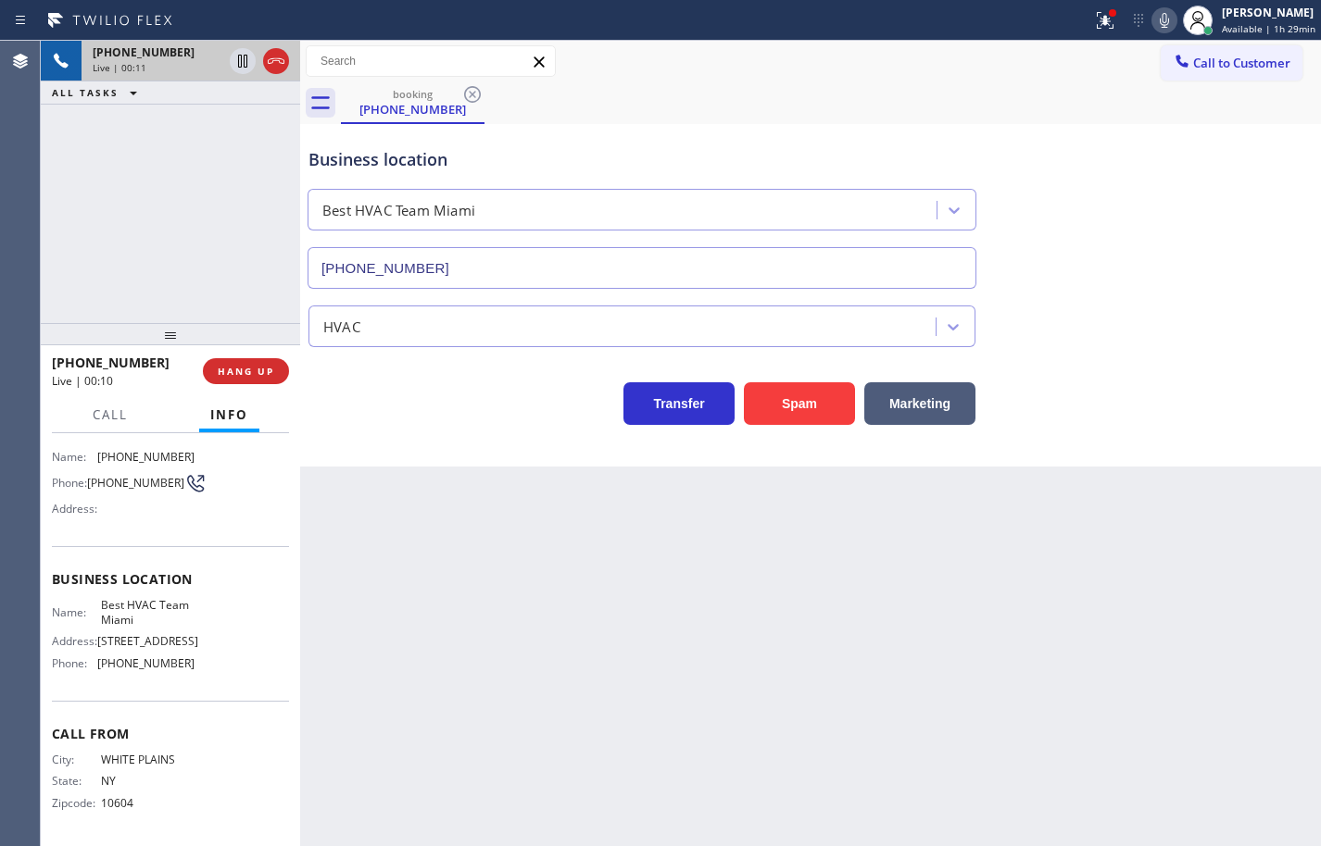
scroll to position [141, 0]
click at [127, 598] on span "Best HVAC Team Miami" at bounding box center [147, 612] width 93 height 29
click at [170, 657] on span "[PHONE_NUMBER]" at bounding box center [145, 664] width 97 height 14
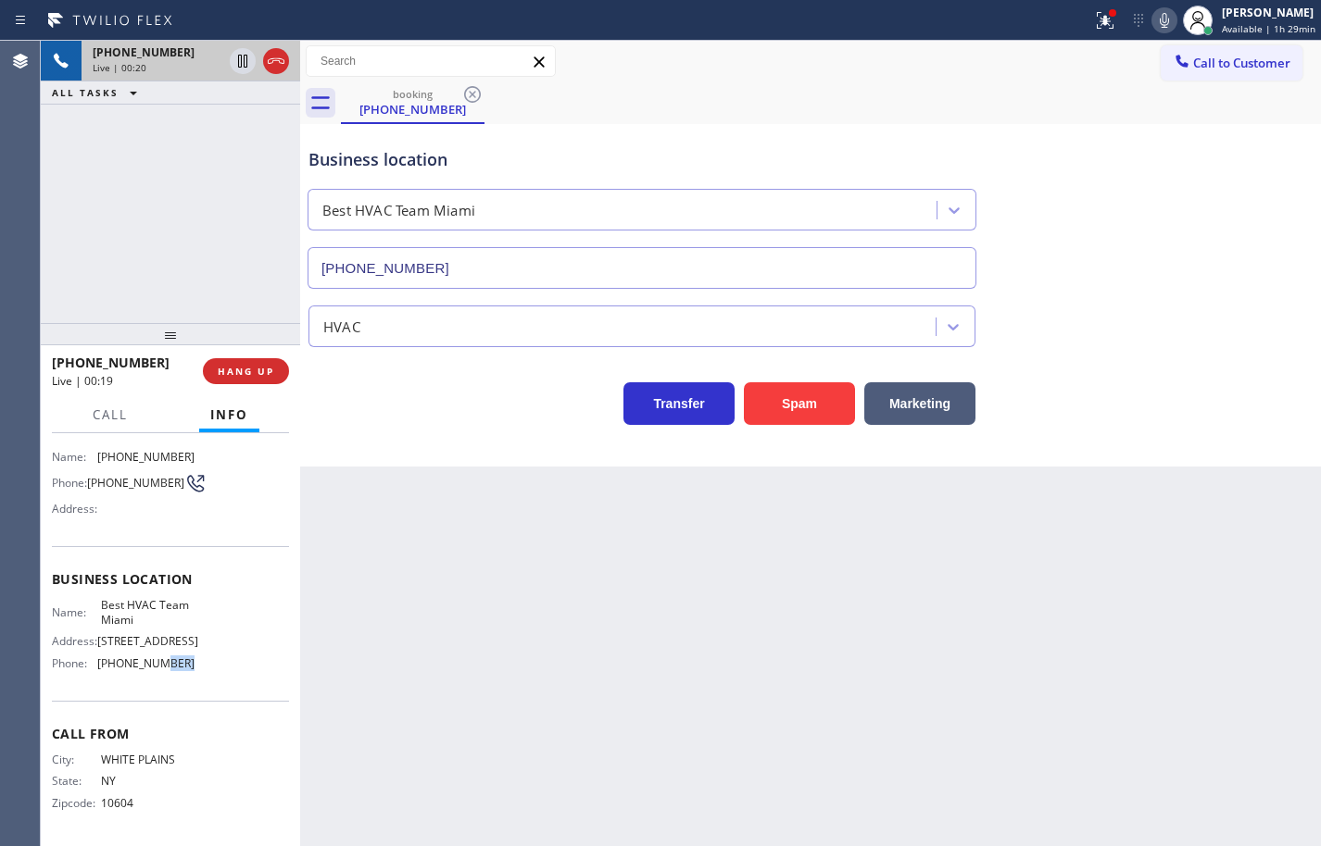
click at [170, 657] on span "[PHONE_NUMBER]" at bounding box center [145, 664] width 97 height 14
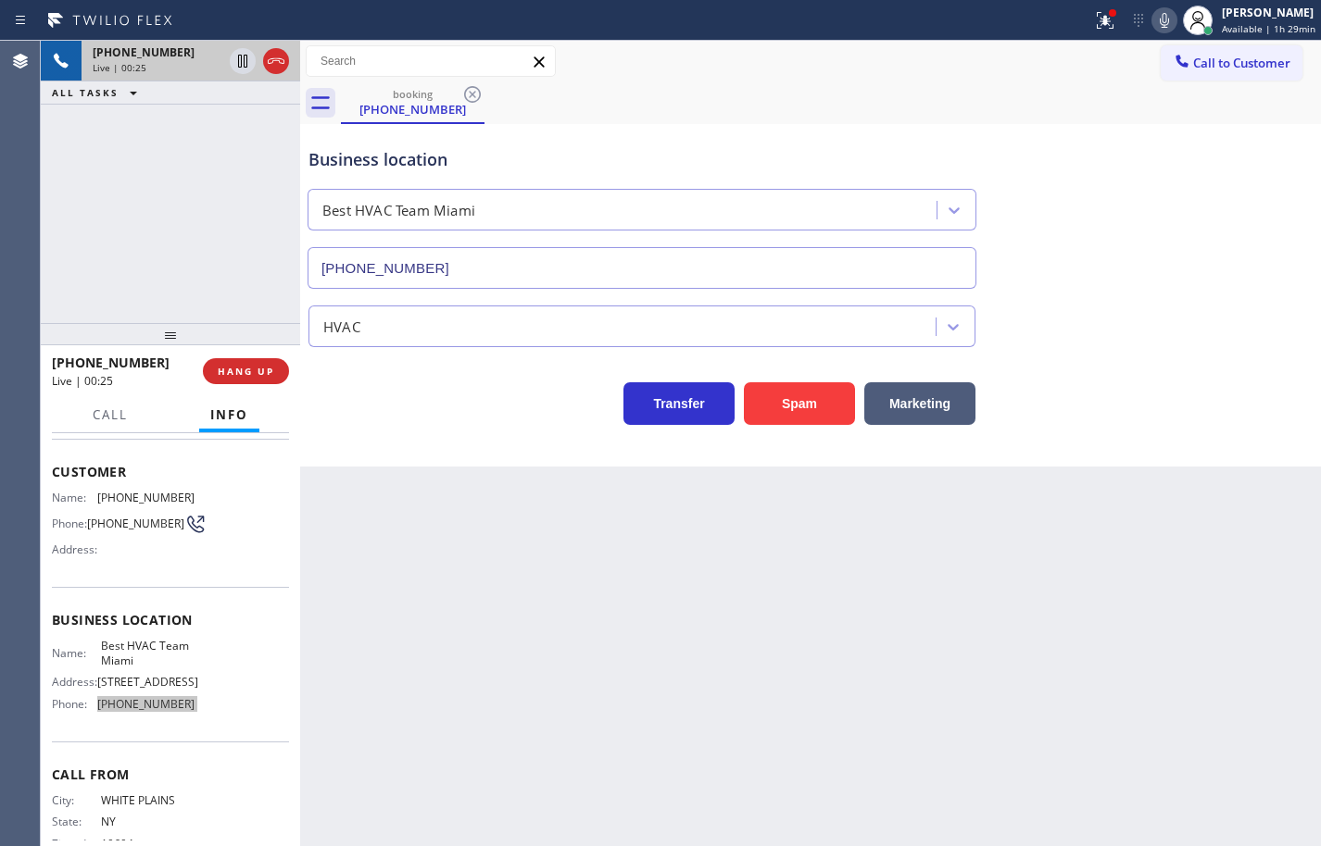
scroll to position [0, 0]
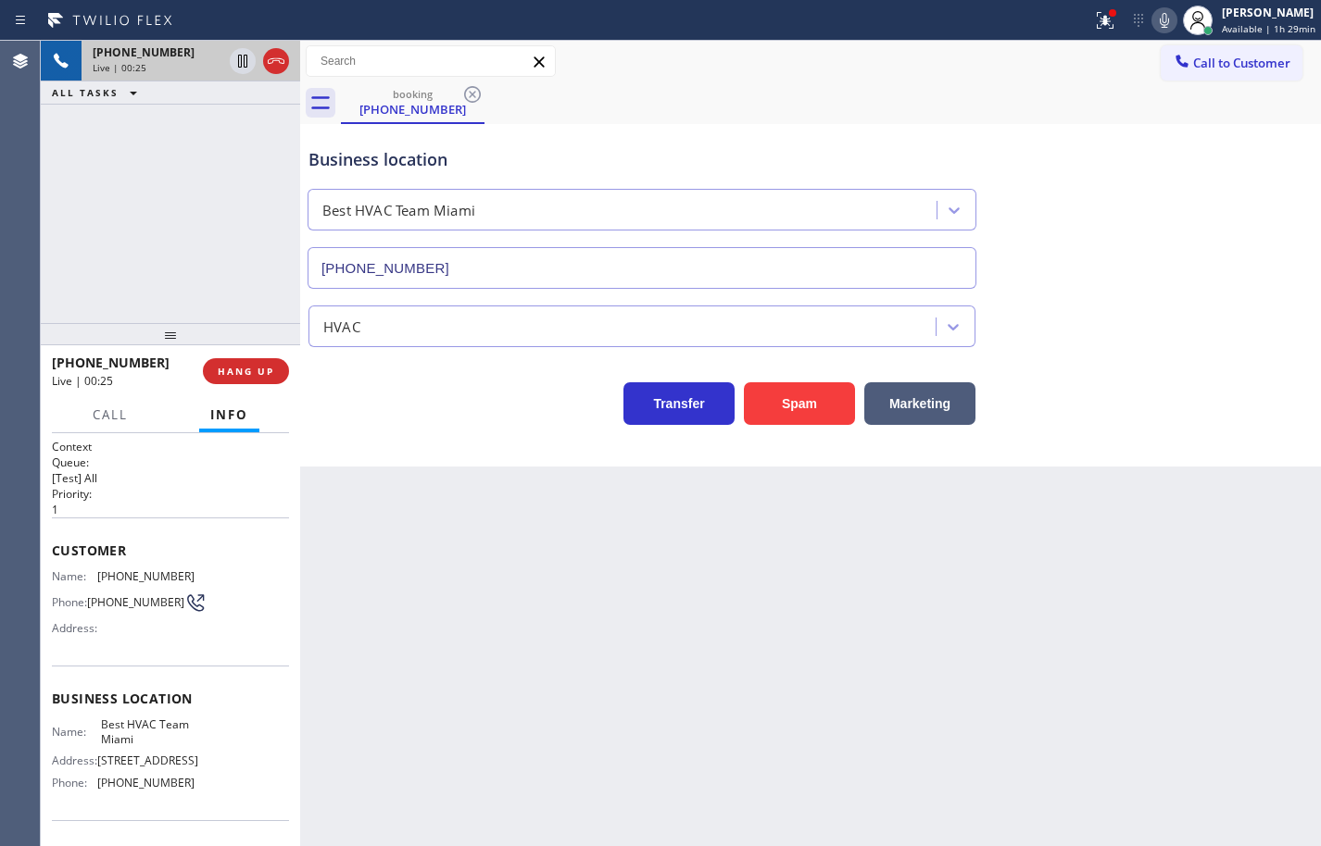
click at [166, 583] on span "[PHONE_NUMBER]" at bounding box center [145, 577] width 97 height 14
click at [1159, 24] on icon at bounding box center [1163, 20] width 9 height 15
click at [242, 63] on icon at bounding box center [242, 61] width 9 height 13
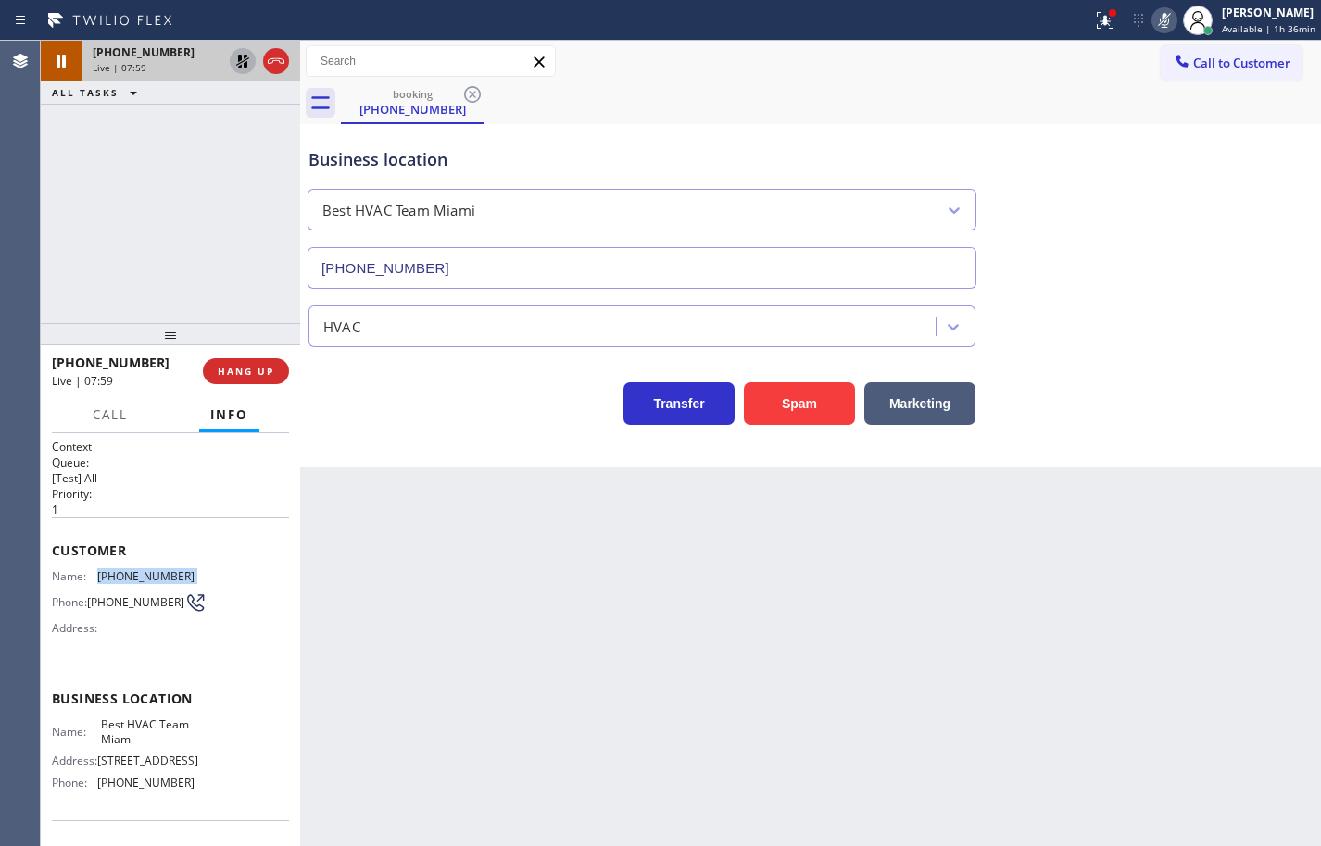
click at [139, 156] on div "[PHONE_NUMBER] Live | 07:59 ALL TASKS ALL TASKS ACTIVE TASKS TASKS IN WRAP UP" at bounding box center [170, 182] width 259 height 282
click at [241, 66] on icon at bounding box center [242, 61] width 13 height 13
click at [1158, 19] on rect at bounding box center [1164, 18] width 13 height 13
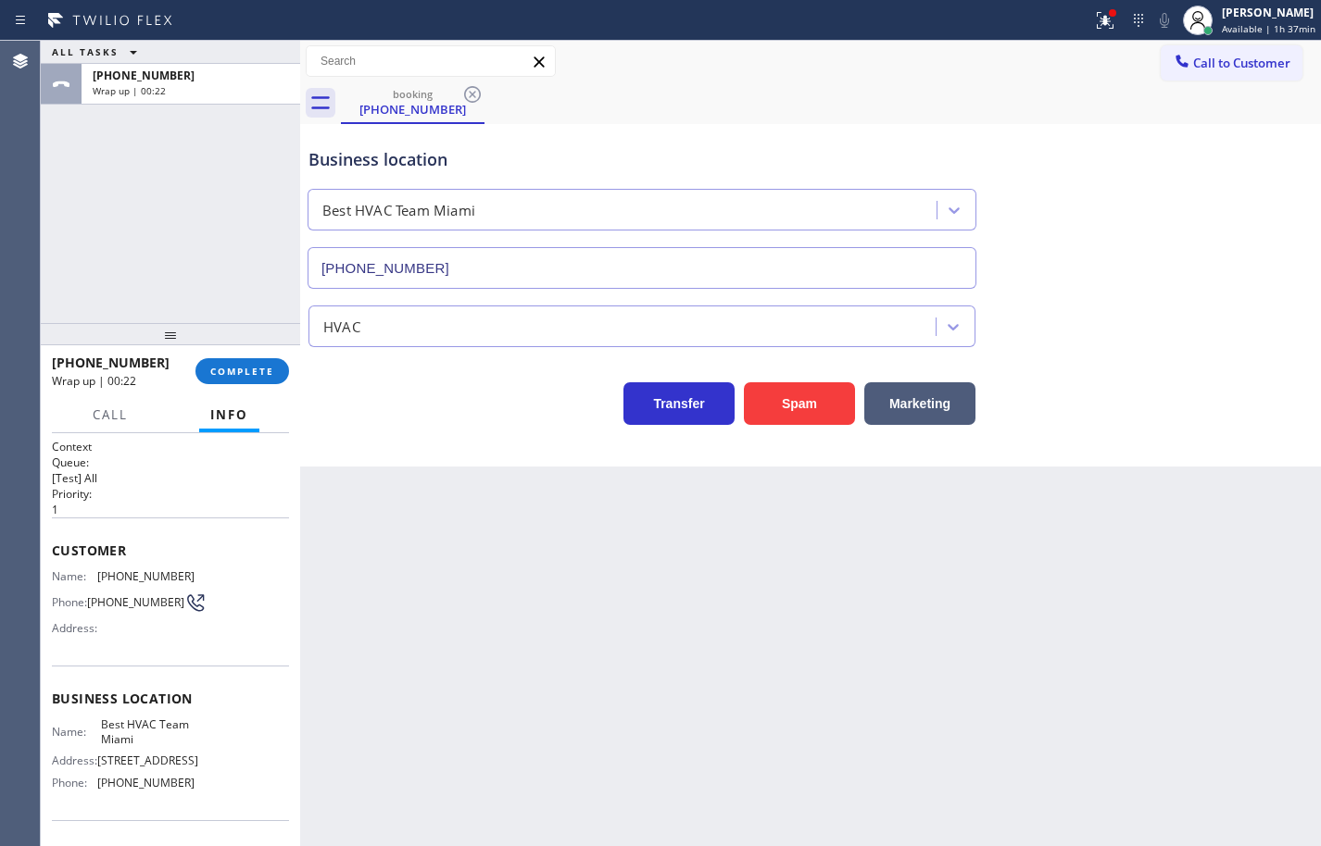
click at [125, 232] on div "ALL TASKS ALL TASKS ACTIVE TASKS TASKS IN WRAP UP [PHONE_NUMBER] Wrap up | 00:22" at bounding box center [170, 182] width 259 height 282
click at [246, 369] on span "COMPLETE" at bounding box center [242, 371] width 64 height 13
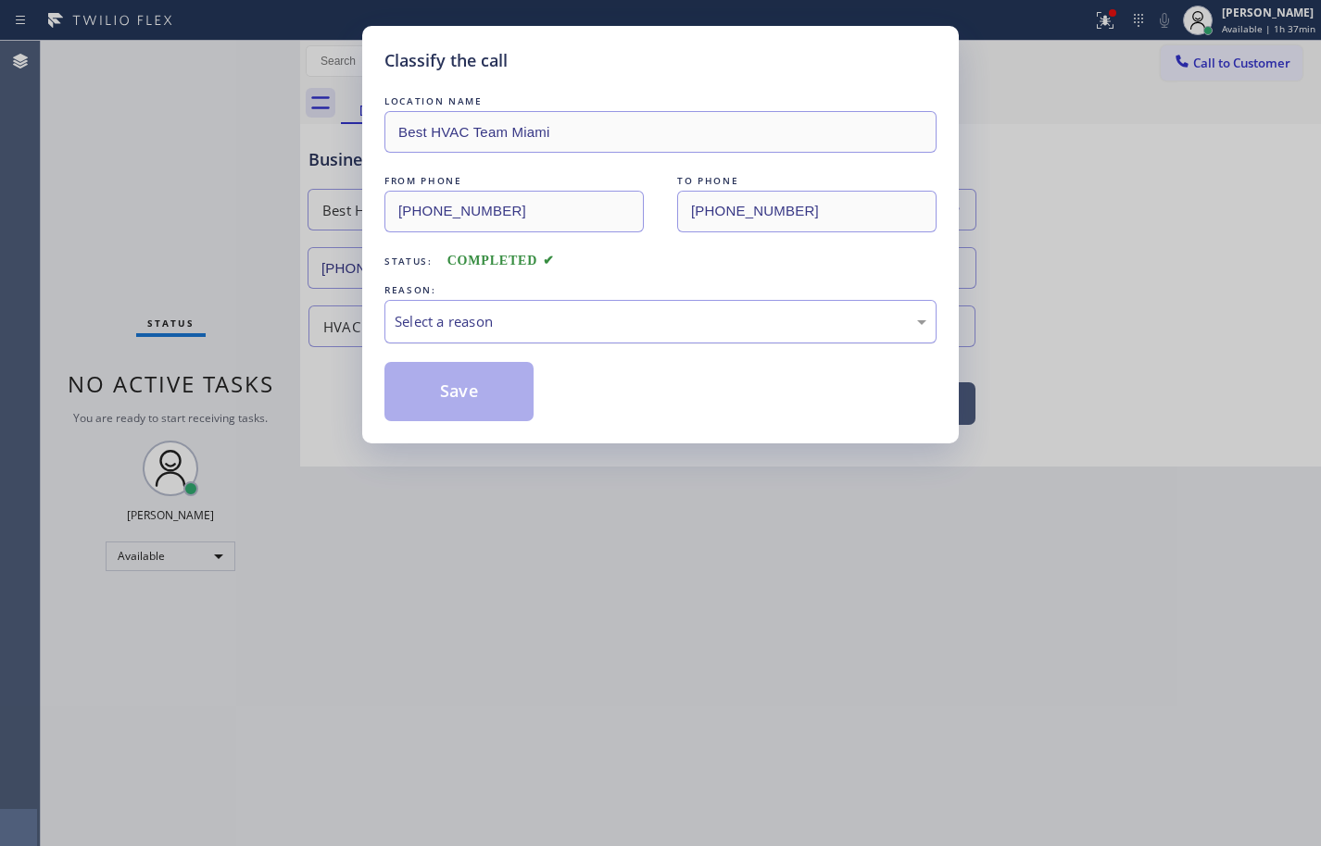
click at [500, 324] on div "Select a reason" at bounding box center [661, 321] width 532 height 21
click at [501, 397] on button "Save" at bounding box center [458, 391] width 149 height 59
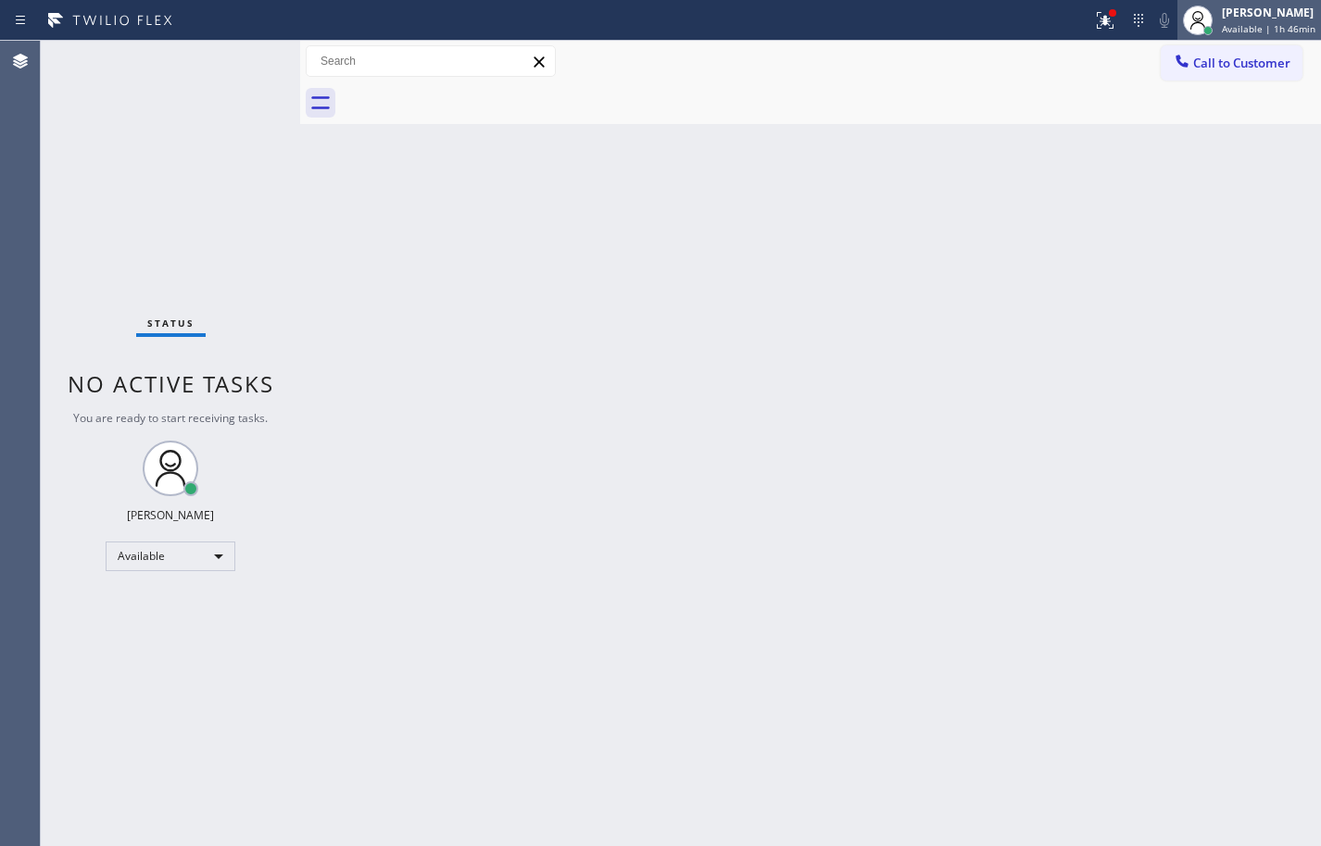
click at [1218, 21] on div "[PERSON_NAME] Available | 1h 46min" at bounding box center [1269, 20] width 103 height 32
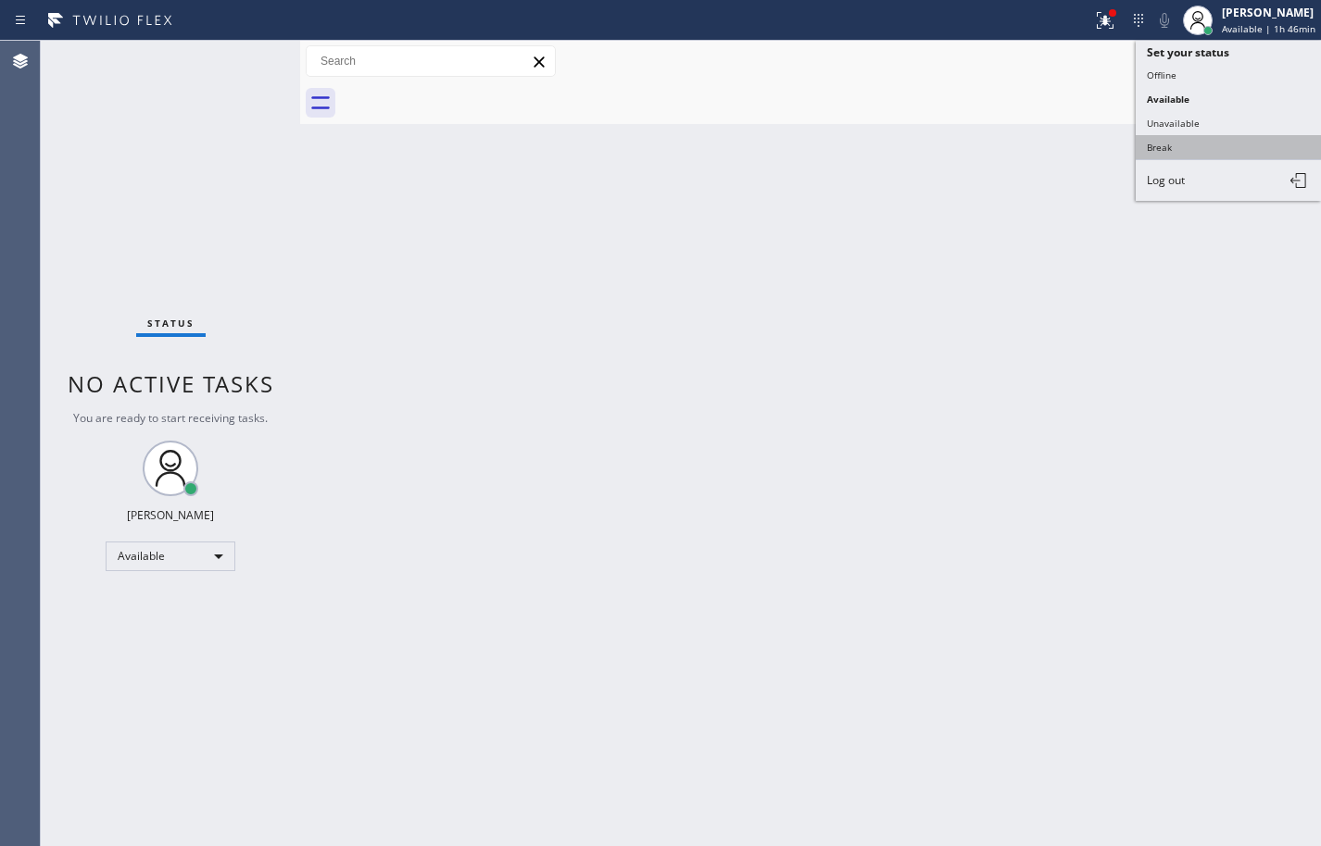
click at [1209, 144] on button "Break" at bounding box center [1227, 147] width 185 height 24
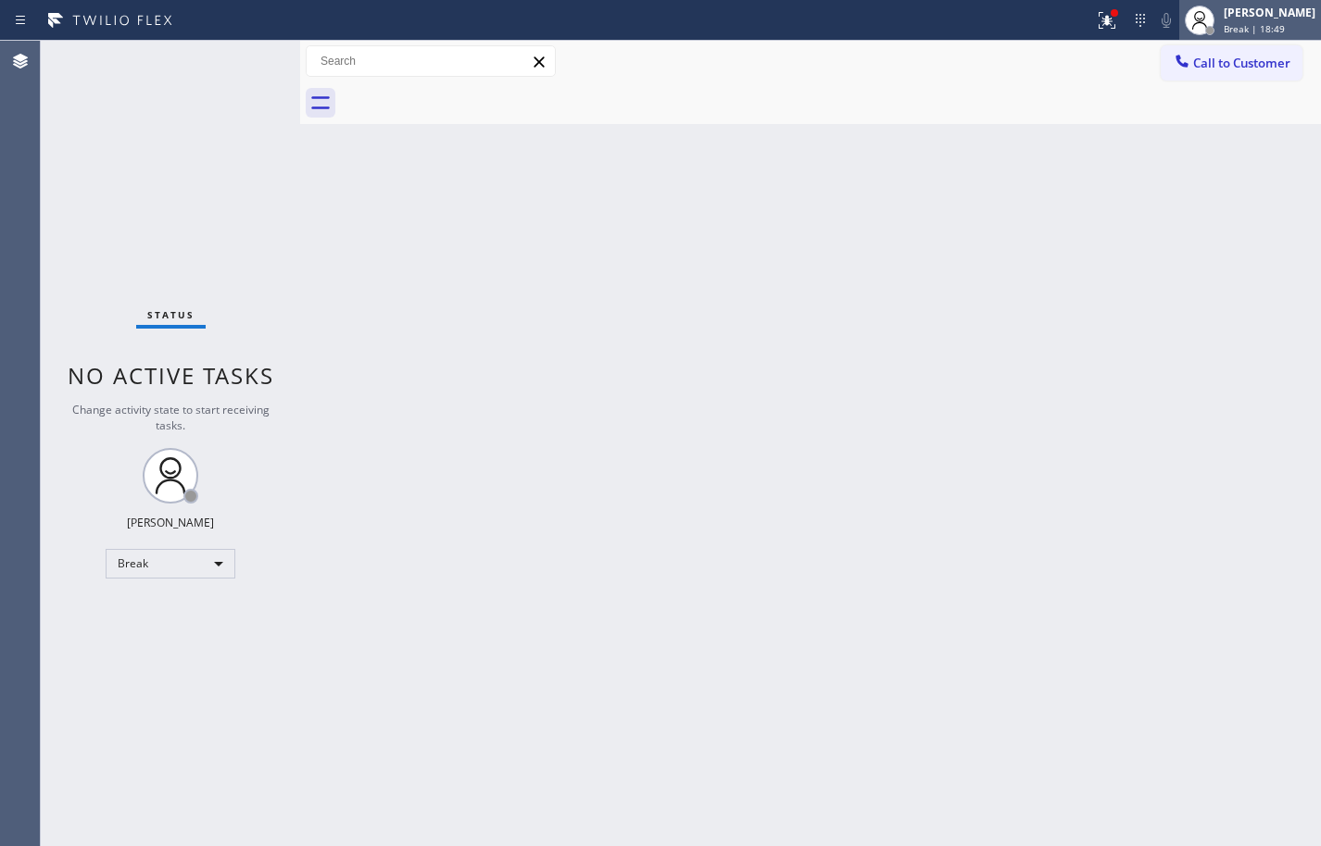
click at [1277, 19] on div "[PERSON_NAME]" at bounding box center [1269, 13] width 92 height 16
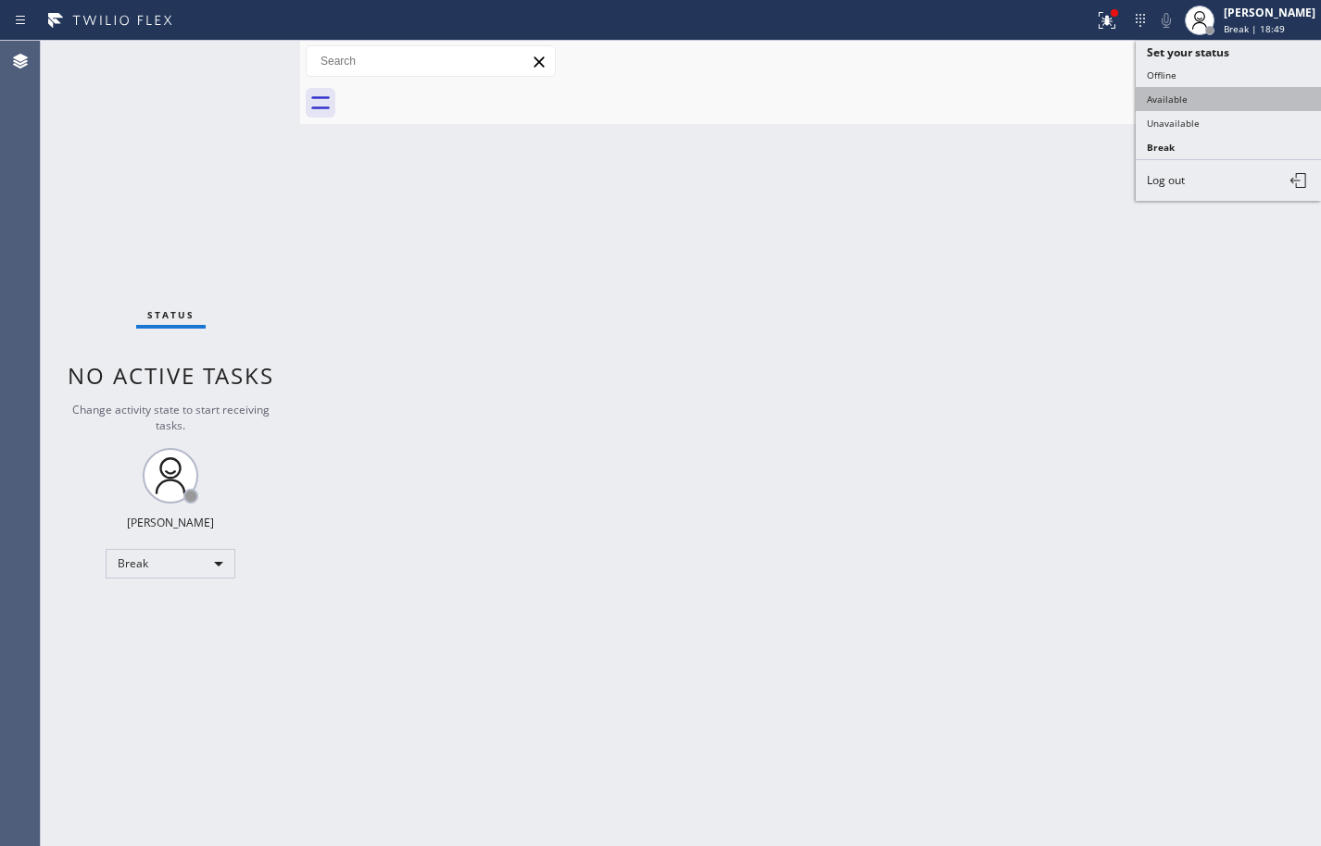
click at [1206, 95] on button "Available" at bounding box center [1227, 99] width 185 height 24
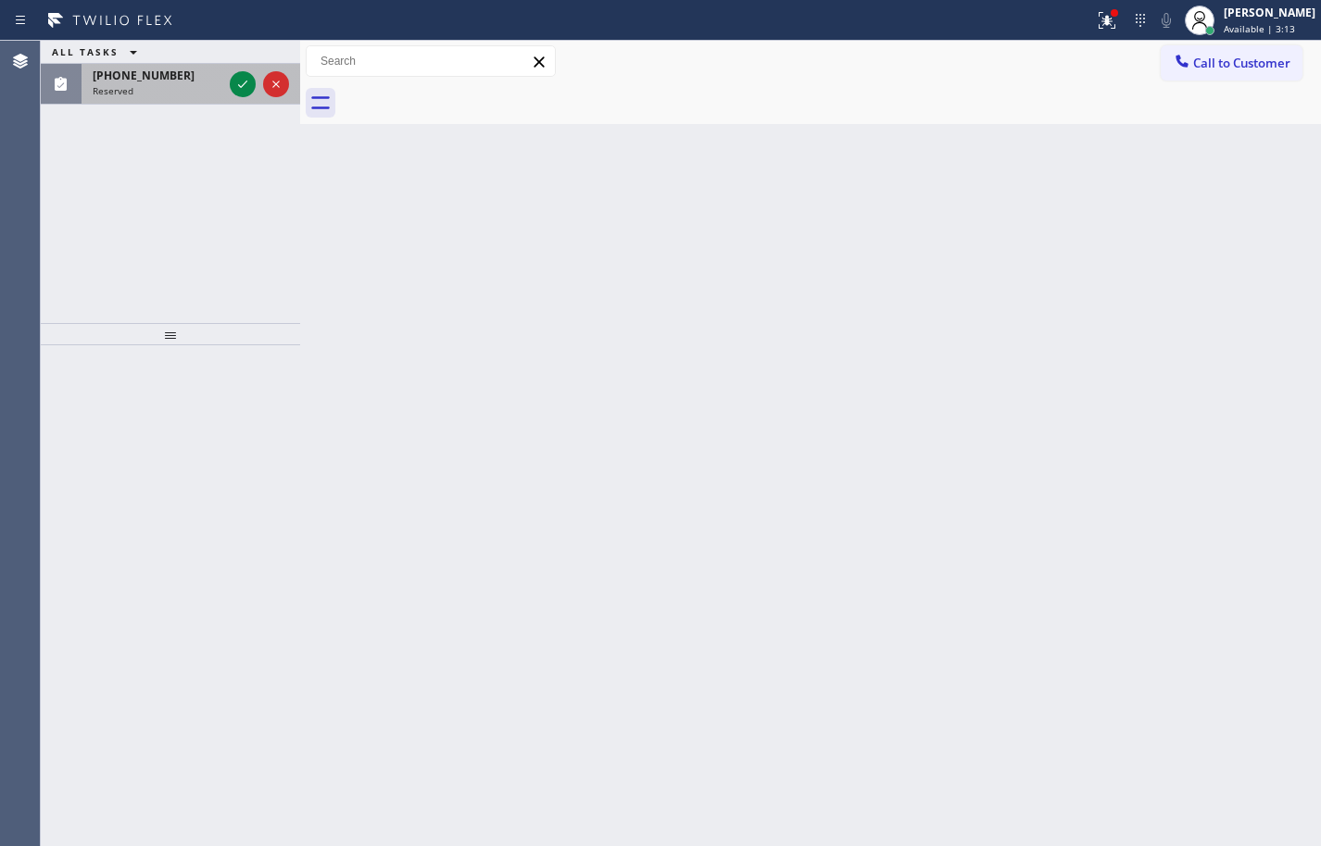
click at [136, 97] on div "[PHONE_NUMBER] Reserved" at bounding box center [153, 84] width 144 height 41
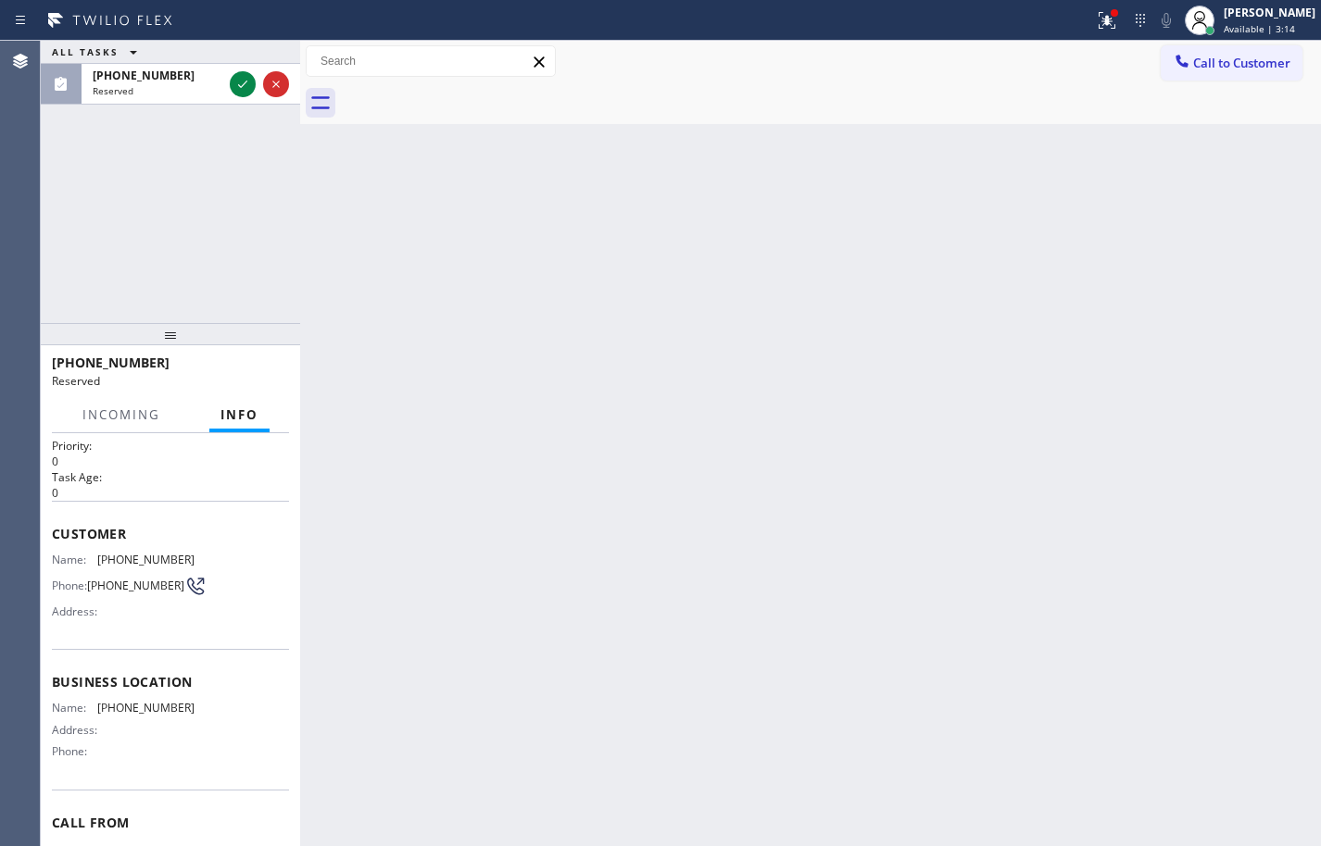
scroll to position [93, 0]
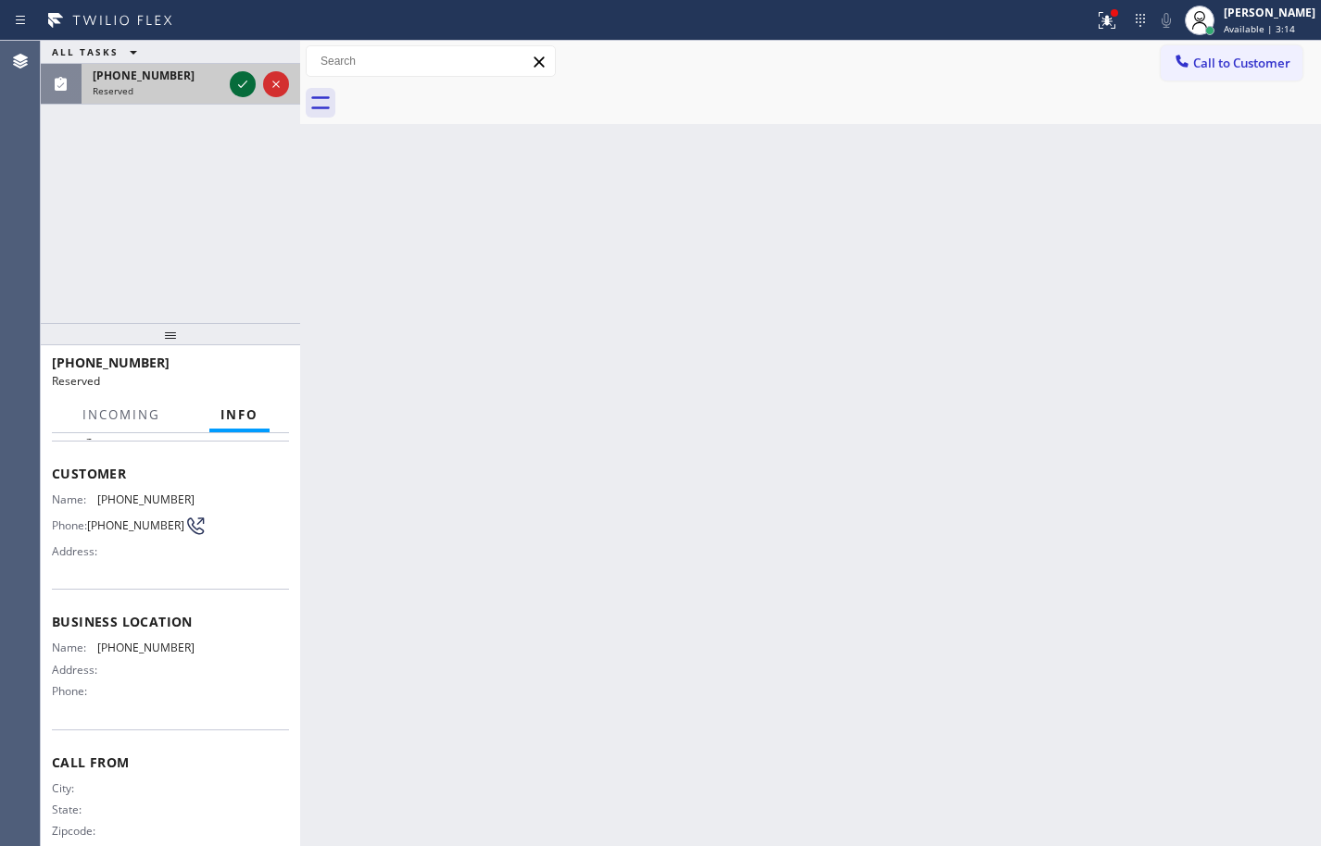
click at [240, 84] on icon at bounding box center [243, 84] width 22 height 22
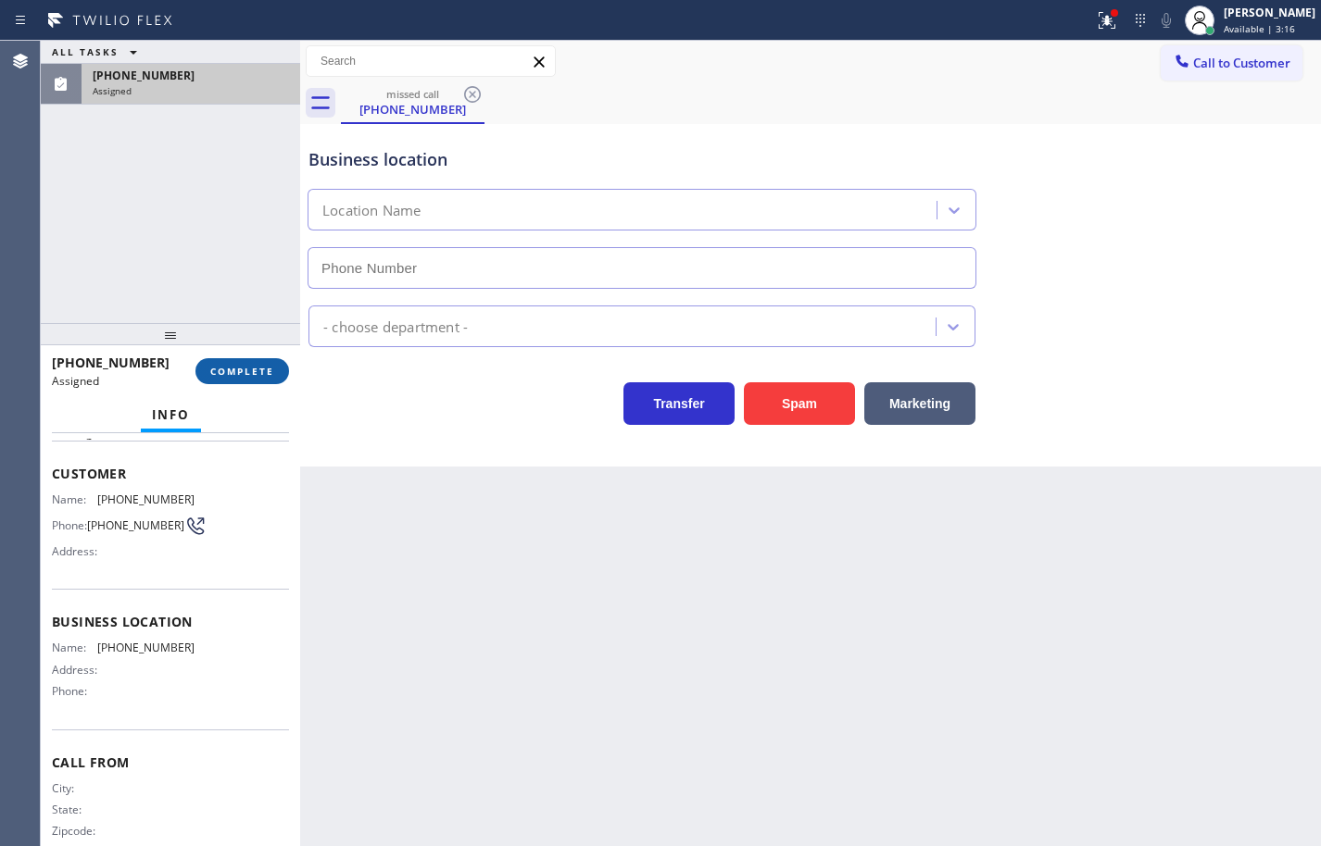
click at [271, 367] on span "COMPLETE" at bounding box center [242, 371] width 64 height 13
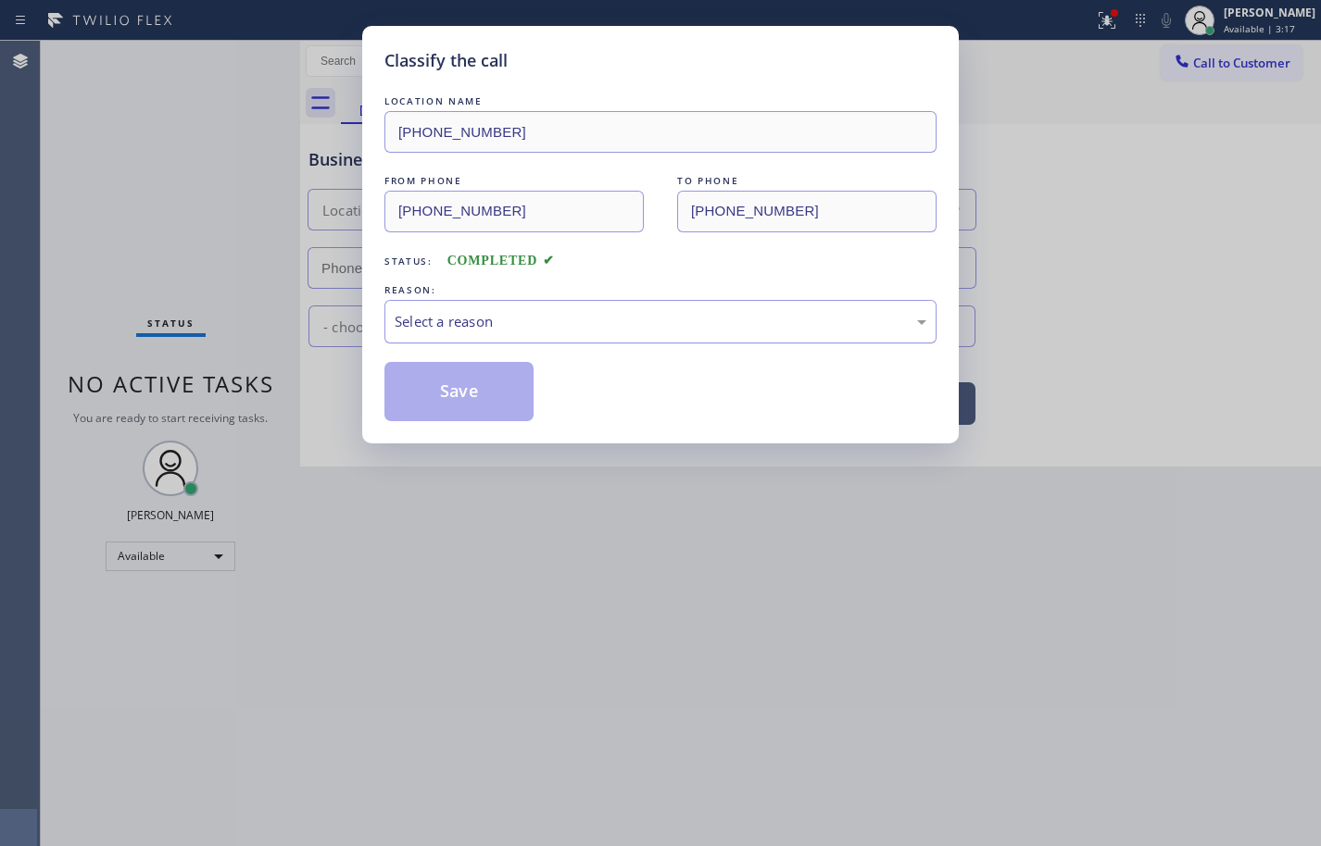
click at [459, 325] on div "Select a reason" at bounding box center [661, 321] width 532 height 21
click at [508, 396] on button "Save" at bounding box center [458, 391] width 149 height 59
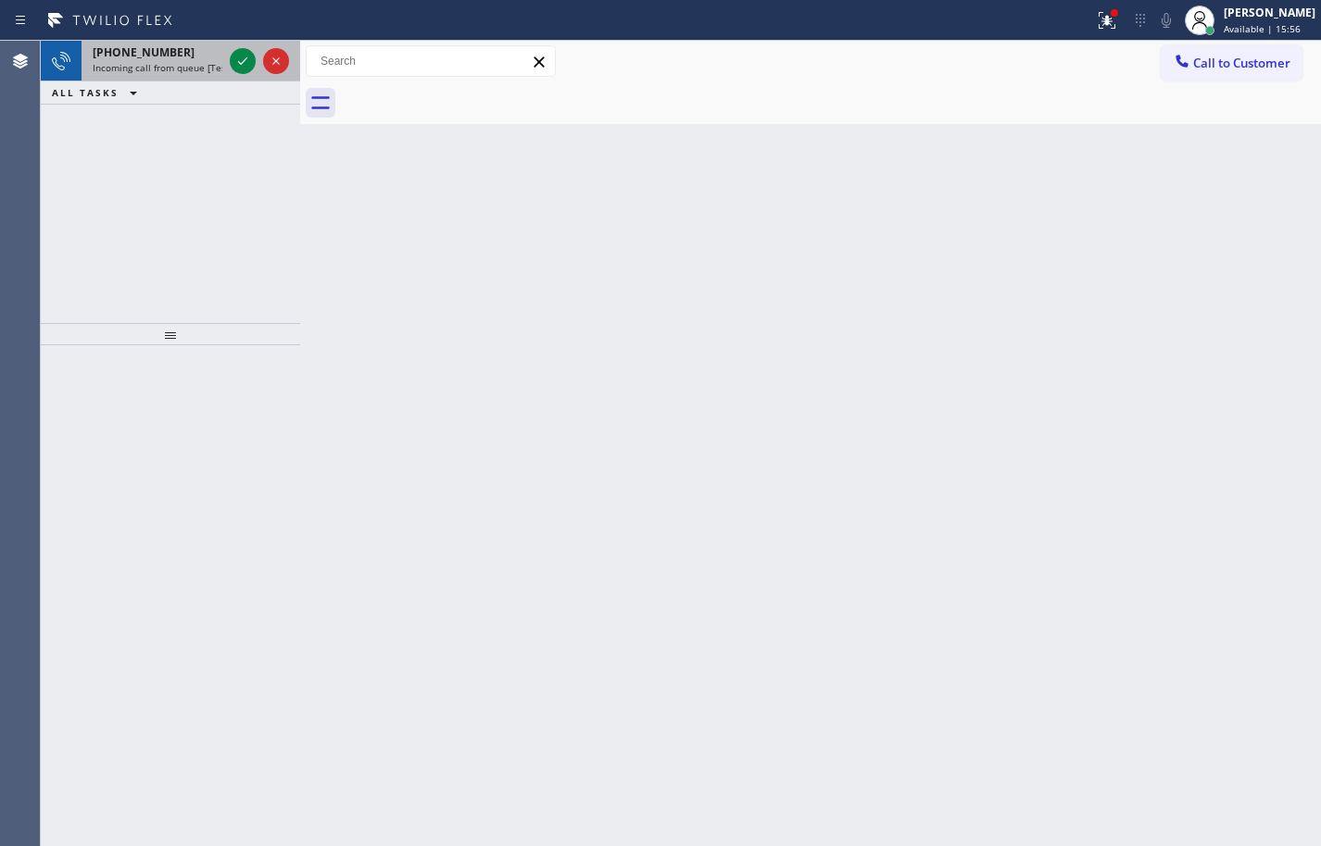
drag, startPoint x: 136, startPoint y: 53, endPoint x: 194, endPoint y: 59, distance: 58.7
click at [136, 53] on span "[PHONE_NUMBER]" at bounding box center [144, 52] width 102 height 16
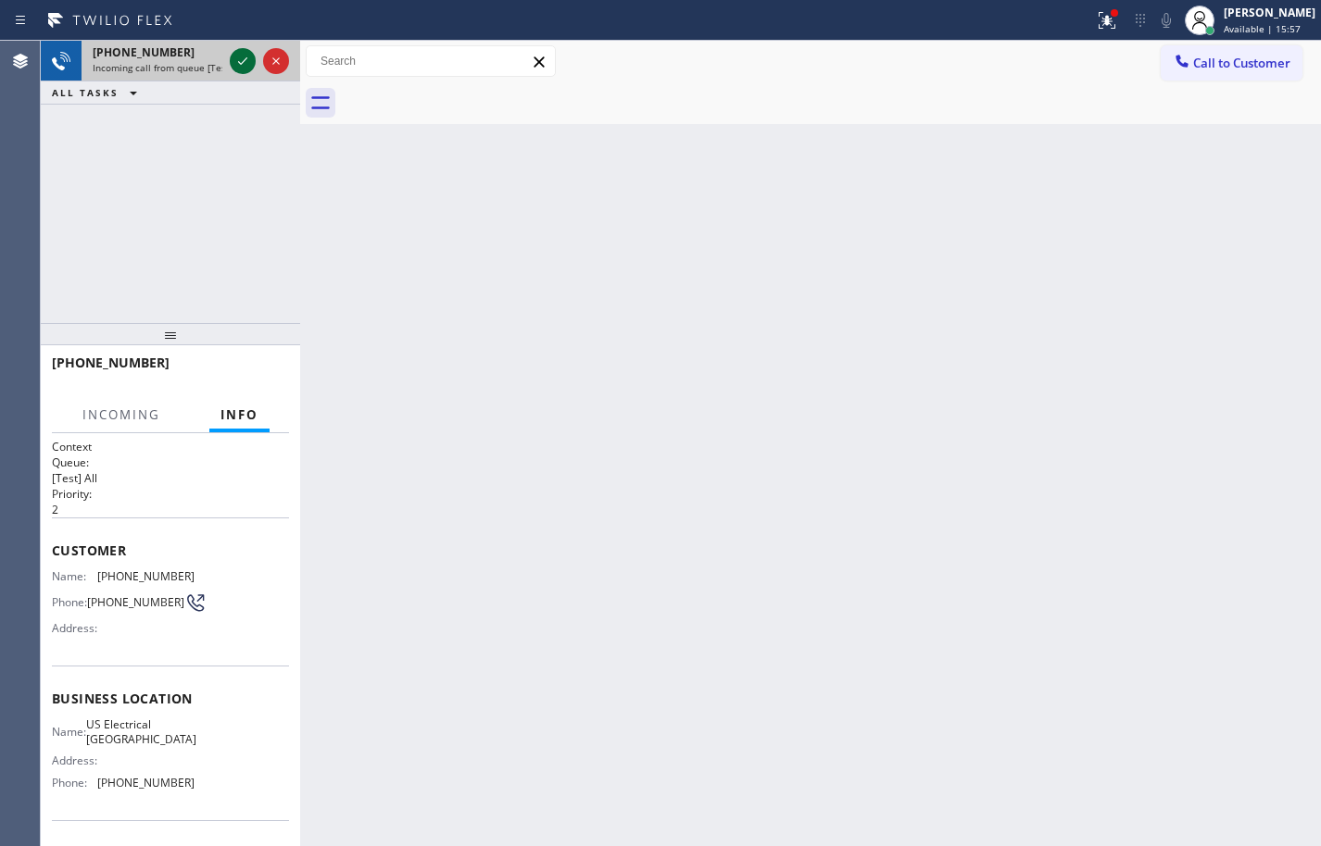
click at [242, 57] on icon at bounding box center [243, 61] width 22 height 22
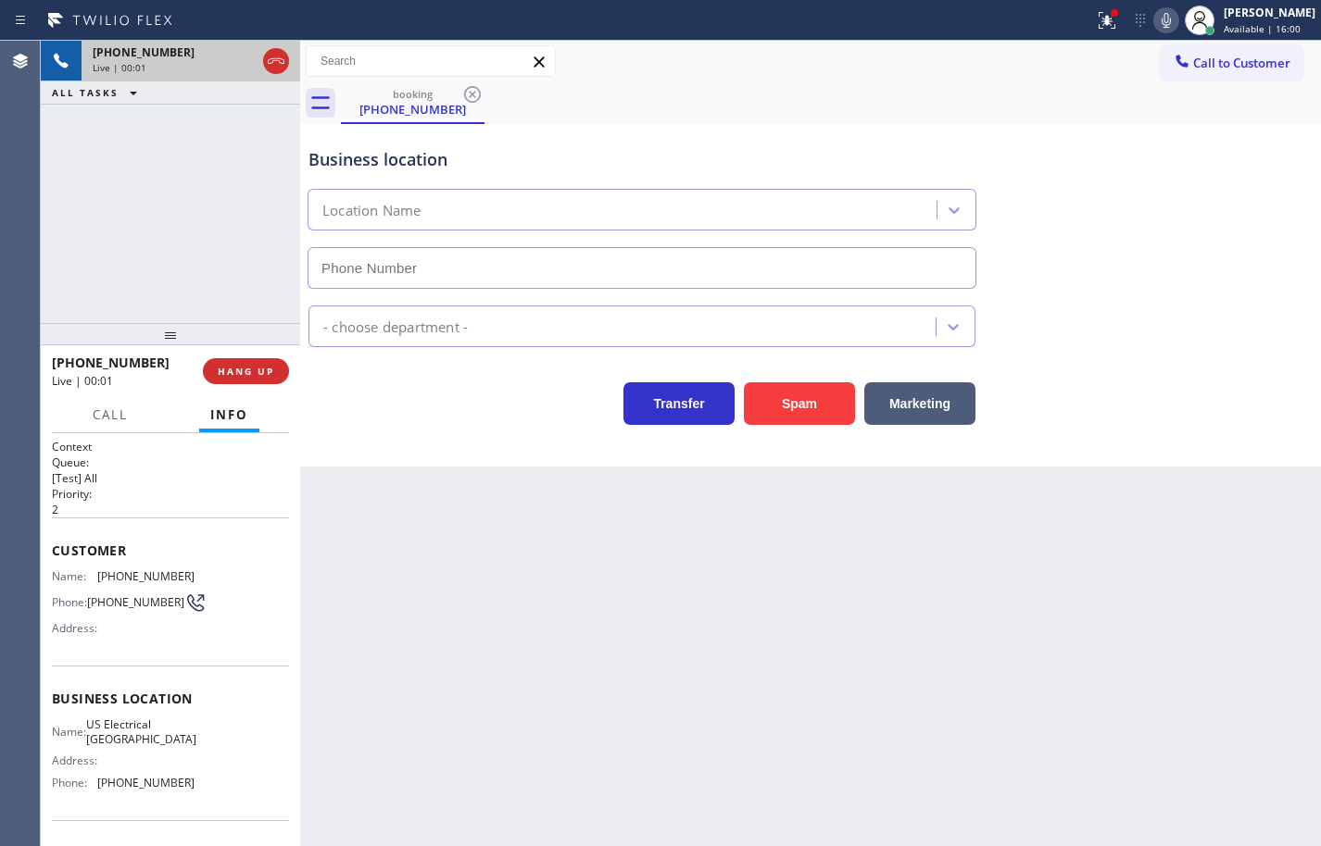
type input "[PHONE_NUMBER]"
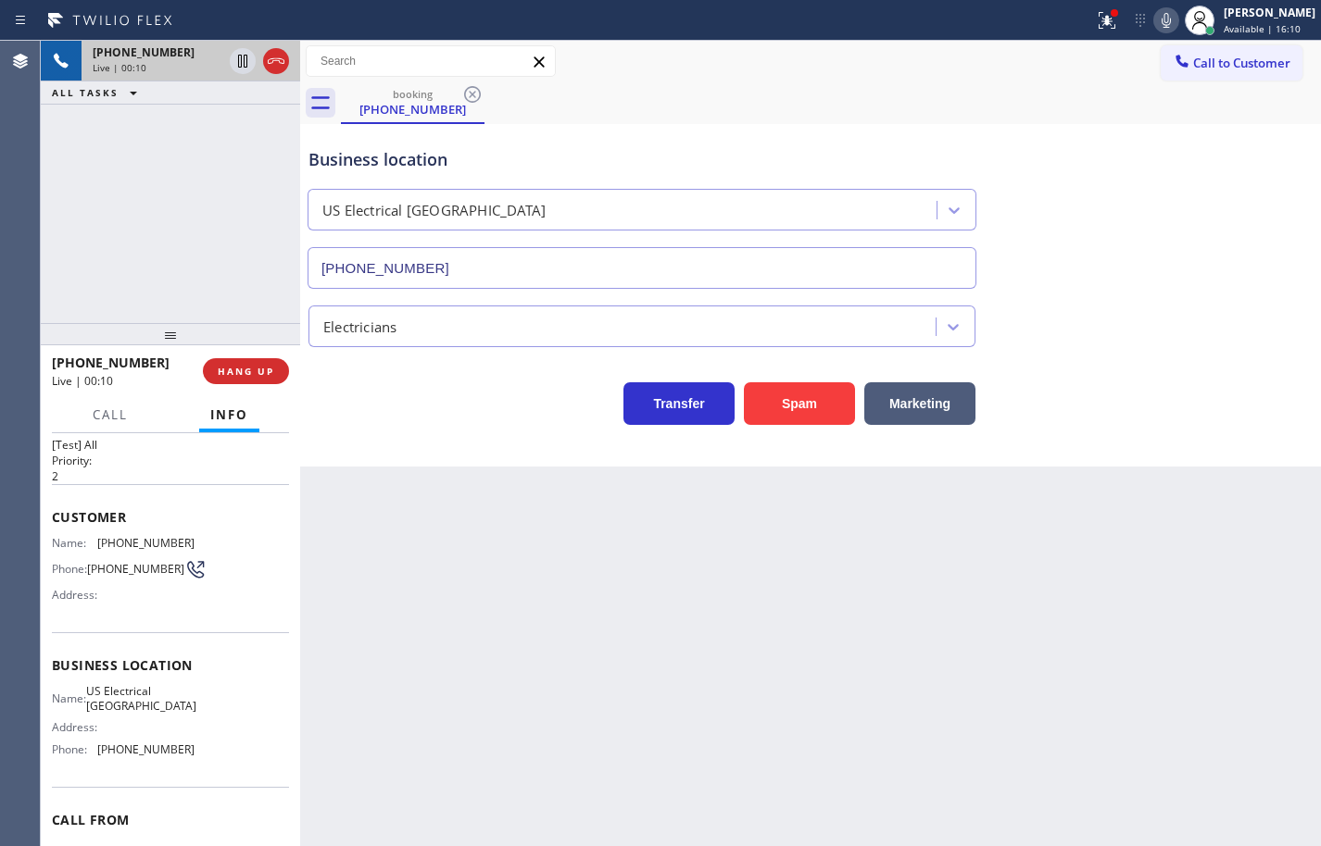
scroll to position [39, 0]
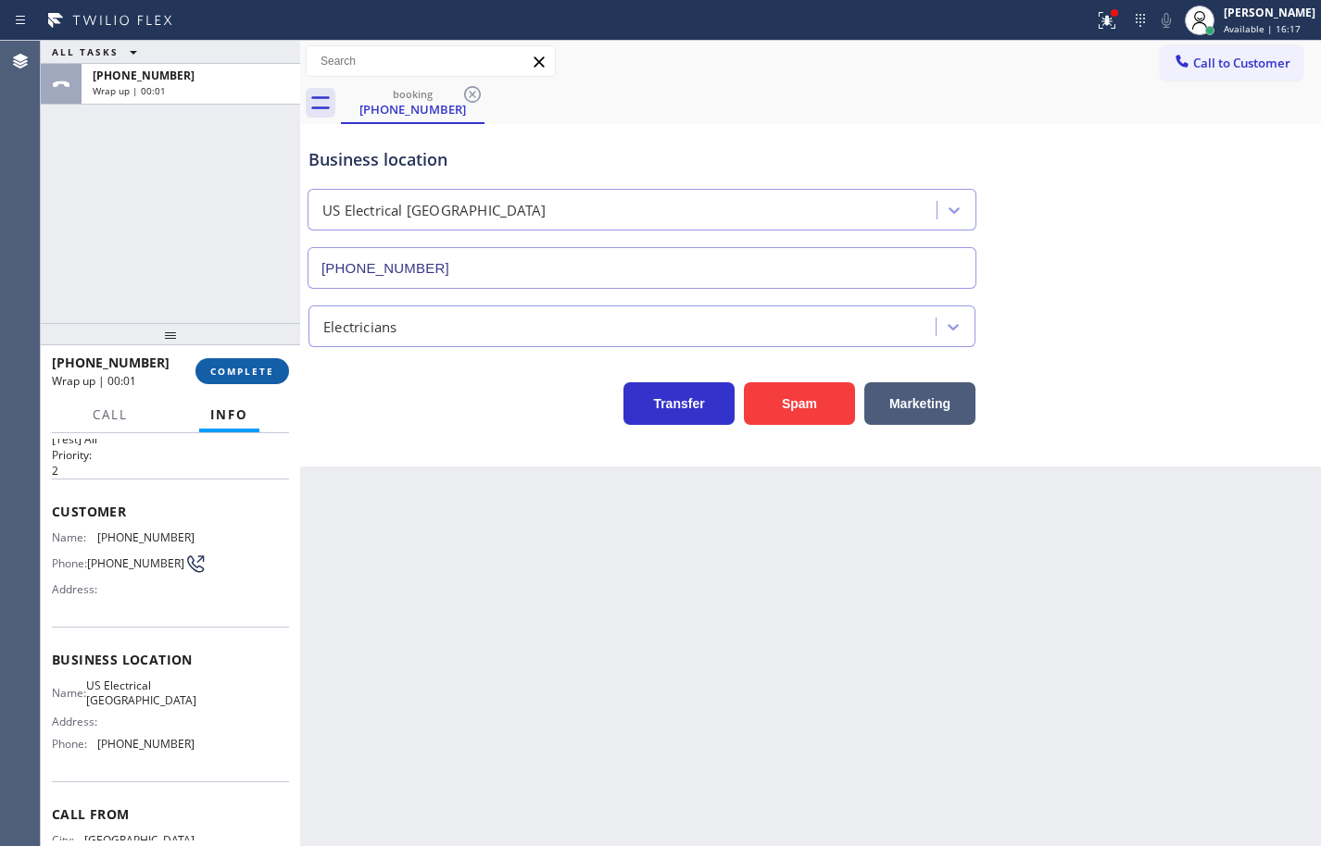
click at [207, 369] on button "COMPLETE" at bounding box center [242, 371] width 94 height 26
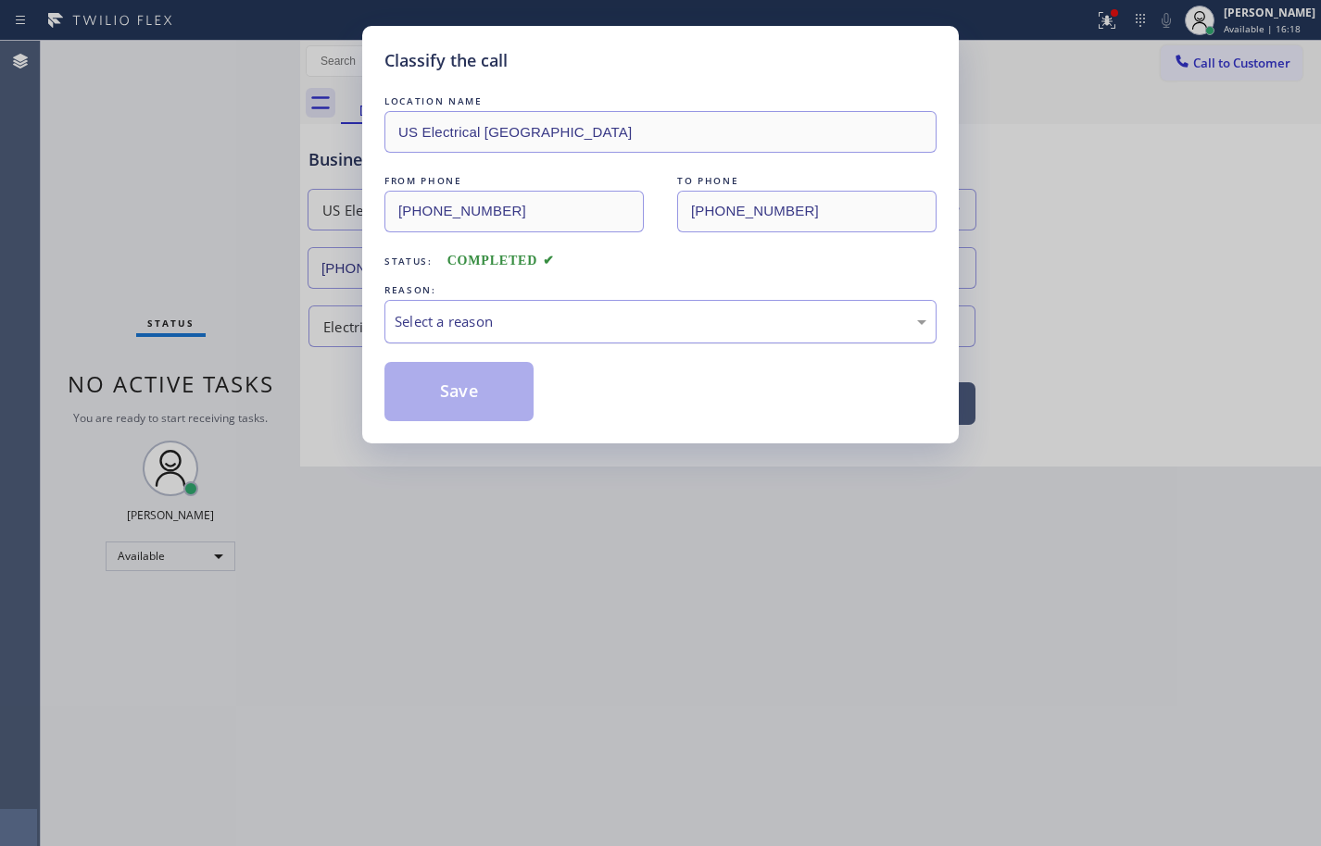
click at [540, 300] on div "Select a reason" at bounding box center [660, 322] width 552 height 44
click at [494, 391] on button "Save" at bounding box center [458, 391] width 149 height 59
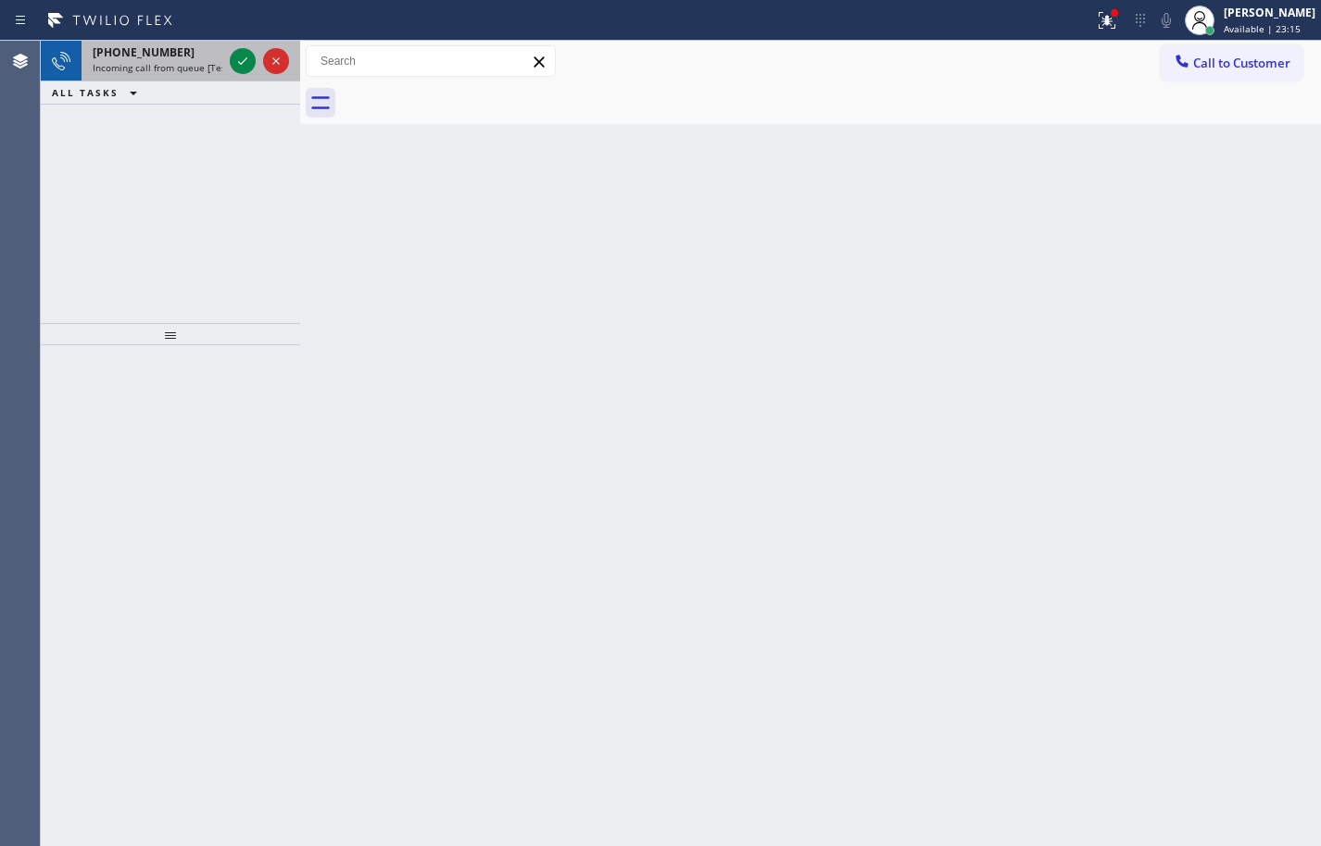
click at [142, 73] on span "Incoming call from queue [Test] All" at bounding box center [170, 67] width 154 height 13
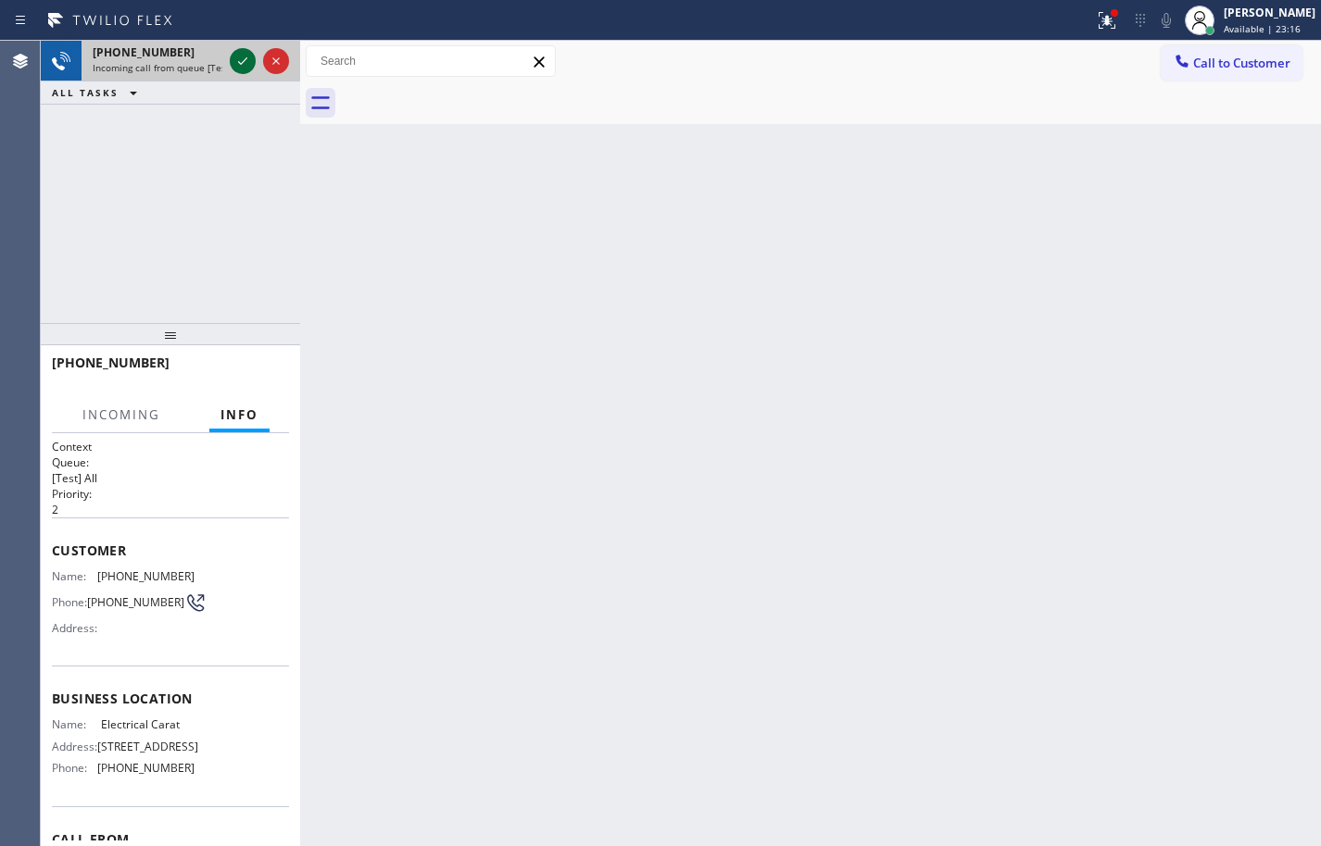
click at [239, 57] on icon at bounding box center [243, 61] width 22 height 22
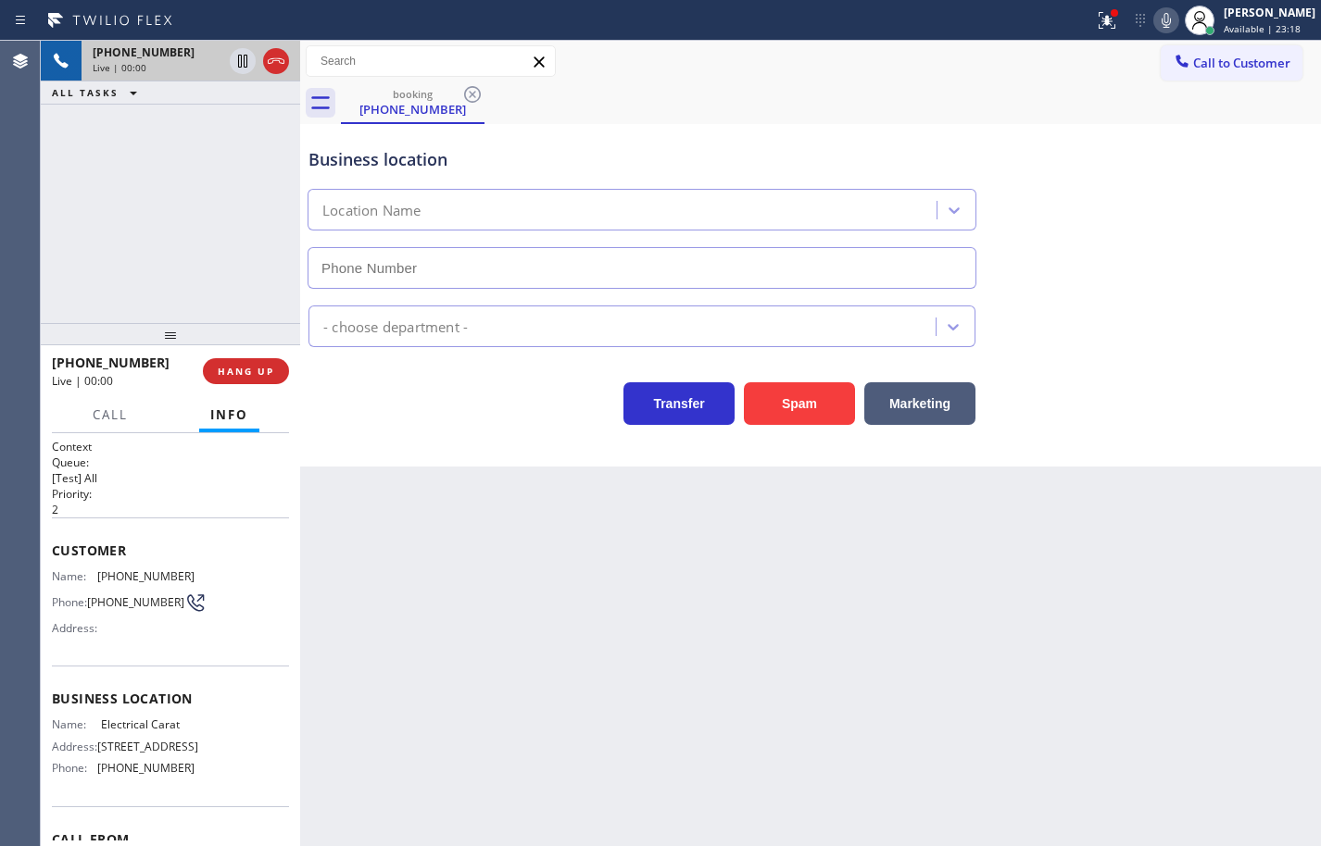
type input "[PHONE_NUMBER]"
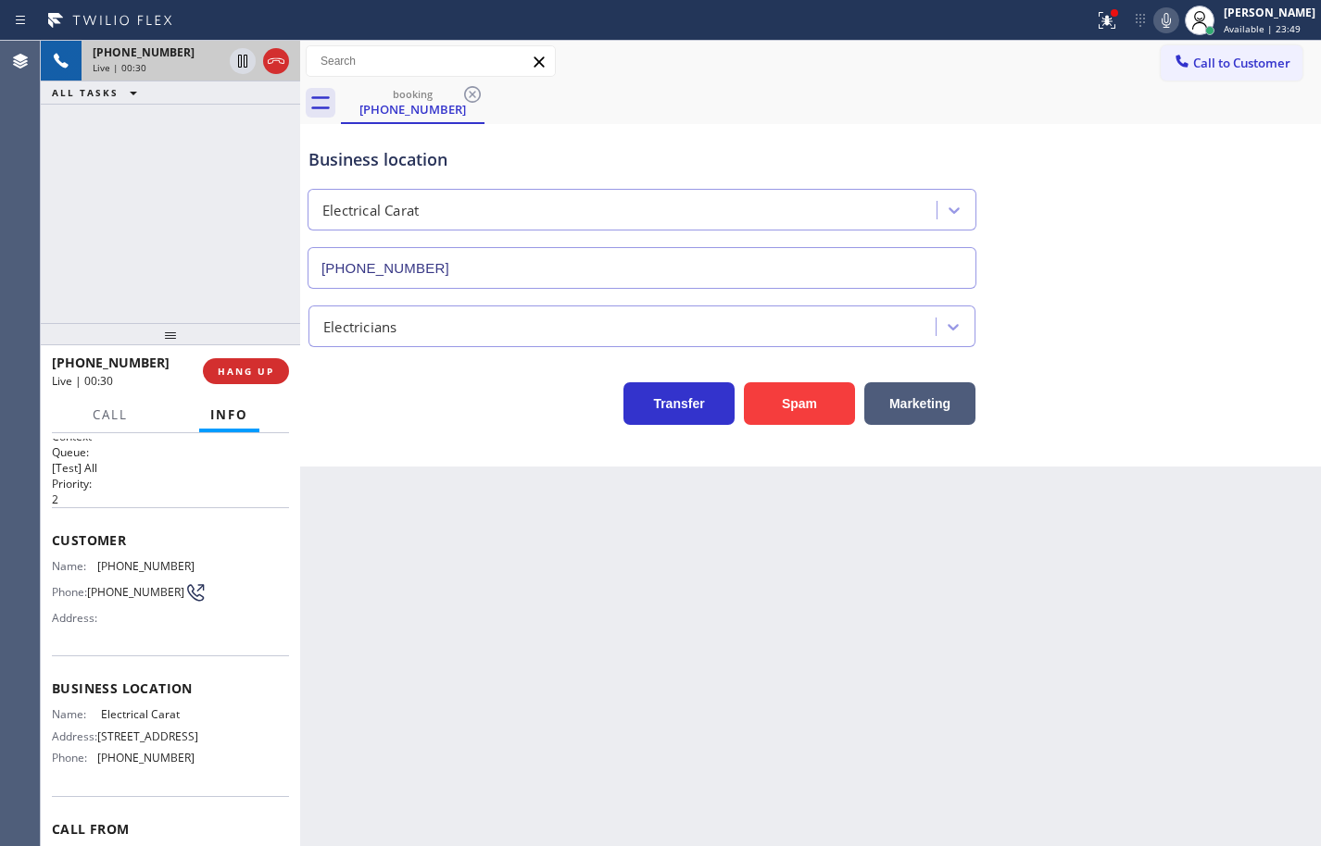
scroll to position [16, 0]
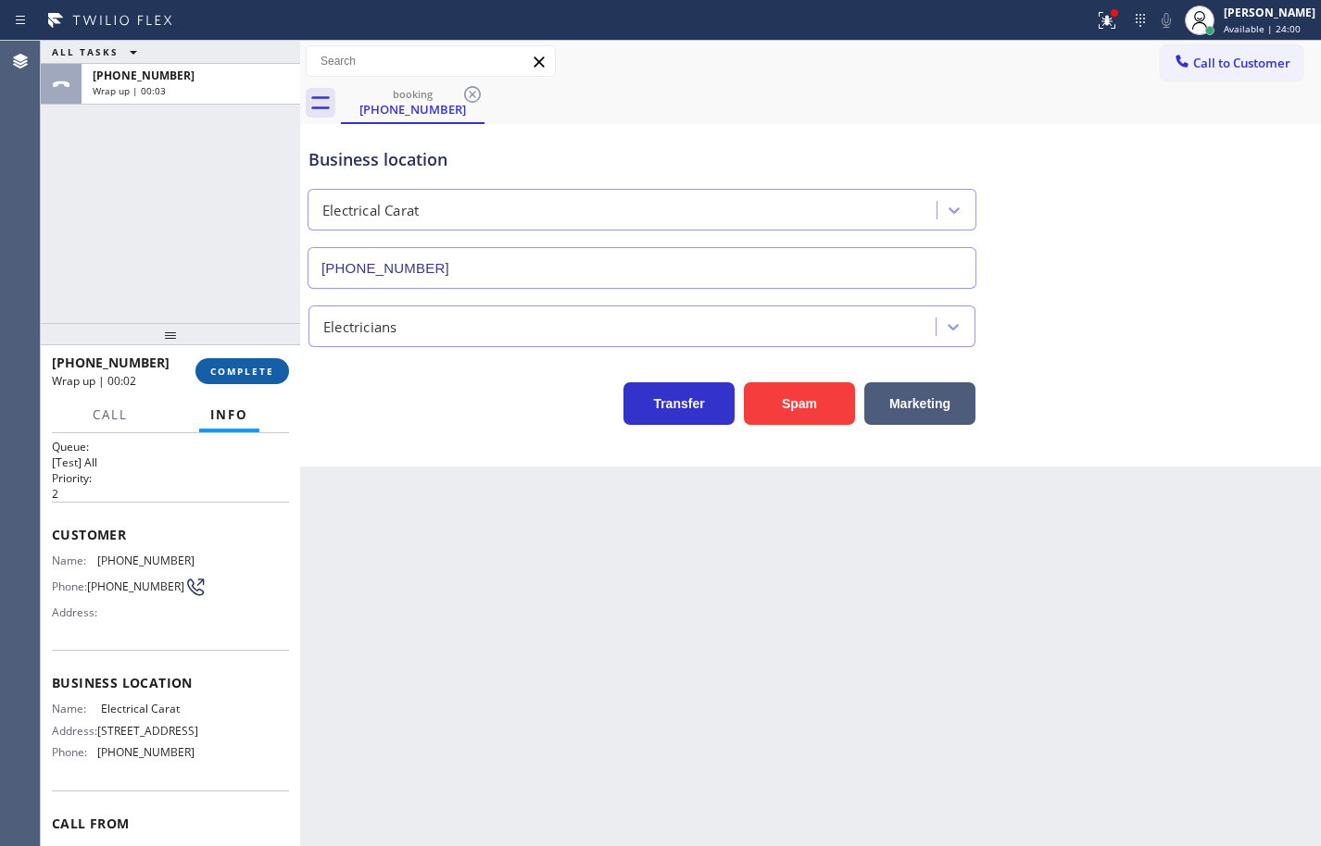
click at [274, 368] on button "COMPLETE" at bounding box center [242, 371] width 94 height 26
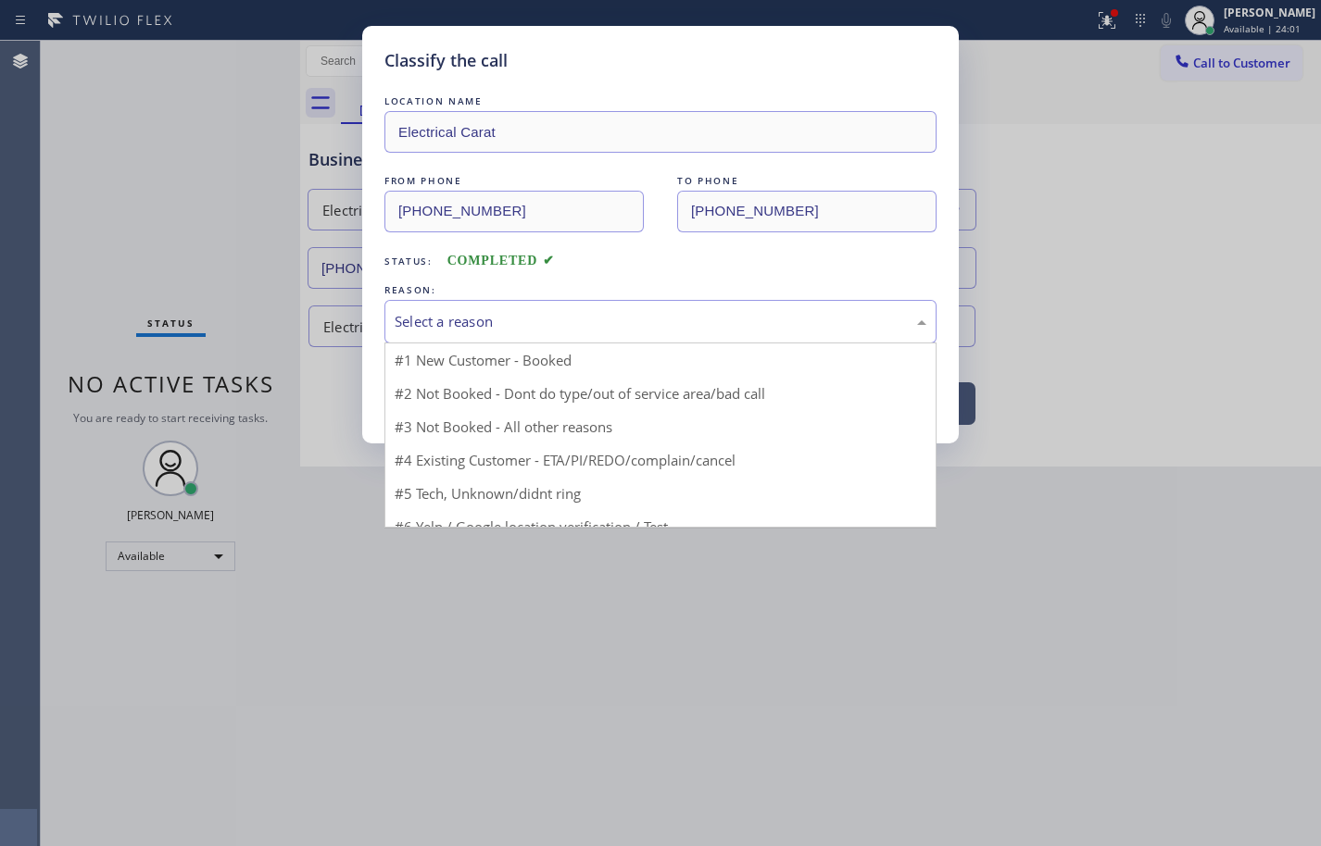
click at [505, 331] on div "Select a reason" at bounding box center [661, 321] width 532 height 21
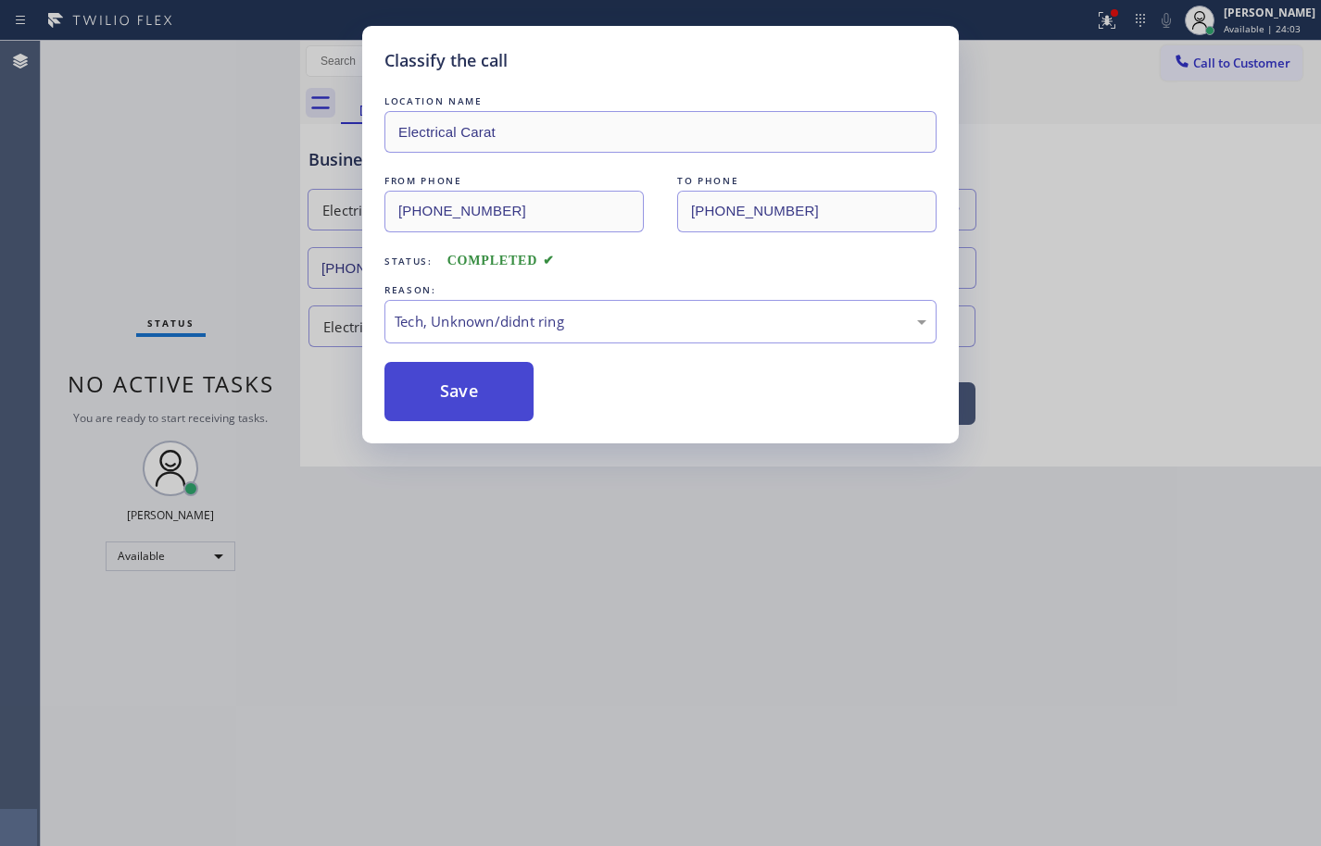
click at [506, 382] on button "Save" at bounding box center [458, 391] width 149 height 59
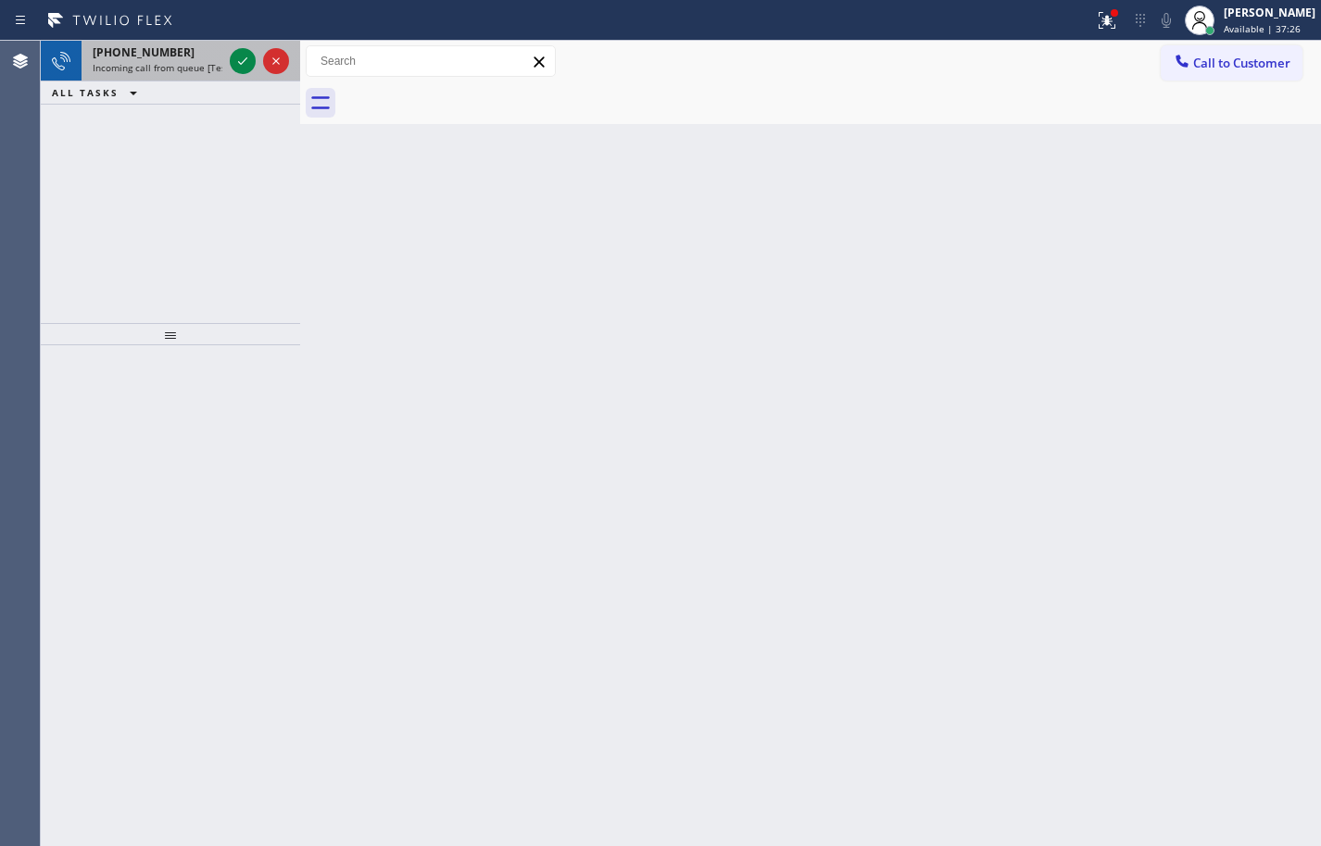
drag, startPoint x: 131, startPoint y: 53, endPoint x: 205, endPoint y: 63, distance: 74.8
click at [132, 54] on span "[PHONE_NUMBER]" at bounding box center [144, 52] width 102 height 16
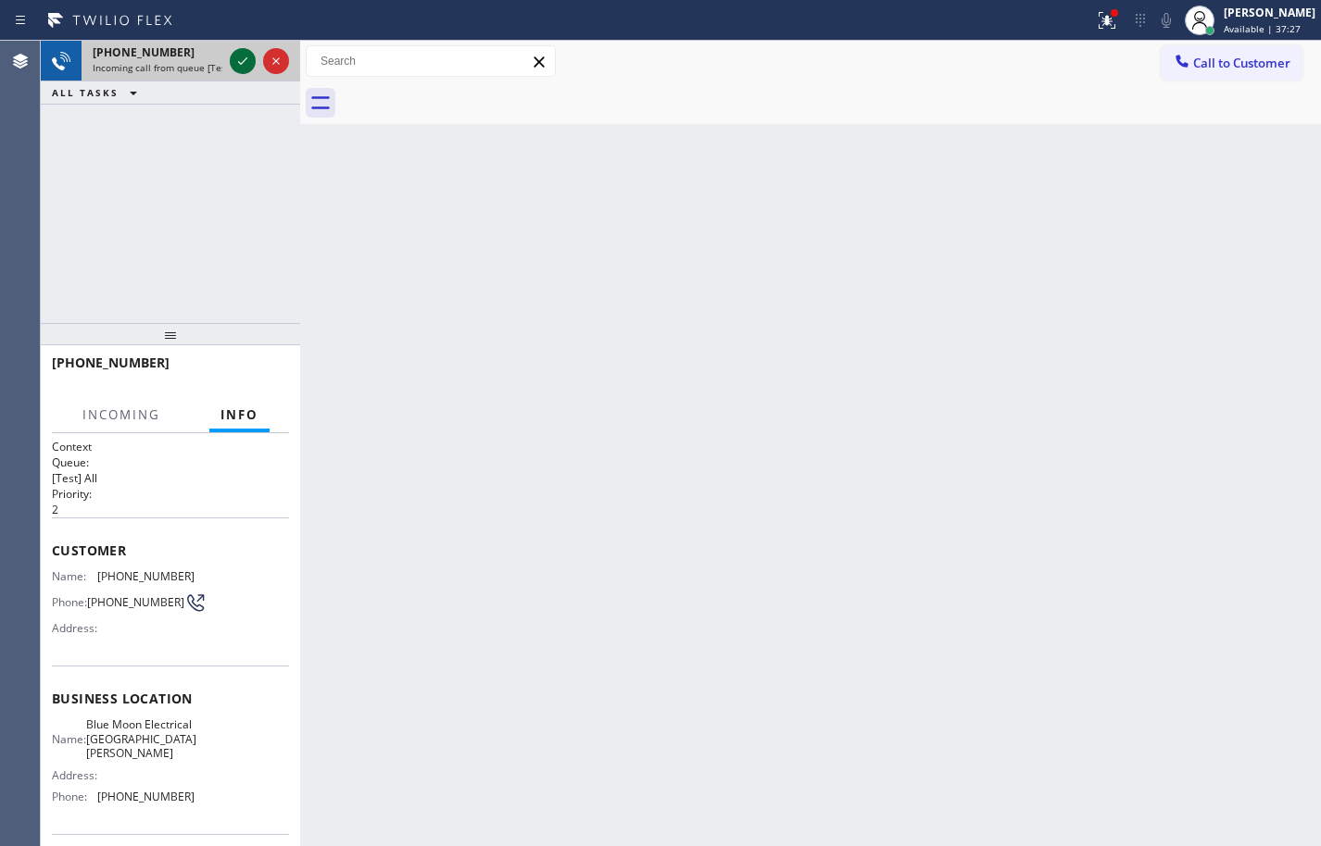
click at [242, 60] on icon at bounding box center [243, 61] width 22 height 22
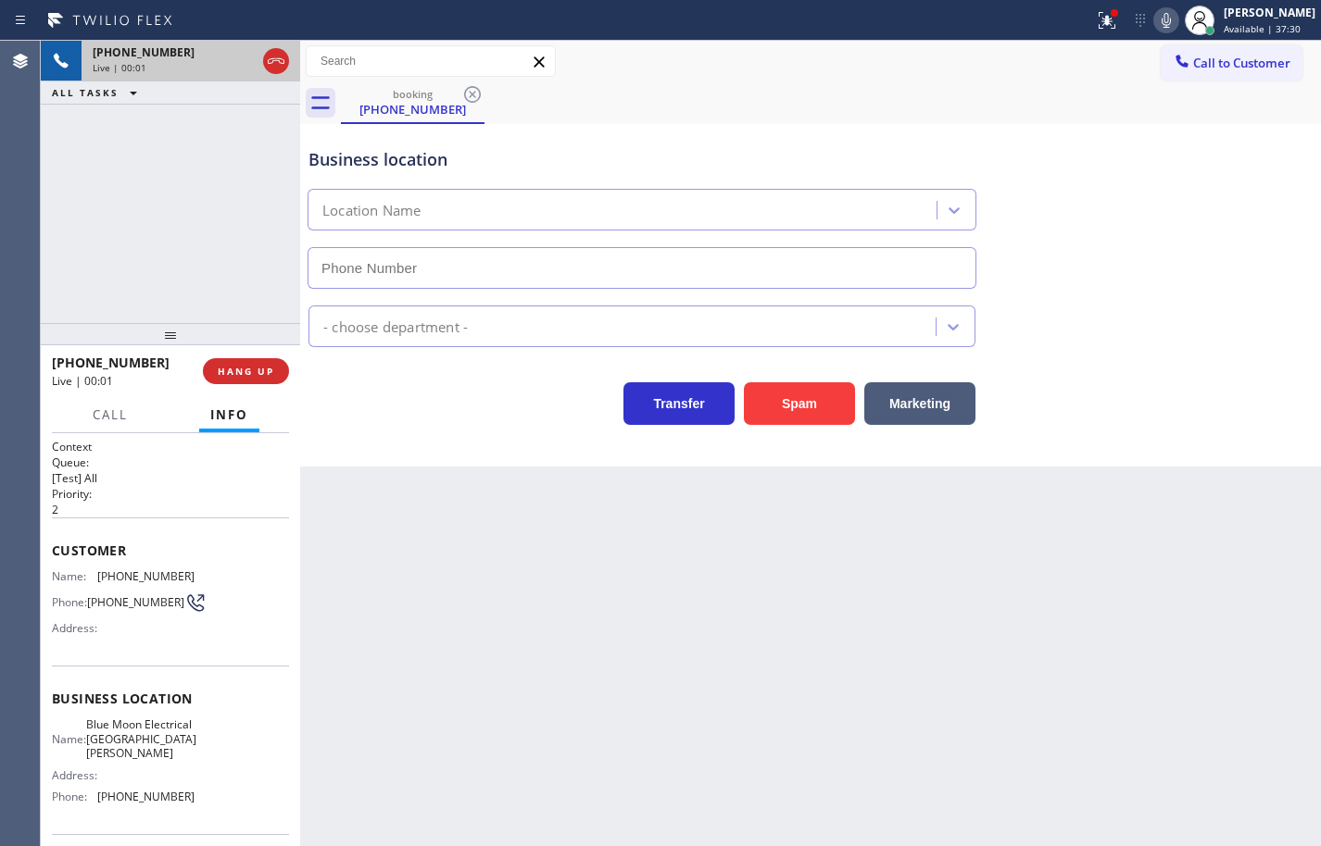
type input "[PHONE_NUMBER]"
click at [104, 732] on span "Blue Moon Electrical [GEOGRAPHIC_DATA][PERSON_NAME]" at bounding box center [141, 739] width 110 height 43
click at [133, 800] on span "[PHONE_NUMBER]" at bounding box center [145, 797] width 97 height 14
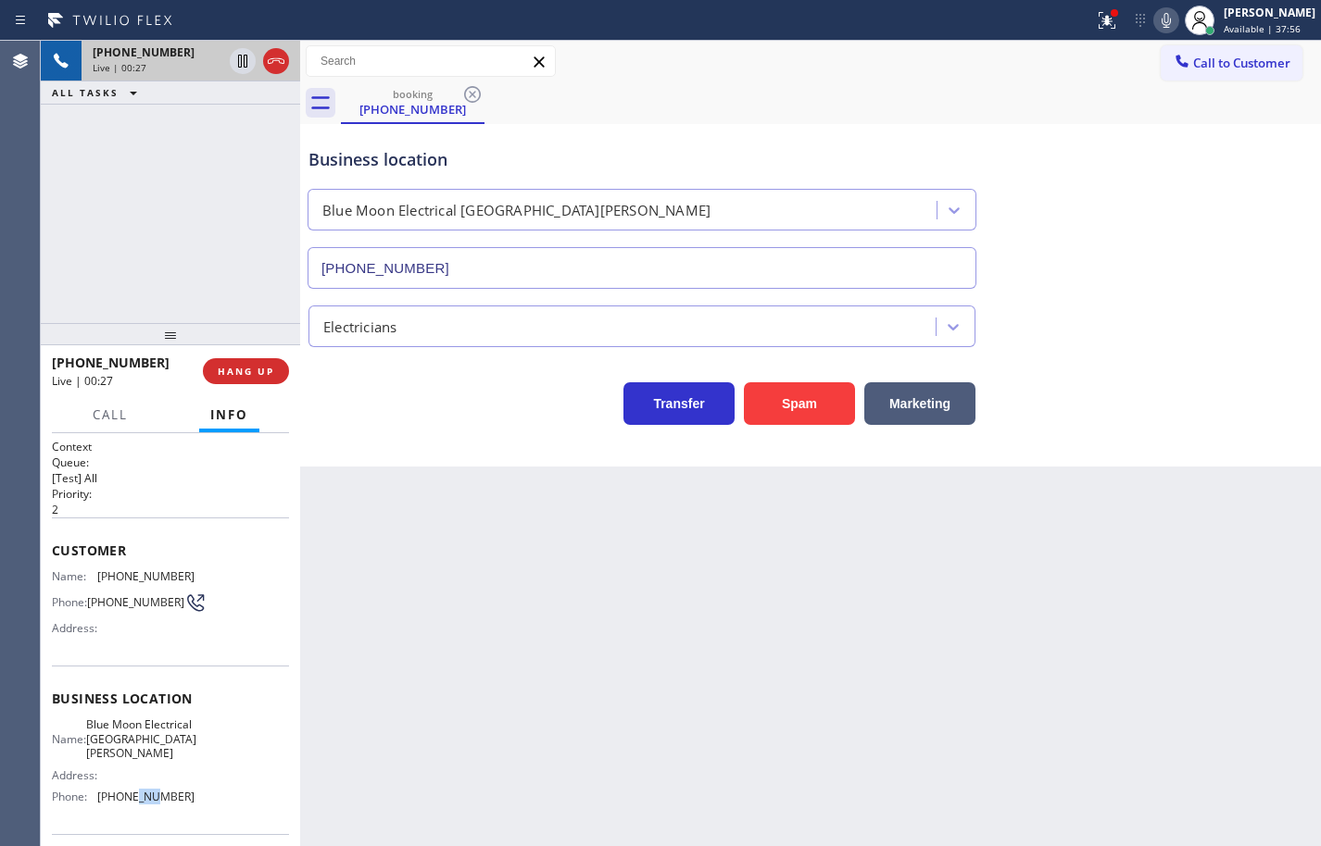
click at [133, 800] on span "[PHONE_NUMBER]" at bounding box center [145, 797] width 97 height 14
click at [133, 570] on span "[PHONE_NUMBER]" at bounding box center [145, 577] width 97 height 14
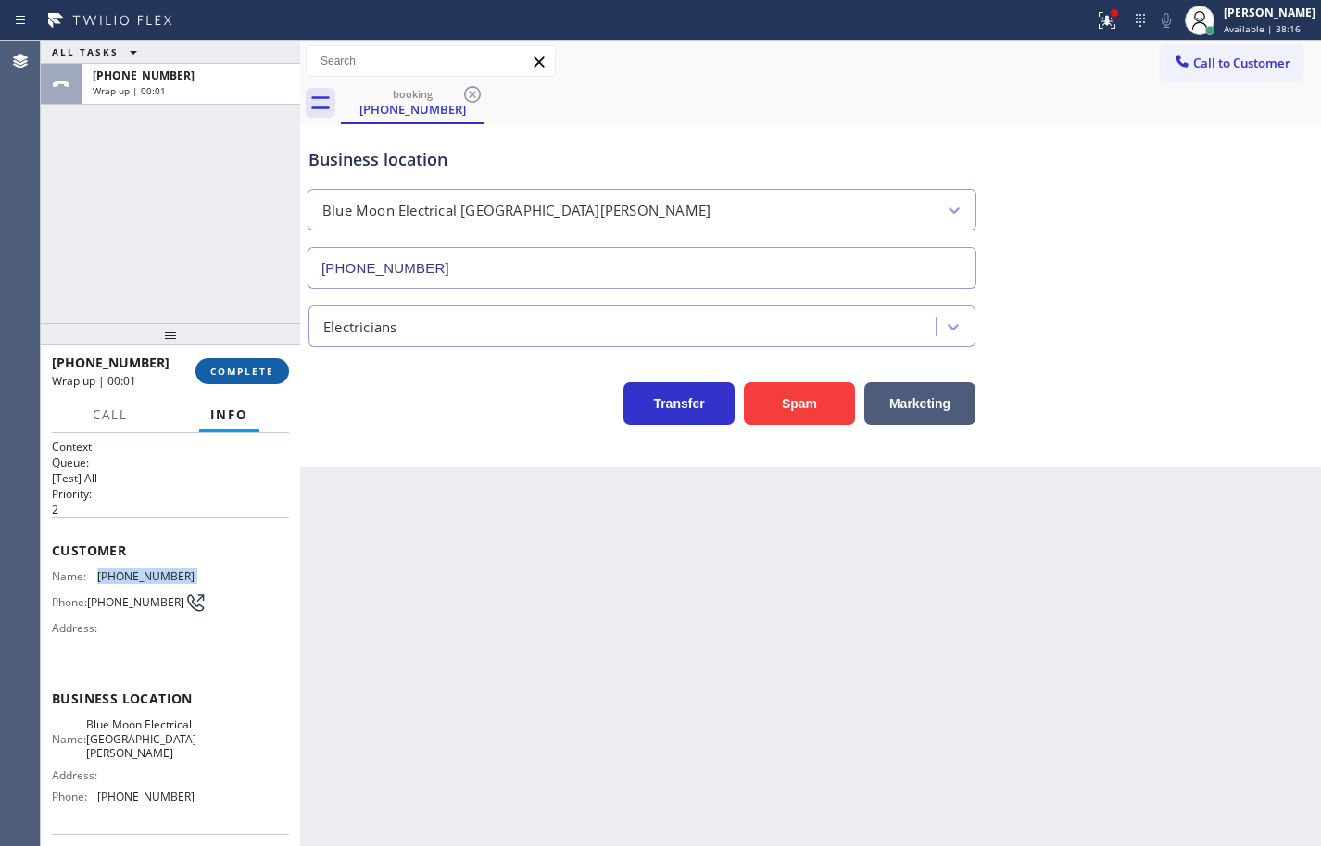
click at [273, 368] on span "COMPLETE" at bounding box center [242, 371] width 64 height 13
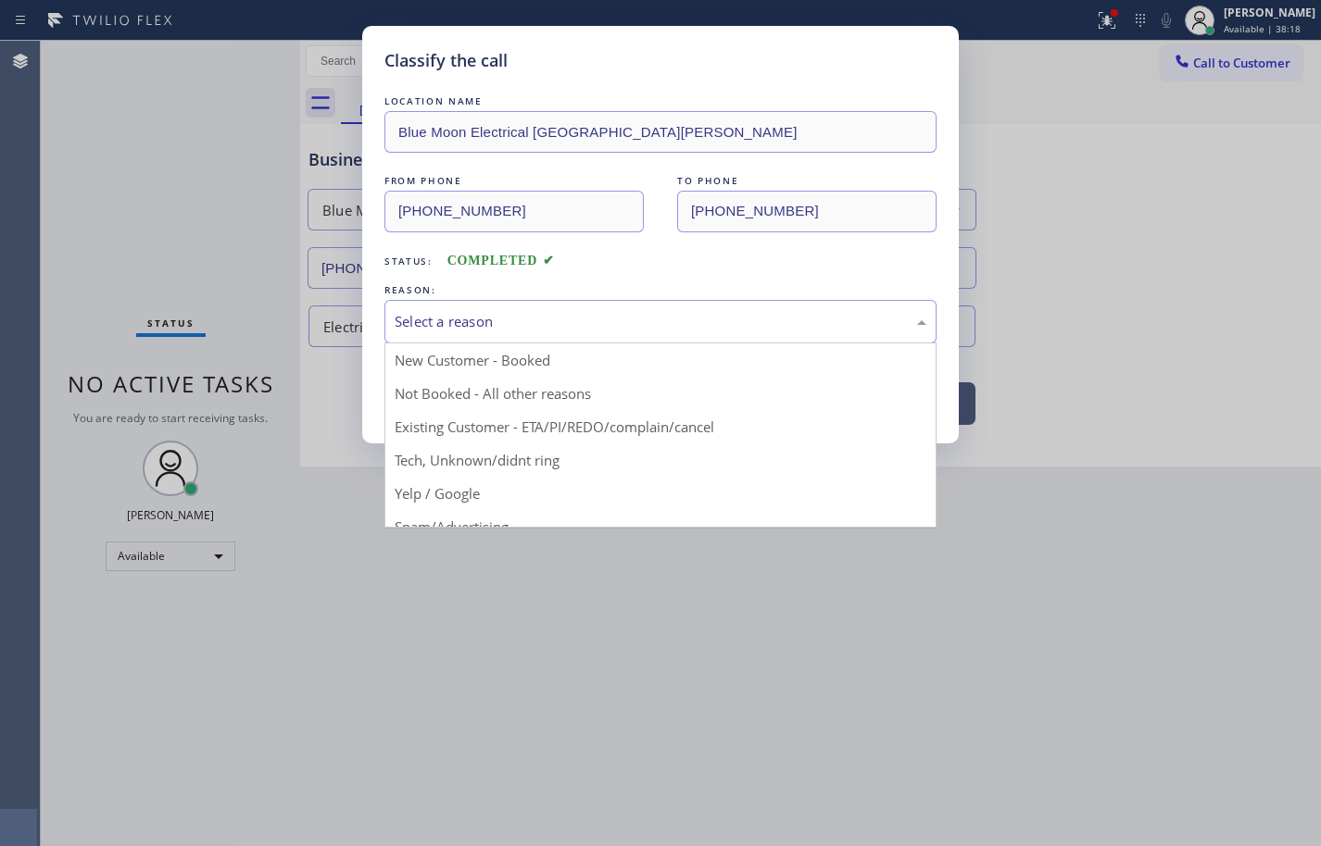
click at [541, 330] on div "Select a reason" at bounding box center [661, 321] width 532 height 21
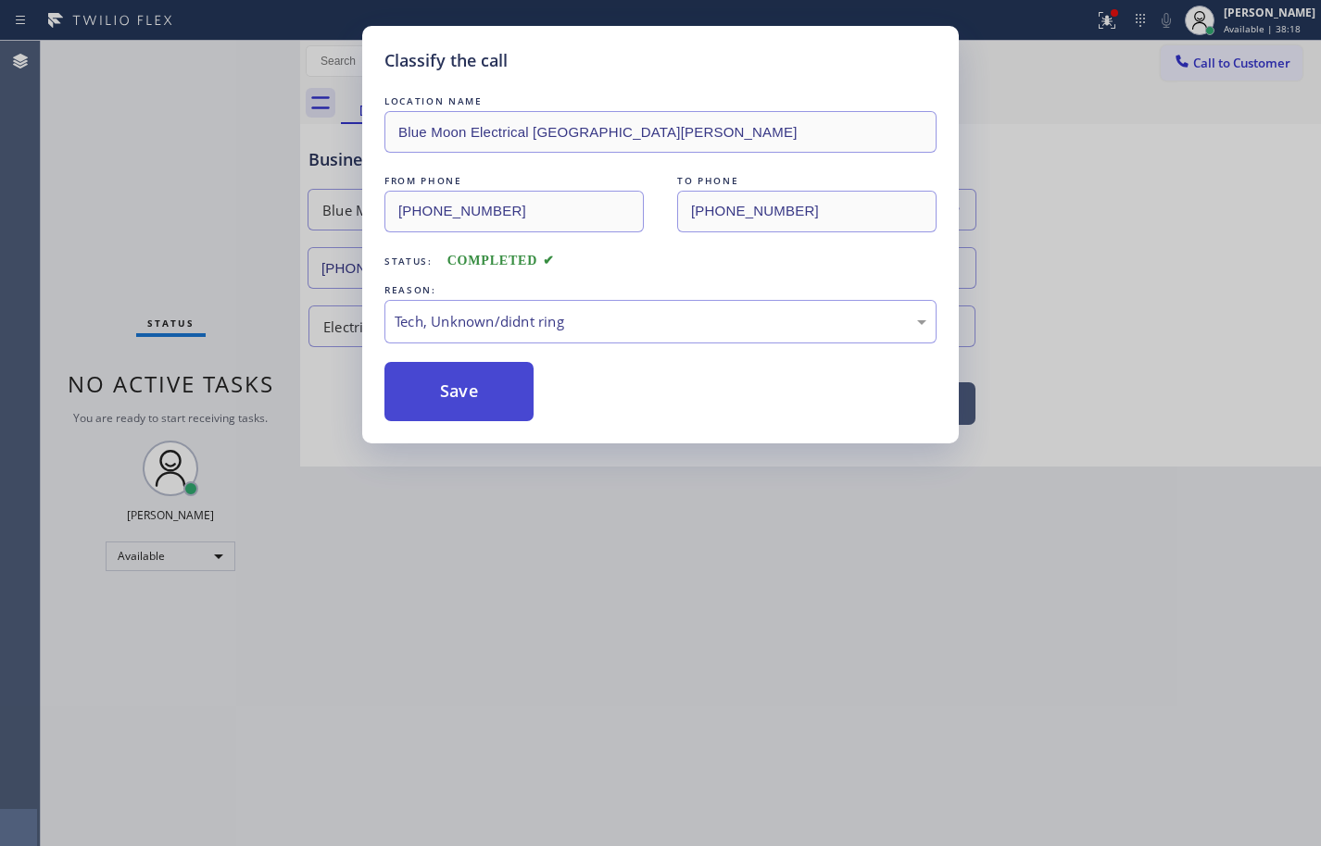
drag, startPoint x: 528, startPoint y: 459, endPoint x: 500, endPoint y: 404, distance: 62.1
click at [497, 401] on button "Save" at bounding box center [458, 391] width 149 height 59
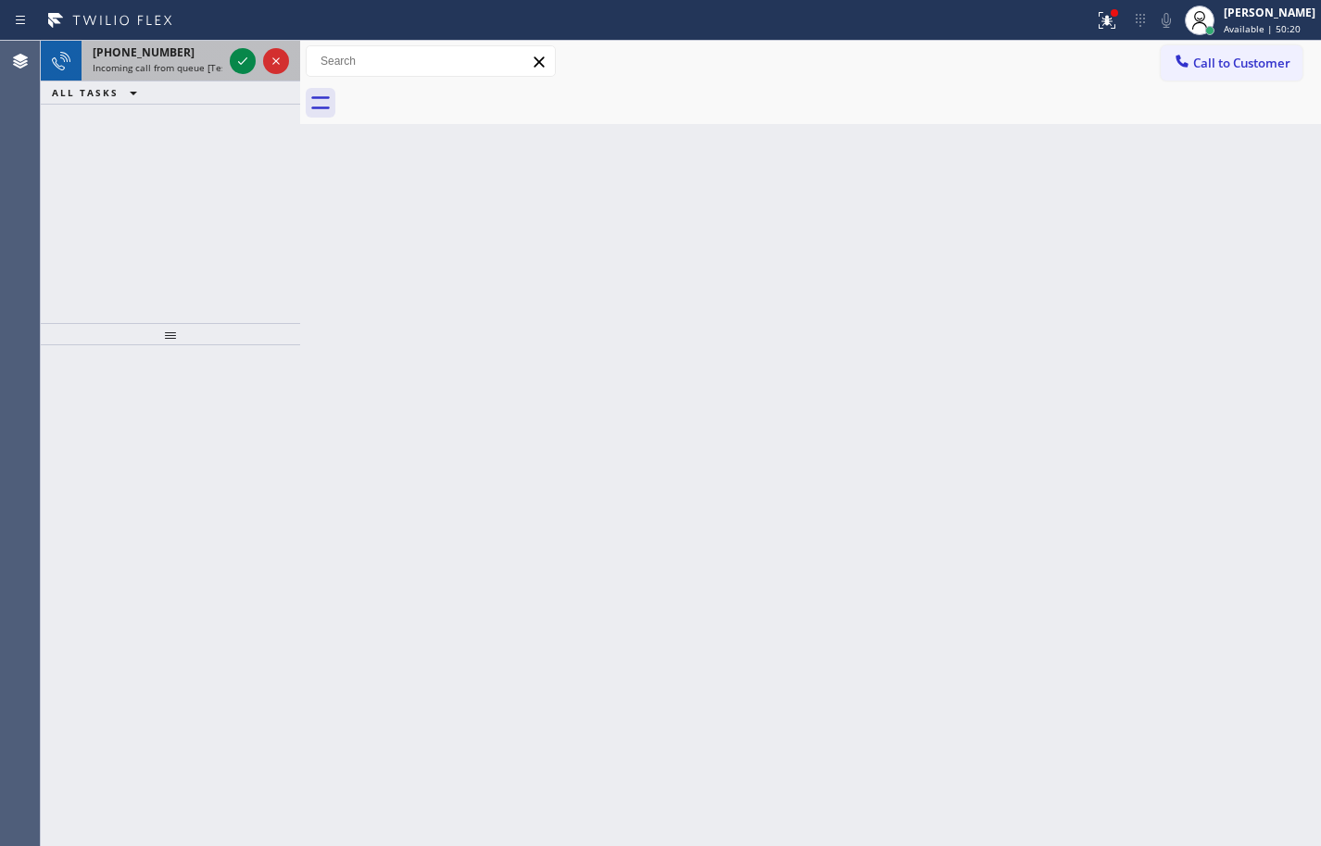
drag, startPoint x: 166, startPoint y: 69, endPoint x: 196, endPoint y: 69, distance: 30.6
click at [166, 69] on span "Incoming call from queue [Test] All" at bounding box center [170, 67] width 154 height 13
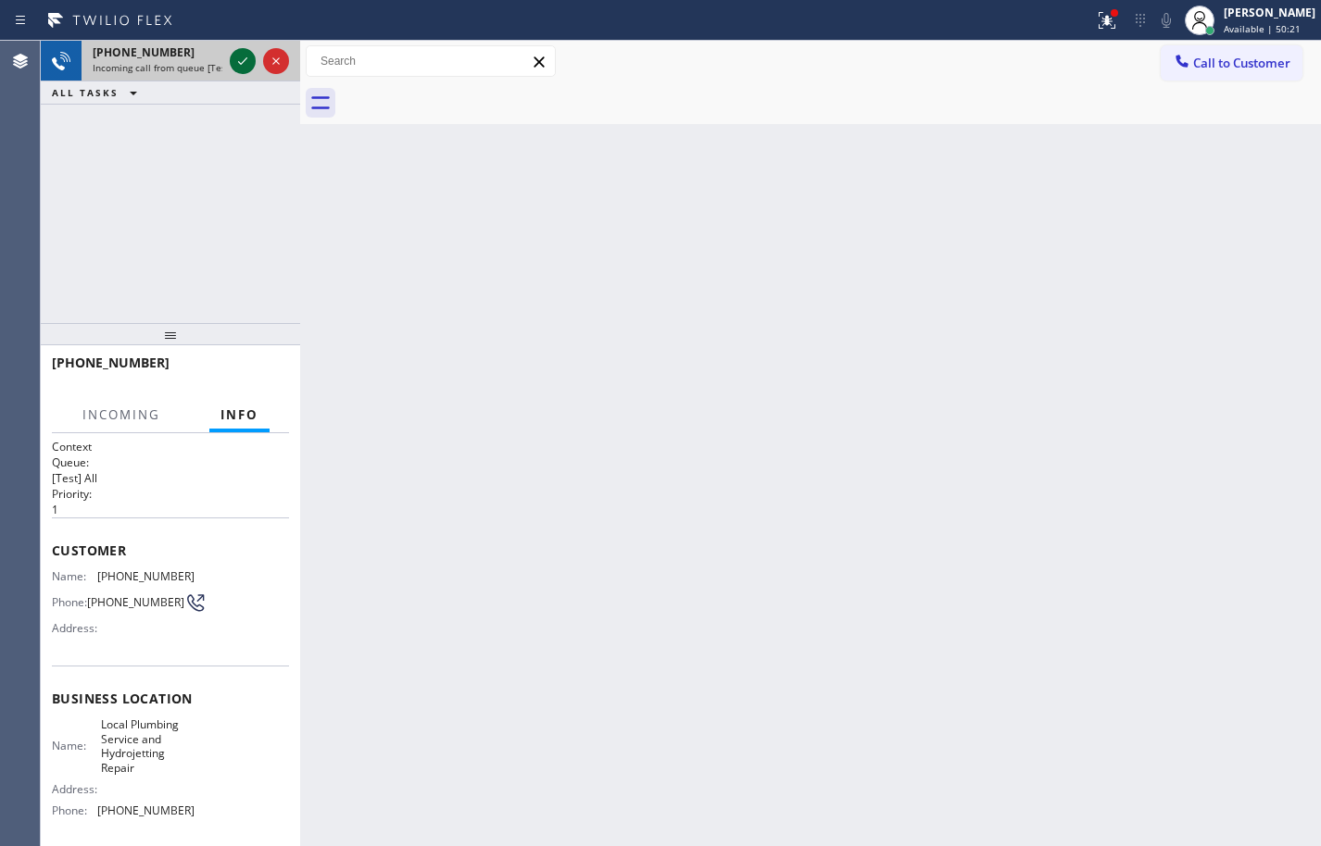
click at [239, 64] on icon at bounding box center [243, 61] width 22 height 22
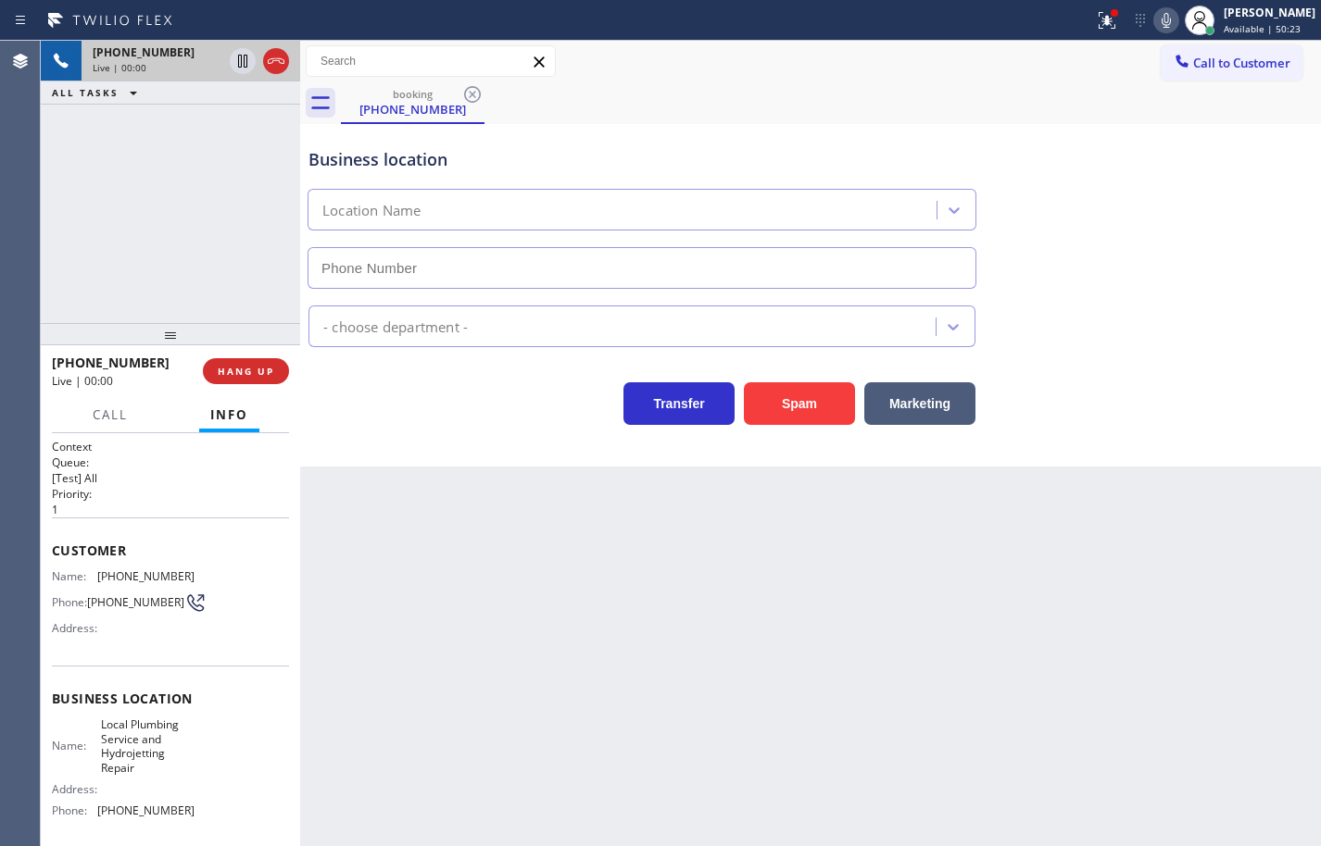
type input "[PHONE_NUMBER]"
click at [163, 746] on span "Local Plumbing Service and Hydrojetting Repair" at bounding box center [147, 746] width 93 height 57
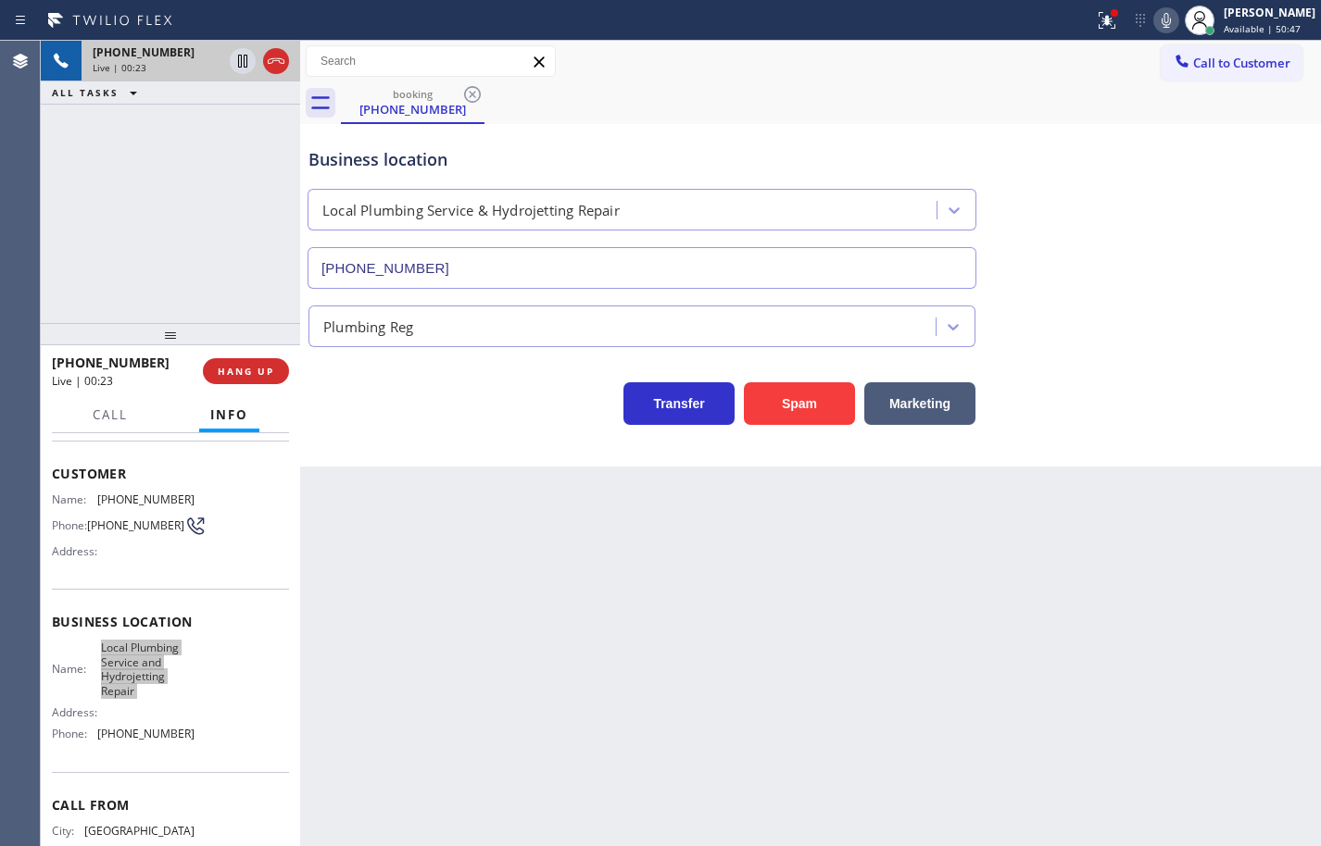
scroll to position [155, 0]
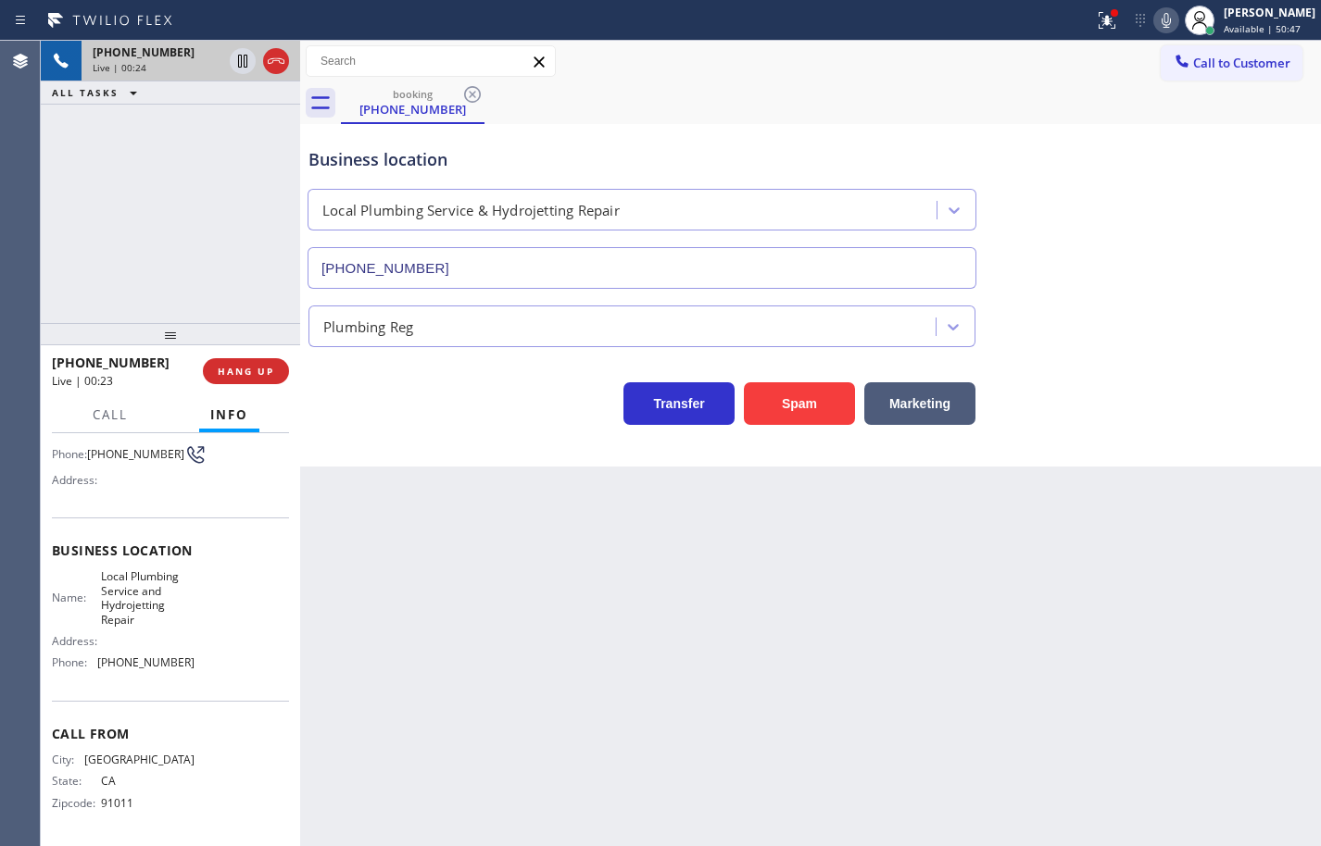
click at [166, 662] on span "[PHONE_NUMBER]" at bounding box center [145, 663] width 97 height 14
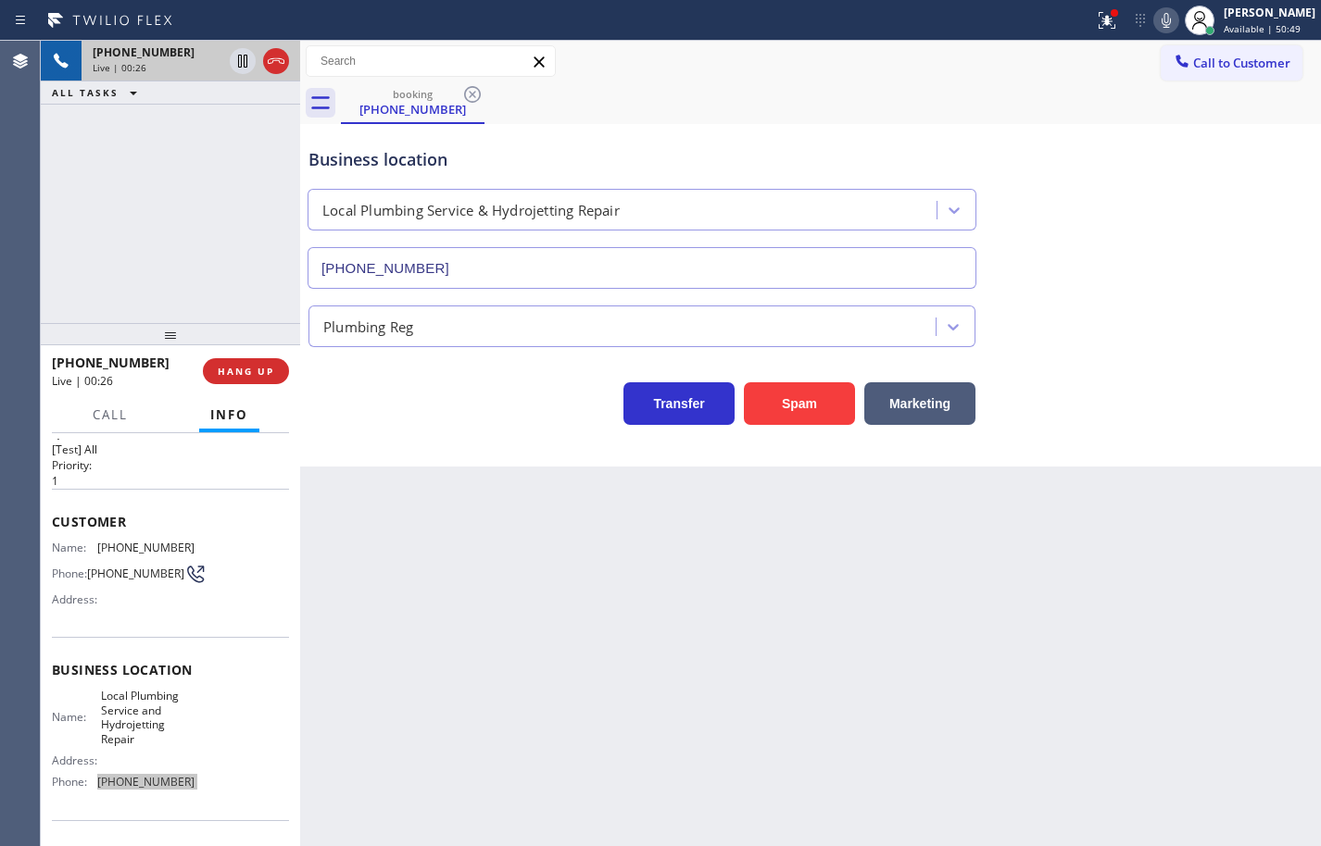
scroll to position [0, 0]
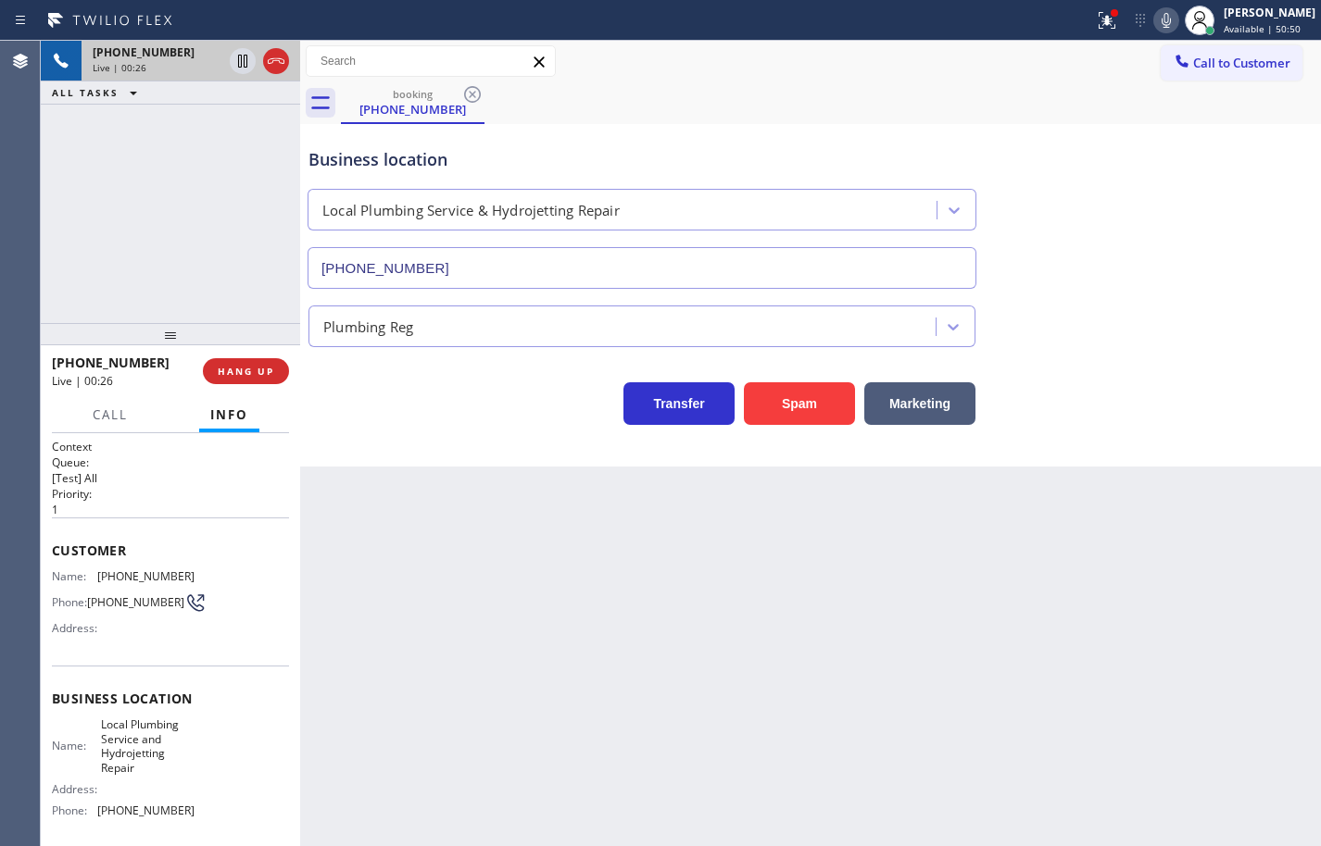
click at [157, 583] on span "[PHONE_NUMBER]" at bounding box center [145, 577] width 97 height 14
click at [1155, 29] on icon at bounding box center [1166, 20] width 22 height 22
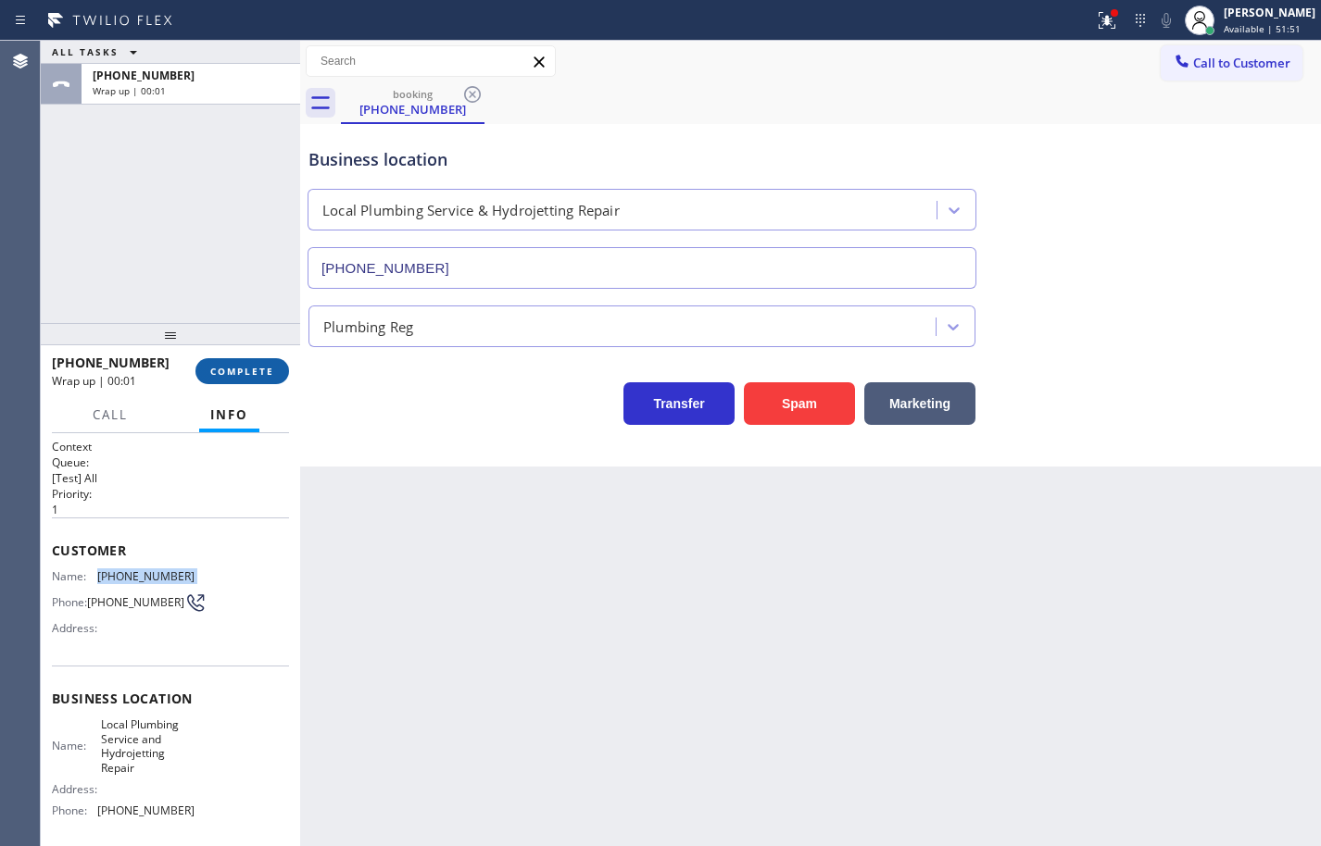
click at [263, 370] on span "COMPLETE" at bounding box center [242, 371] width 64 height 13
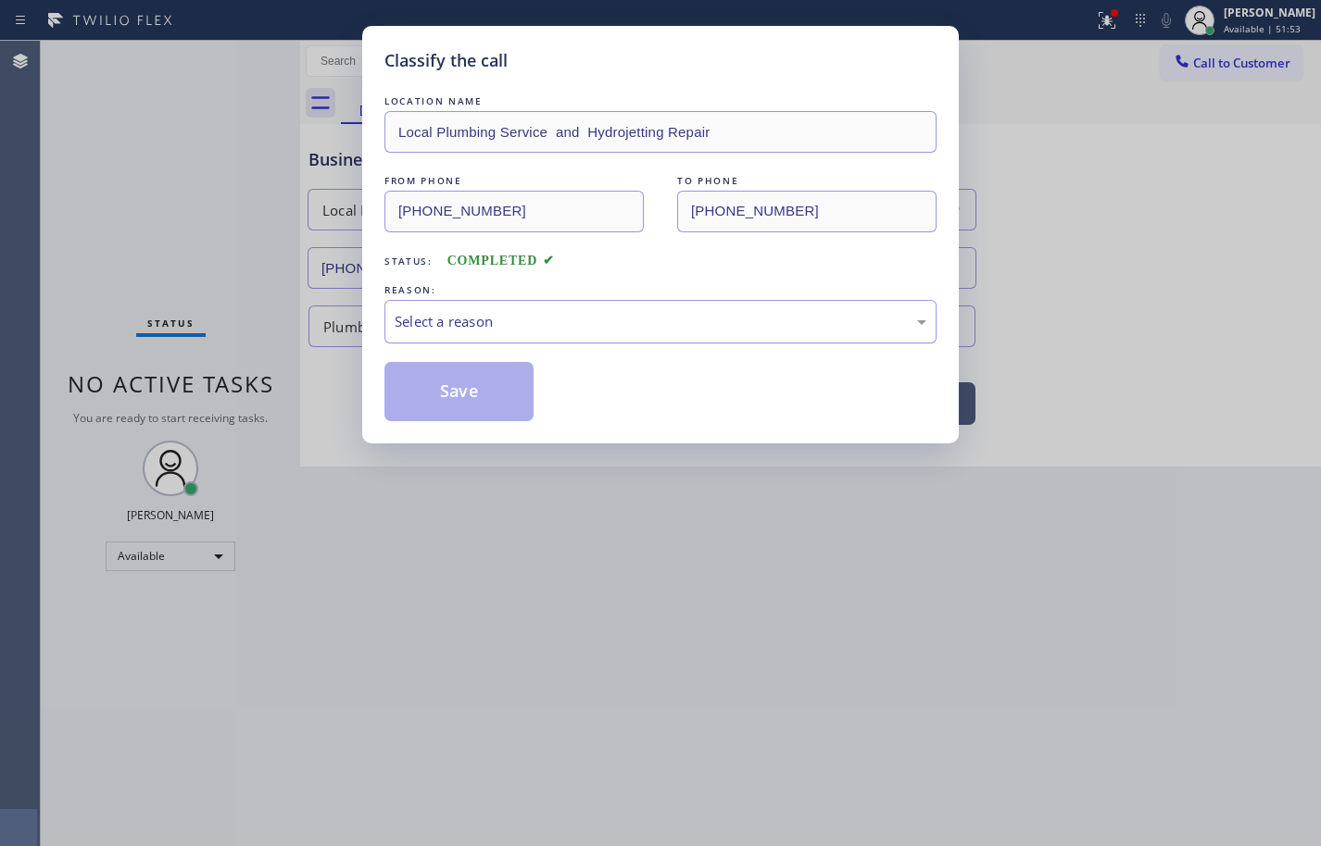
click at [514, 313] on div "Select a reason" at bounding box center [661, 321] width 532 height 21
click at [547, 329] on div "Not Booked - All other reasons" at bounding box center [661, 321] width 532 height 21
click at [551, 331] on div "Tech, Unknown/didnt ring" at bounding box center [661, 321] width 532 height 21
drag, startPoint x: 482, startPoint y: 377, endPoint x: 572, endPoint y: 236, distance: 167.0
click at [482, 377] on button "Save" at bounding box center [458, 391] width 149 height 59
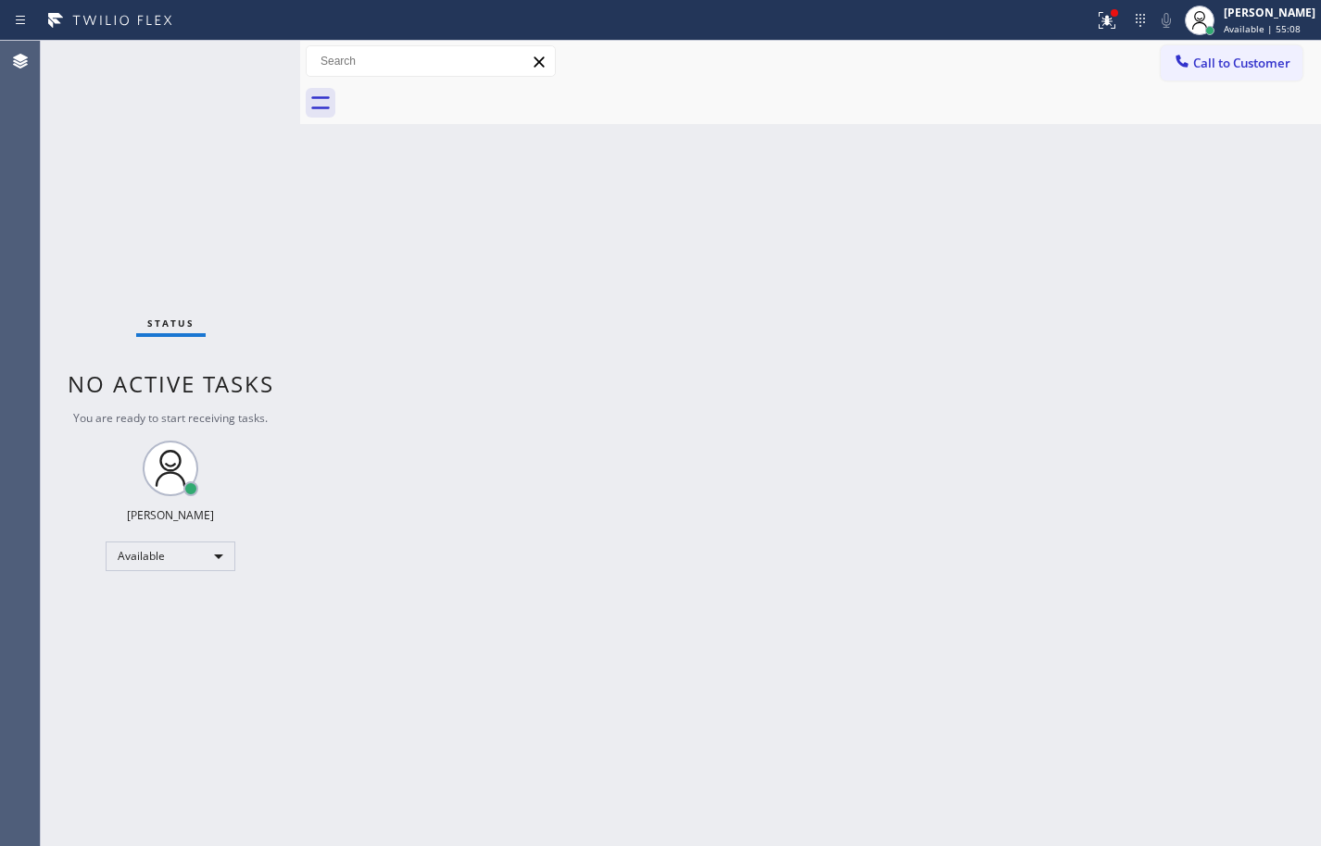
click at [835, 303] on div "Back to Dashboard Change Sender ID Customers Technicians Select a contact Outbo…" at bounding box center [810, 444] width 1021 height 806
